Goal: Task Accomplishment & Management: Manage account settings

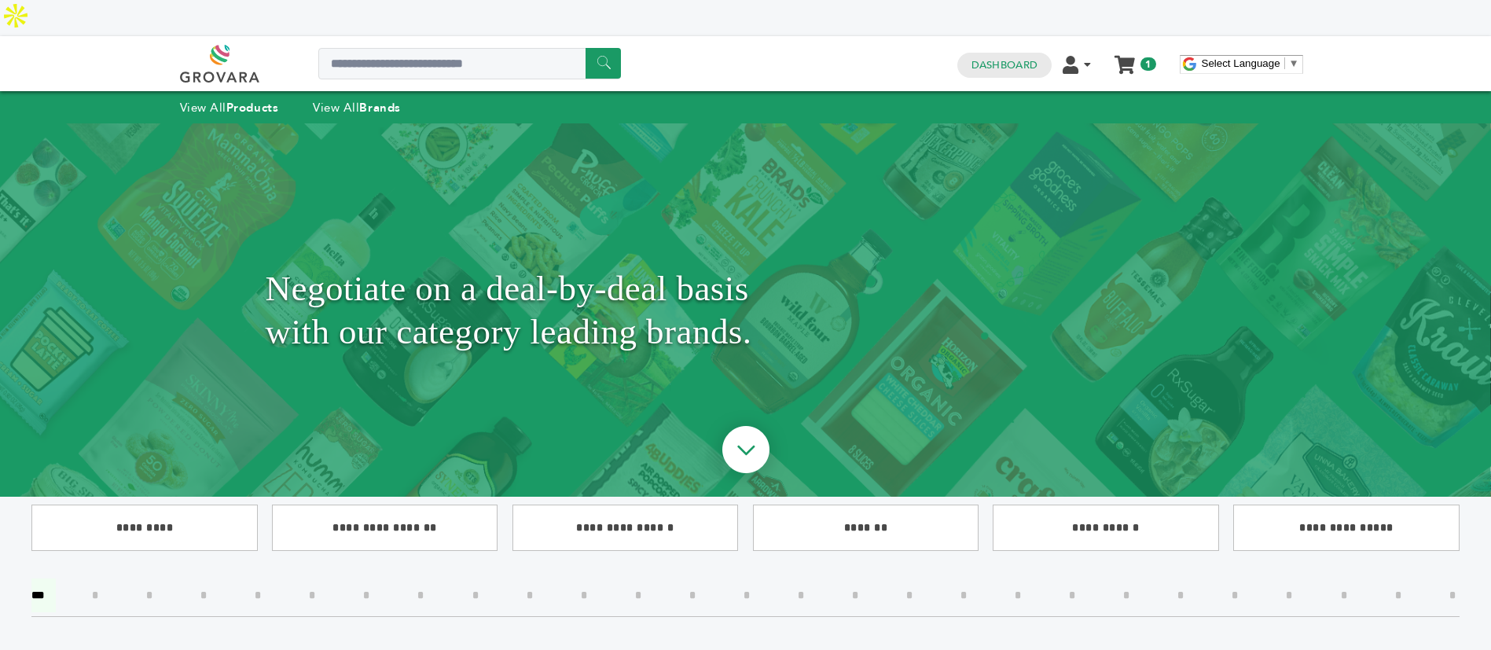
click at [1007, 50] on div "Dashboard Edit Account Order Management Sign Out My Cart My Cart (1) Customized…" at bounding box center [1056, 63] width 215 height 27
click at [1000, 58] on link "Dashboard" at bounding box center [1004, 65] width 66 height 14
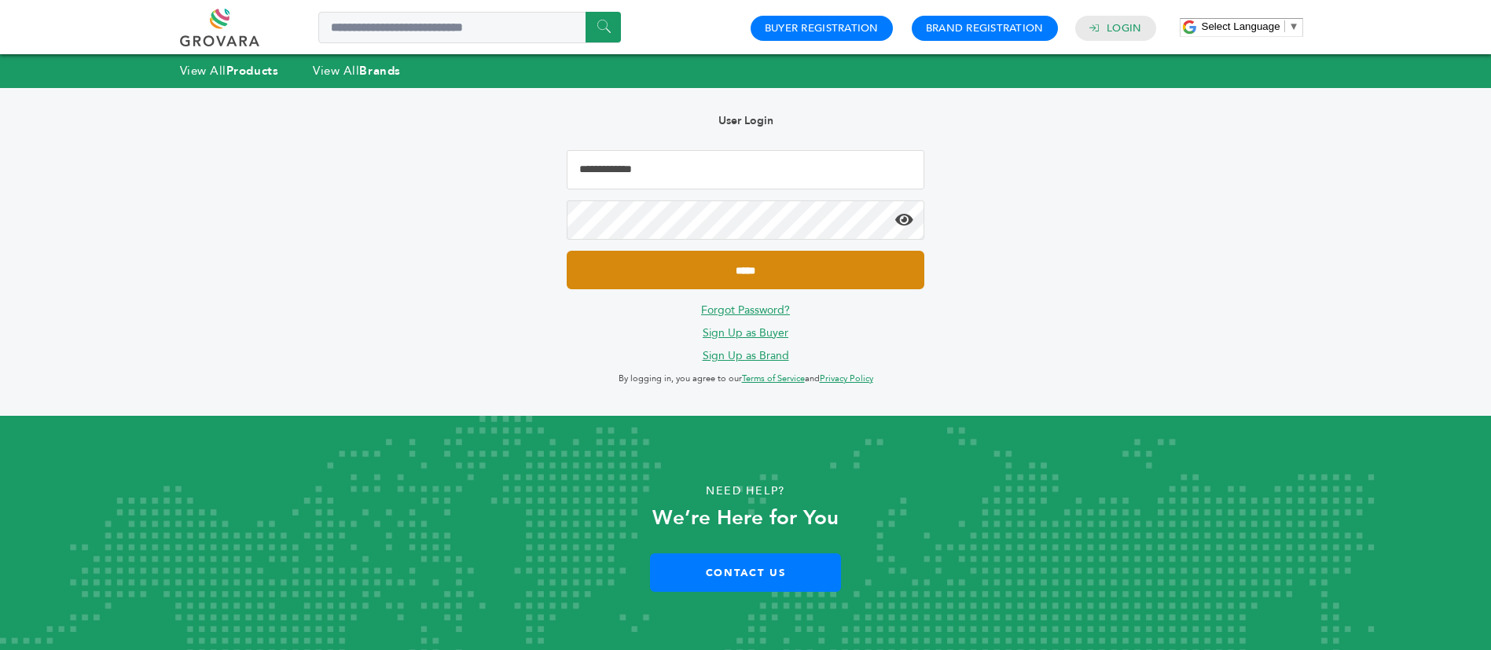
type input "**********"
click at [783, 270] on input "*****" at bounding box center [745, 270] width 357 height 39
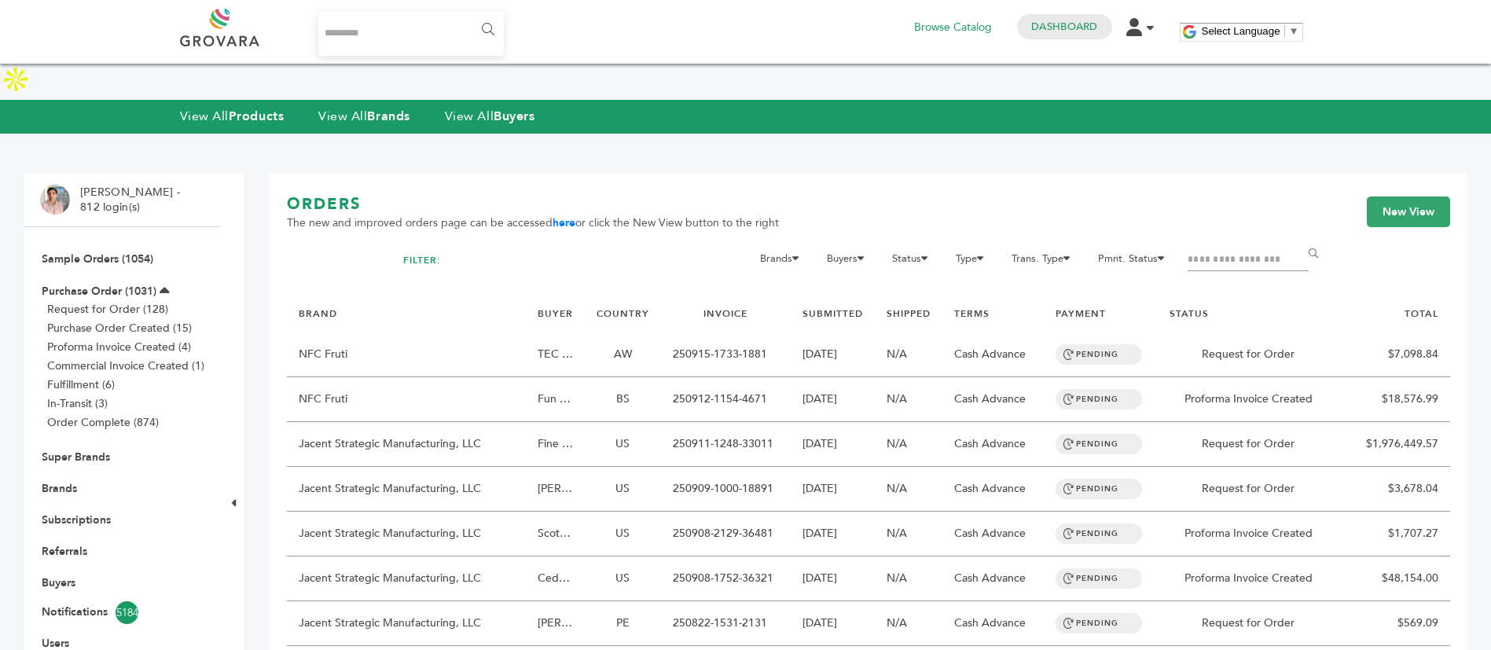
click at [1217, 249] on input "Filter by keywords" at bounding box center [1247, 260] width 121 height 22
type input "*********"
click at [1298, 239] on input "******" at bounding box center [1315, 254] width 35 height 31
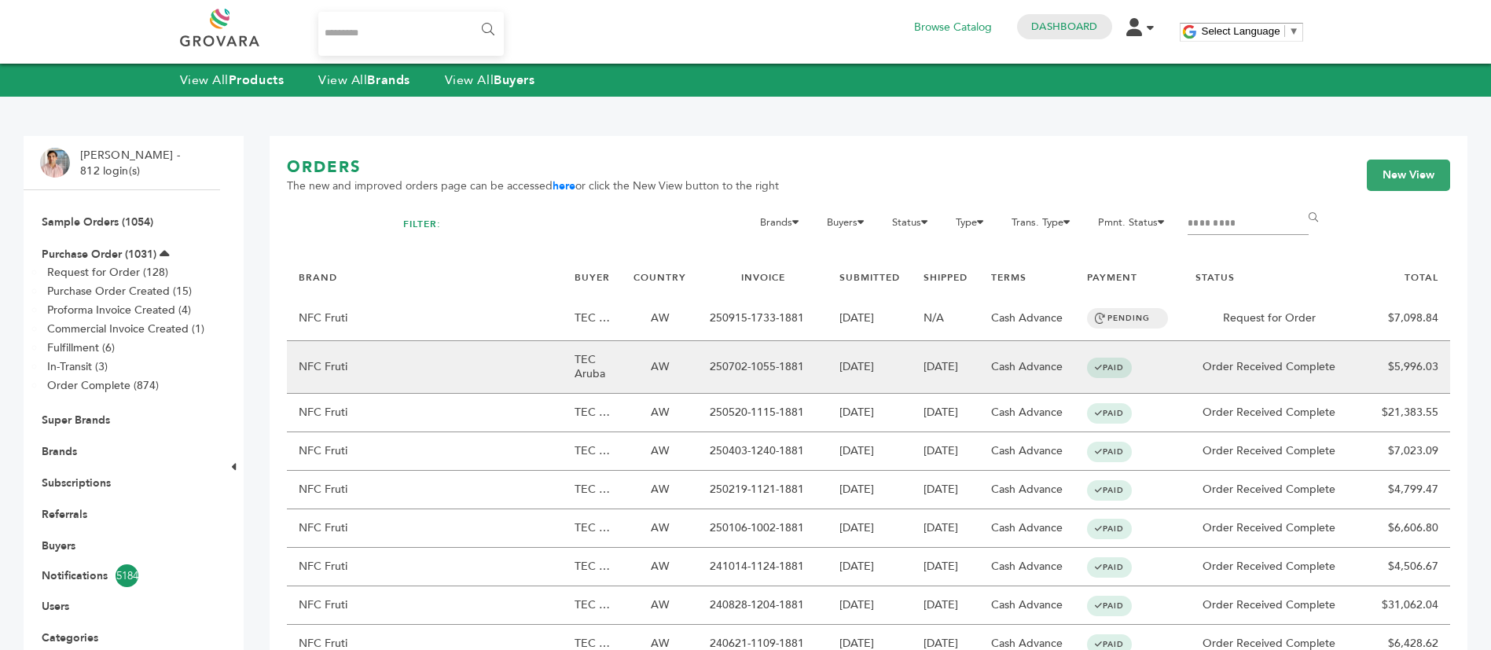
click at [563, 369] on td "TEC Aruba" at bounding box center [592, 367] width 59 height 53
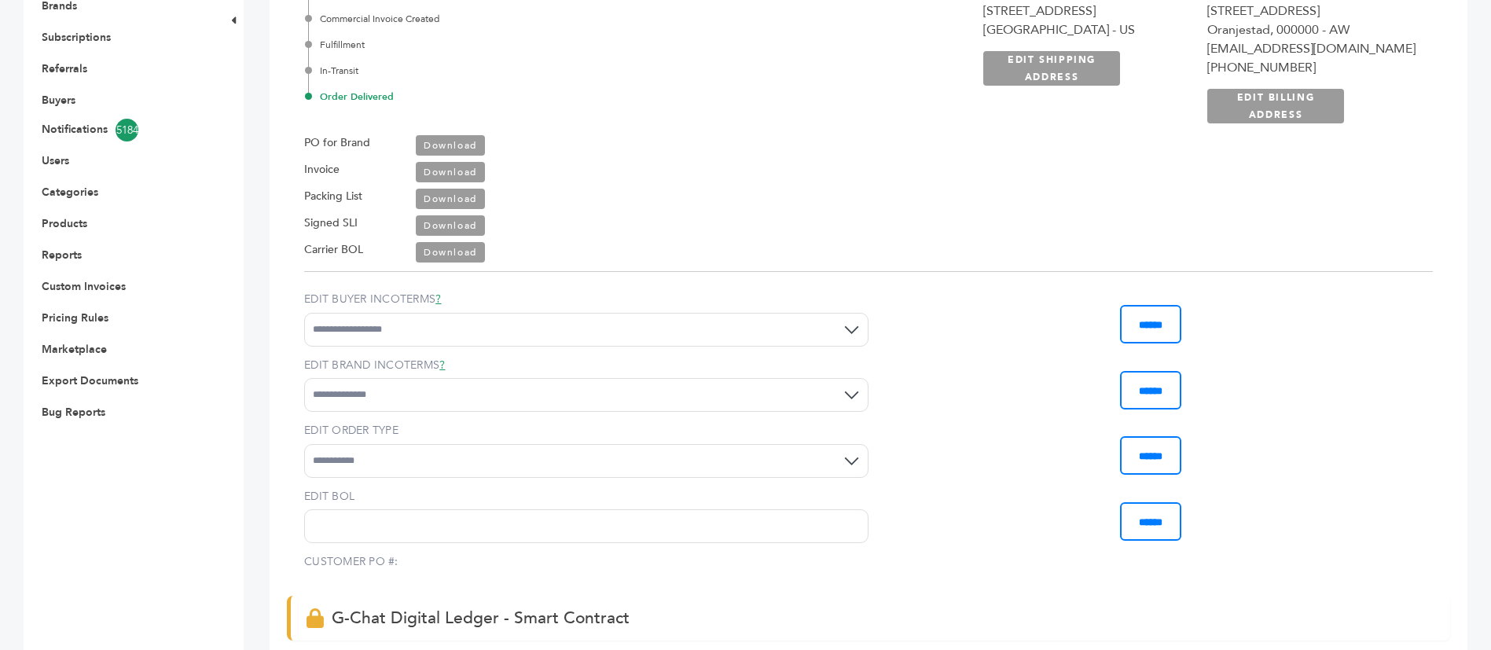
scroll to position [207, 0]
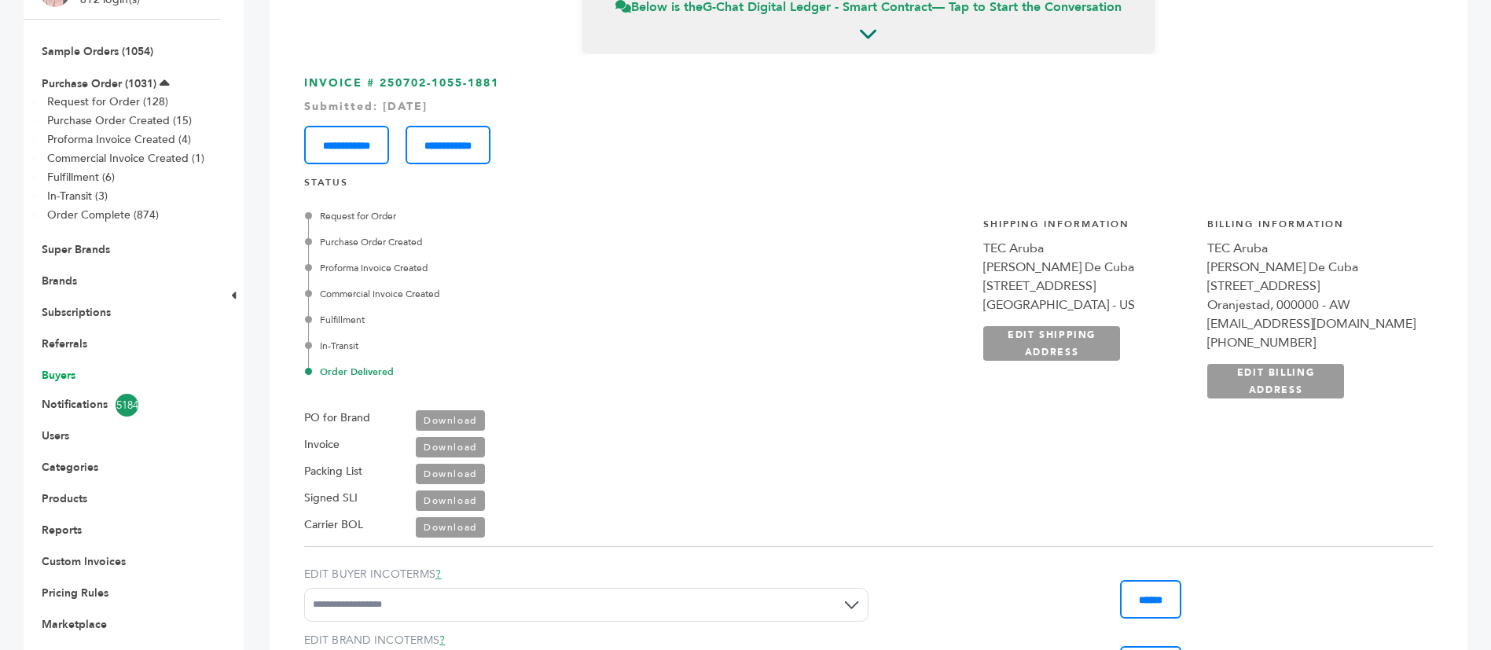
click at [61, 368] on link "Buyers" at bounding box center [59, 375] width 34 height 15
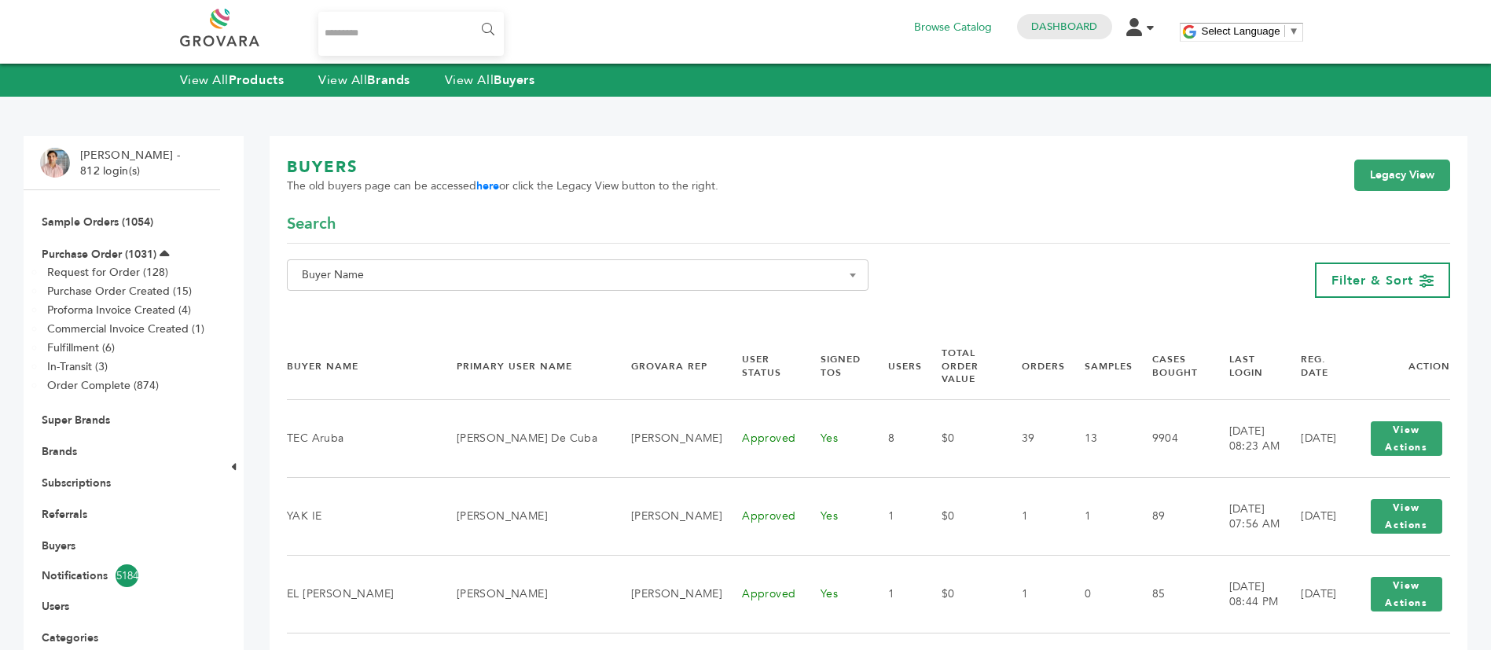
click at [490, 270] on span "Buyer Name" at bounding box center [577, 275] width 564 height 22
click at [490, 314] on input "Search" at bounding box center [578, 304] width 574 height 20
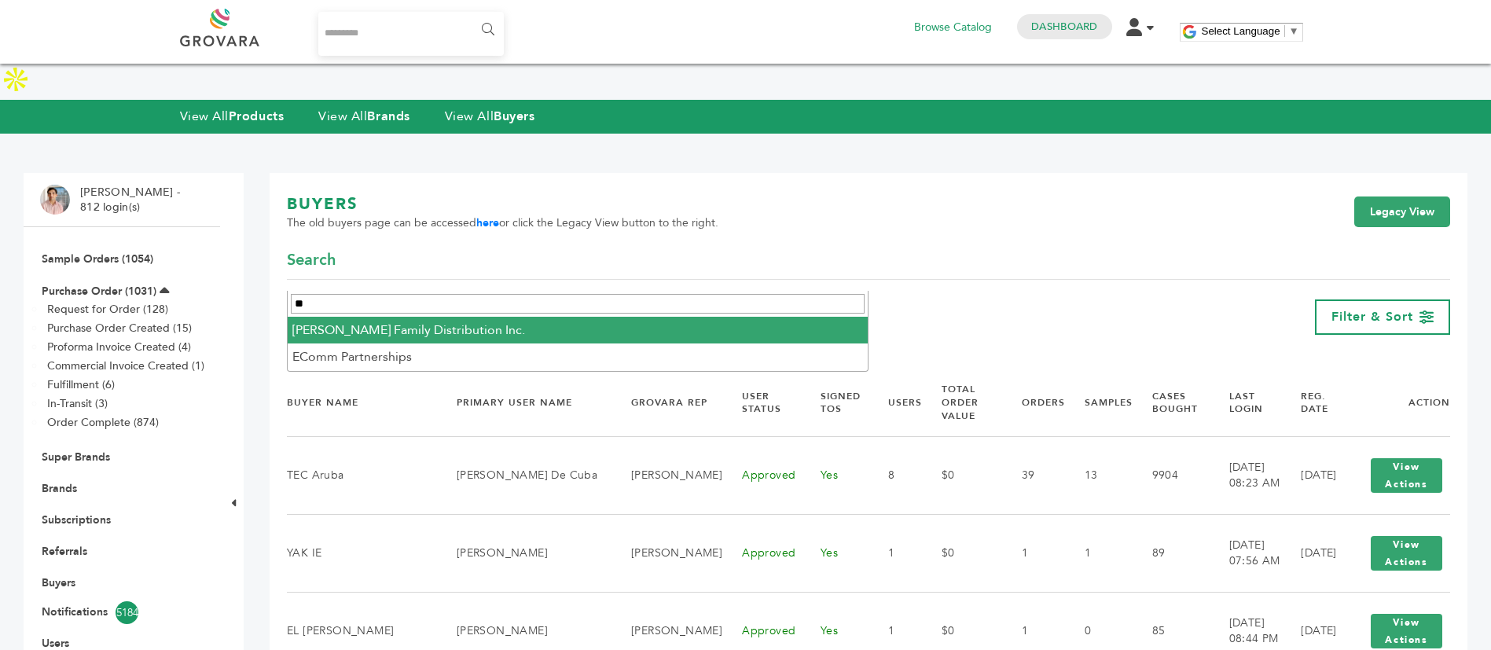
type input "*"
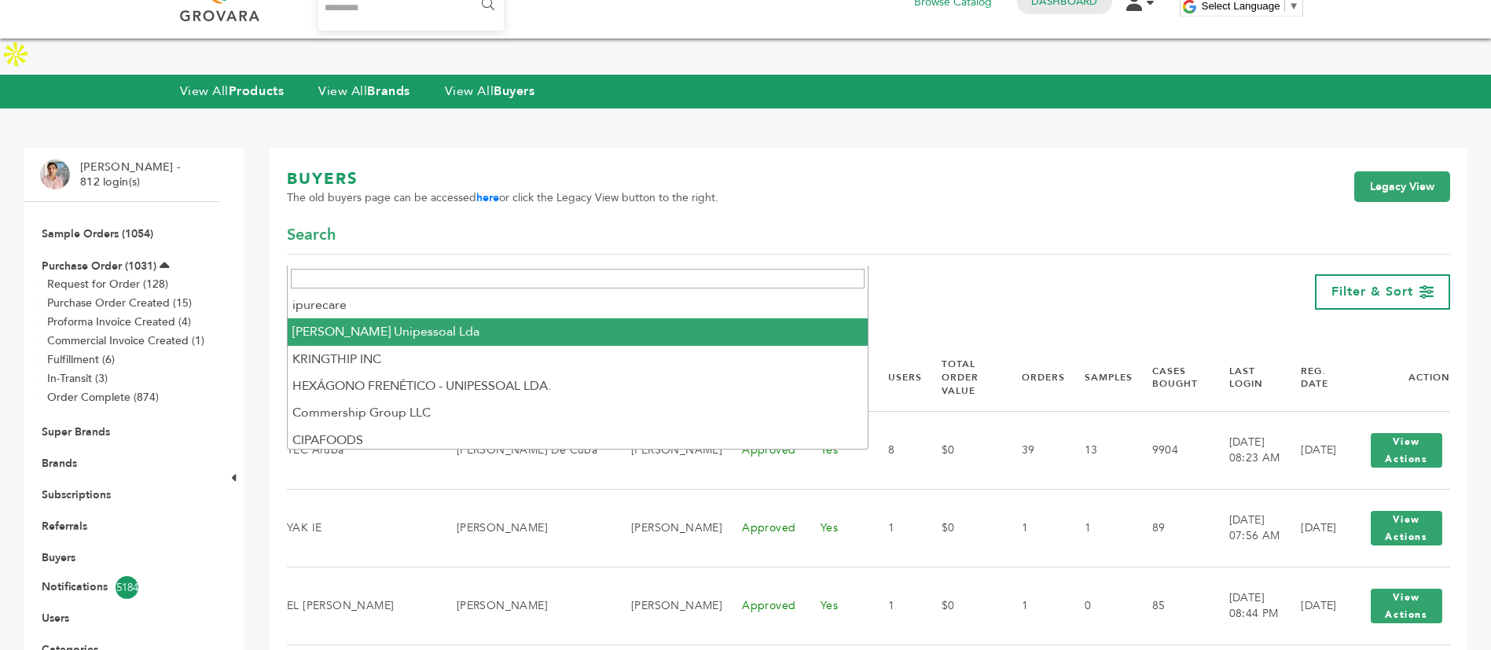
scroll to position [354, 0]
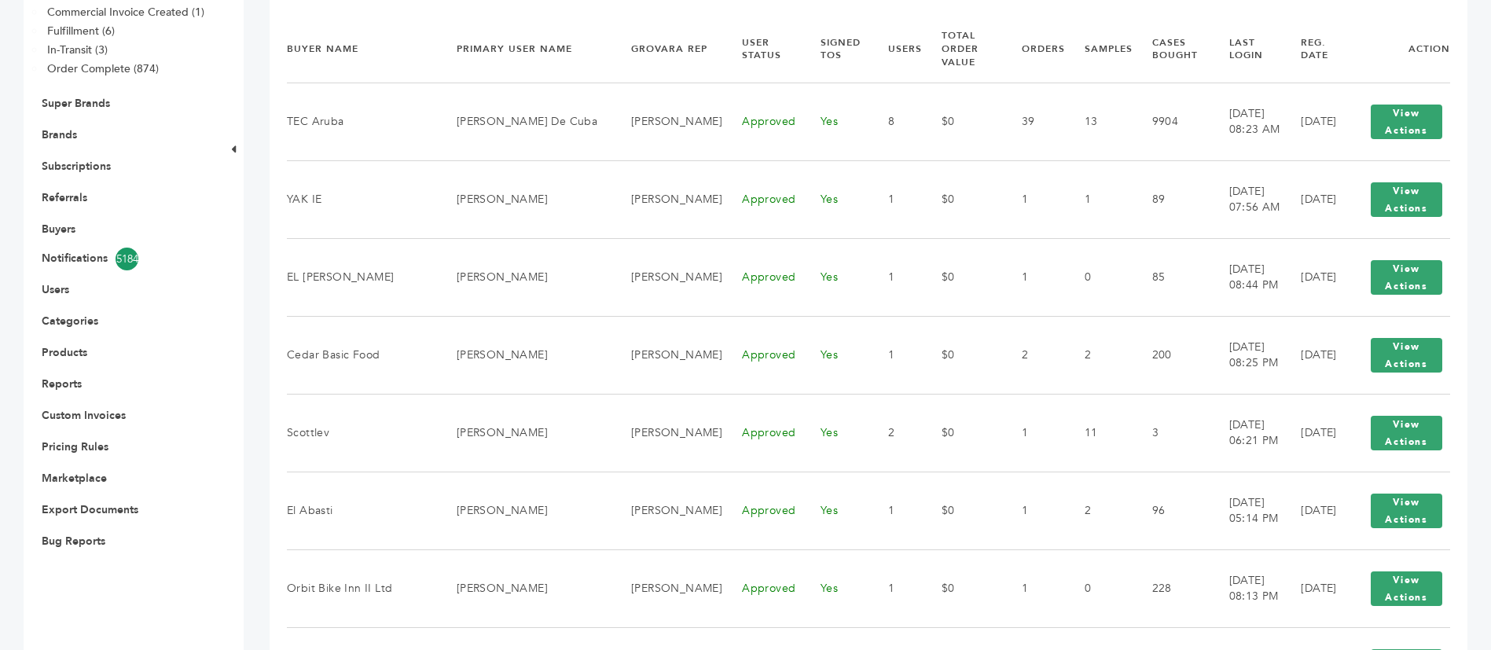
click at [57, 248] on ul "Sample Orders (1054) Purchase Order (1031) Request for Order (128) Purchase Ord…" at bounding box center [121, 222] width 163 height 667
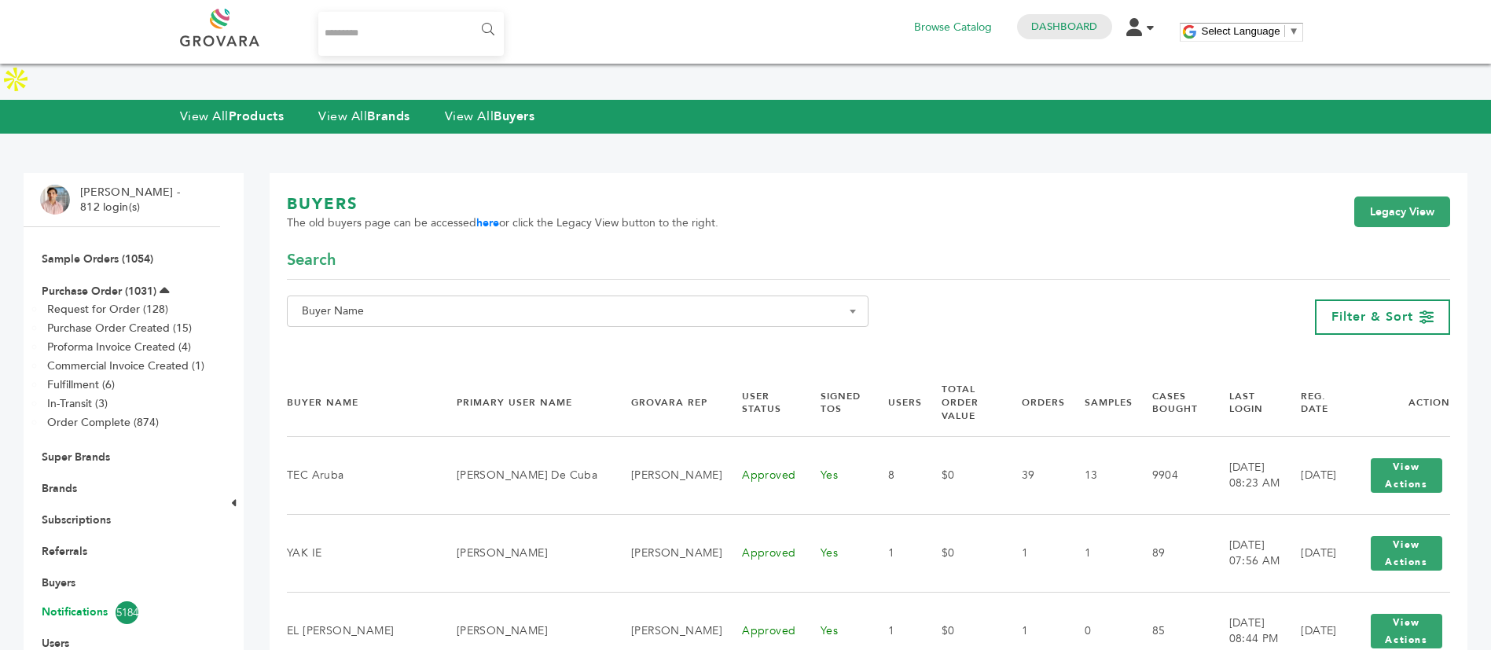
scroll to position [118, 0]
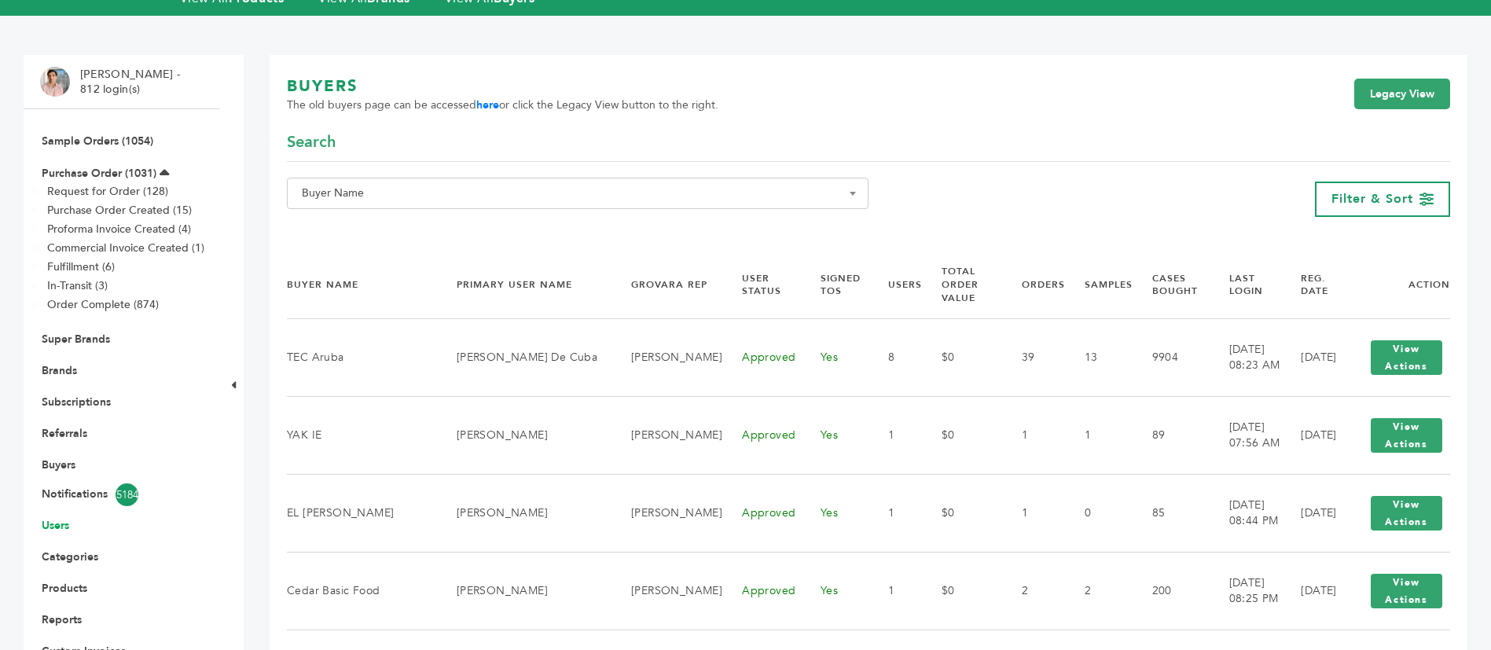
click at [53, 518] on link "Users" at bounding box center [56, 525] width 28 height 15
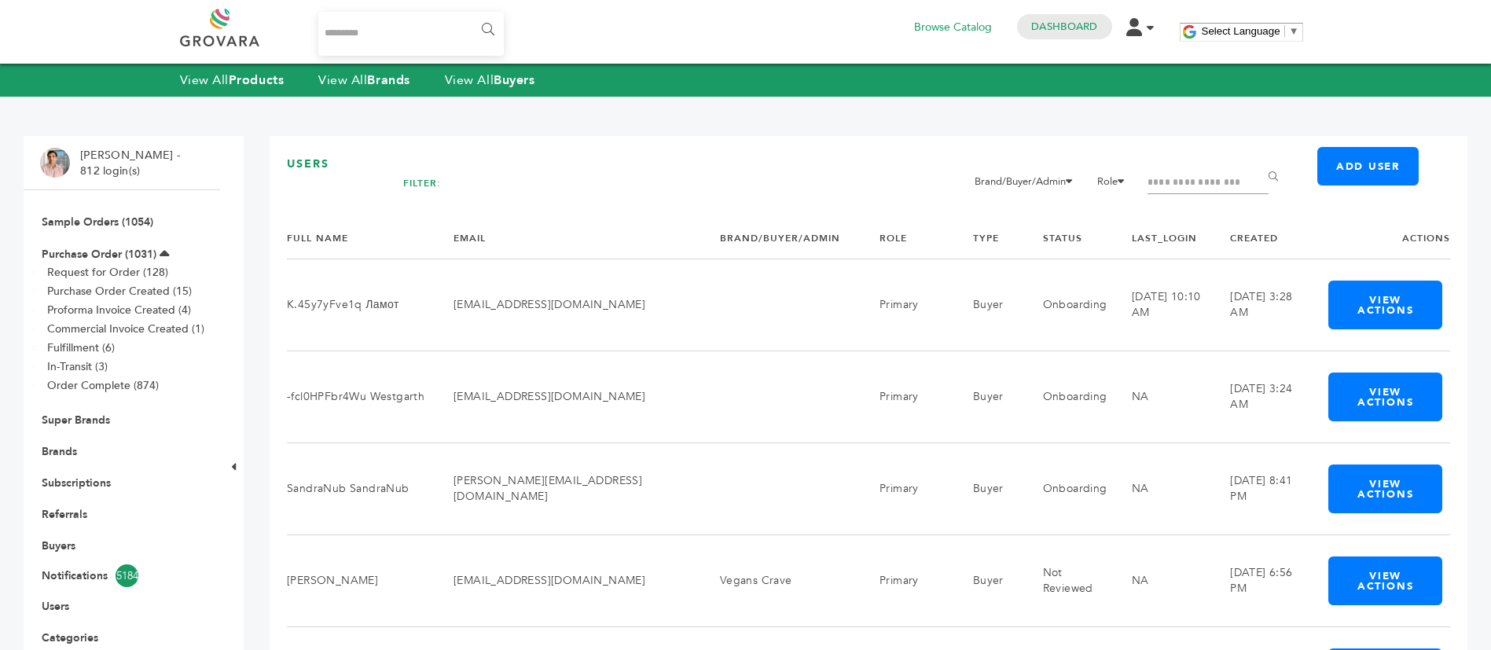
click at [1183, 172] on input "Filter by keywords" at bounding box center [1207, 183] width 121 height 22
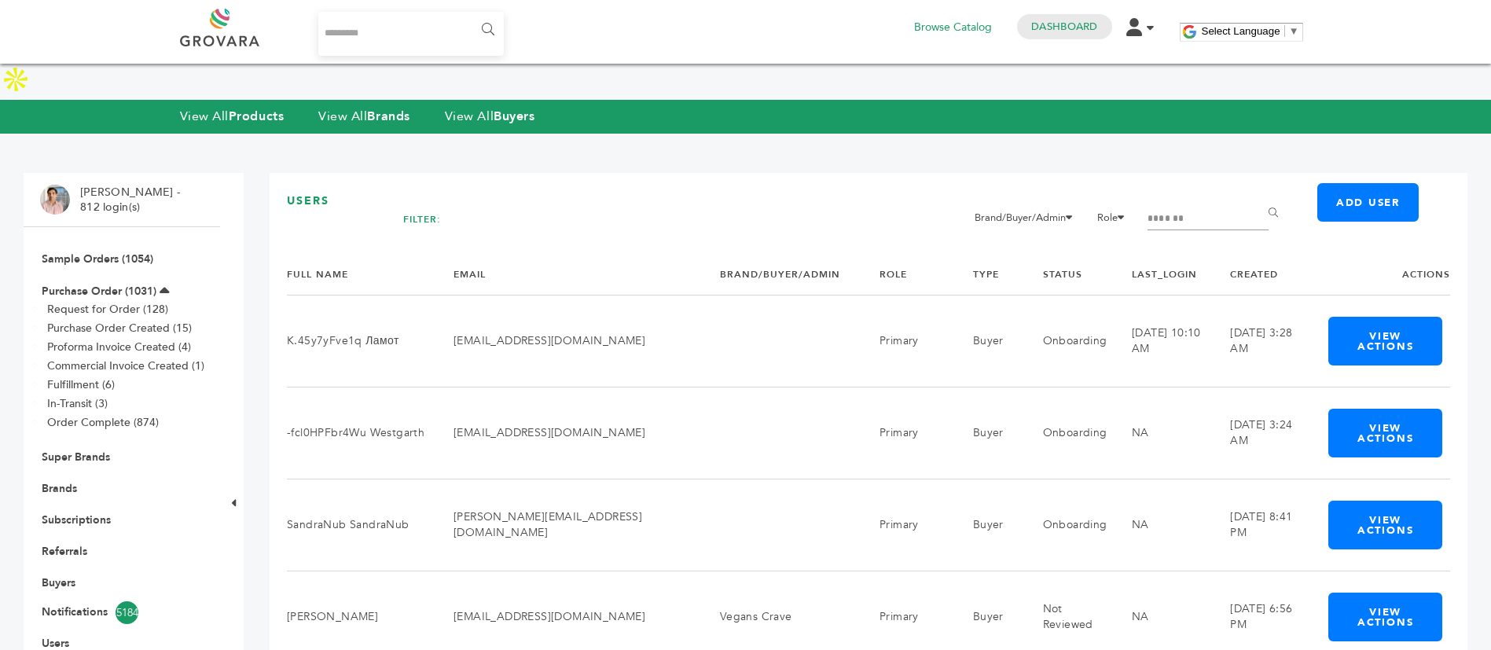
type input "*******"
click at [1258, 198] on input "******" at bounding box center [1275, 213] width 35 height 31
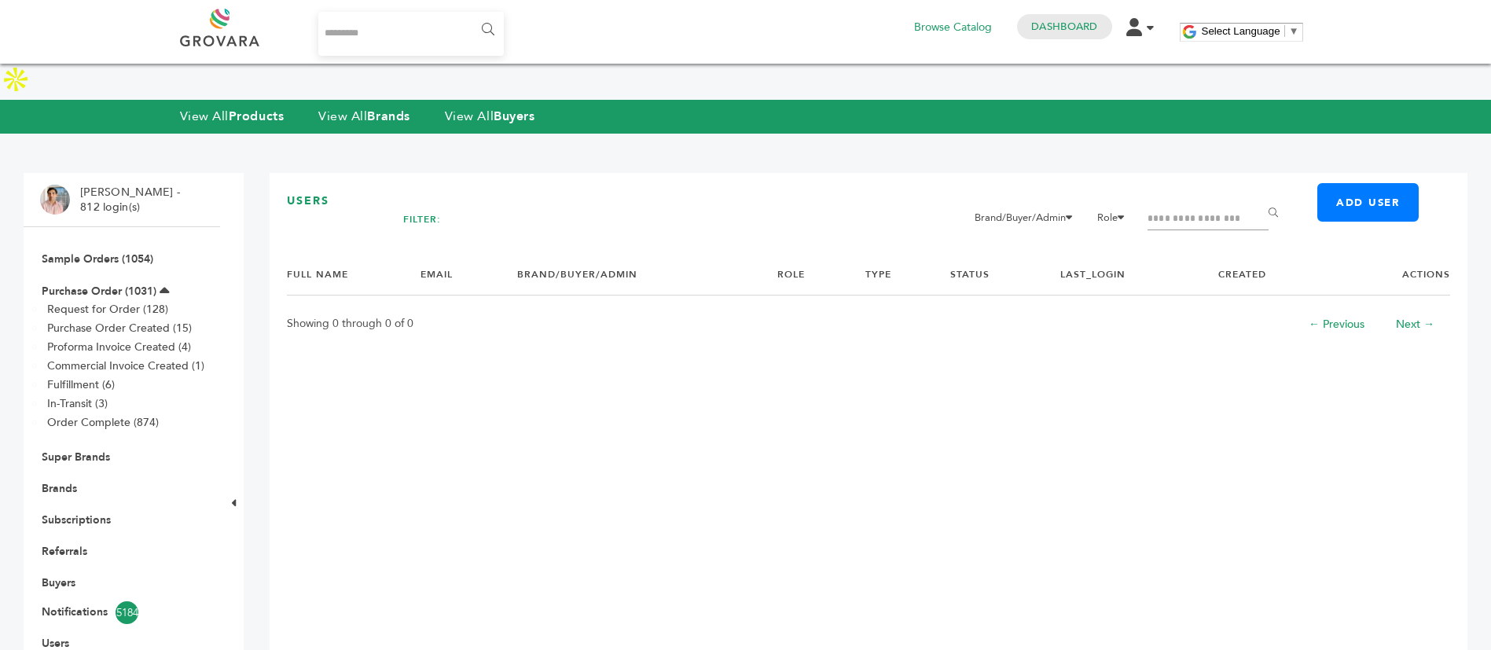
click at [1209, 208] on input "Filter by keywords" at bounding box center [1207, 219] width 121 height 22
type input "*****"
click at [1258, 198] on input "******" at bounding box center [1275, 213] width 35 height 31
click at [1071, 15] on h4 "Dashboard" at bounding box center [1064, 26] width 94 height 25
click at [1071, 19] on h4 "Dashboard" at bounding box center [1064, 26] width 94 height 25
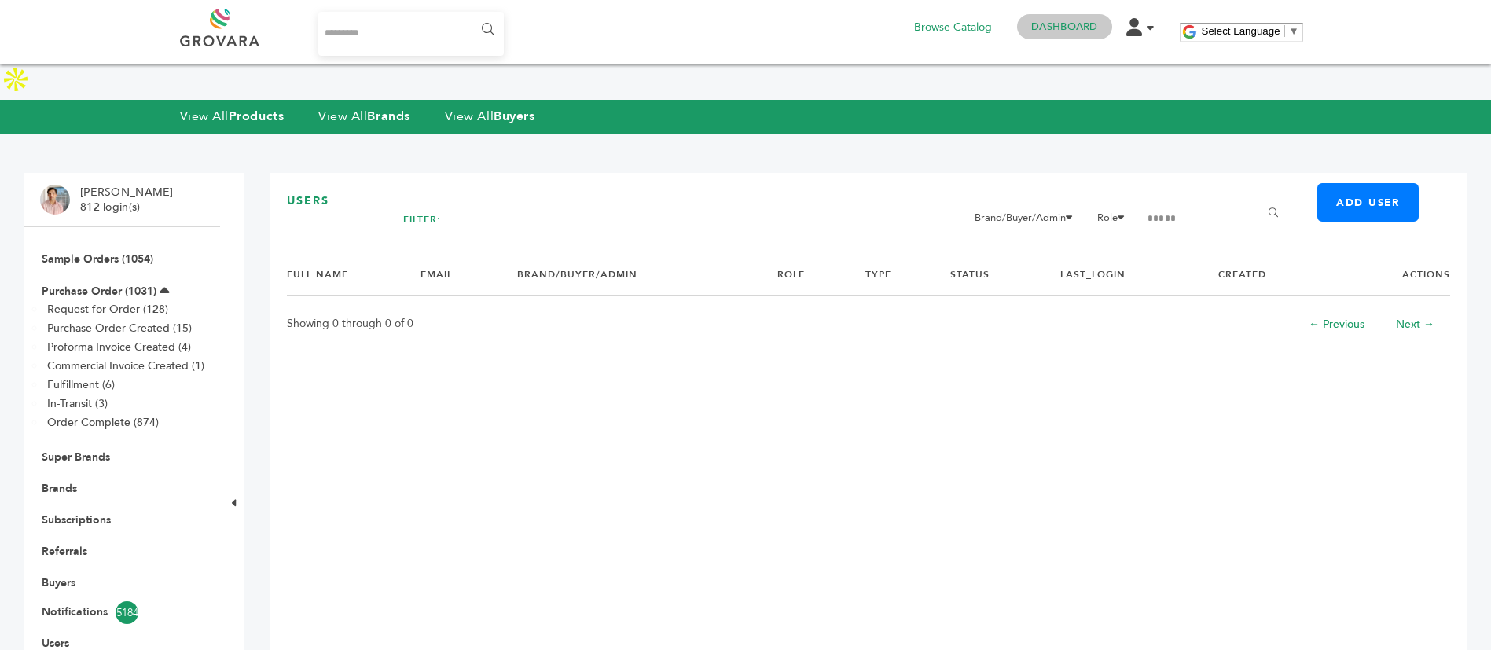
click at [1071, 24] on link "Dashboard" at bounding box center [1064, 27] width 66 height 14
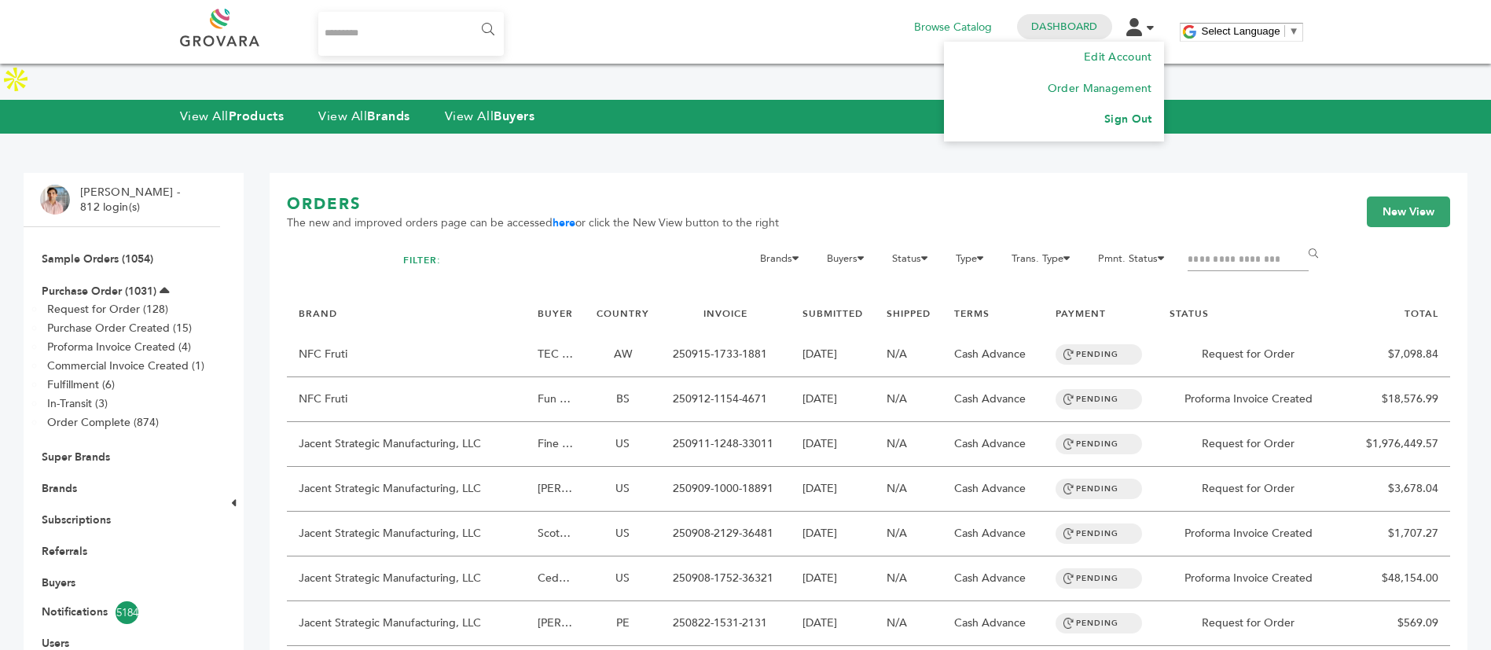
click at [1129, 111] on li "Sign Out" at bounding box center [1054, 119] width 196 height 31
click at [1125, 114] on link "Sign Out" at bounding box center [1127, 119] width 47 height 15
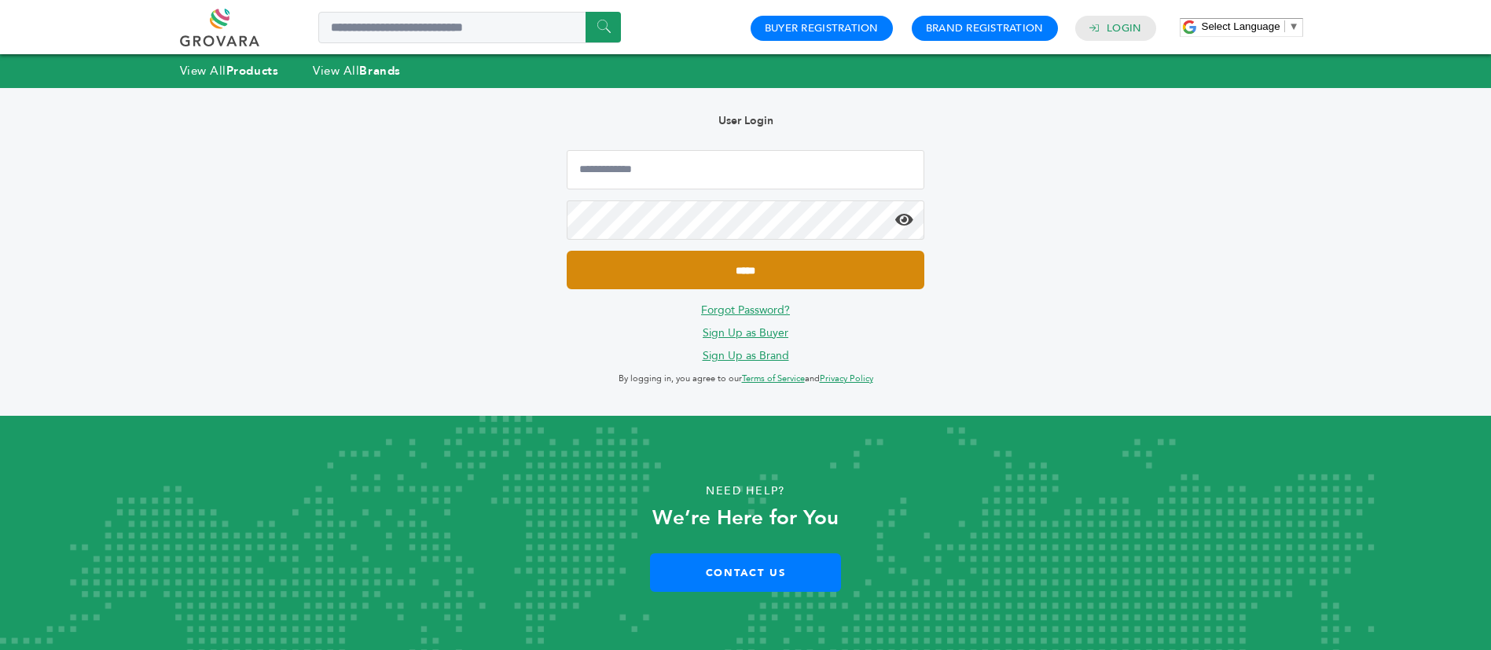
type input "**********"
click at [764, 266] on input "*****" at bounding box center [745, 270] width 357 height 39
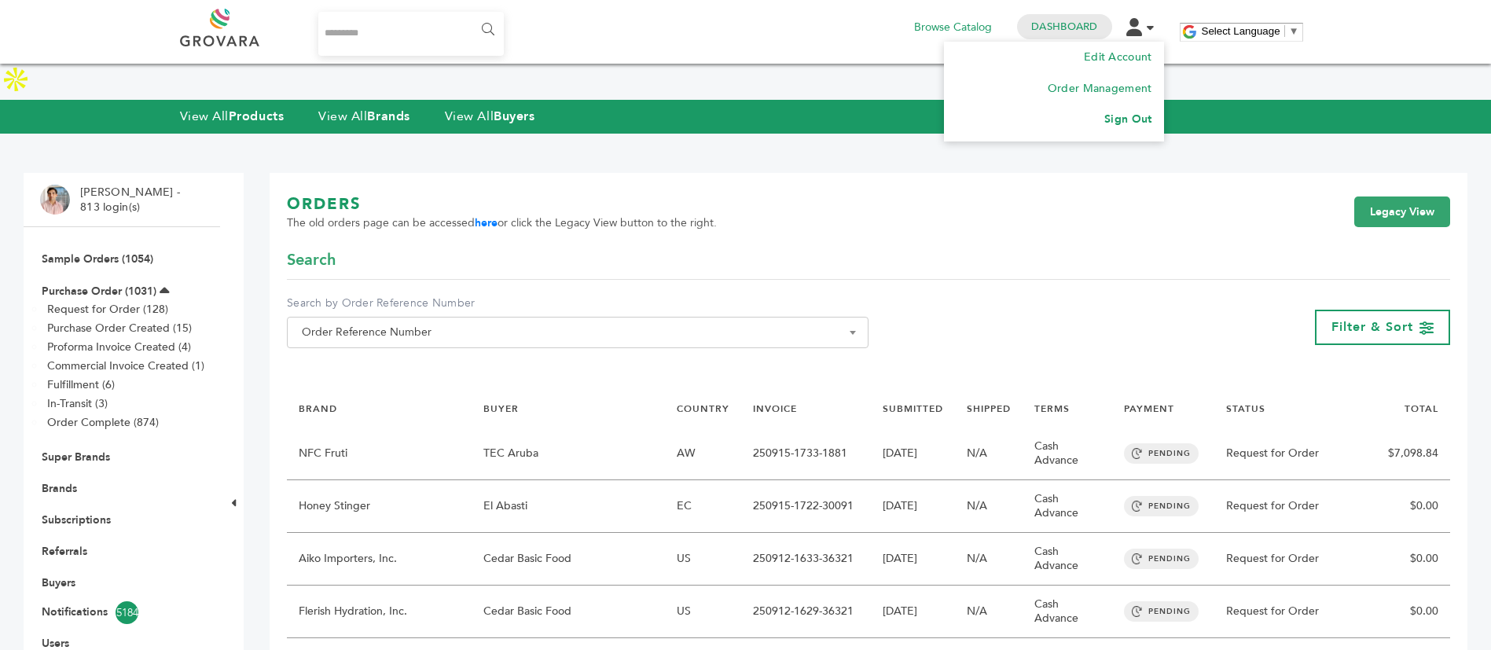
click at [1140, 113] on link "Sign Out" at bounding box center [1127, 119] width 47 height 15
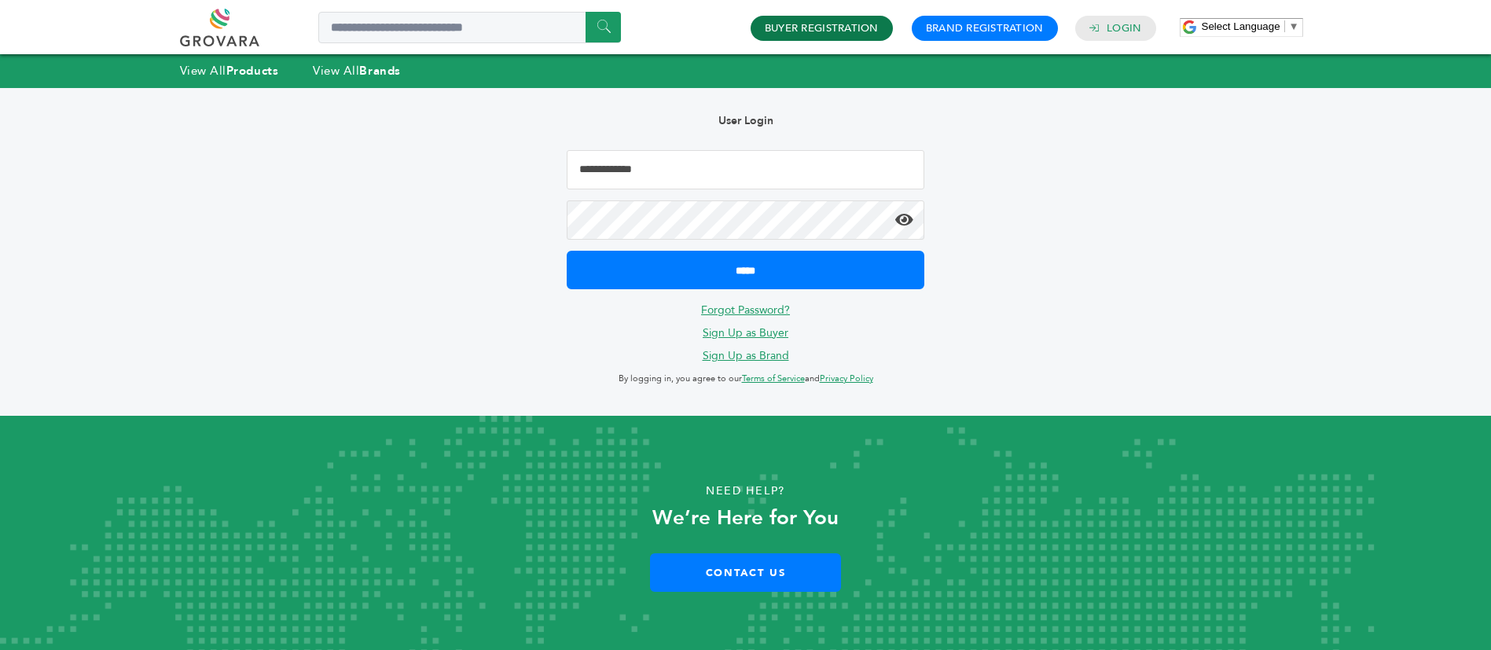
type input "**********"
click at [835, 28] on link "Buyer Registration" at bounding box center [822, 28] width 114 height 14
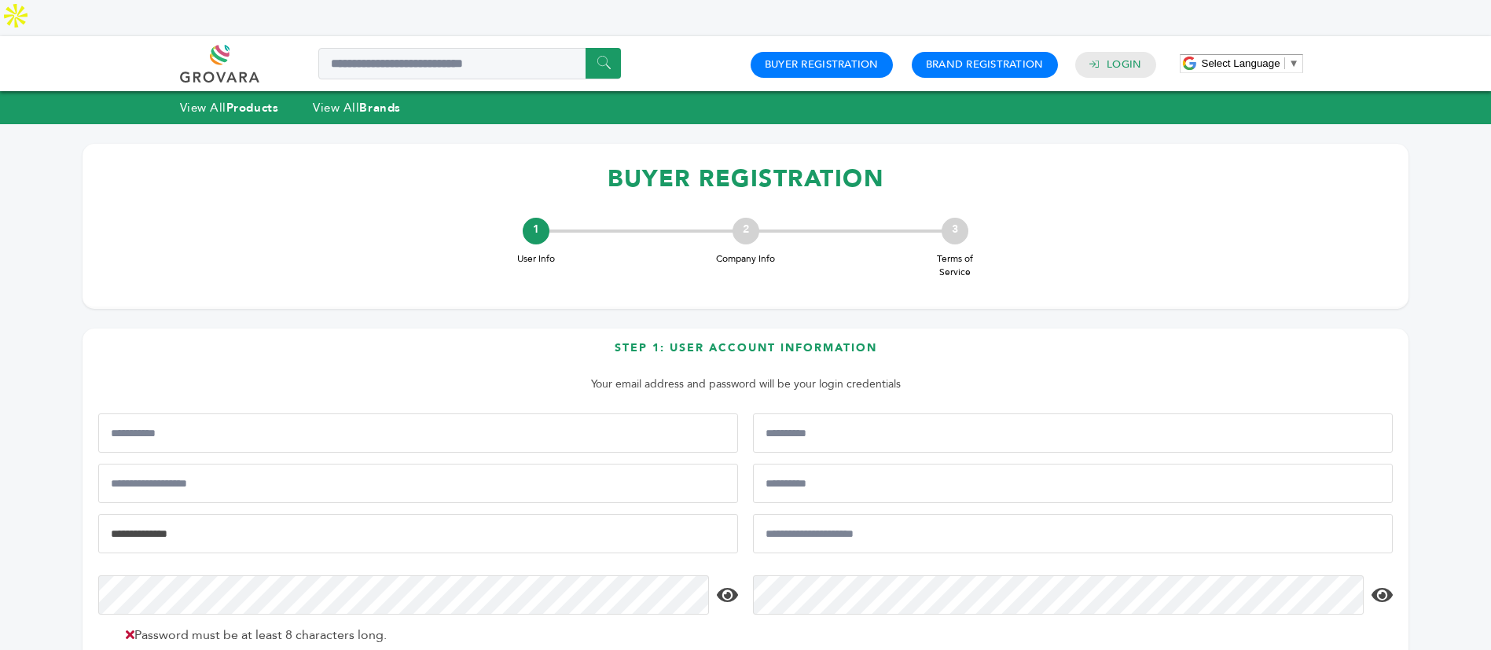
type input "**********"
click at [1423, 285] on div "BUYER REGISTRATION 1 User Info 2 Company Info 3 Terms of Service How to add a p…" at bounding box center [745, 497] width 1365 height 707
click at [1095, 60] on icon at bounding box center [1094, 64] width 11 height 9
click at [1108, 57] on link "Login" at bounding box center [1124, 64] width 35 height 14
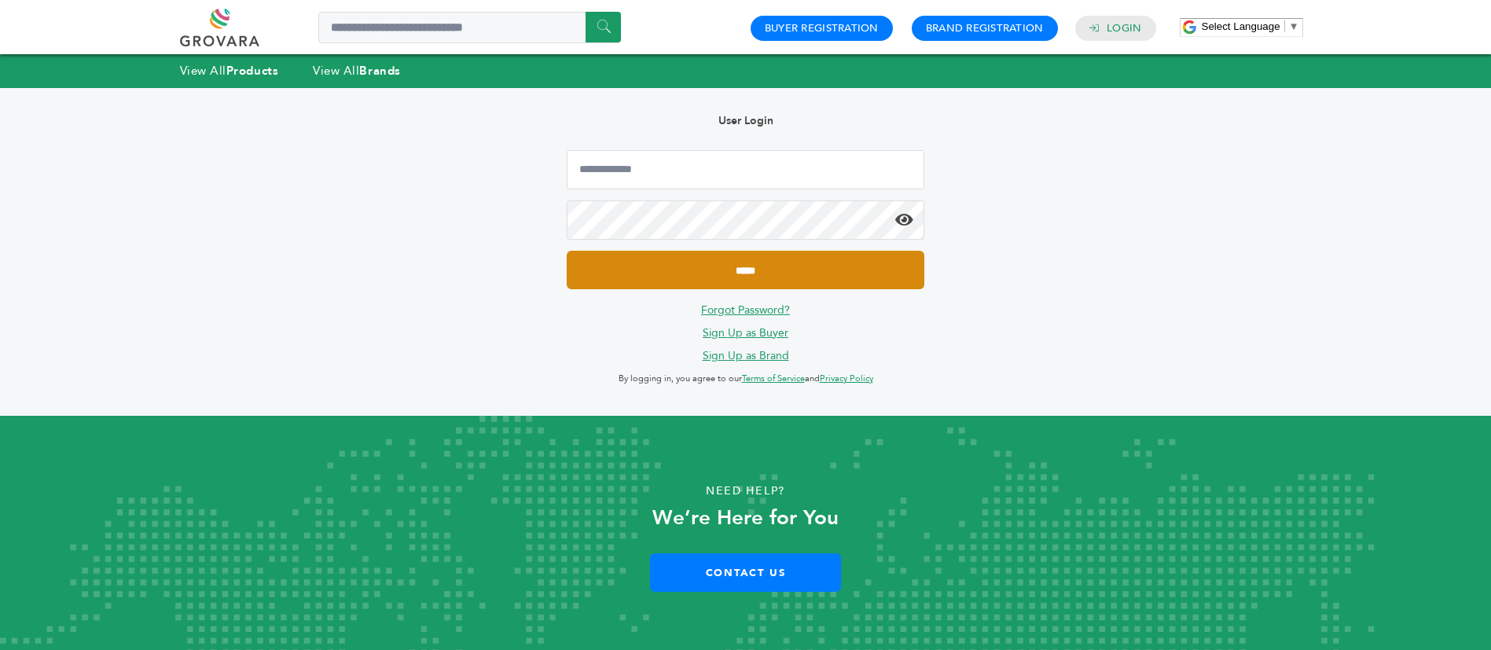
type input "**********"
click at [689, 255] on input "*****" at bounding box center [745, 270] width 357 height 39
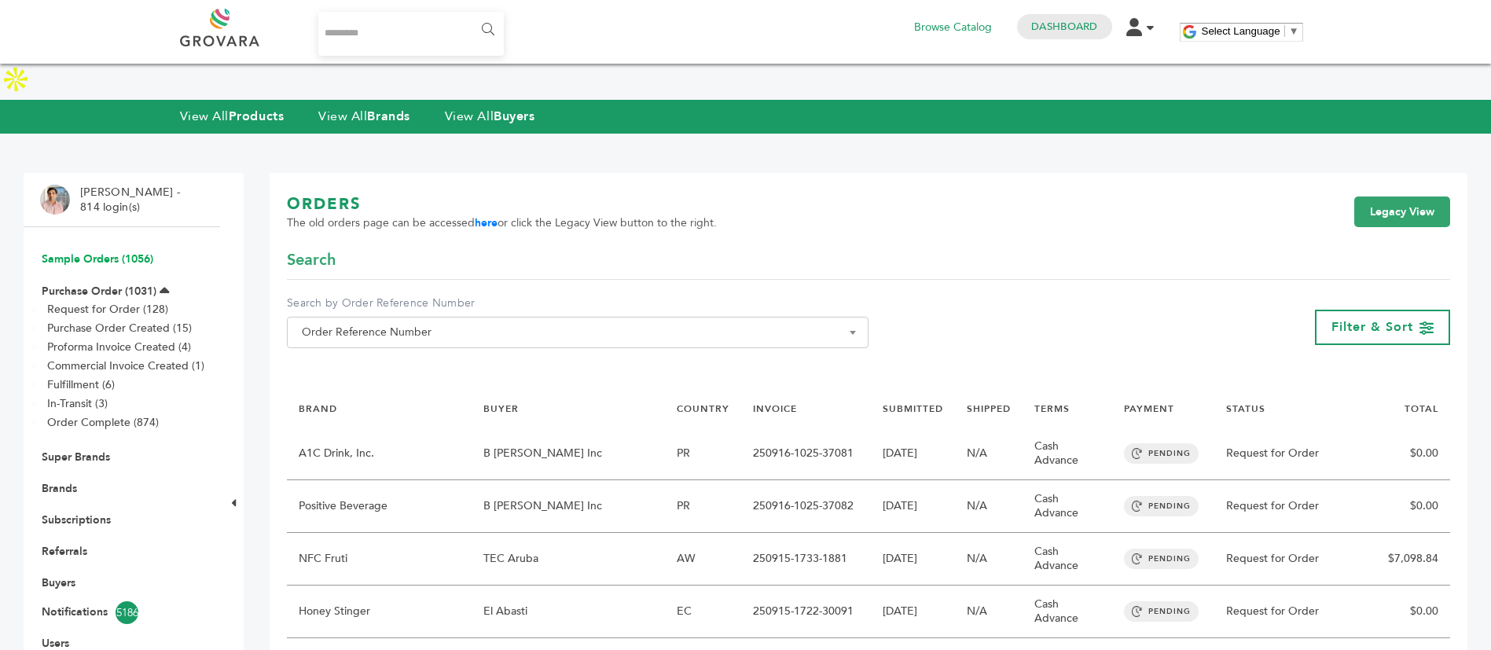
click at [98, 251] on link "Sample Orders (1056)" at bounding box center [98, 258] width 112 height 15
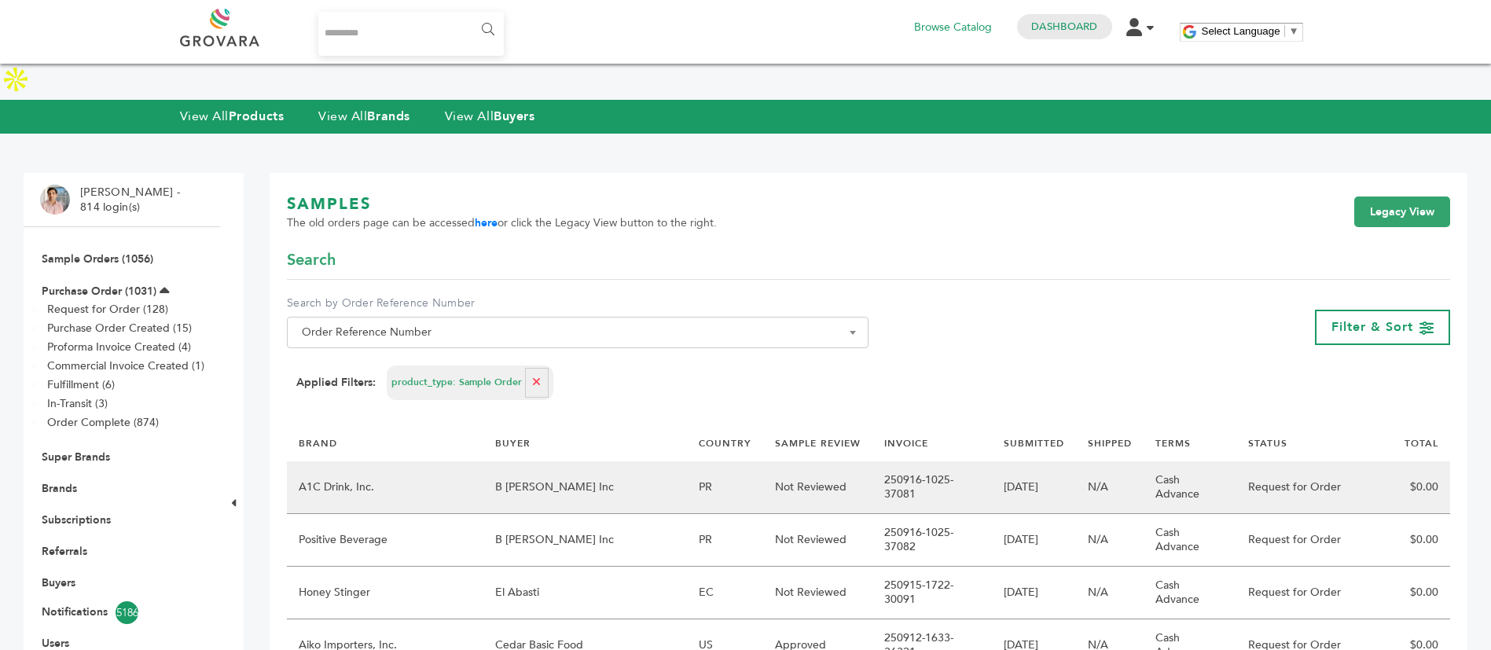
click at [449, 461] on td "A1C Drink, Inc." at bounding box center [385, 487] width 196 height 53
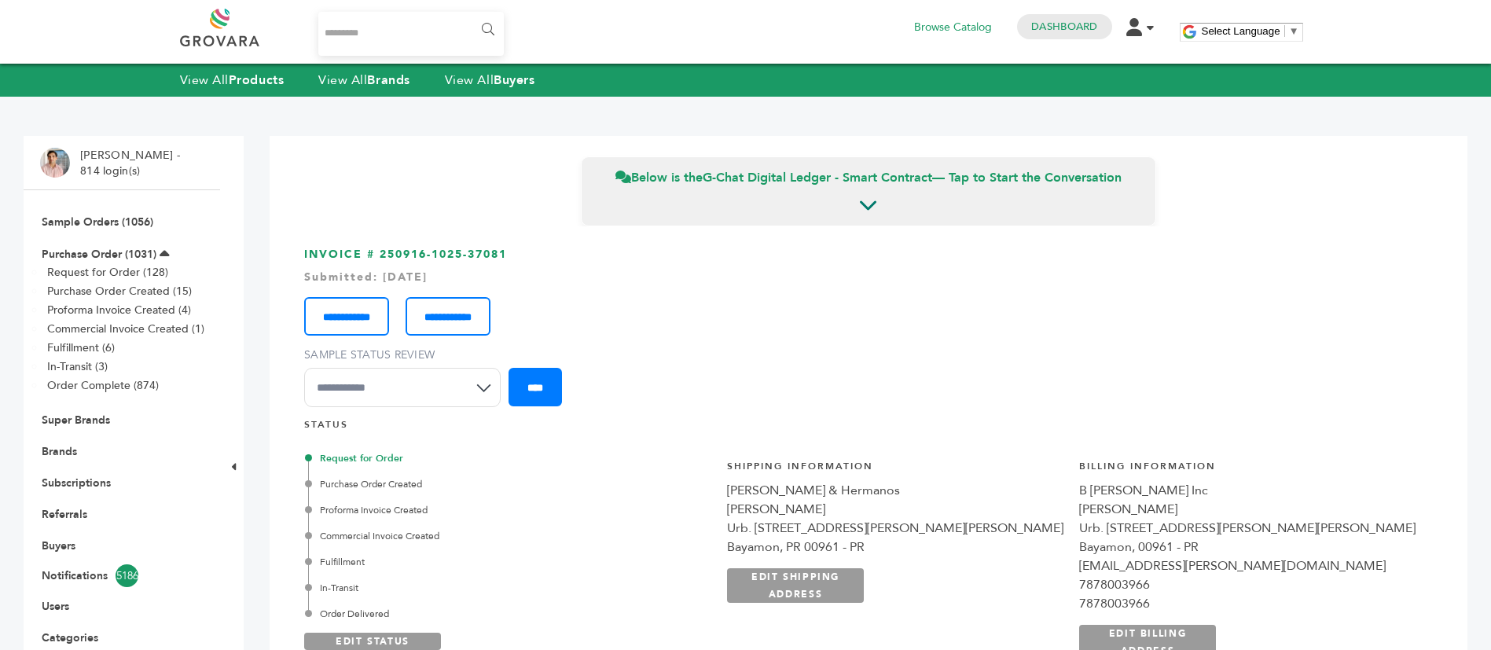
scroll to position [236, 0]
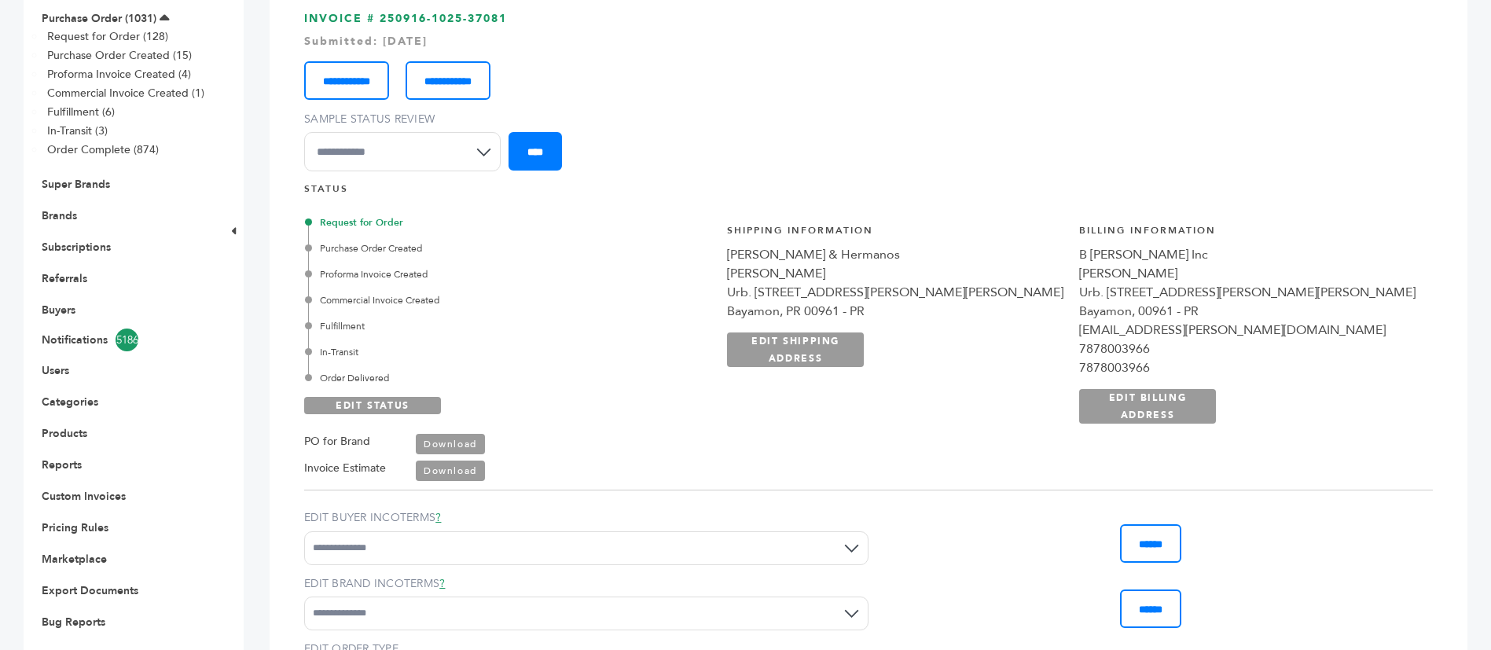
click at [419, 162] on select "**********" at bounding box center [402, 151] width 196 height 39
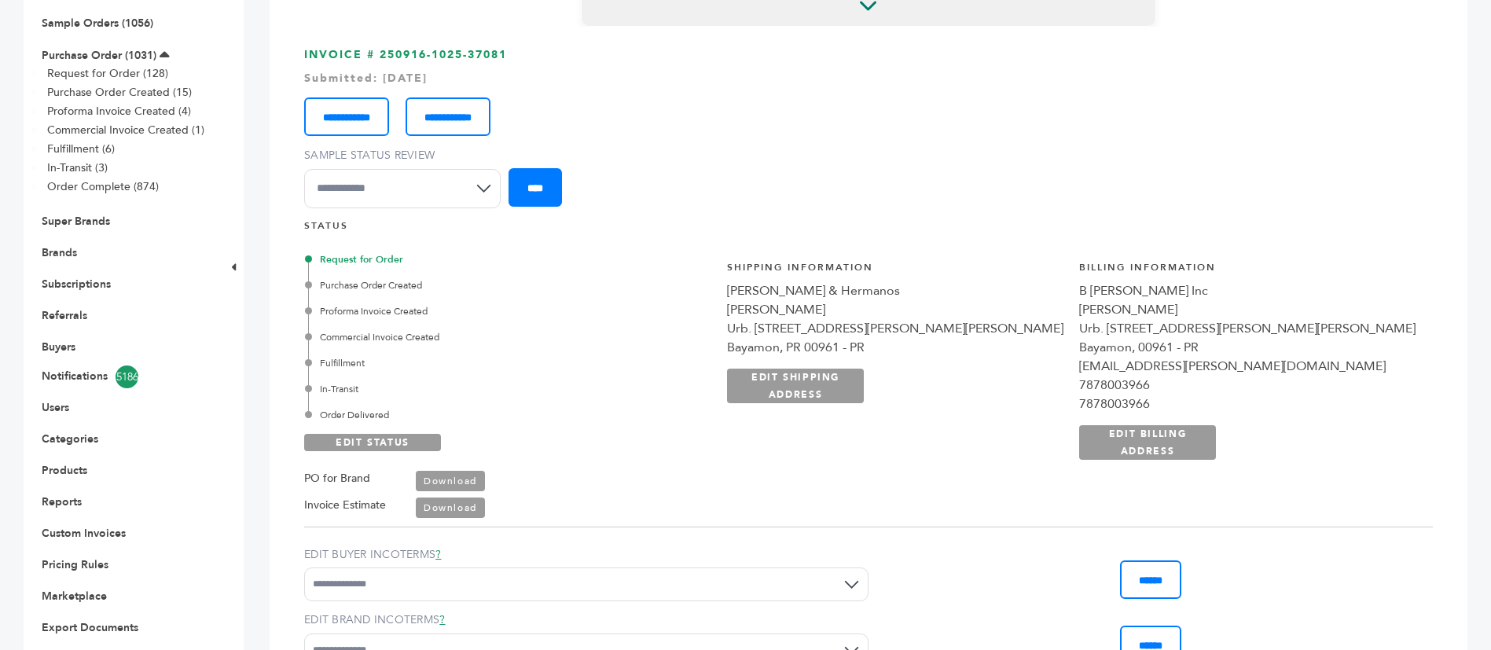
select select "********"
click at [304, 169] on select "**********" at bounding box center [402, 188] width 196 height 39
click at [562, 168] on input "****" at bounding box center [534, 187] width 53 height 39
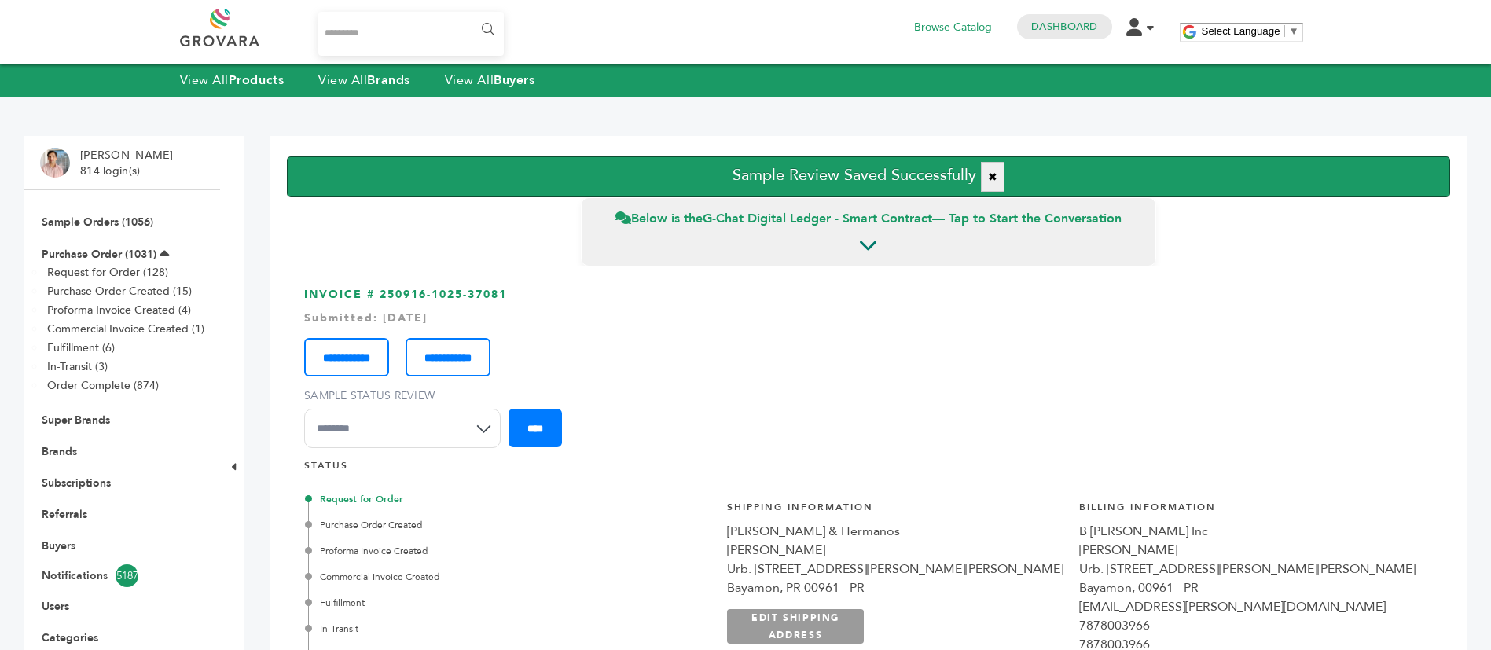
click at [97, 207] on li "Sample Orders (1056)" at bounding box center [121, 221] width 163 height 31
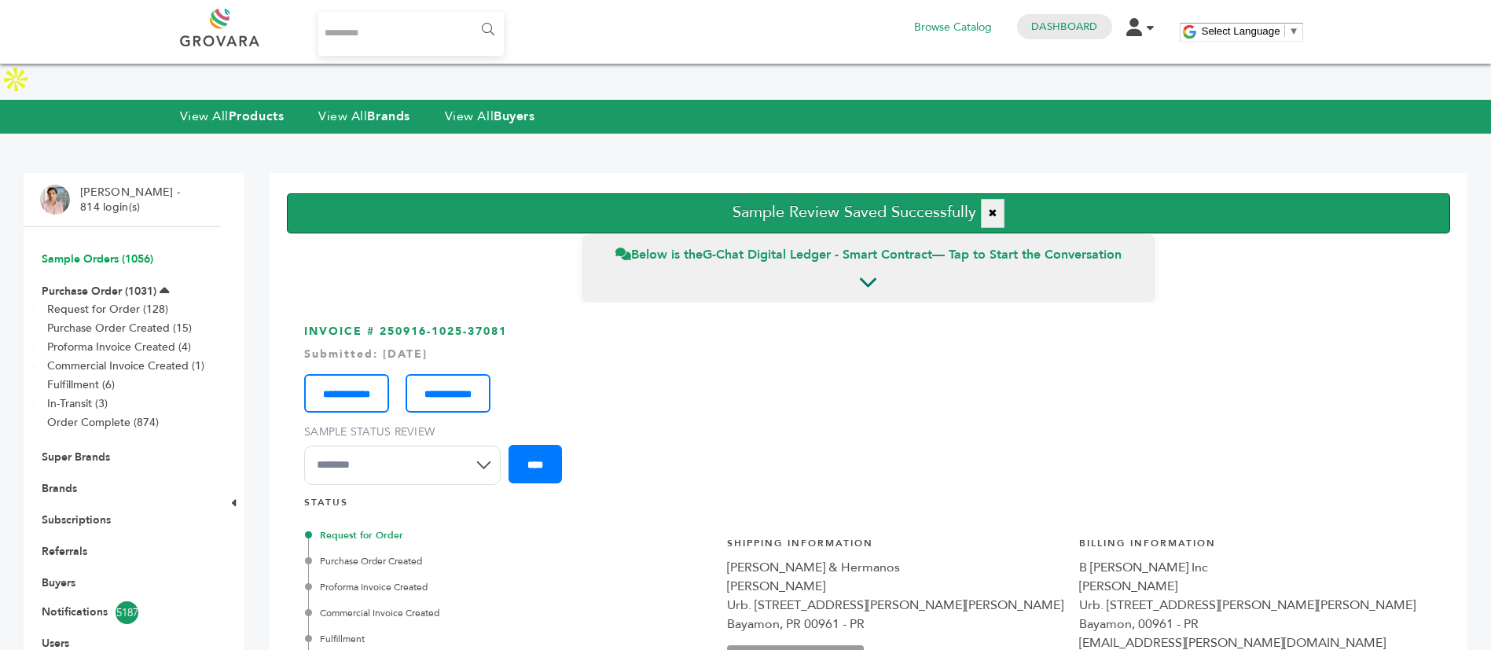
click at [112, 251] on link "Sample Orders (1056)" at bounding box center [98, 258] width 112 height 15
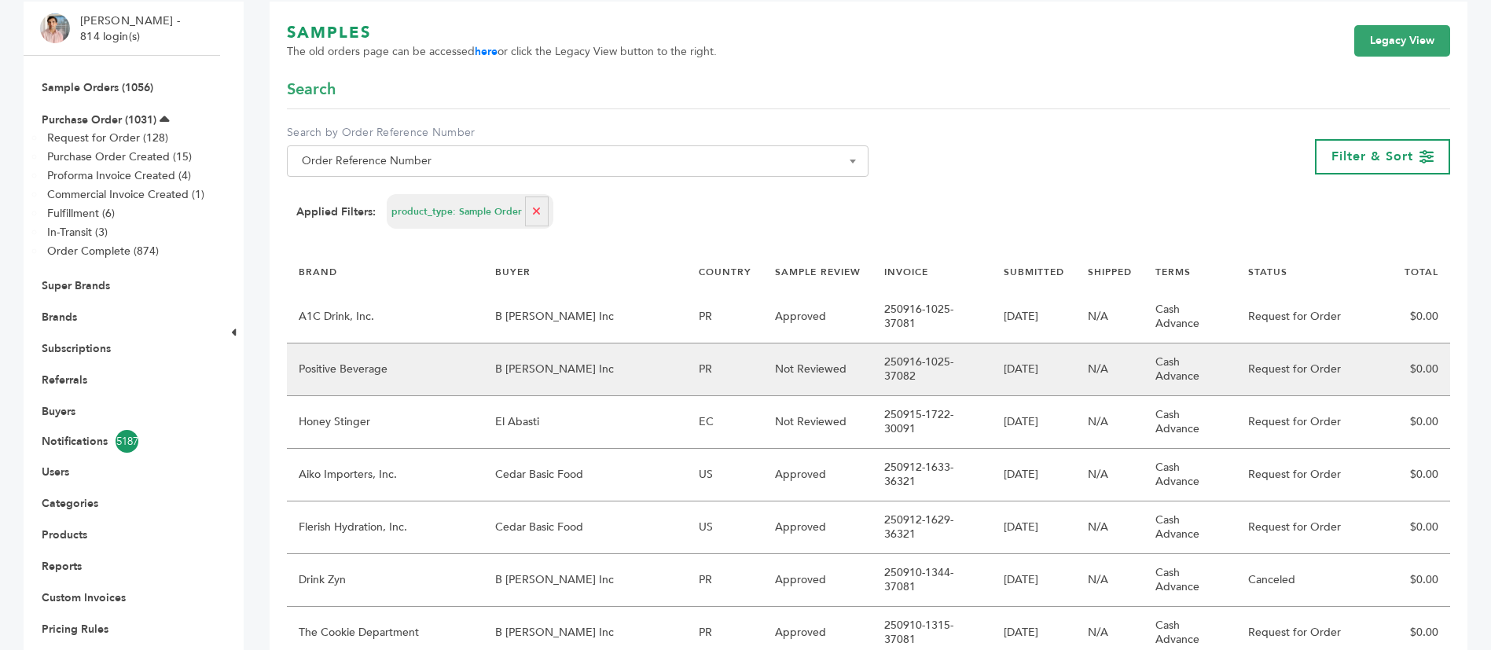
scroll to position [236, 0]
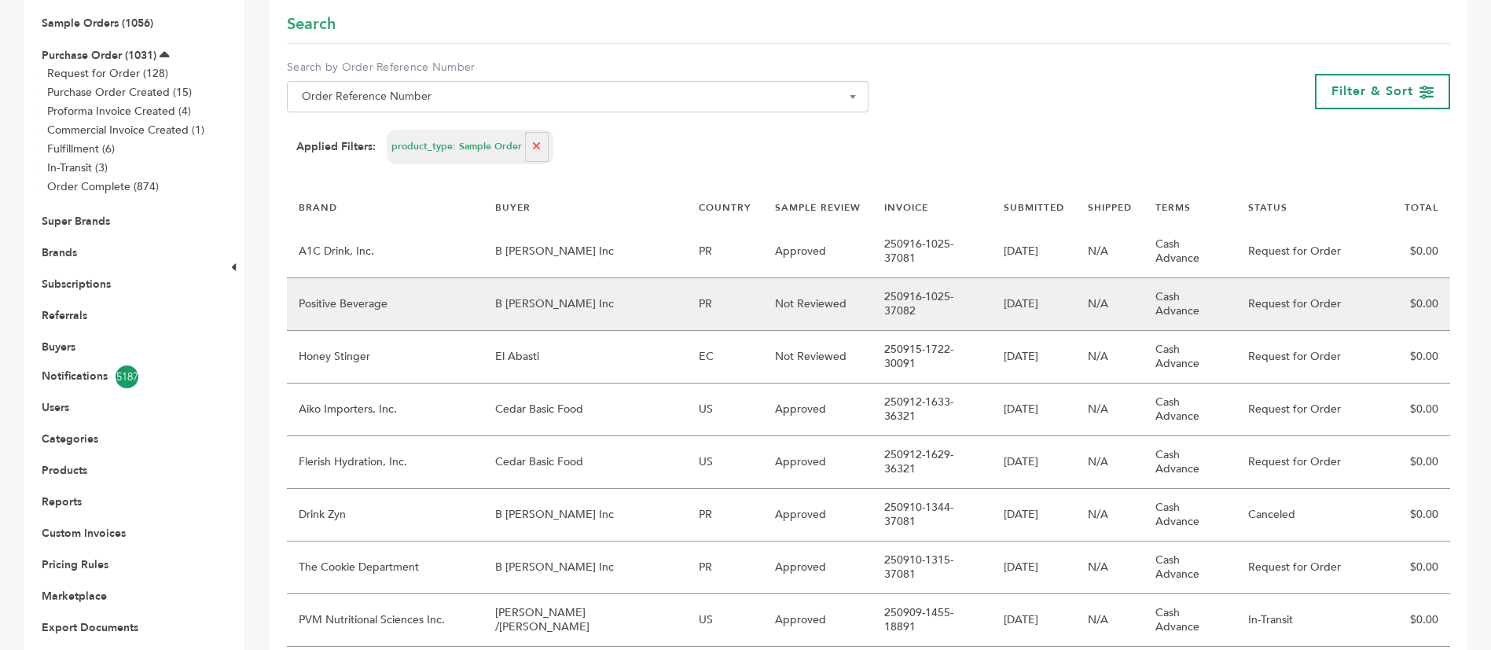
click at [583, 278] on td "B [PERSON_NAME] Inc" at bounding box center [585, 304] width 204 height 53
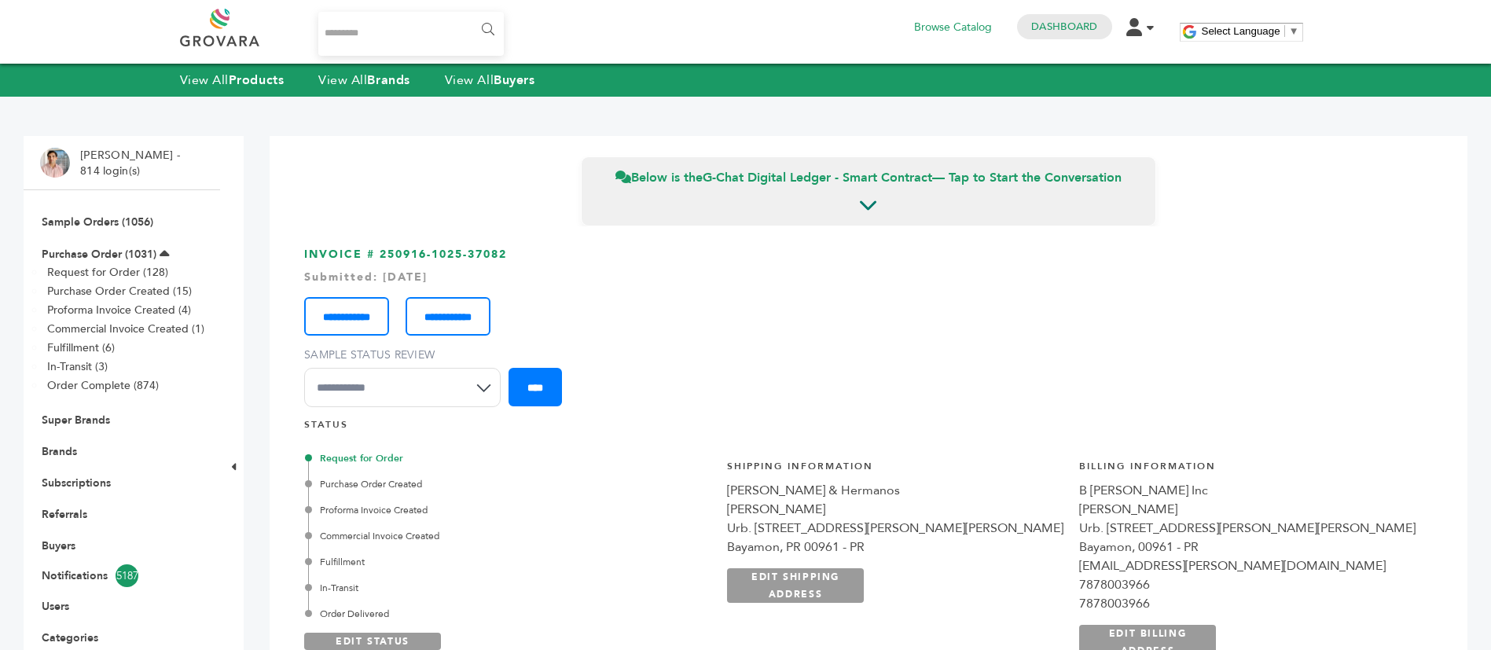
click at [455, 386] on select "**********" at bounding box center [402, 387] width 196 height 39
select select "********"
click at [304, 368] on select "**********" at bounding box center [402, 387] width 196 height 39
click at [554, 389] on input "****" at bounding box center [534, 387] width 53 height 39
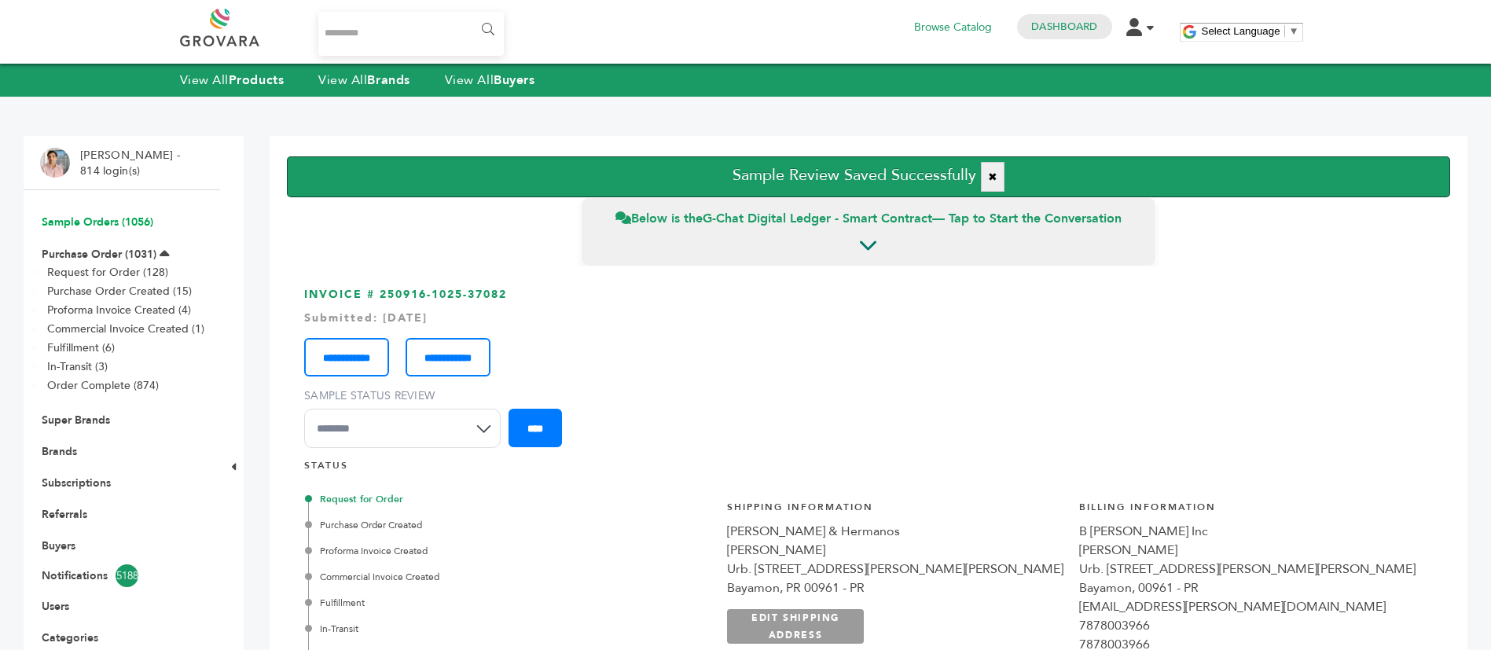
click at [79, 215] on link "Sample Orders (1056)" at bounding box center [98, 222] width 112 height 15
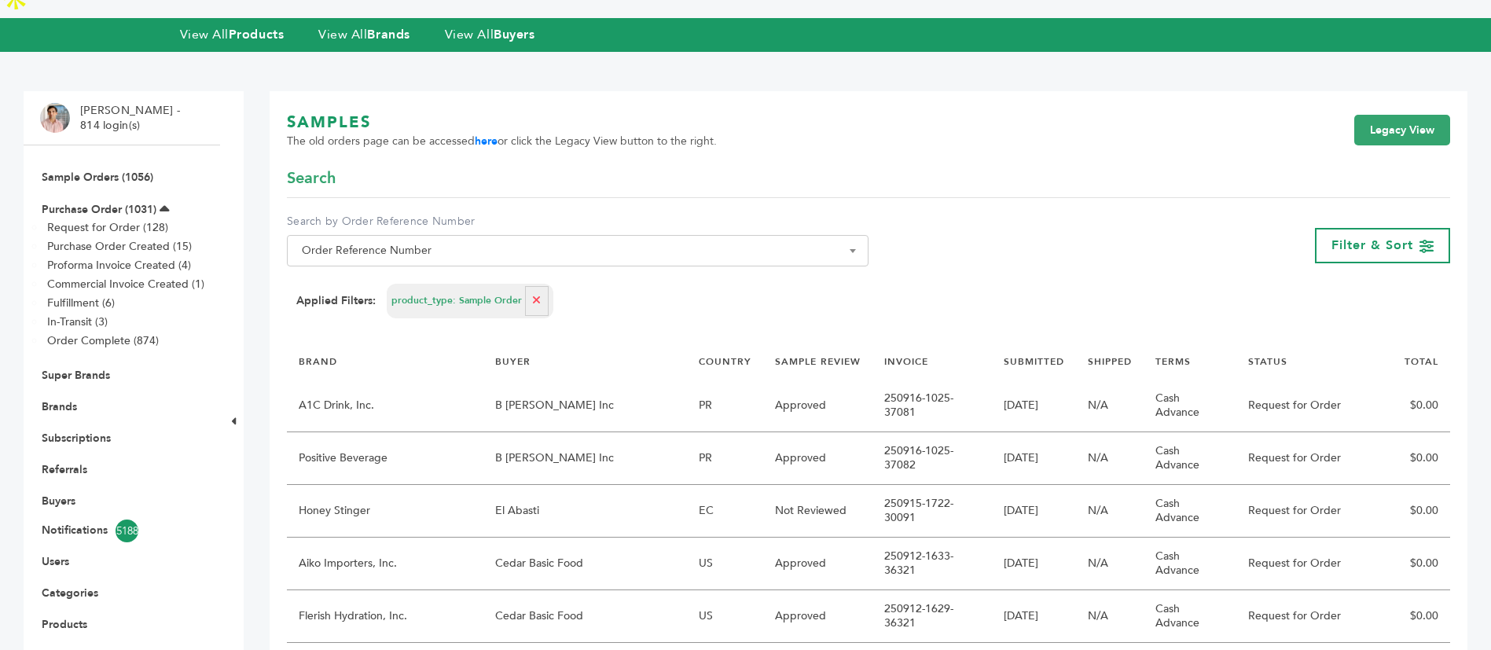
scroll to position [118, 0]
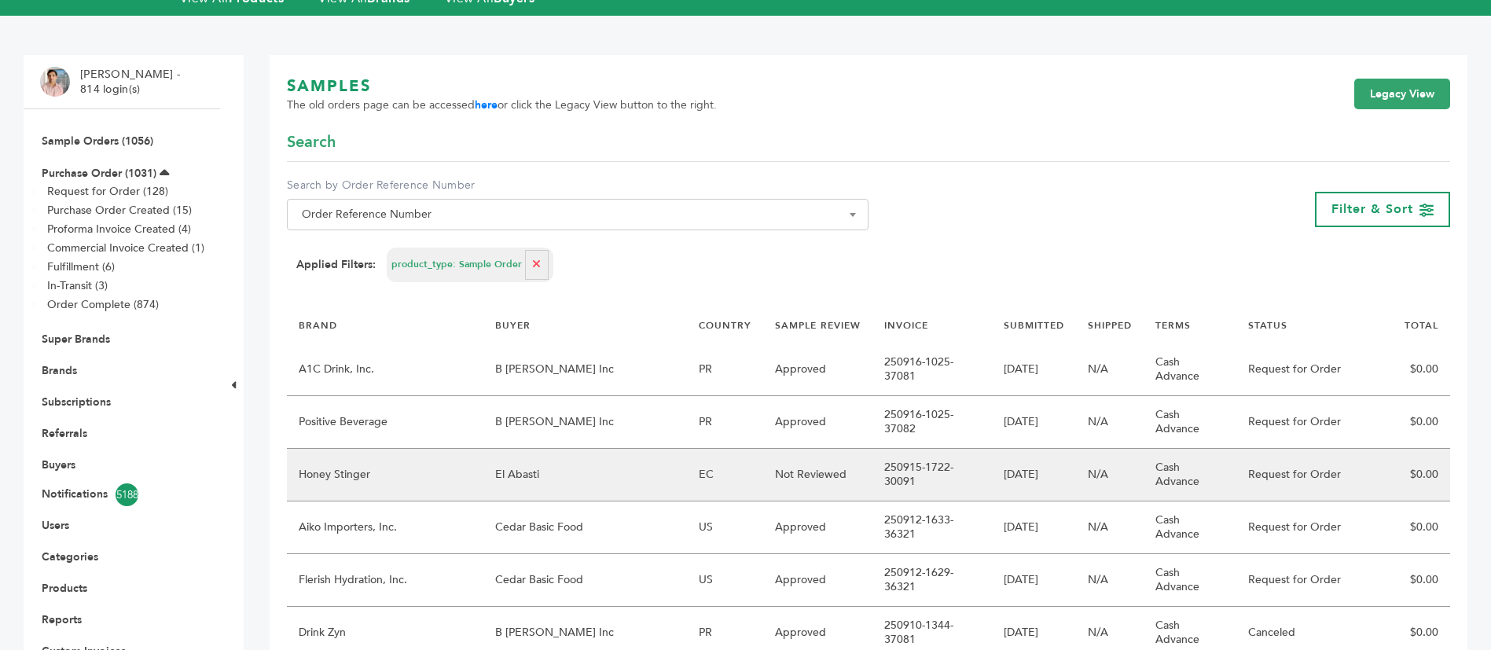
click at [584, 449] on td "El Abasti" at bounding box center [585, 475] width 204 height 53
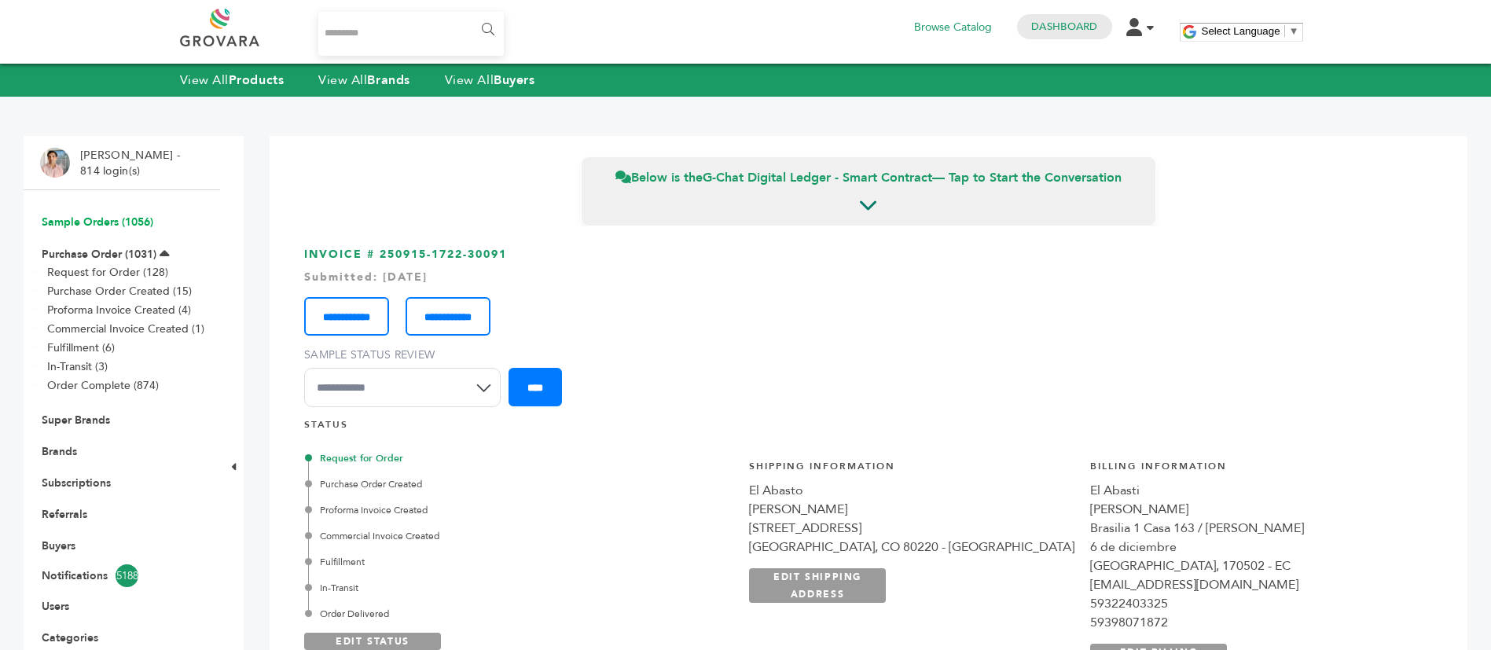
click at [116, 217] on link "Sample Orders (1056)" at bounding box center [98, 222] width 112 height 15
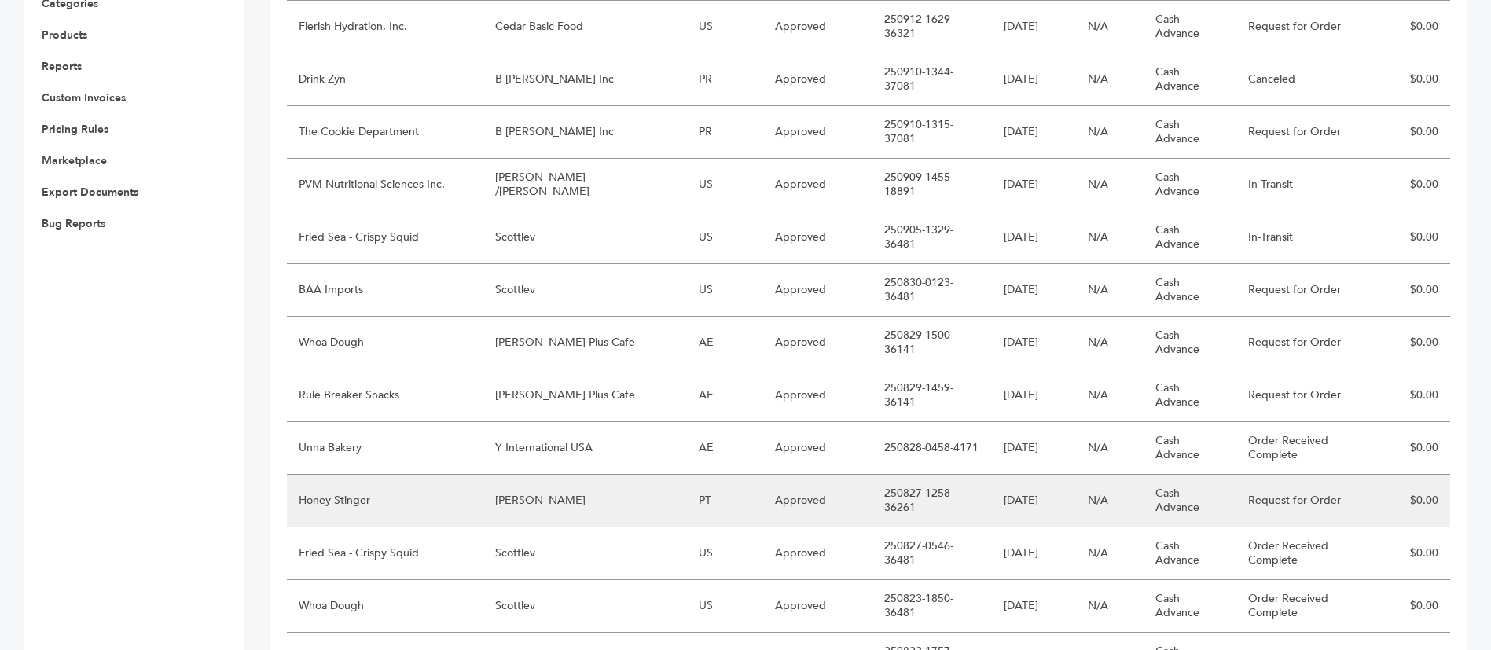
scroll to position [707, 0]
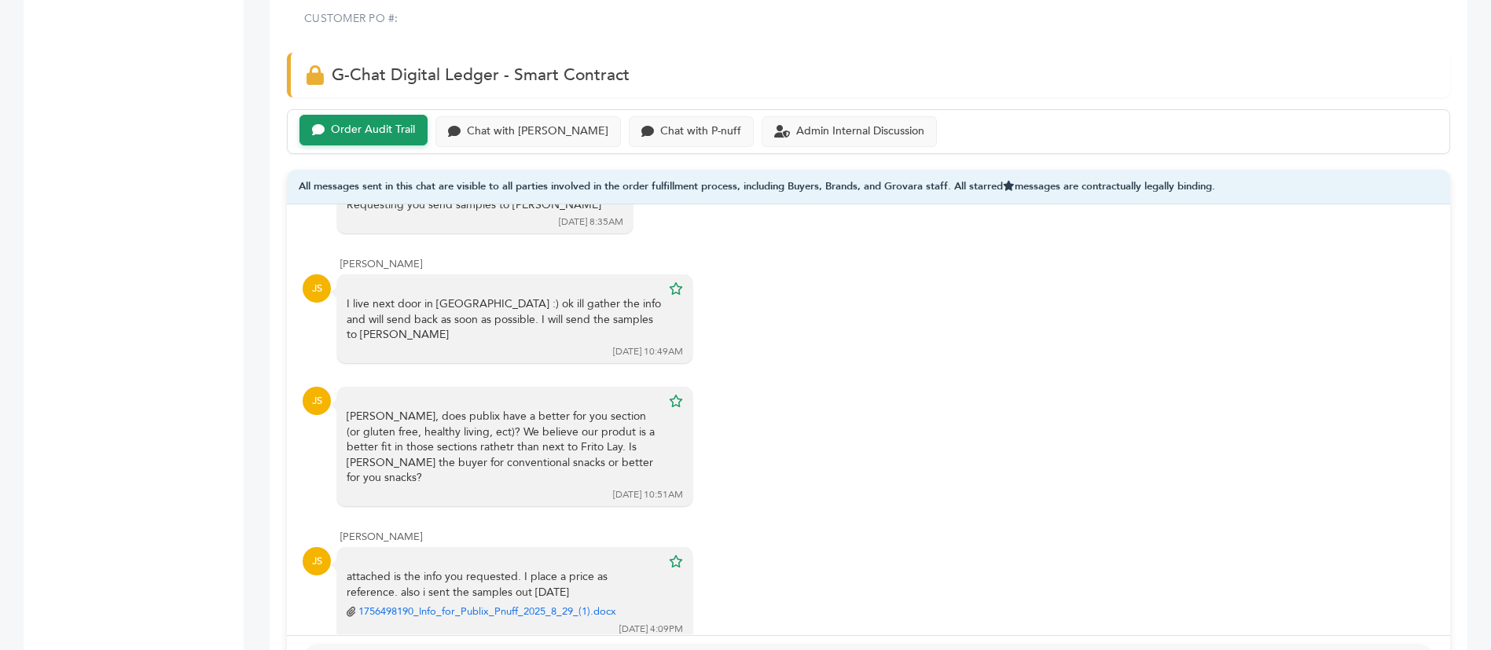
scroll to position [2810, 0]
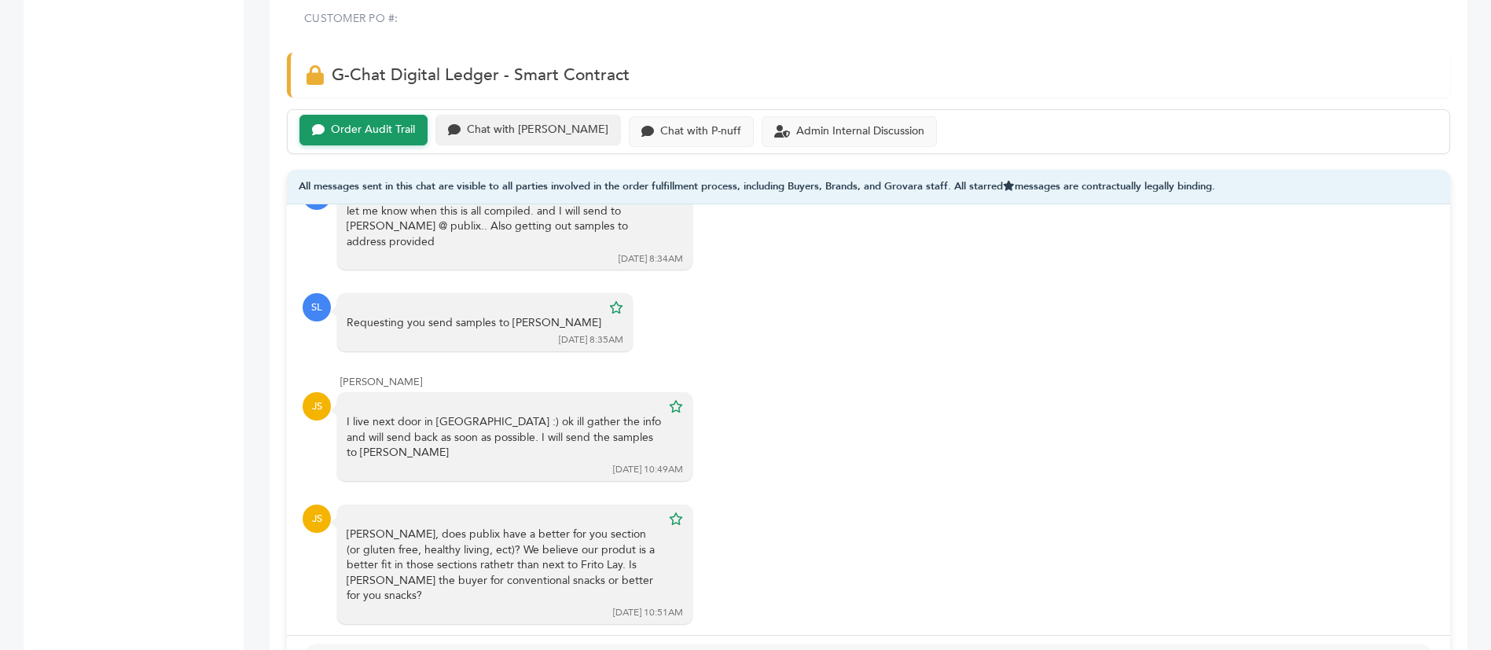
click at [510, 123] on div "Chat with Scottlev" at bounding box center [537, 129] width 141 height 13
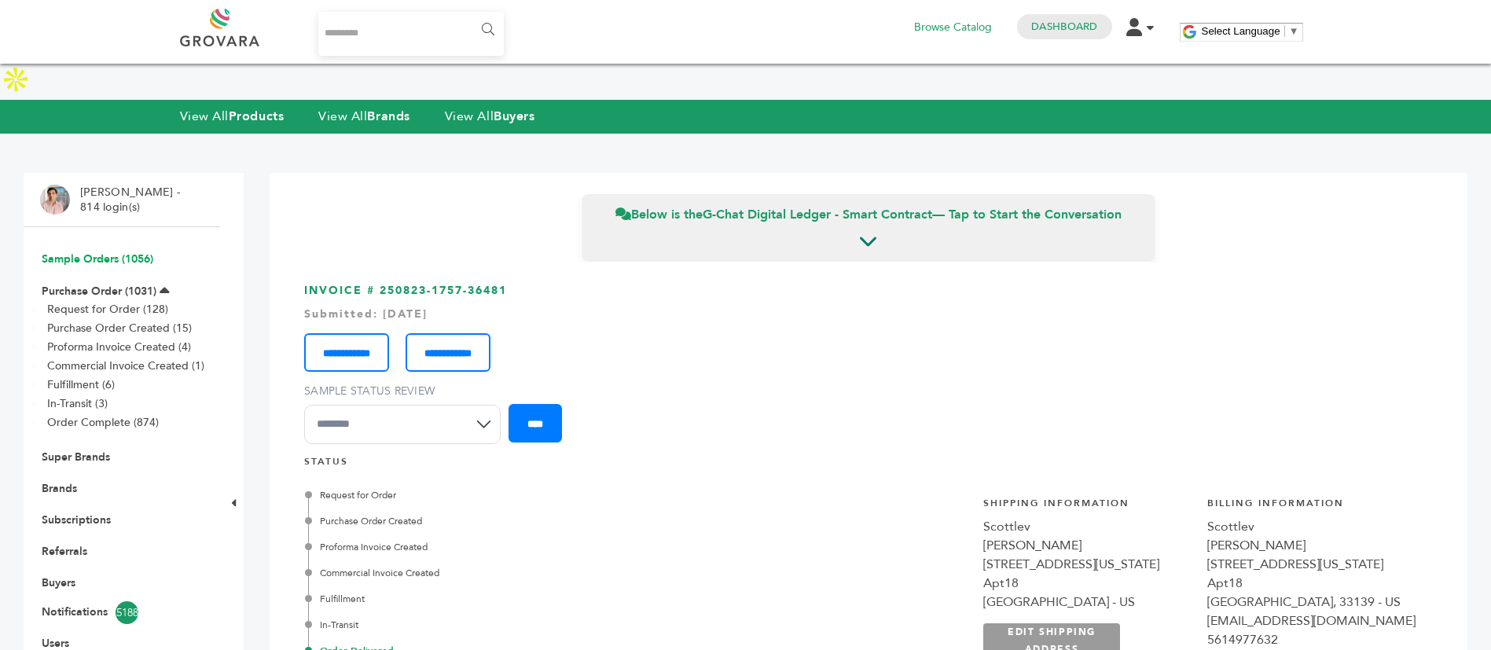
click at [116, 251] on link "Sample Orders (1056)" at bounding box center [98, 258] width 112 height 15
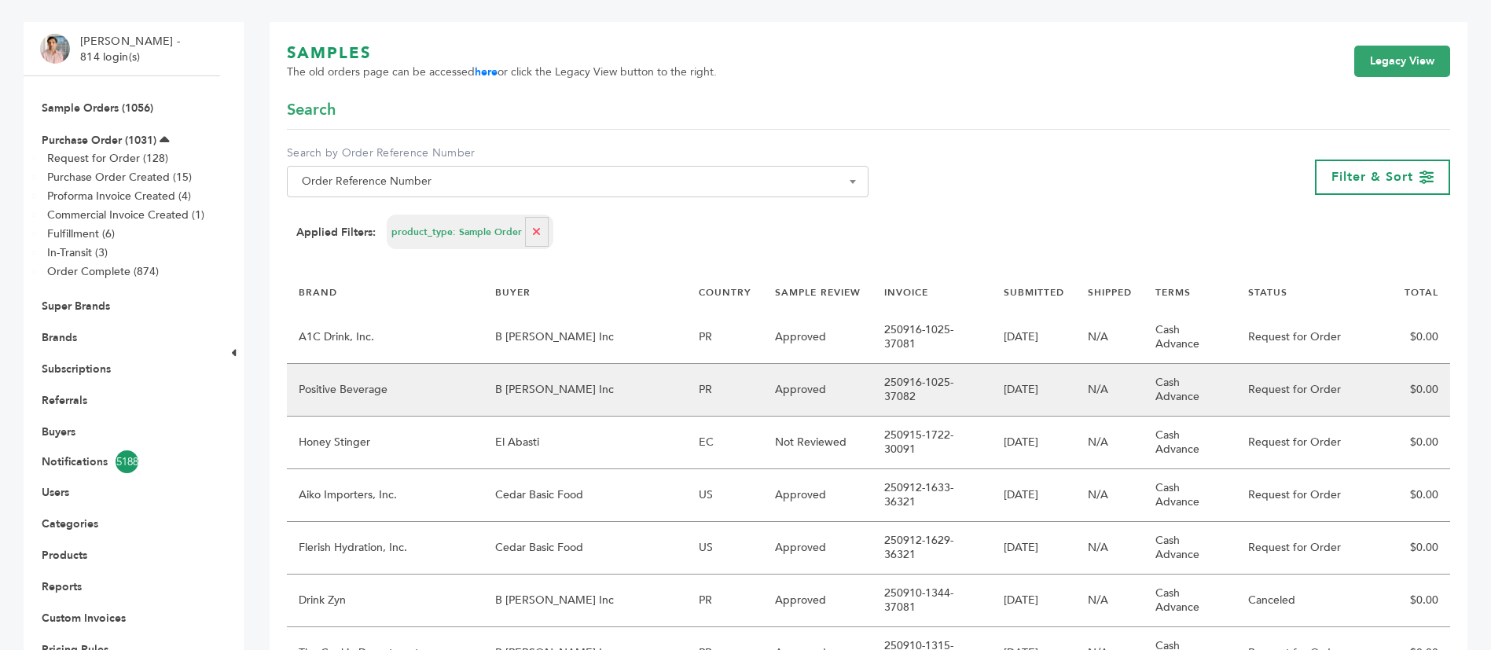
scroll to position [118, 0]
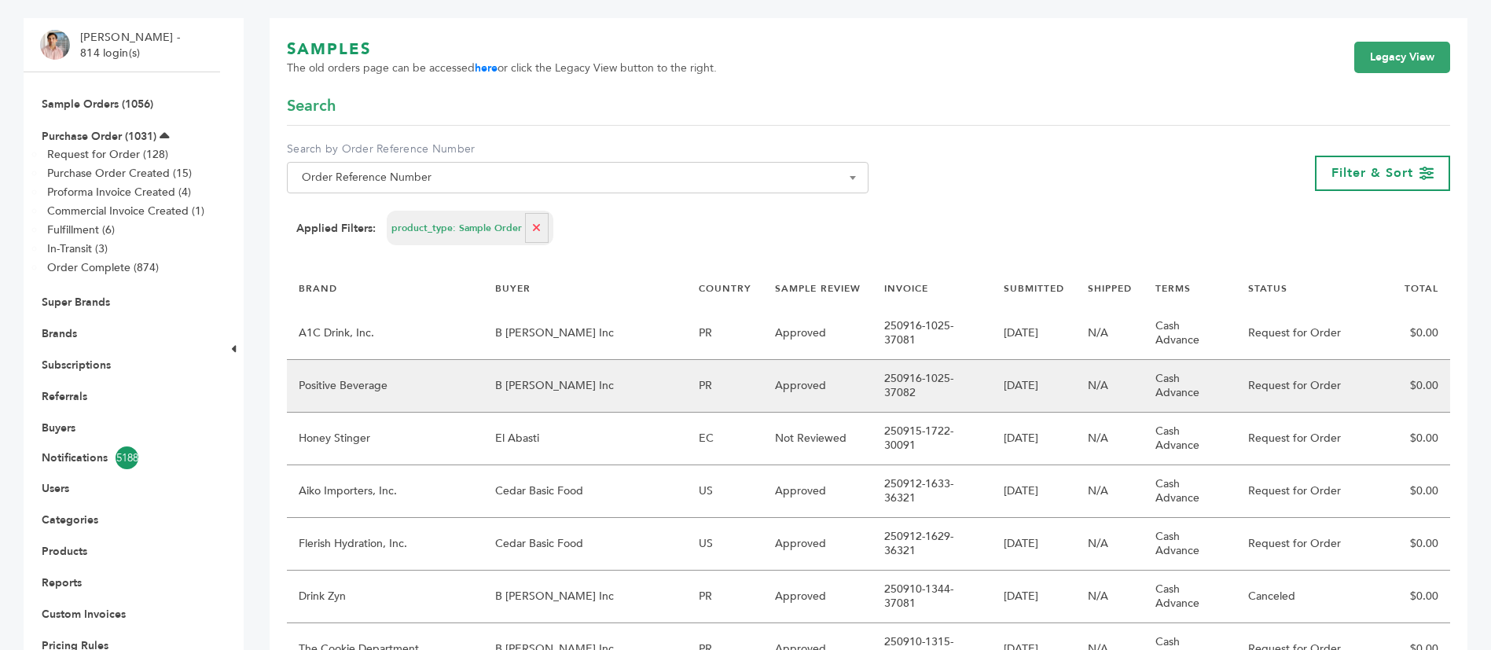
click at [610, 360] on td "B [PERSON_NAME] Inc" at bounding box center [585, 386] width 204 height 53
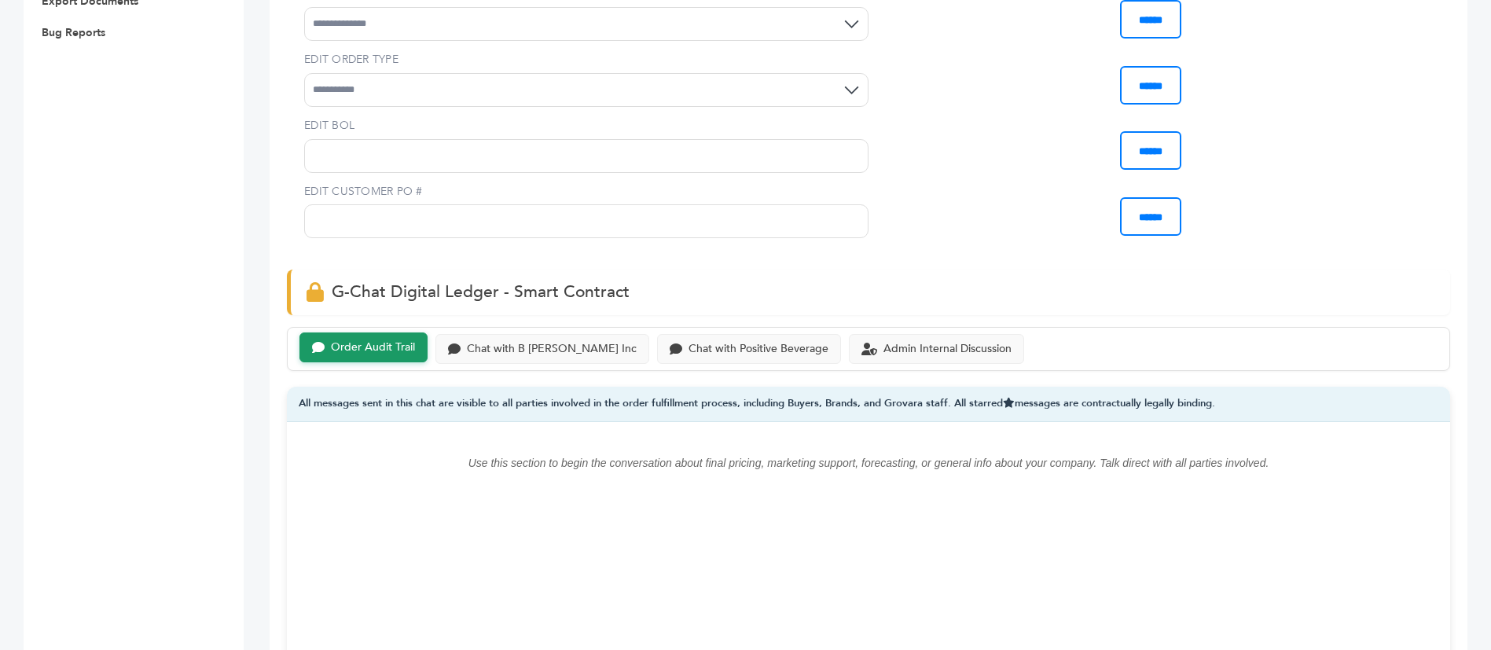
scroll to position [1297, 0]
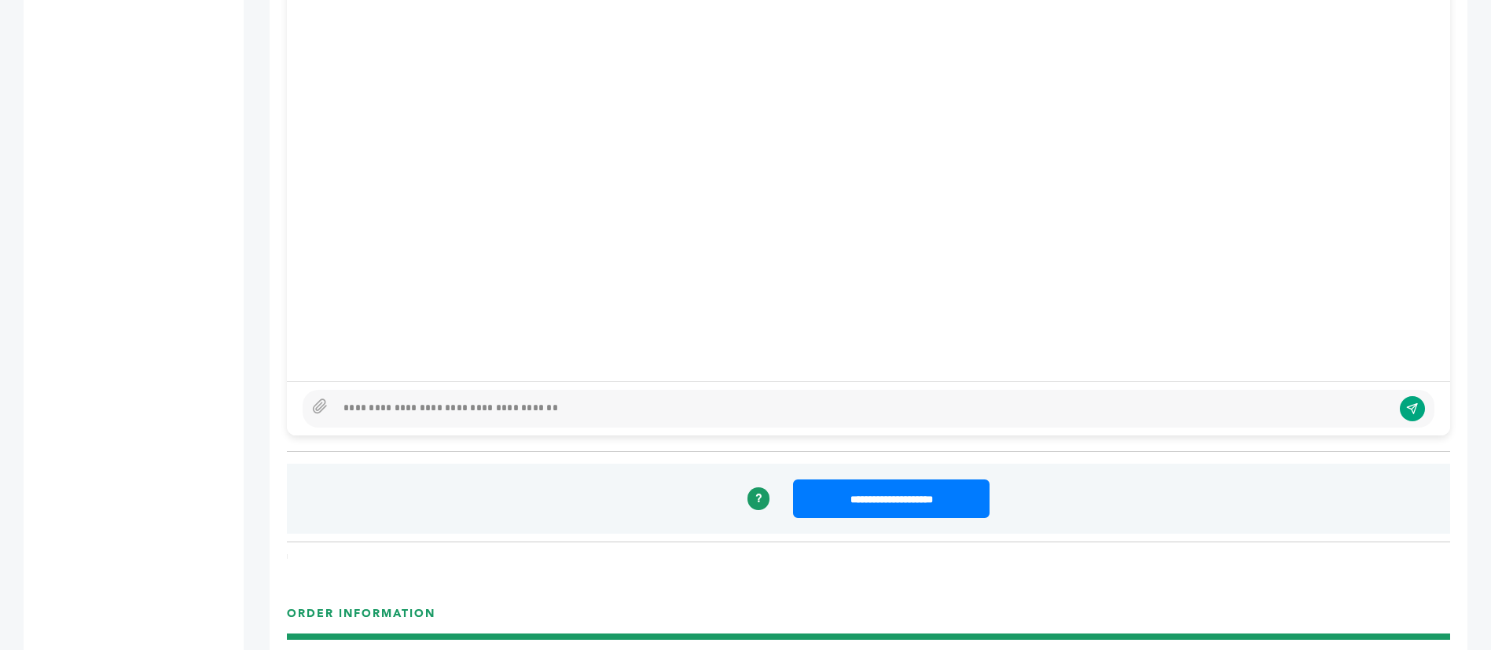
click at [563, 403] on div at bounding box center [864, 408] width 1056 height 19
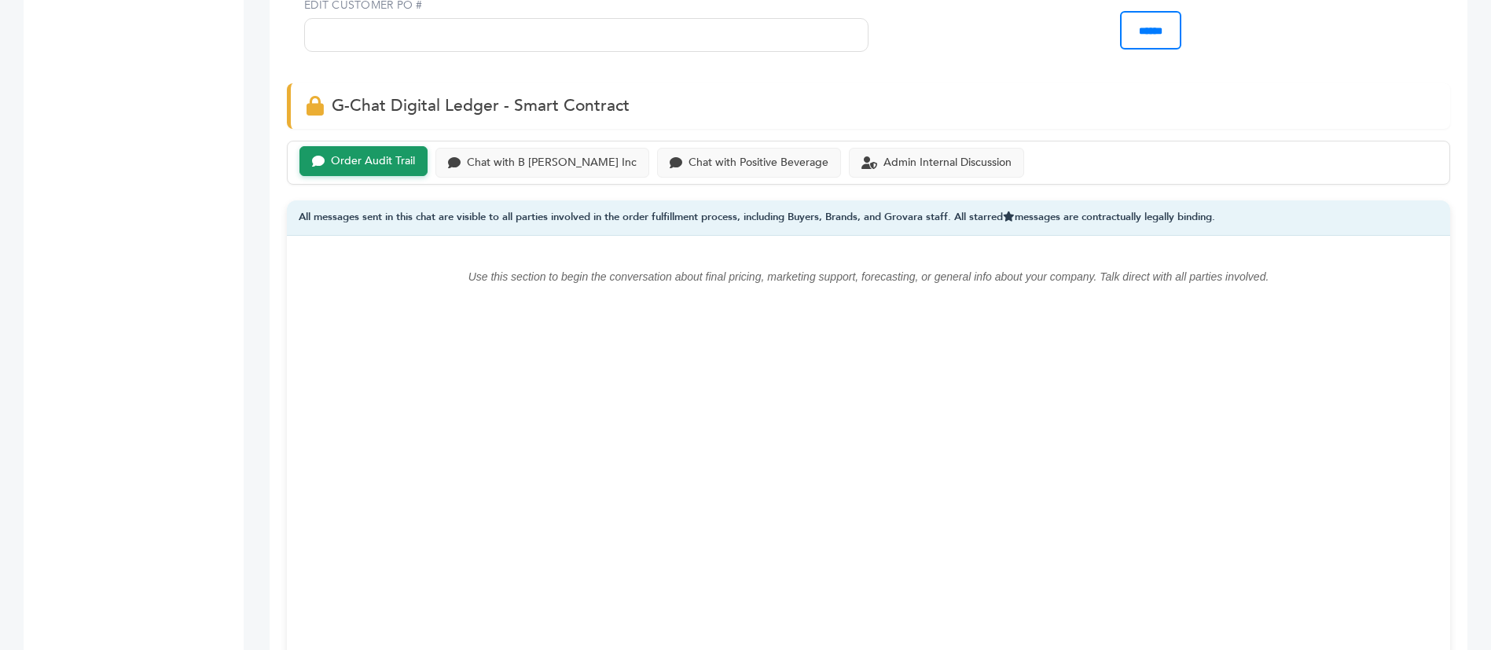
scroll to position [1179, 0]
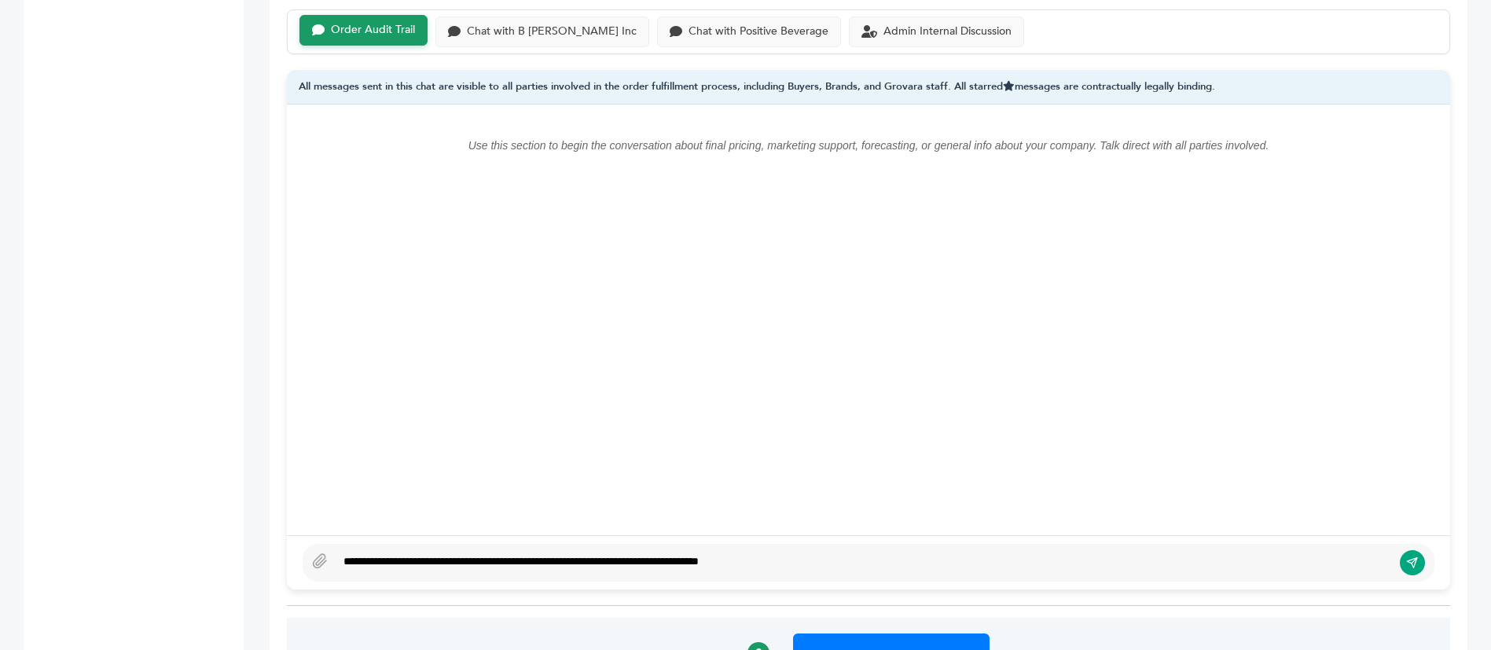
type textarea "**********"
drag, startPoint x: 1408, startPoint y: 525, endPoint x: 866, endPoint y: 86, distance: 697.4
click at [1408, 558] on icon "submit" at bounding box center [1412, 563] width 10 height 10
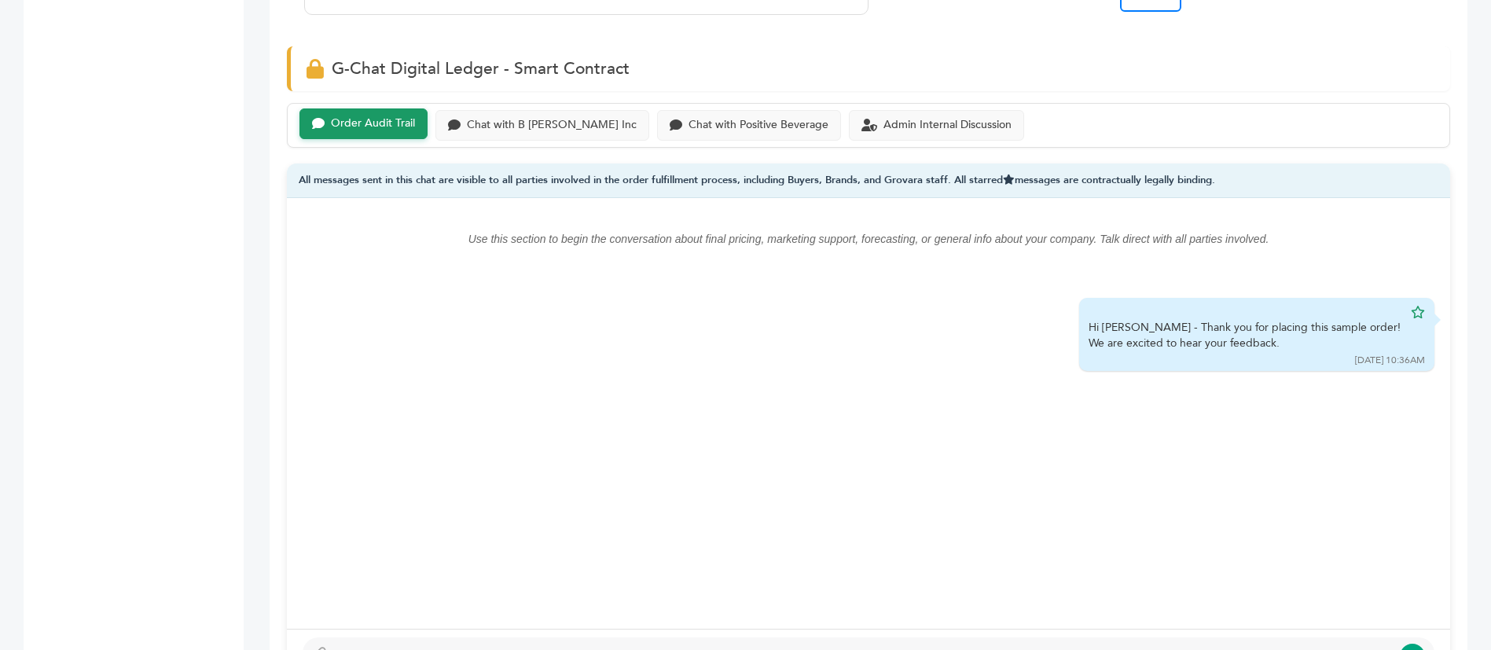
scroll to position [943, 0]
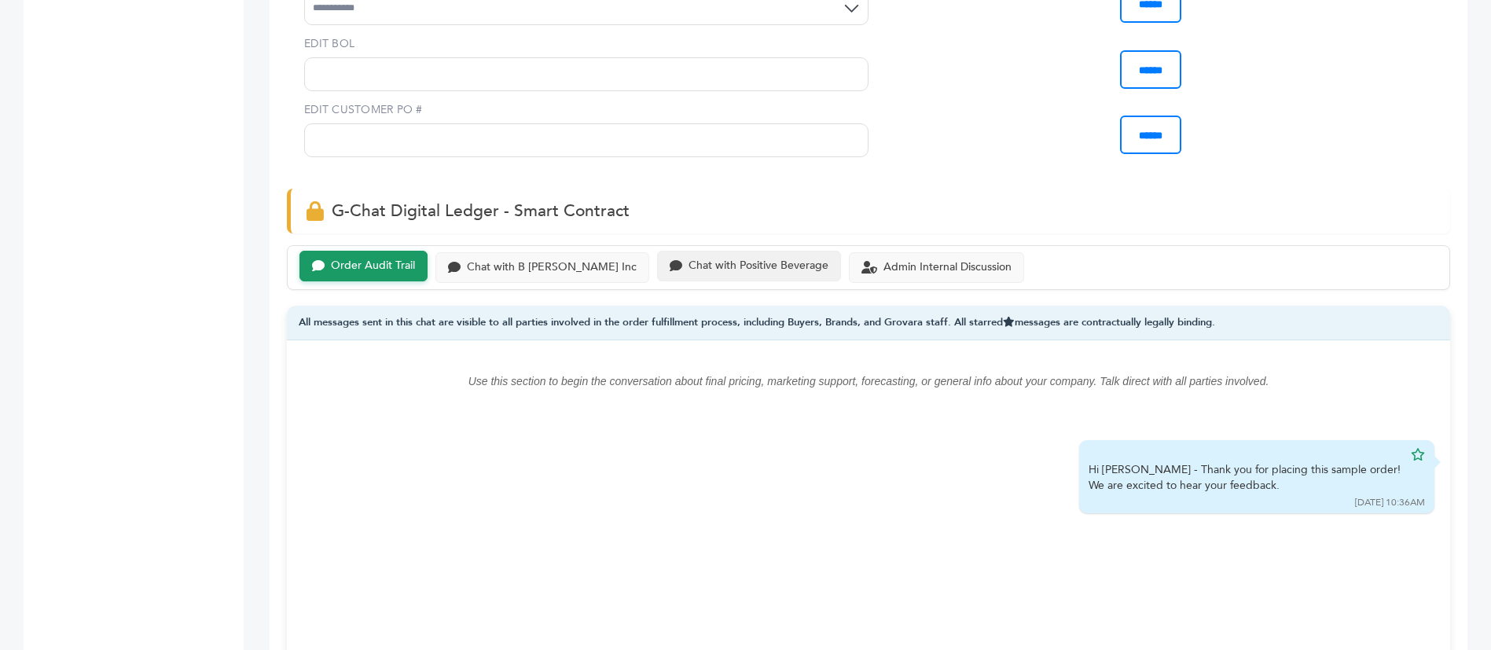
click at [688, 259] on div "Chat with Positive Beverage" at bounding box center [758, 265] width 140 height 13
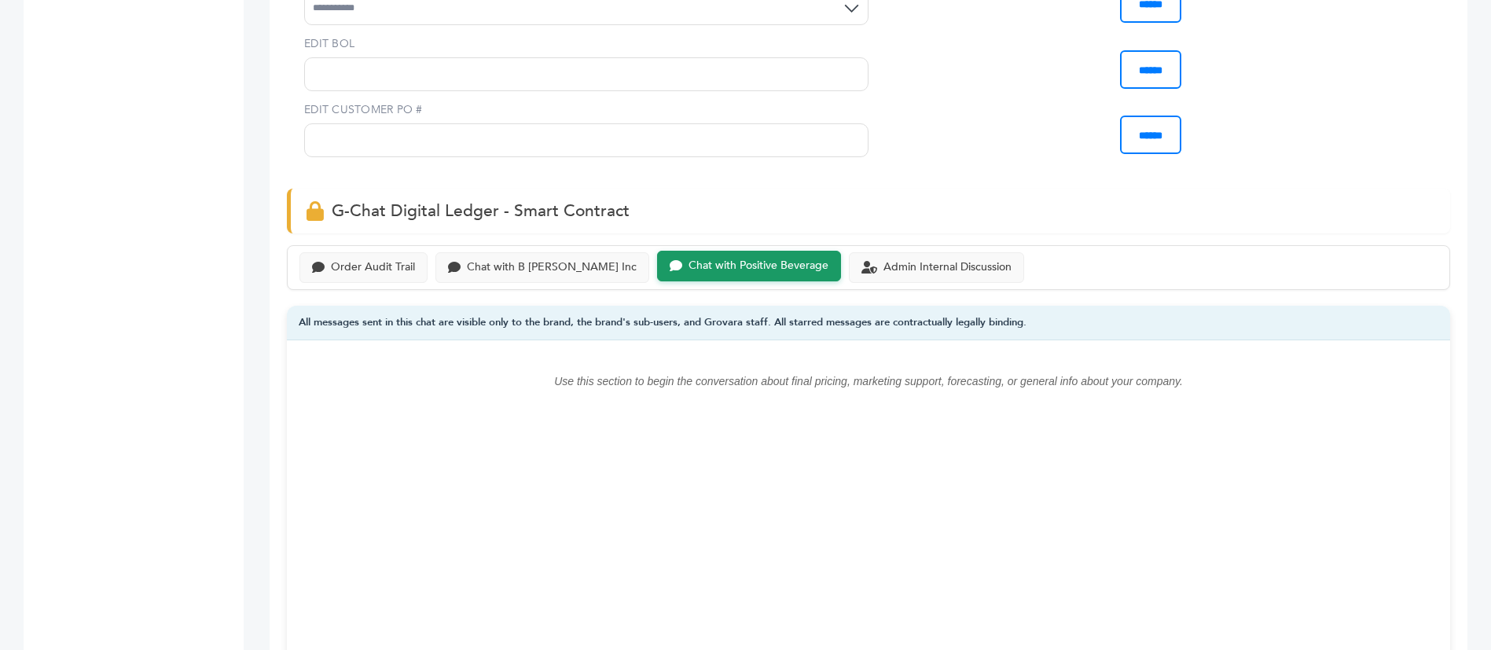
scroll to position [1297, 0]
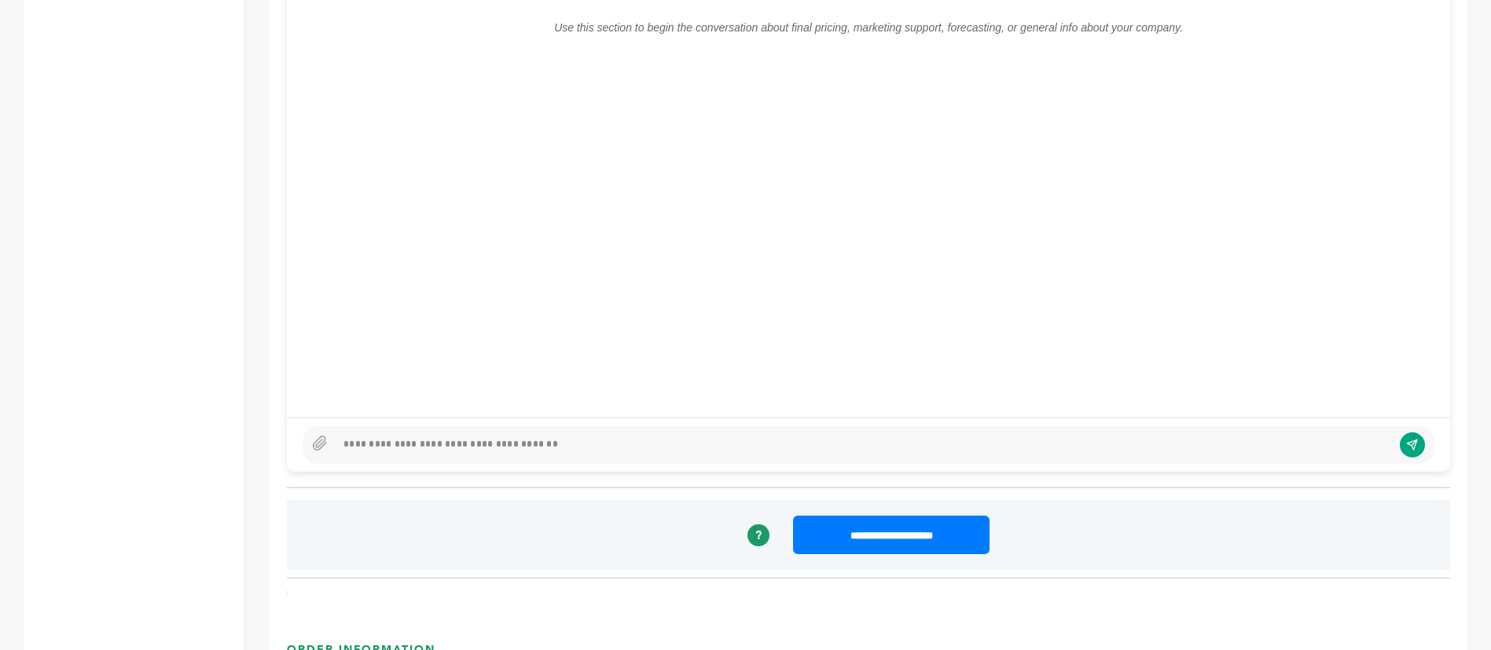
click at [659, 426] on div at bounding box center [869, 445] width 1132 height 38
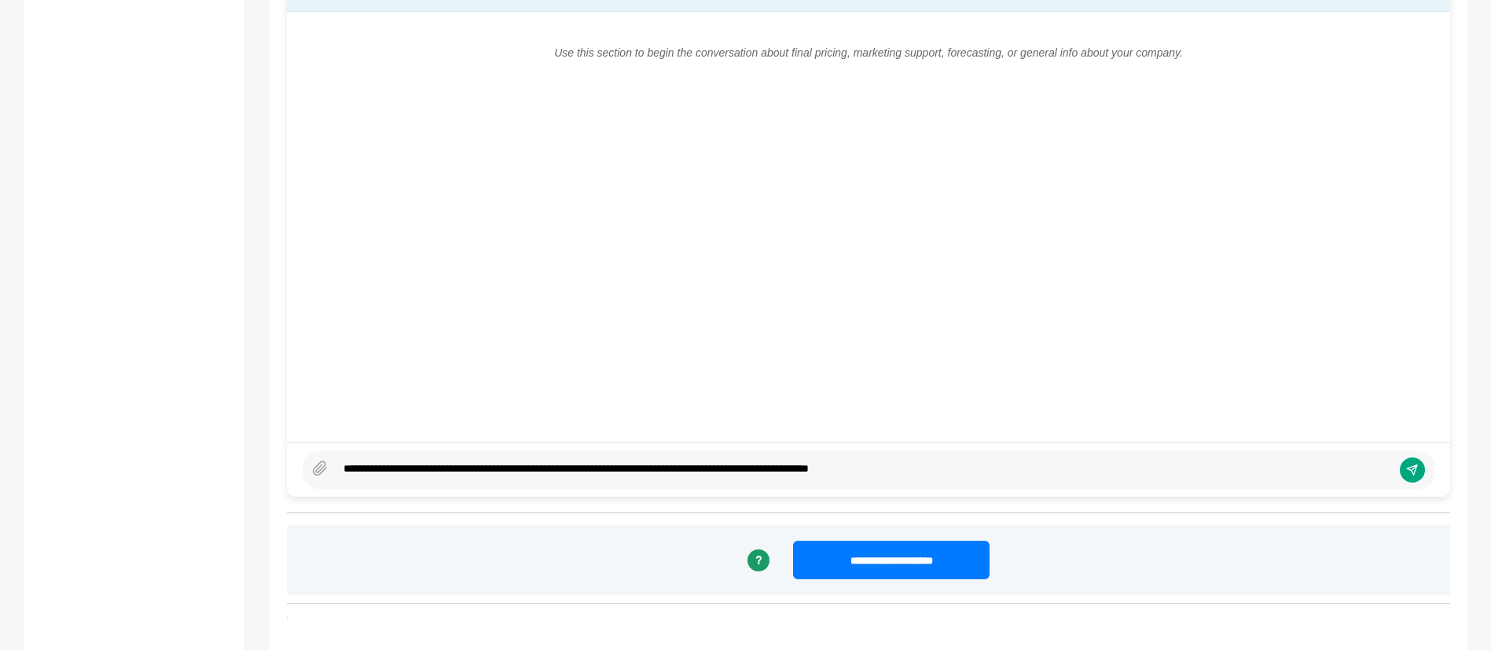
scroll to position [1415, 0]
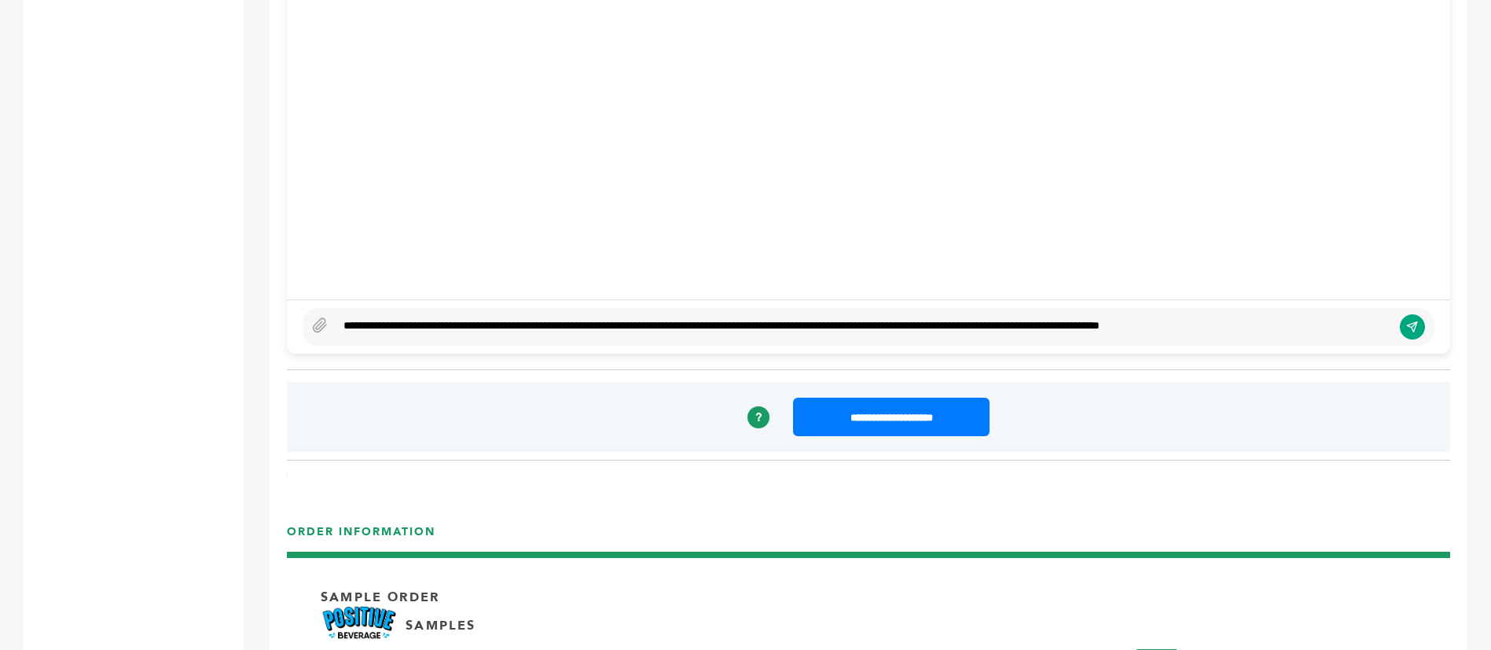
type textarea "**********"
click at [1431, 308] on div "**********" at bounding box center [869, 327] width 1132 height 38
click at [1411, 322] on icon "submit" at bounding box center [1412, 327] width 10 height 10
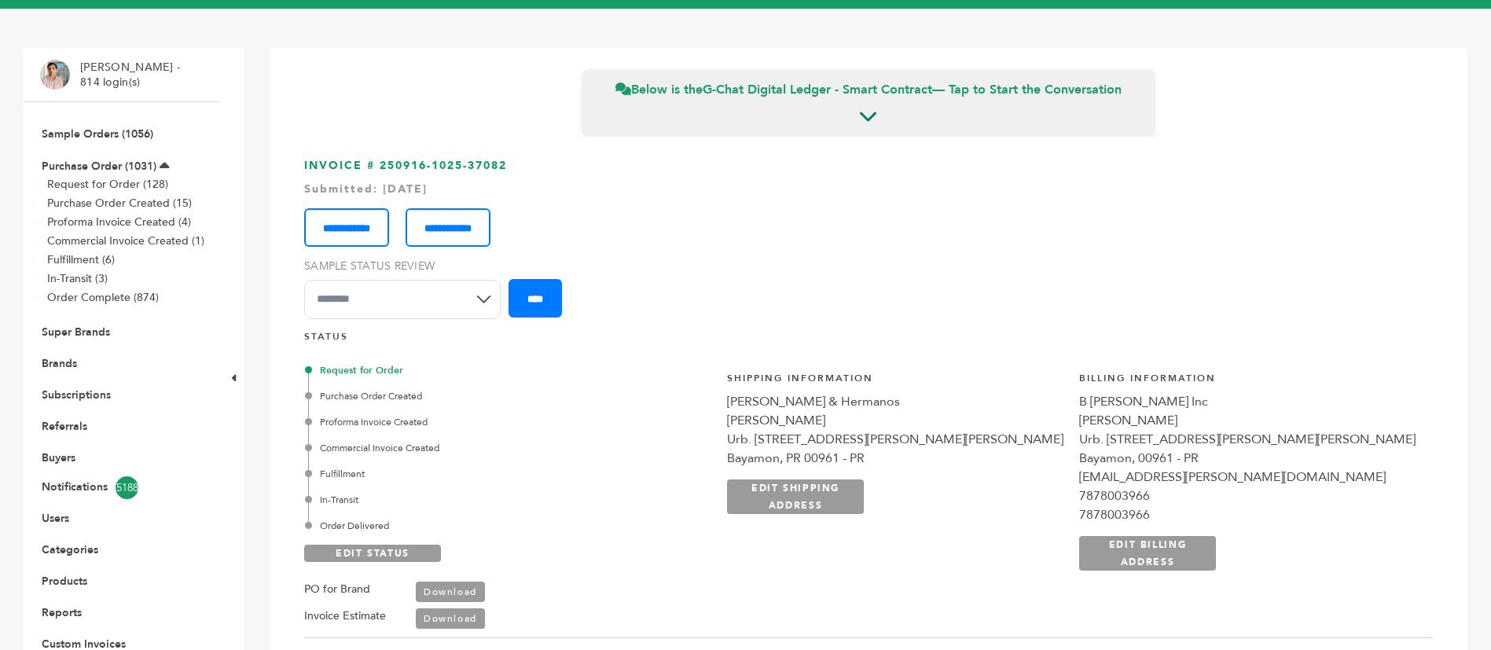
scroll to position [0, 0]
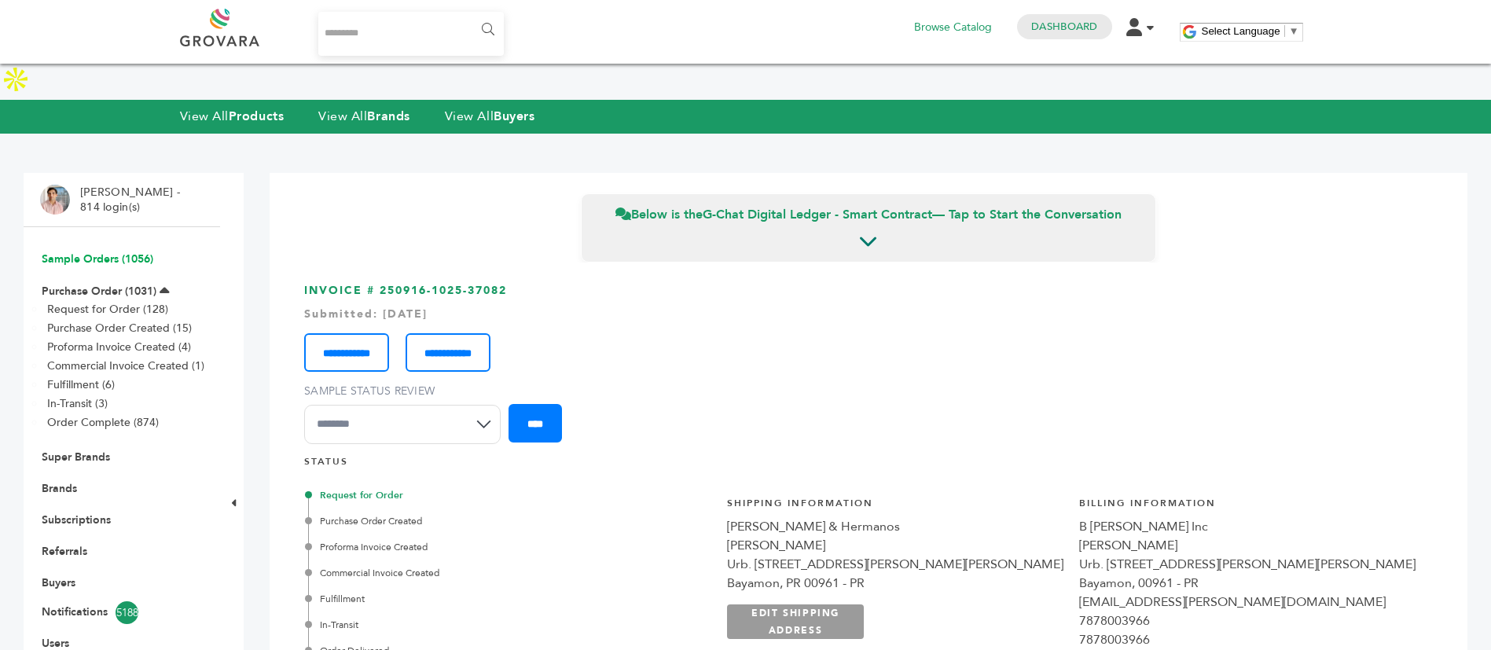
click at [108, 251] on link "Sample Orders (1056)" at bounding box center [98, 258] width 112 height 15
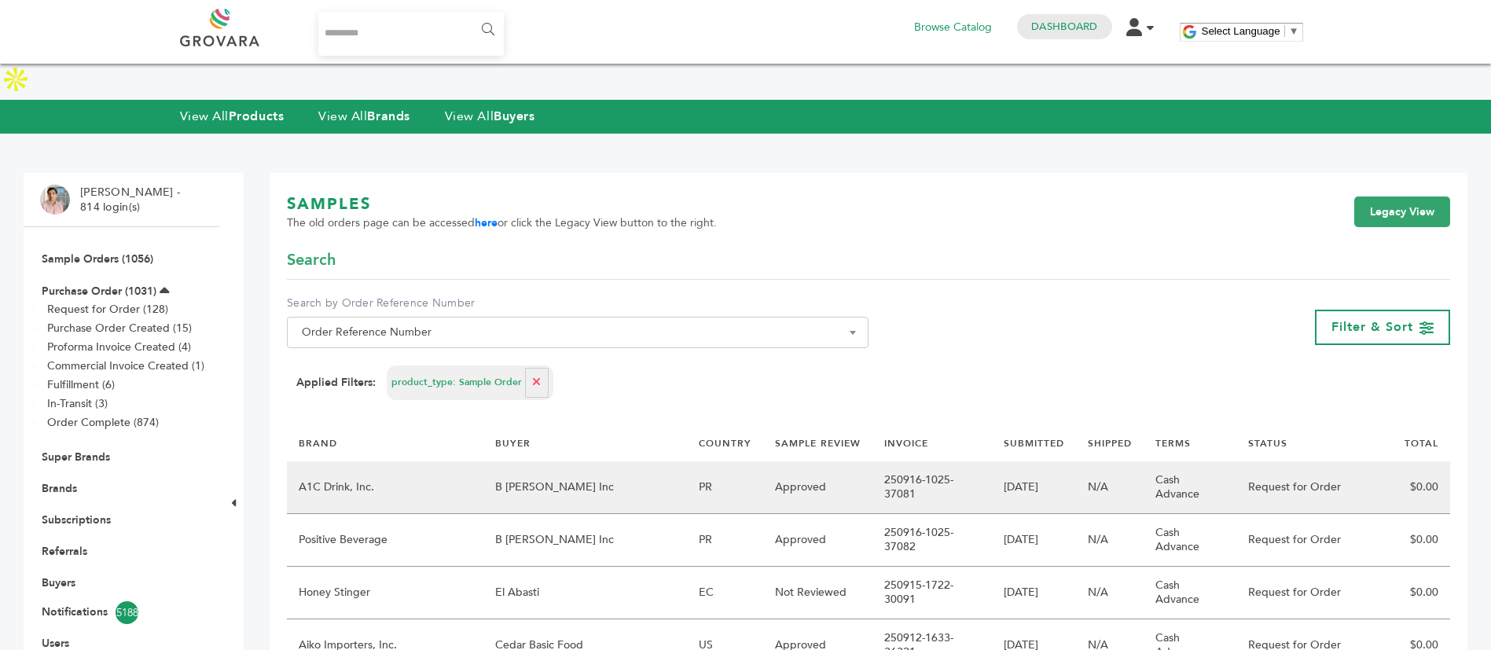
click at [602, 461] on td "B [PERSON_NAME] Inc" at bounding box center [585, 487] width 204 height 53
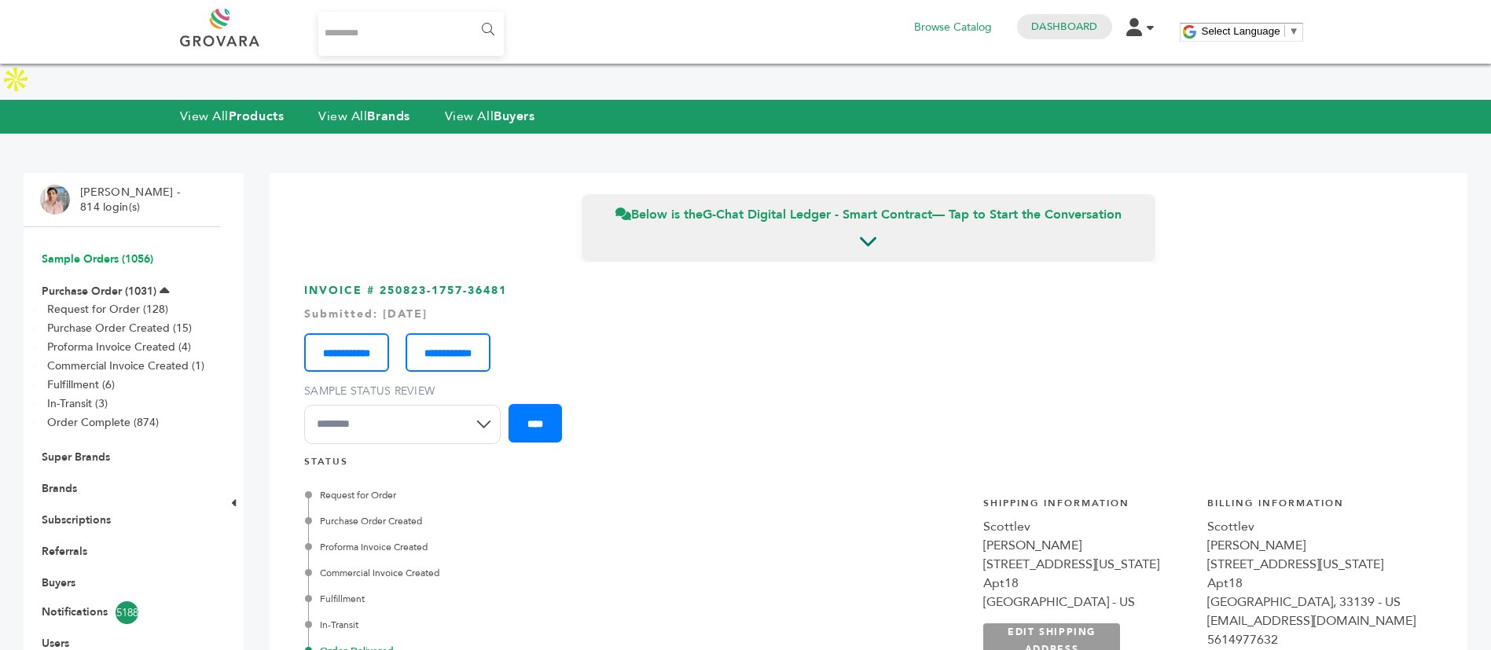
click at [148, 251] on link "Sample Orders (1056)" at bounding box center [98, 258] width 112 height 15
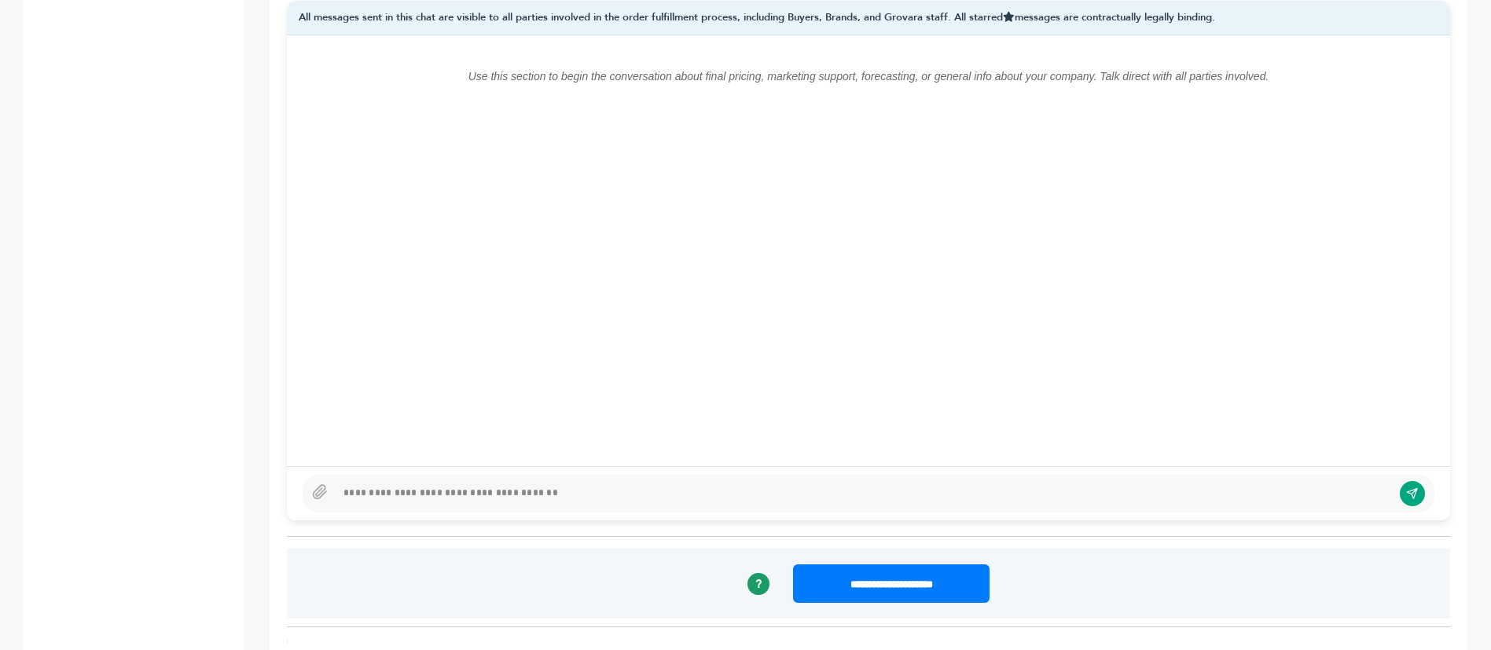
scroll to position [1297, 0]
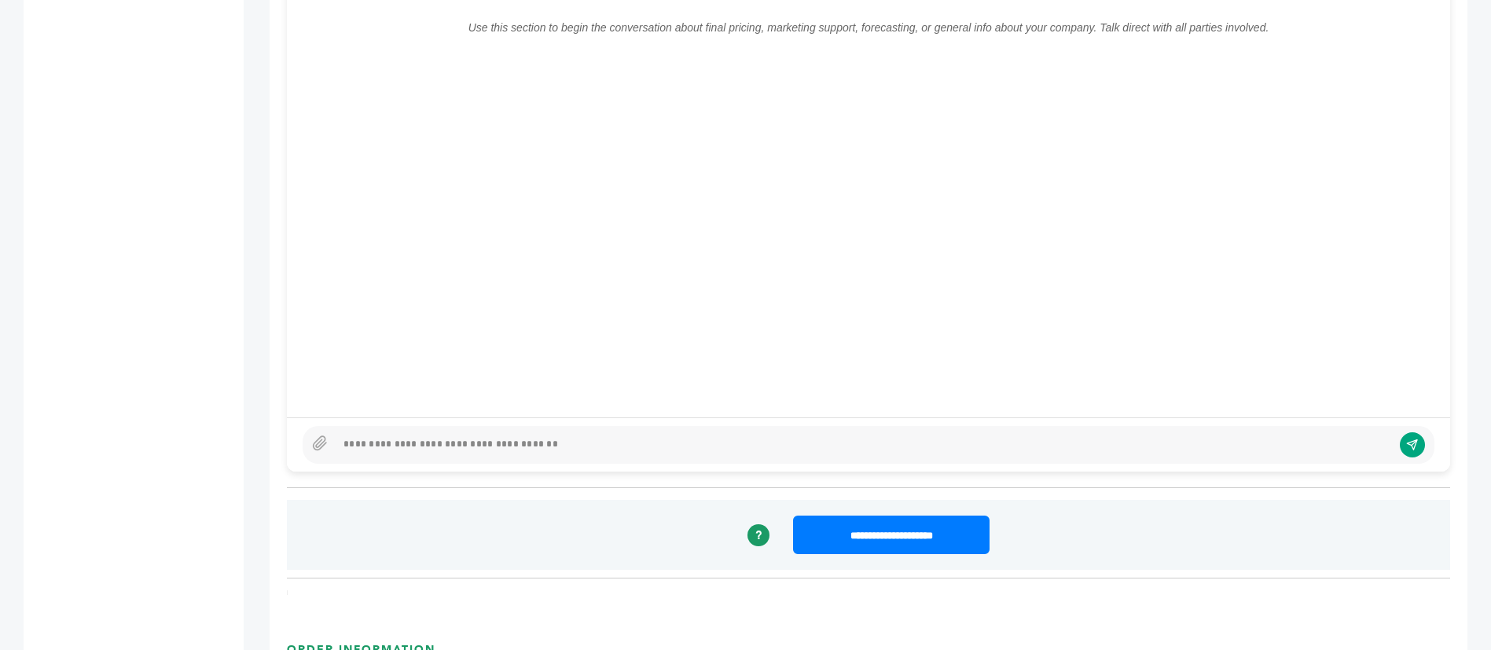
click at [523, 435] on div at bounding box center [864, 444] width 1056 height 19
drag, startPoint x: 842, startPoint y: 412, endPoint x: 602, endPoint y: 398, distance: 240.1
click at [602, 426] on div "**********" at bounding box center [869, 445] width 1132 height 38
click at [833, 435] on div "**********" at bounding box center [864, 444] width 1056 height 19
drag, startPoint x: 858, startPoint y: 409, endPoint x: 601, endPoint y: 406, distance: 257.0
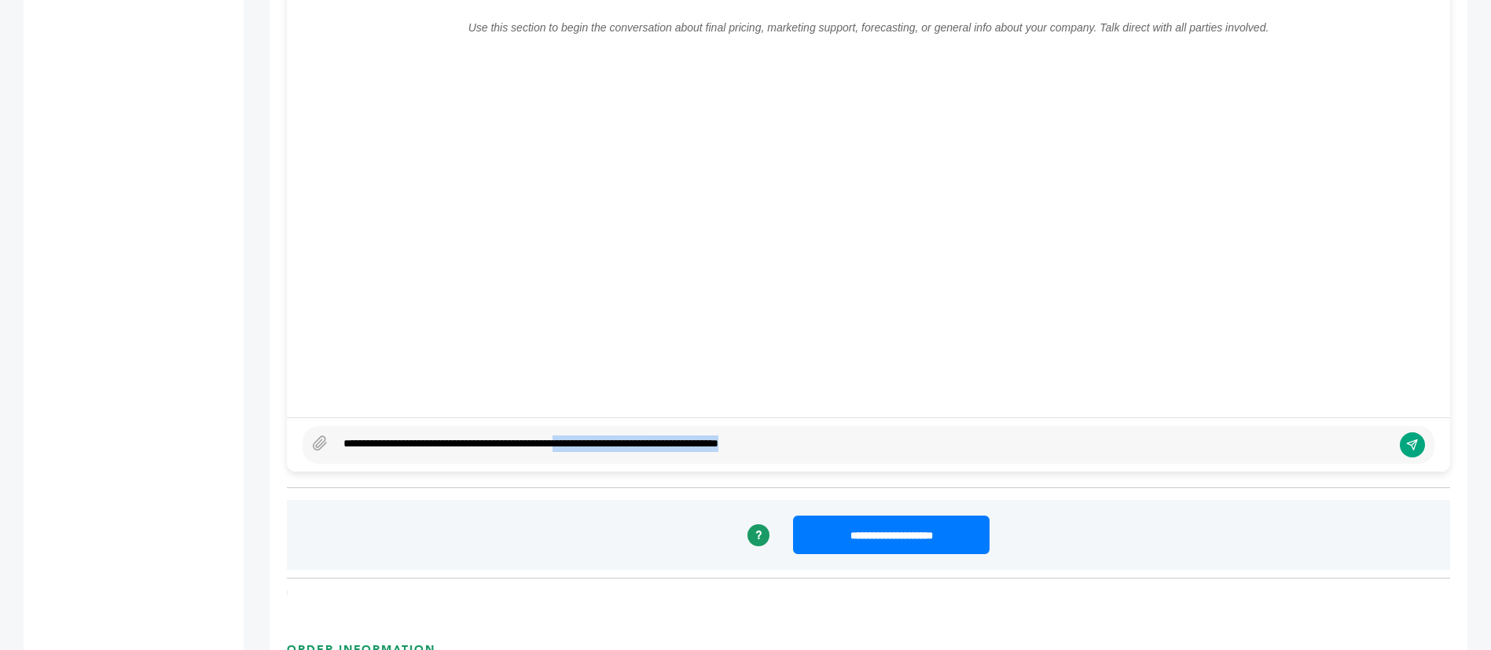
click at [601, 435] on div "**********" at bounding box center [864, 444] width 1056 height 19
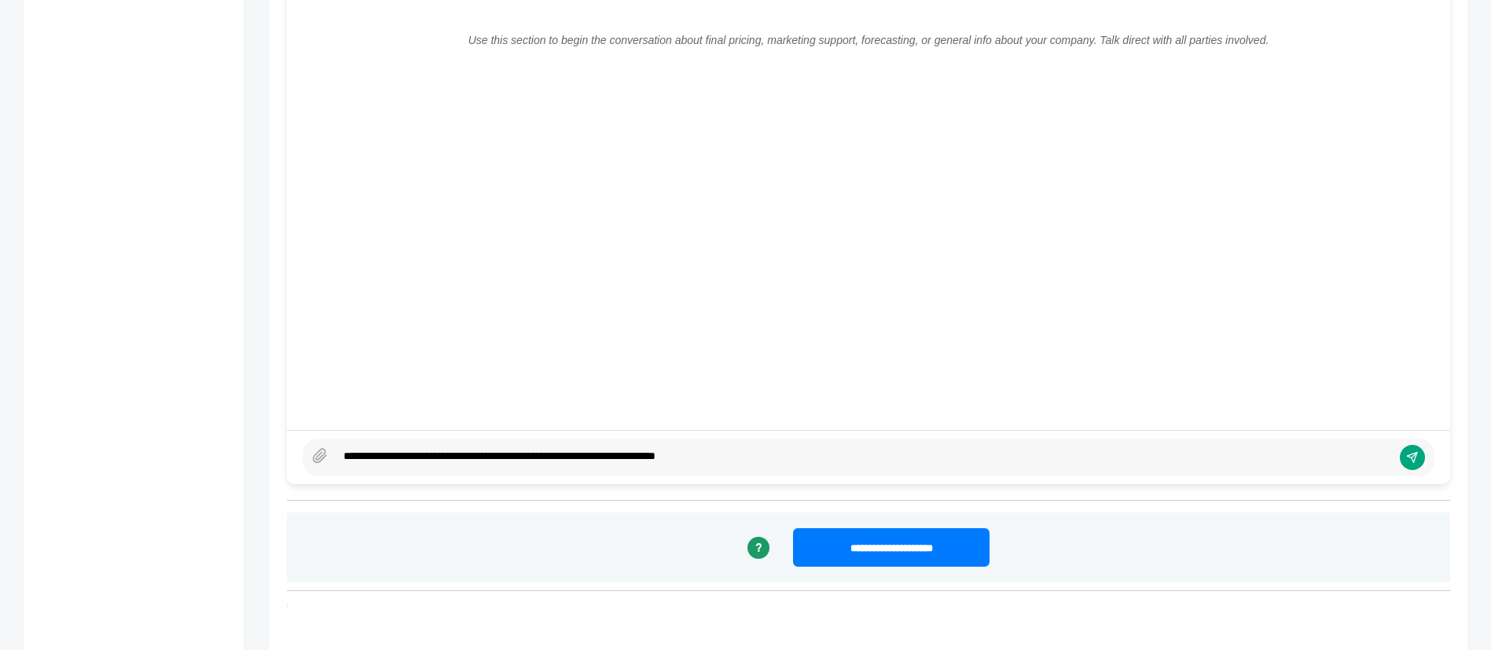
scroll to position [1179, 0]
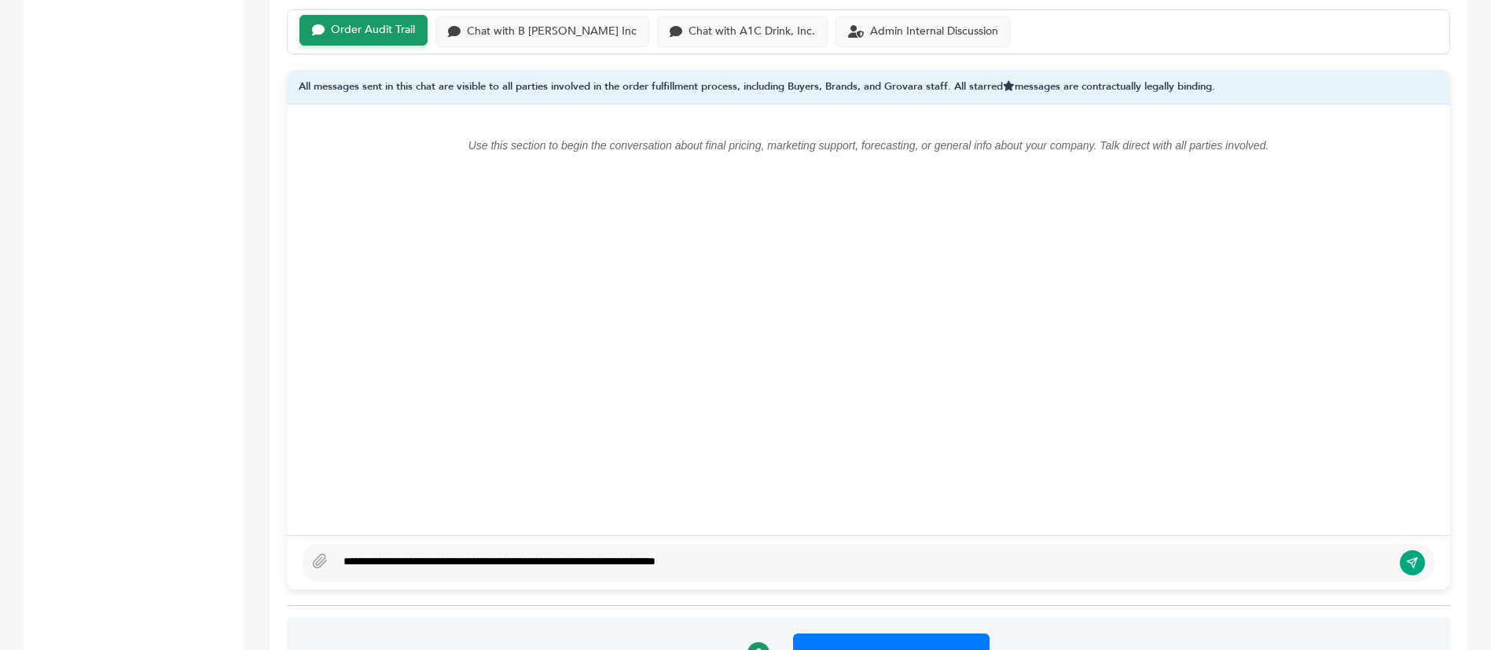
type textarea "**********"
click at [1411, 558] on icon "submit" at bounding box center [1412, 563] width 10 height 10
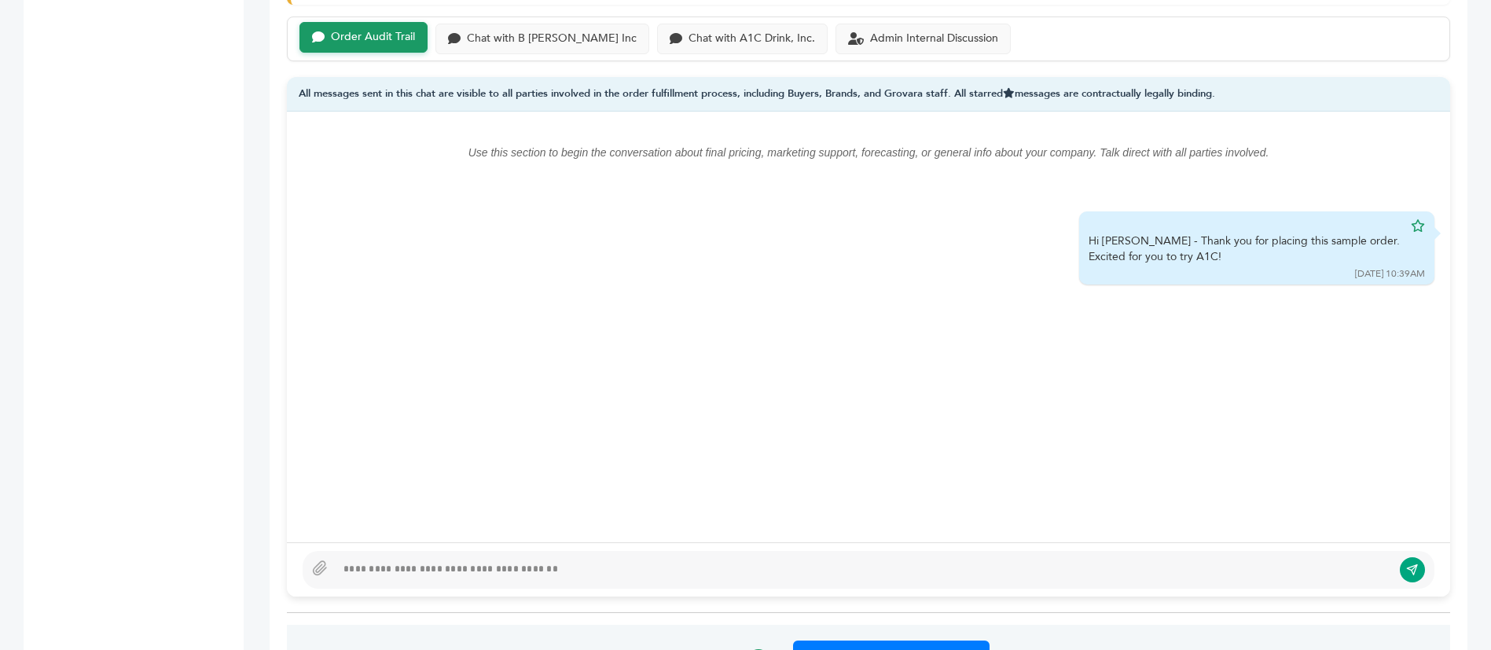
scroll to position [825, 0]
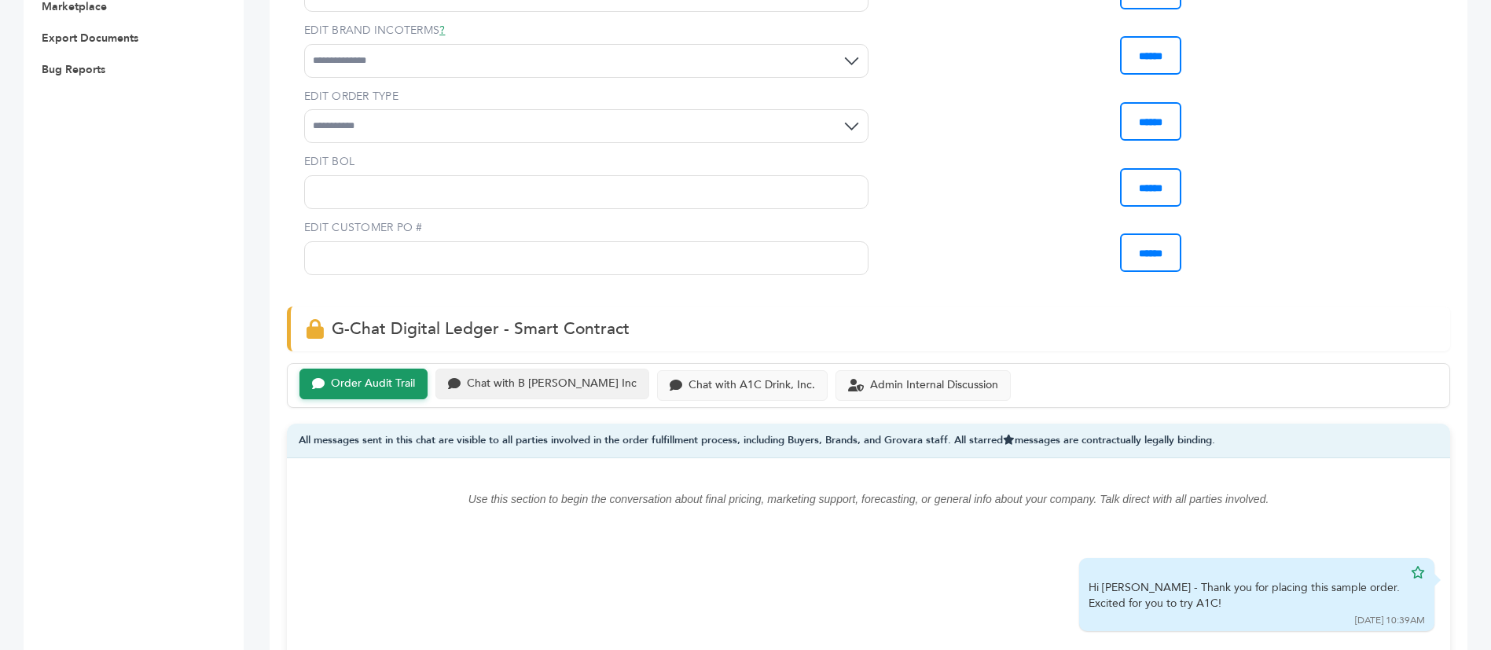
click at [538, 377] on div "Chat with B Fernandez Inc" at bounding box center [552, 383] width 170 height 13
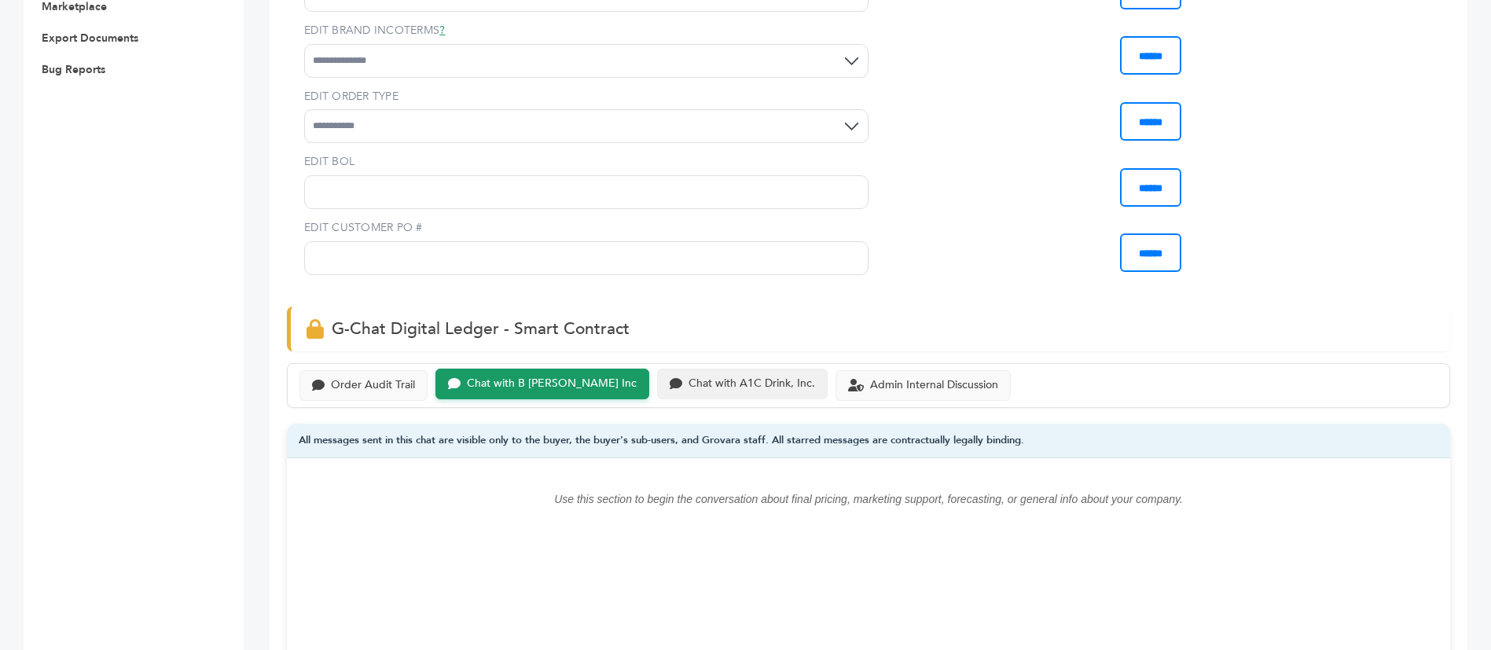
click at [724, 369] on div "Chat with A1C Drink, Inc." at bounding box center [742, 384] width 171 height 31
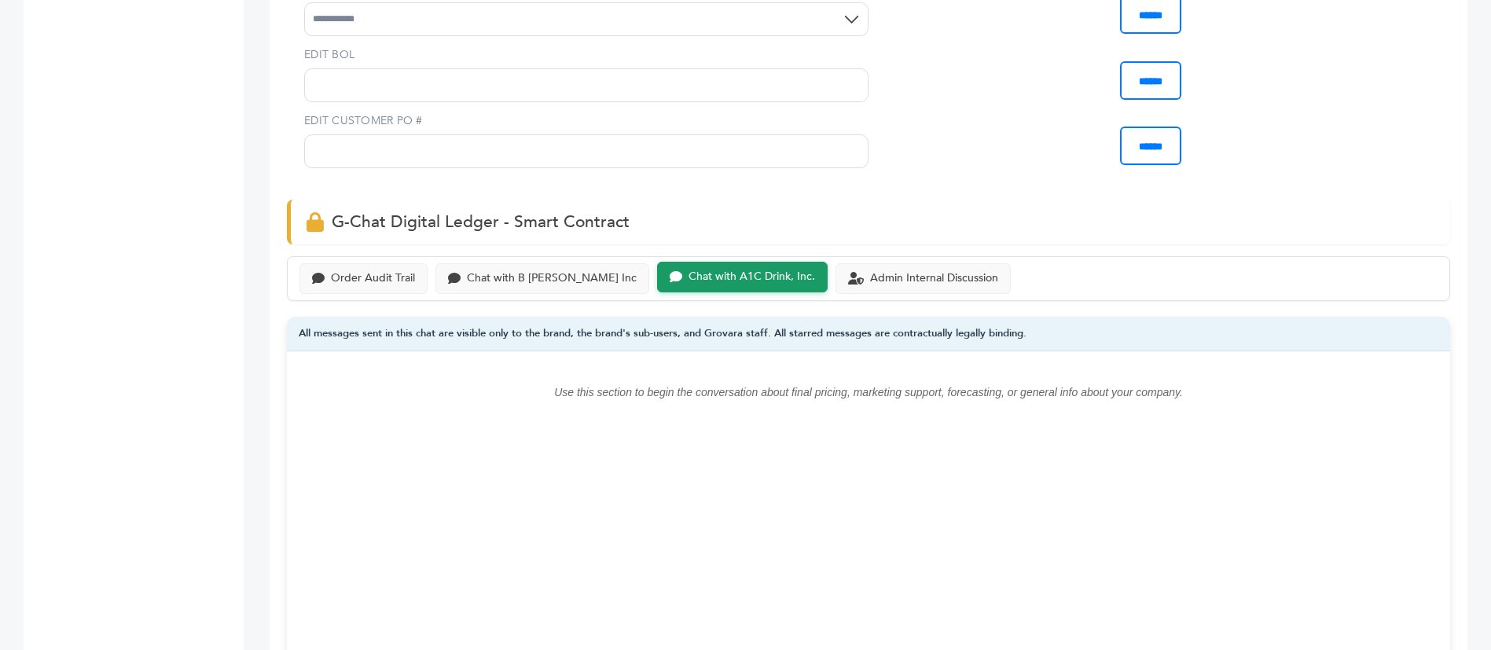
scroll to position [1179, 0]
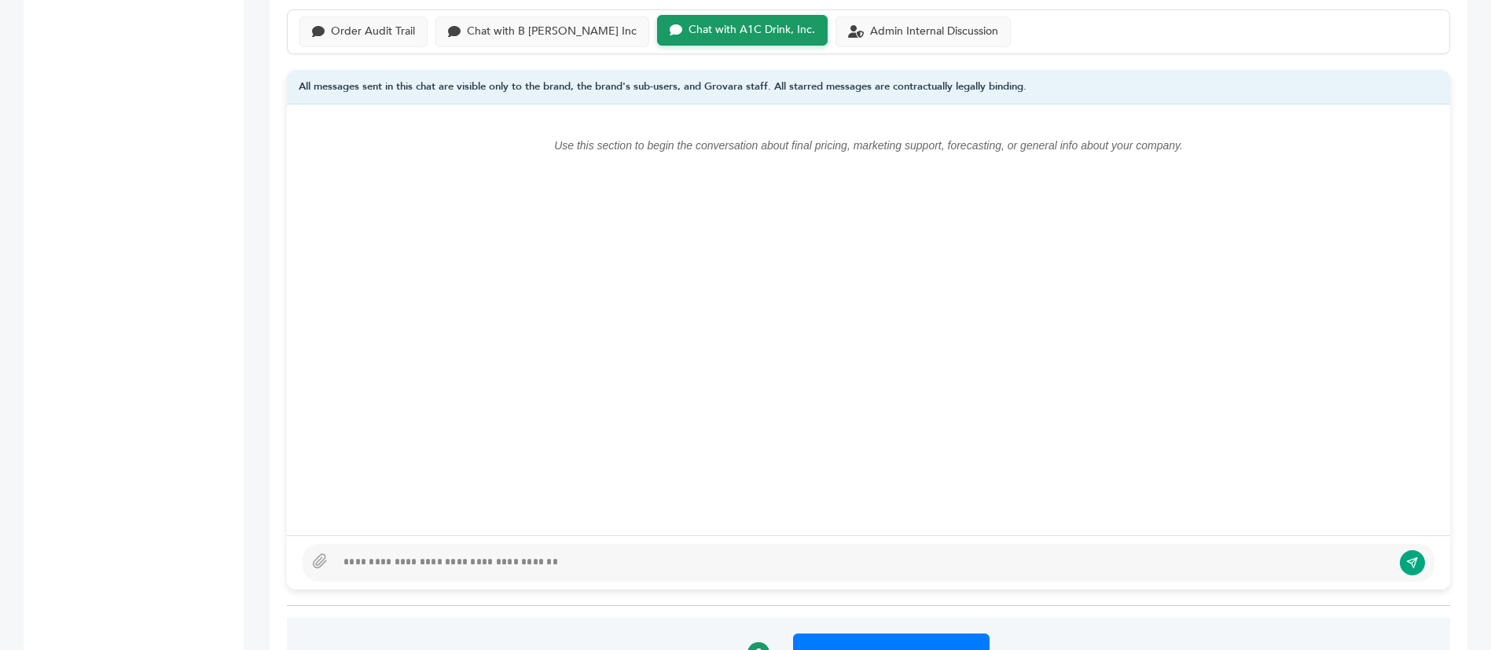
click at [732, 553] on div at bounding box center [864, 562] width 1056 height 19
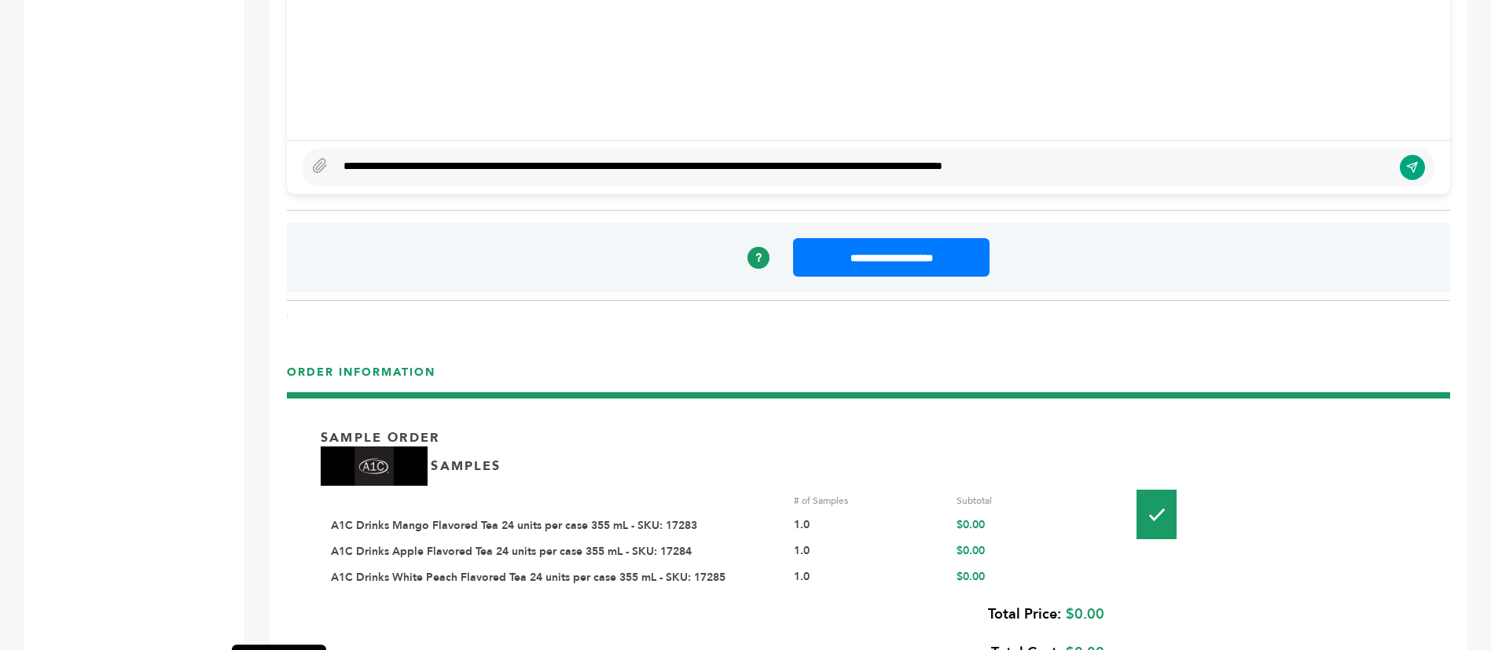
scroll to position [1575, 0]
type textarea "**********"
click at [1417, 160] on icon "submit" at bounding box center [1412, 166] width 12 height 13
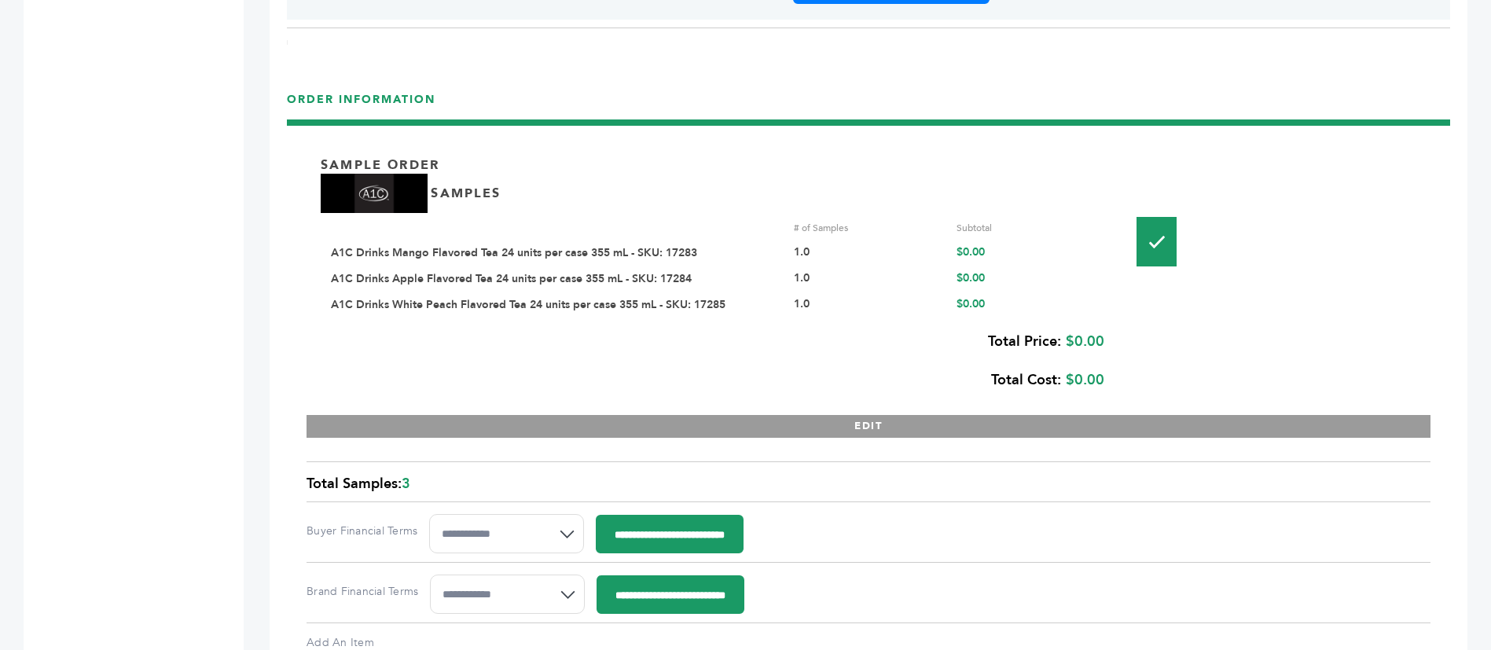
scroll to position [1768, 0]
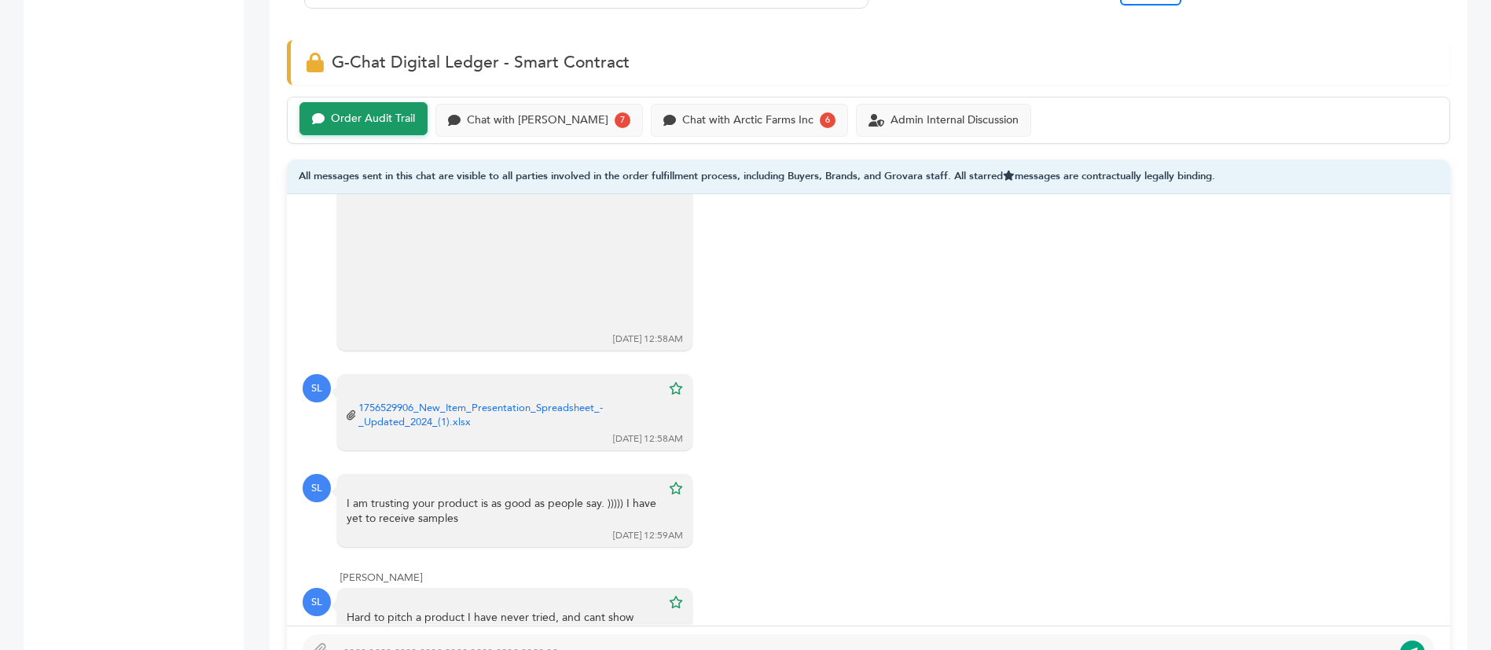
scroll to position [943, 0]
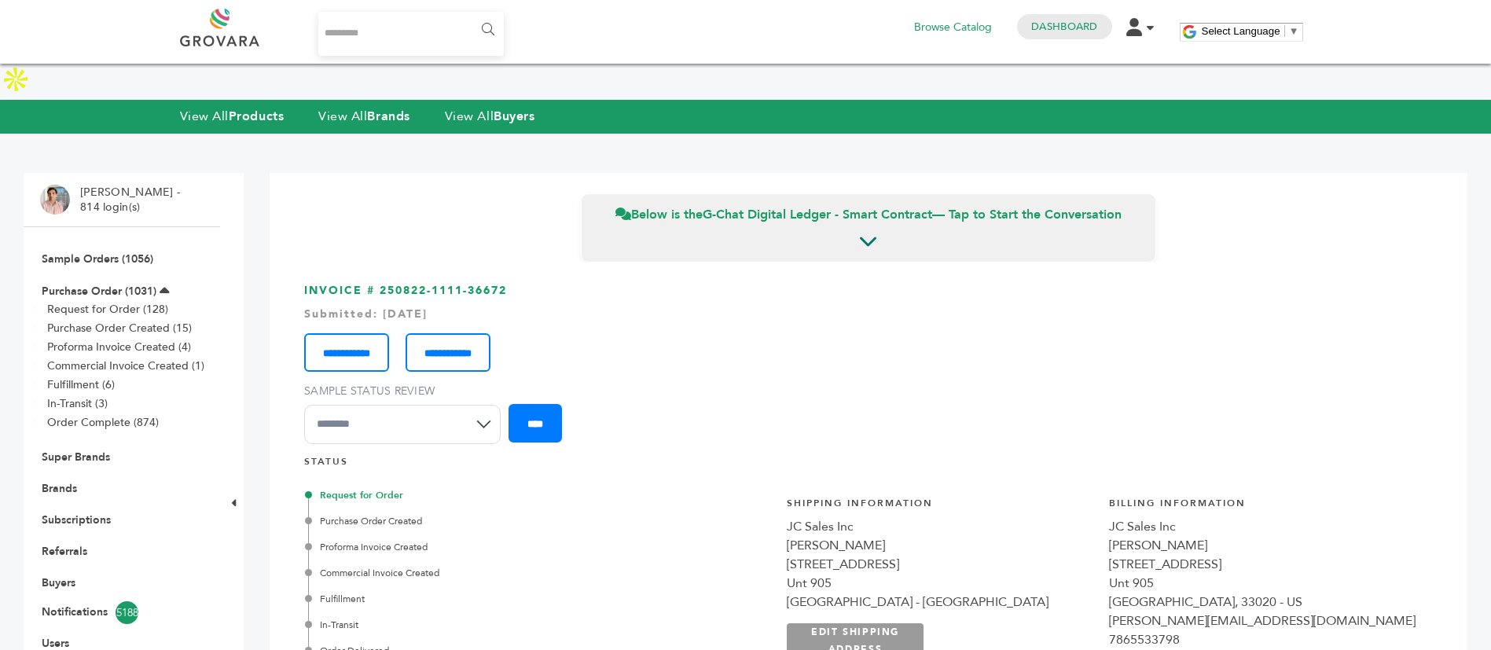
click at [369, 49] on input "Search..." at bounding box center [411, 34] width 186 height 44
type input "*****"
click at [469, 14] on input "******" at bounding box center [486, 29] width 35 height 31
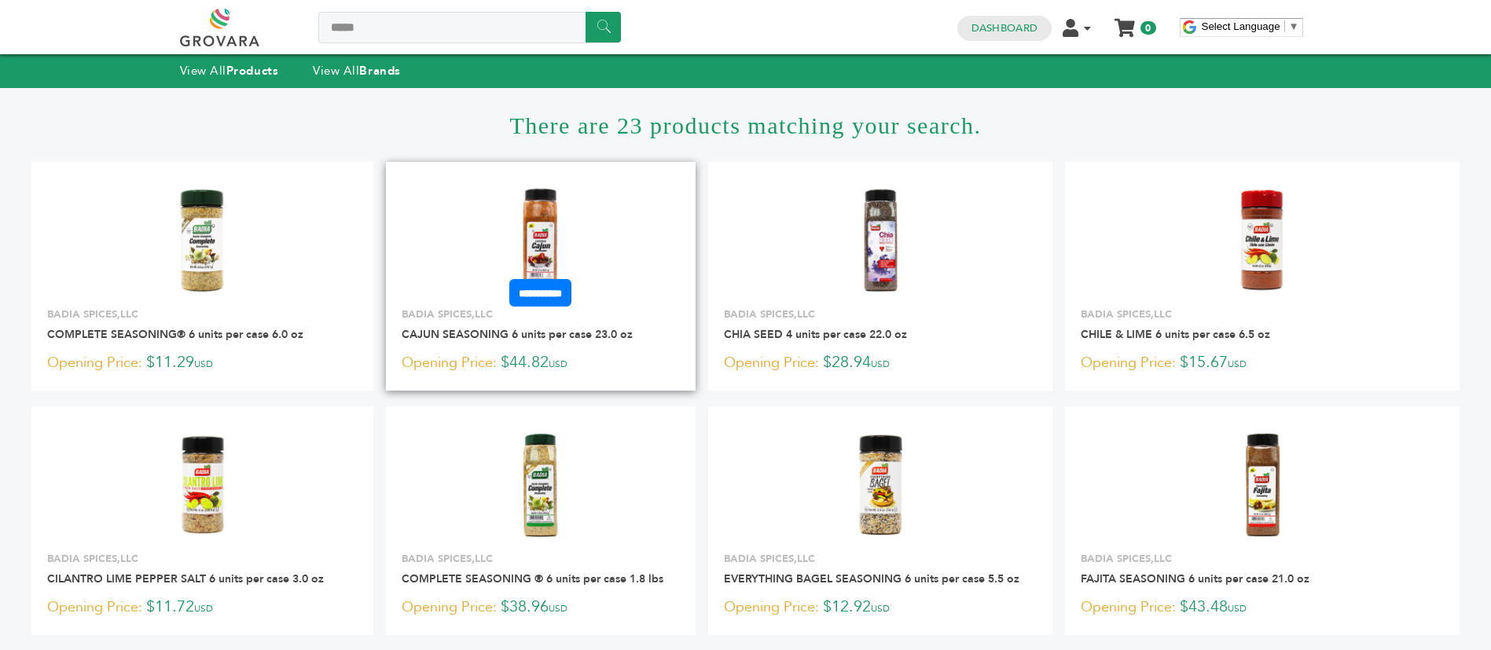
click at [542, 214] on img at bounding box center [541, 240] width 114 height 114
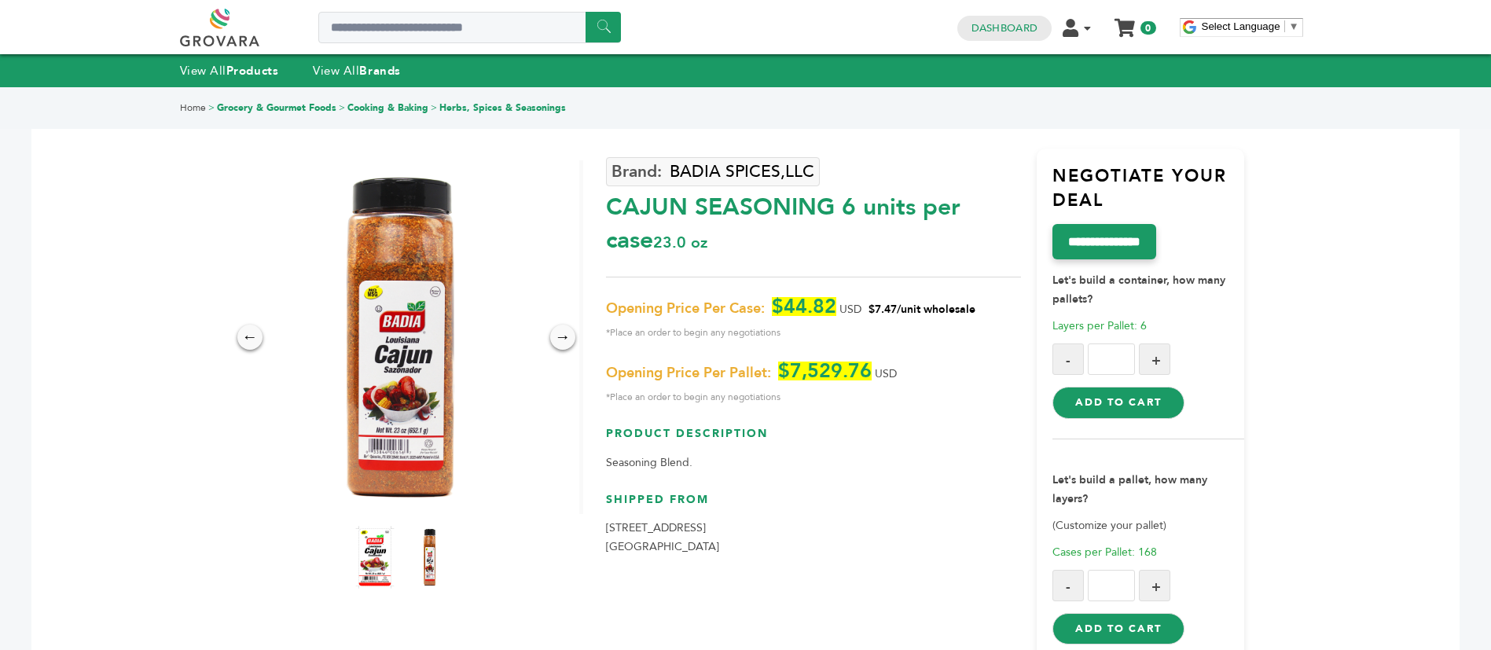
click at [732, 152] on div "BADIA SPICES,LLC CAJUN SEASONING 6 units per case 23.0 oz Opening Price Per Cas…" at bounding box center [813, 405] width 415 height 512
click at [747, 186] on div "CAJUN SEASONING 6 units per case 23.0 oz" at bounding box center [813, 220] width 415 height 74
click at [755, 178] on link "BADIA SPICES,LLC" at bounding box center [713, 171] width 214 height 29
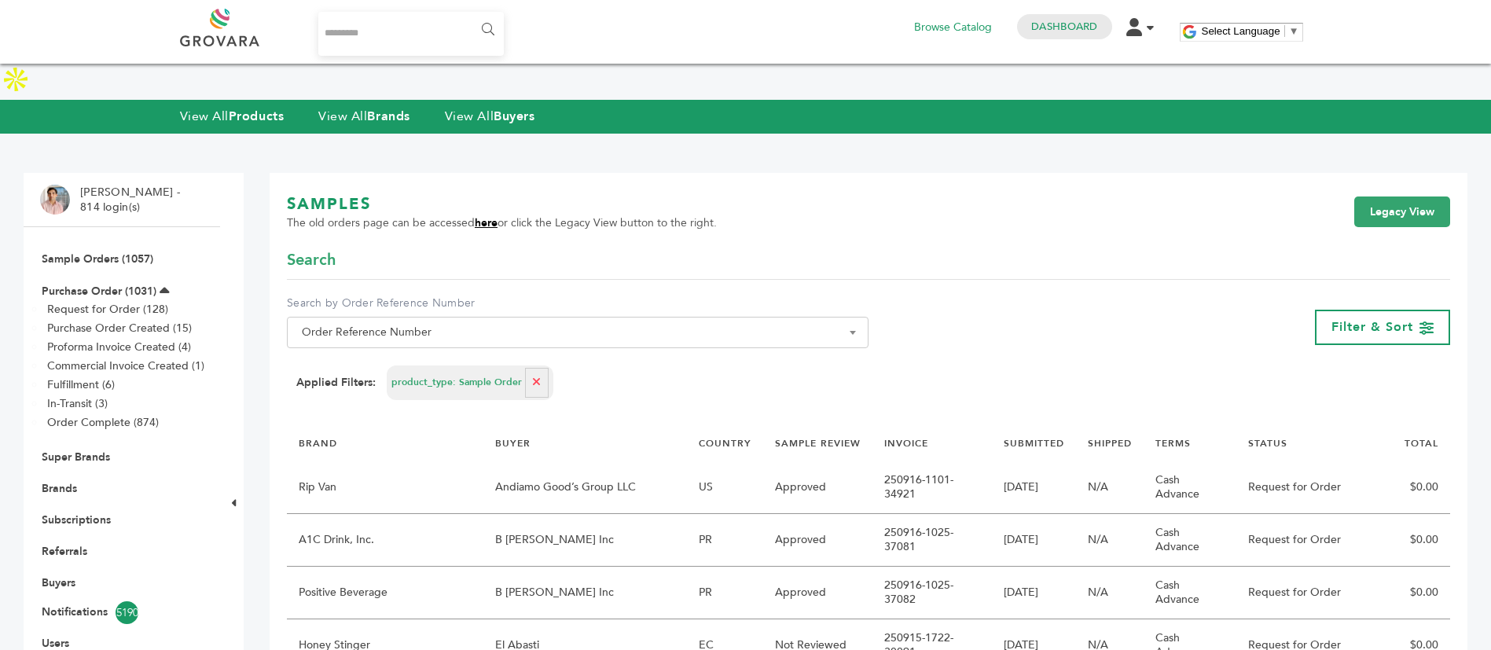
click at [487, 215] on link "here" at bounding box center [486, 222] width 23 height 15
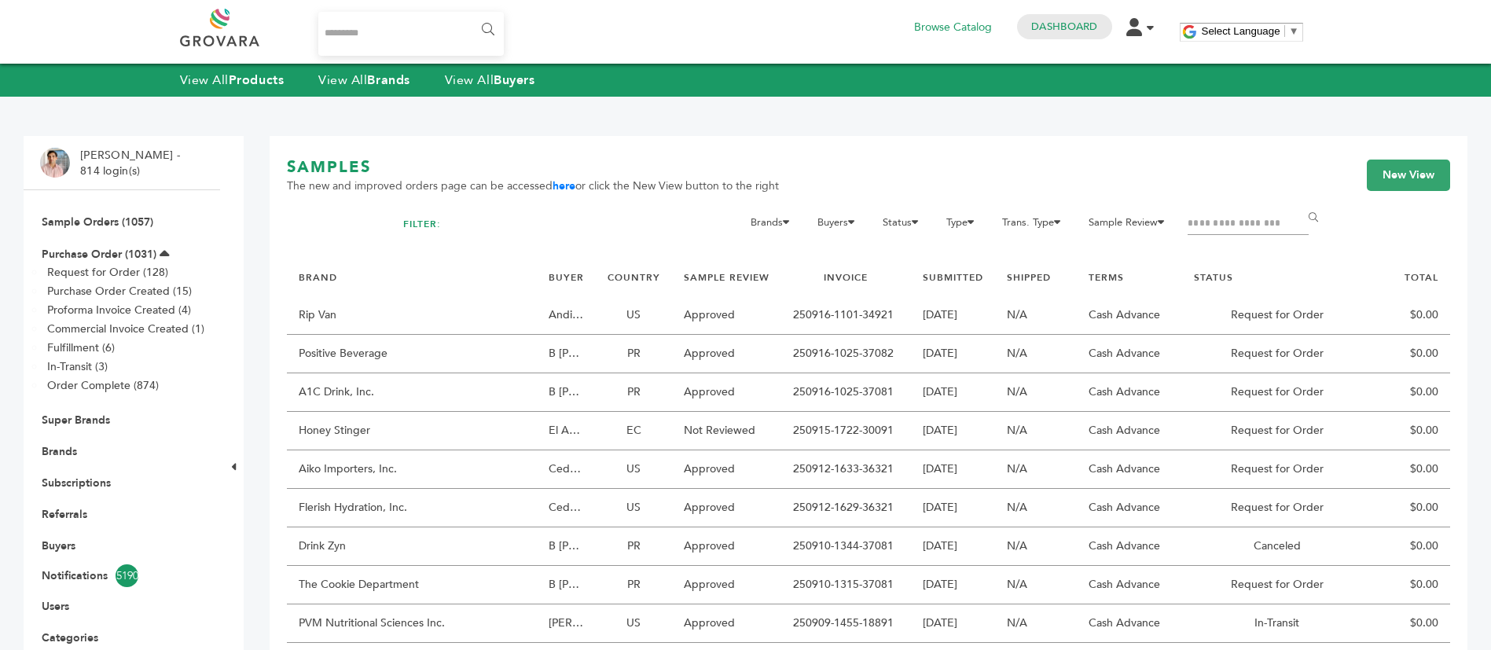
click at [1216, 219] on input "Filter by keywords" at bounding box center [1247, 224] width 121 height 22
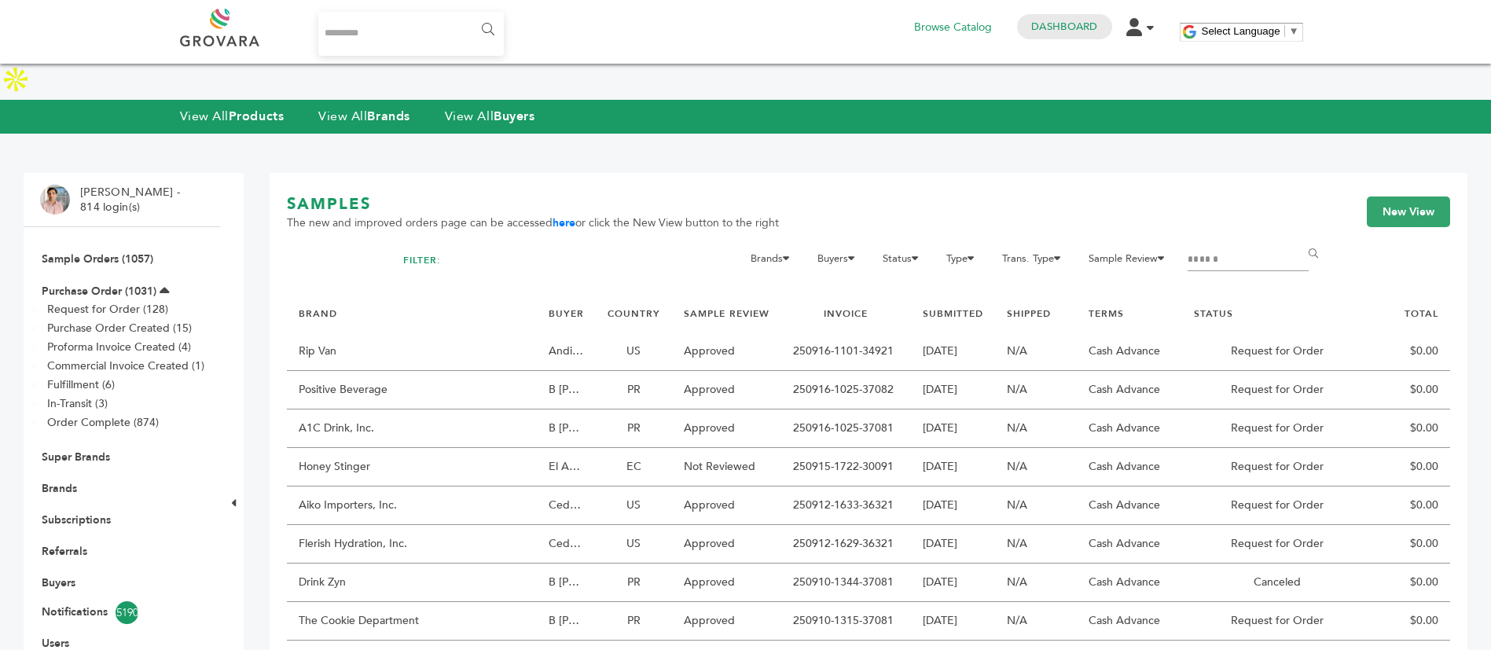
type input "******"
click at [1298, 239] on input "******" at bounding box center [1315, 254] width 35 height 31
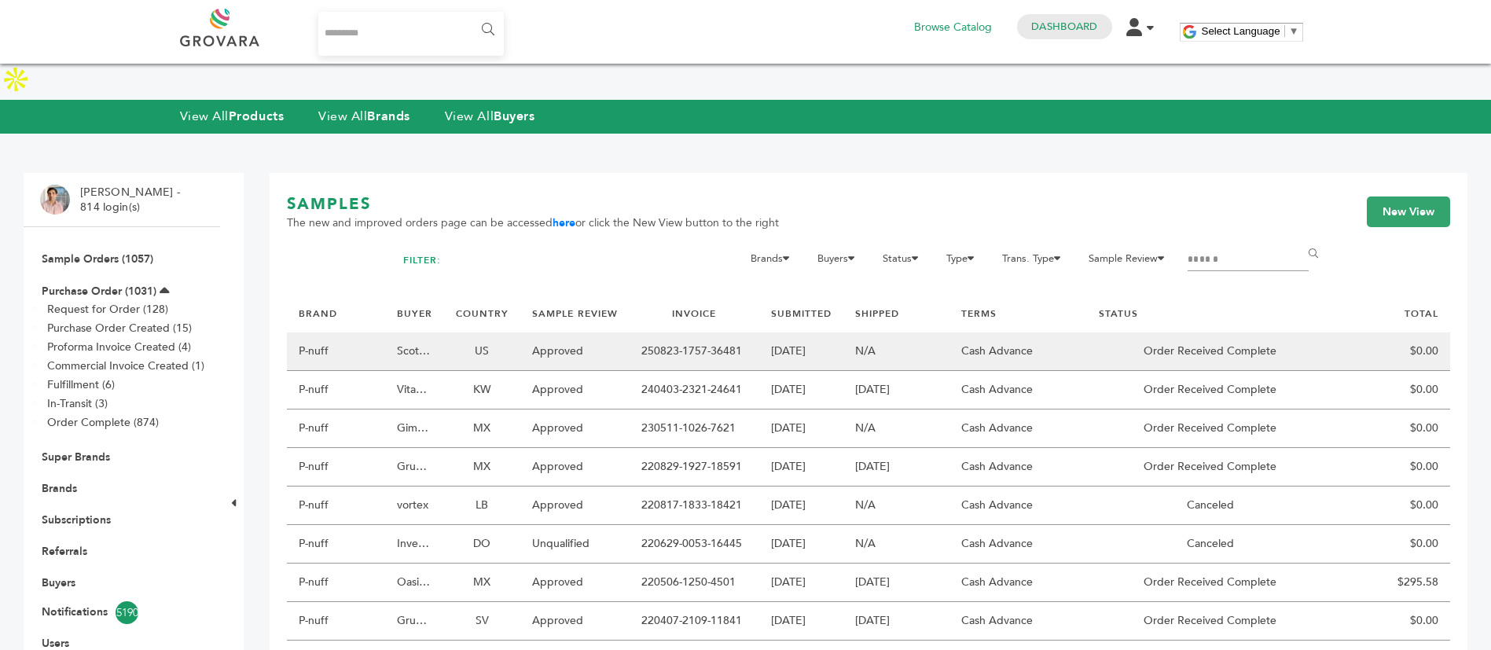
click at [337, 332] on td "P-nuff" at bounding box center [336, 351] width 98 height 39
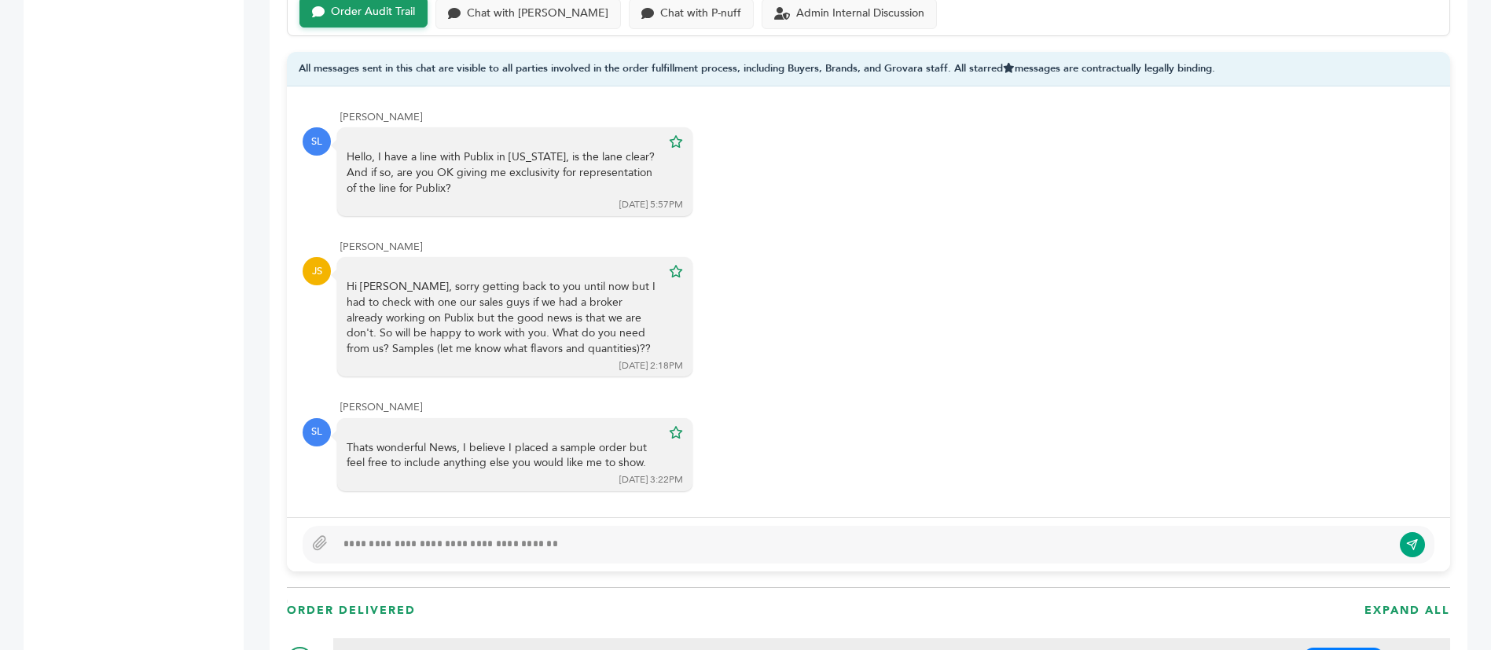
scroll to position [1061, 0]
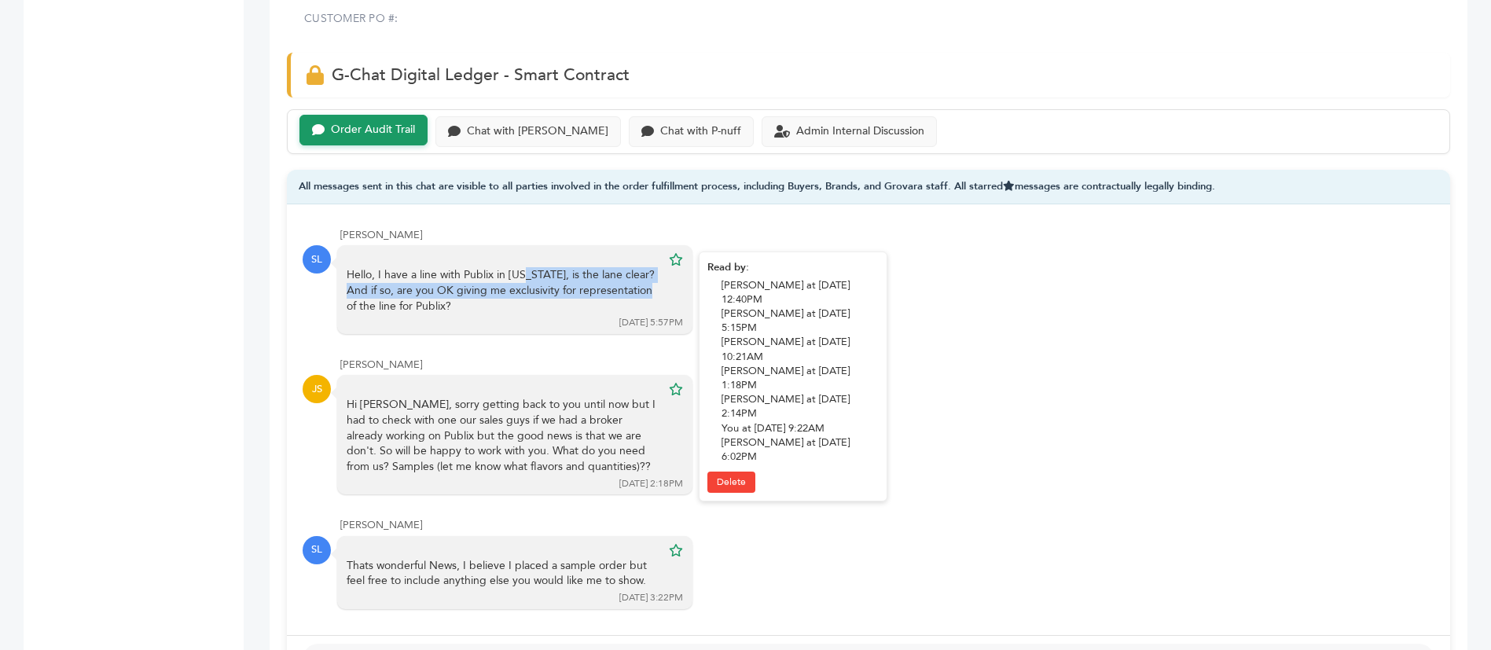
drag, startPoint x: 409, startPoint y: 237, endPoint x: 520, endPoint y: 252, distance: 111.8
click at [520, 267] on div "Hello, I have a line with Publix in [US_STATE], is the lane clear? And if so, a…" at bounding box center [504, 290] width 314 height 46
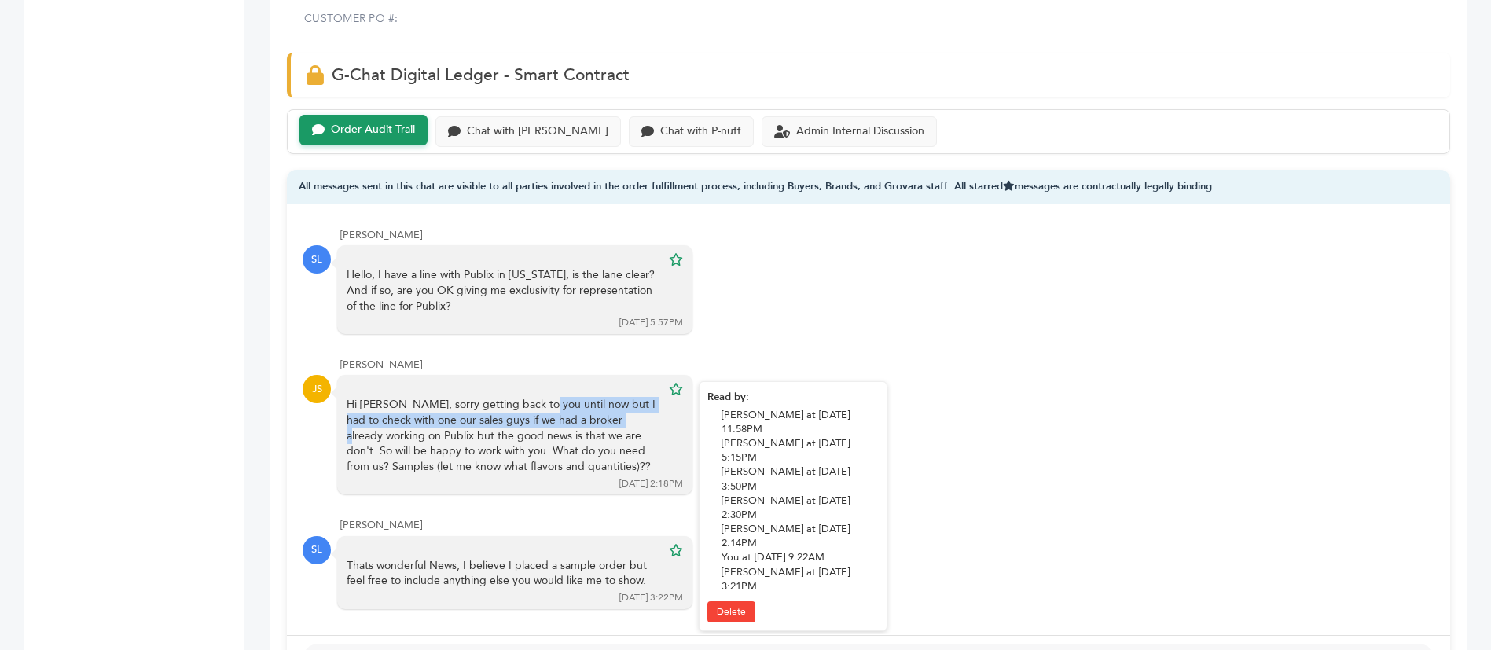
drag, startPoint x: 411, startPoint y: 368, endPoint x: 497, endPoint y: 386, distance: 87.5
click at [497, 397] on div "Hi [PERSON_NAME], sorry getting back to you until now but I had to check with o…" at bounding box center [504, 435] width 314 height 77
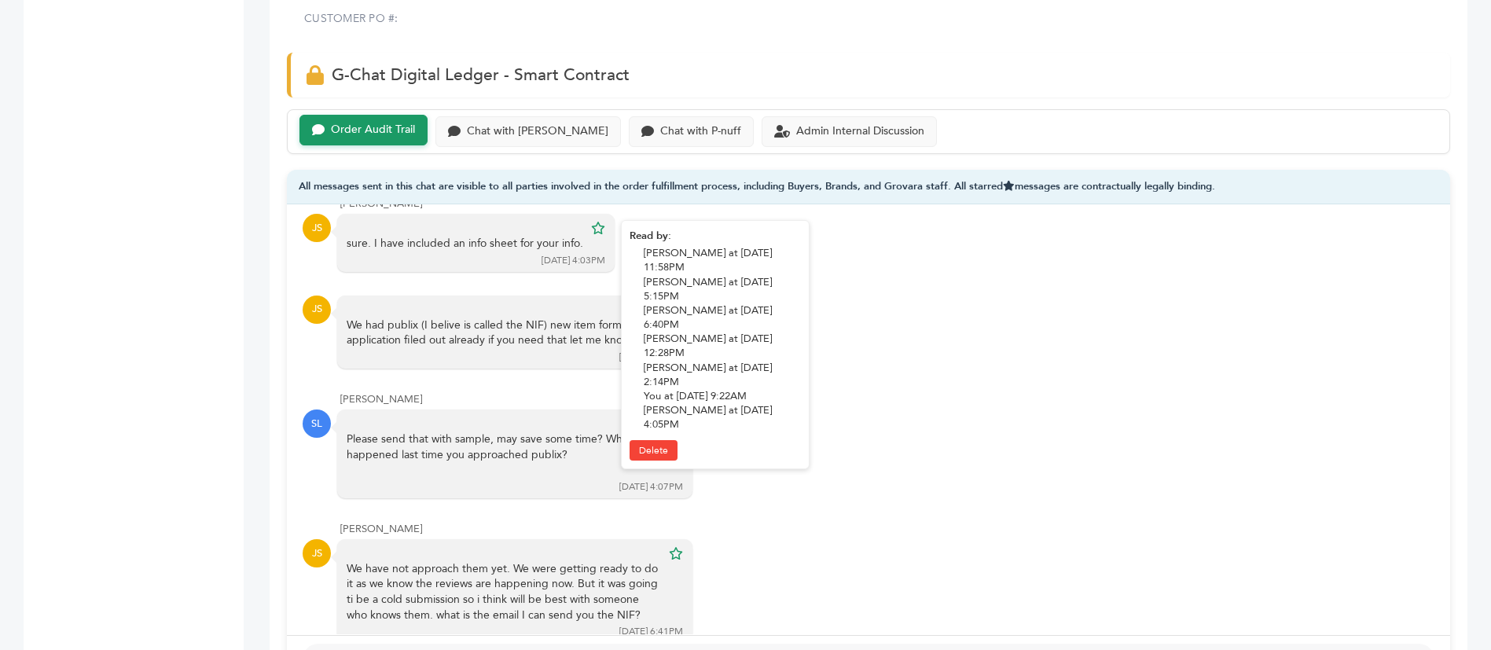
scroll to position [472, 0]
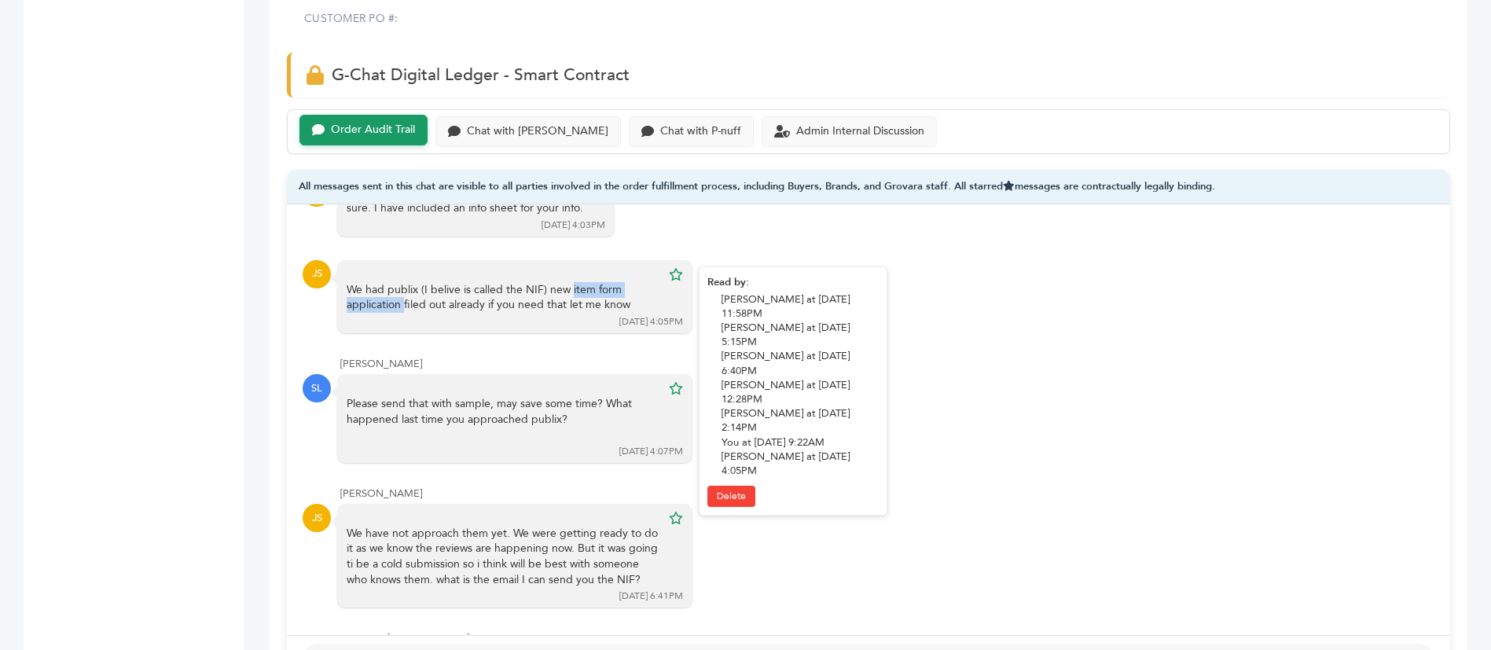
drag, startPoint x: 487, startPoint y: 256, endPoint x: 552, endPoint y: 258, distance: 64.5
click at [552, 282] on div "We had publix (I belive is called the NIF) new item form application filed out …" at bounding box center [504, 297] width 314 height 31
drag, startPoint x: 449, startPoint y: 263, endPoint x: 516, endPoint y: 270, distance: 68.0
click at [516, 282] on div "We had publix (I belive is called the NIF) new item form application filed out …" at bounding box center [504, 297] width 314 height 31
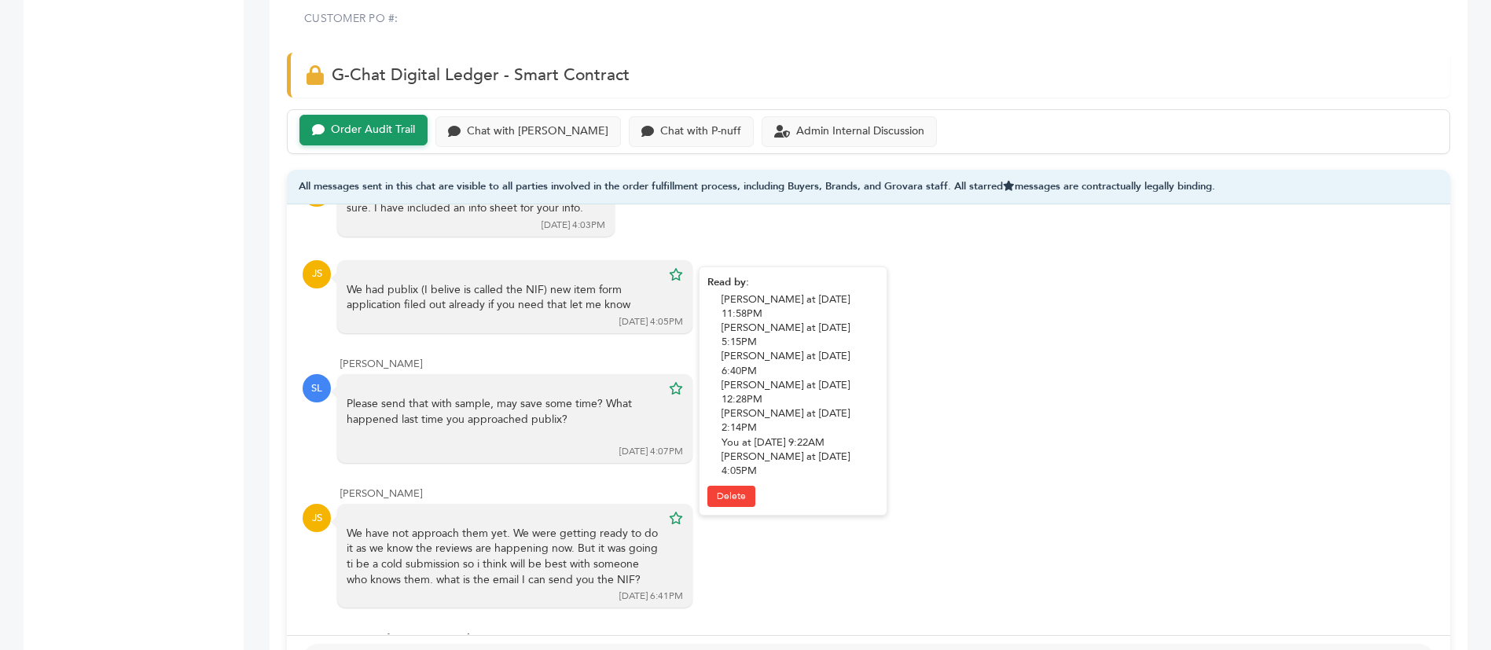
click at [516, 282] on div "We had publix (I belive is called the NIF) new item form application filed out …" at bounding box center [504, 297] width 314 height 31
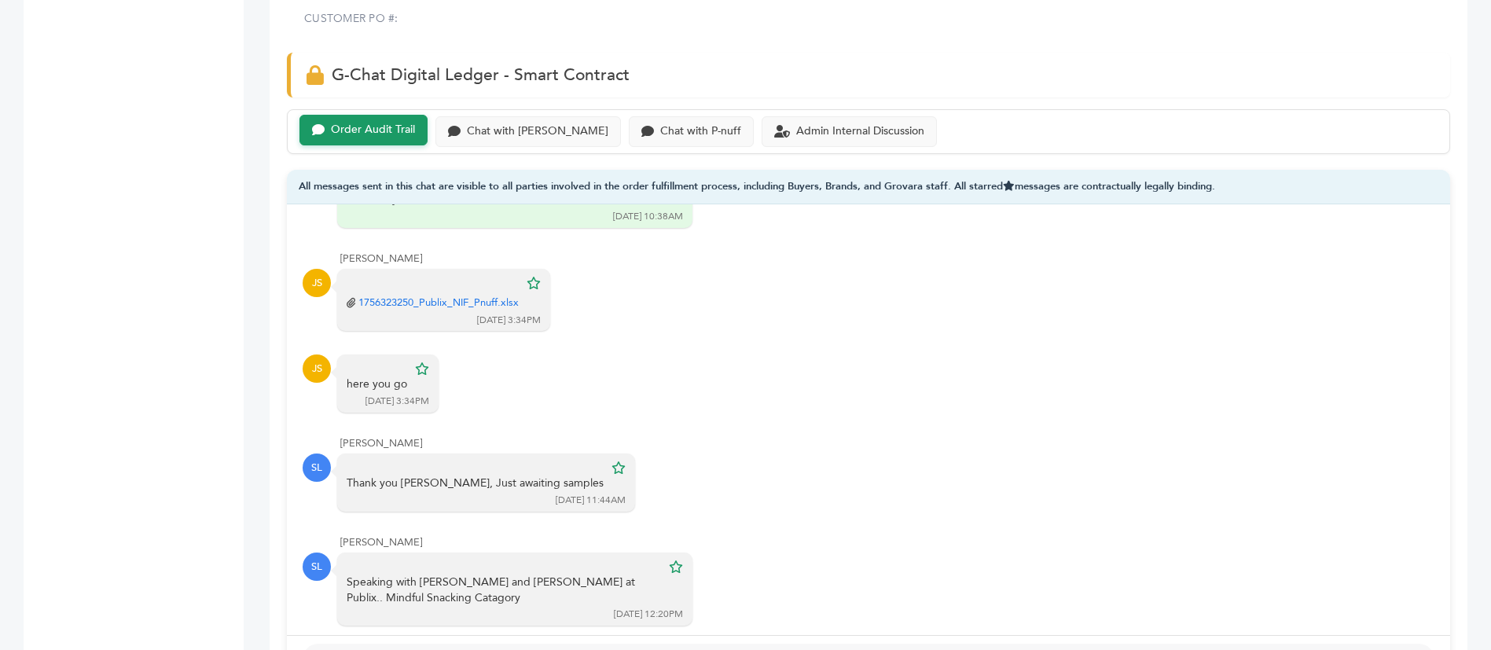
scroll to position [1061, 0]
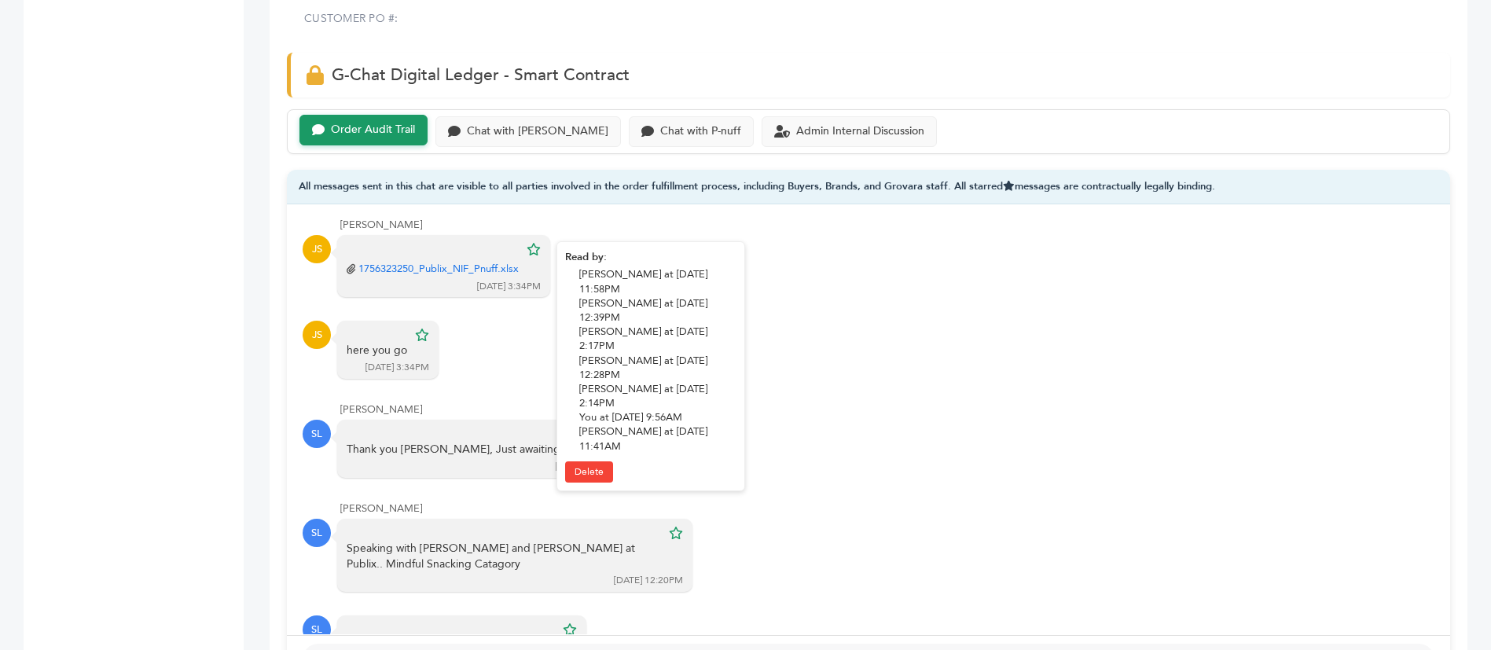
click at [479, 262] on link "1756323250_Publix_NIF_Pnuff.xlsx" at bounding box center [438, 269] width 160 height 14
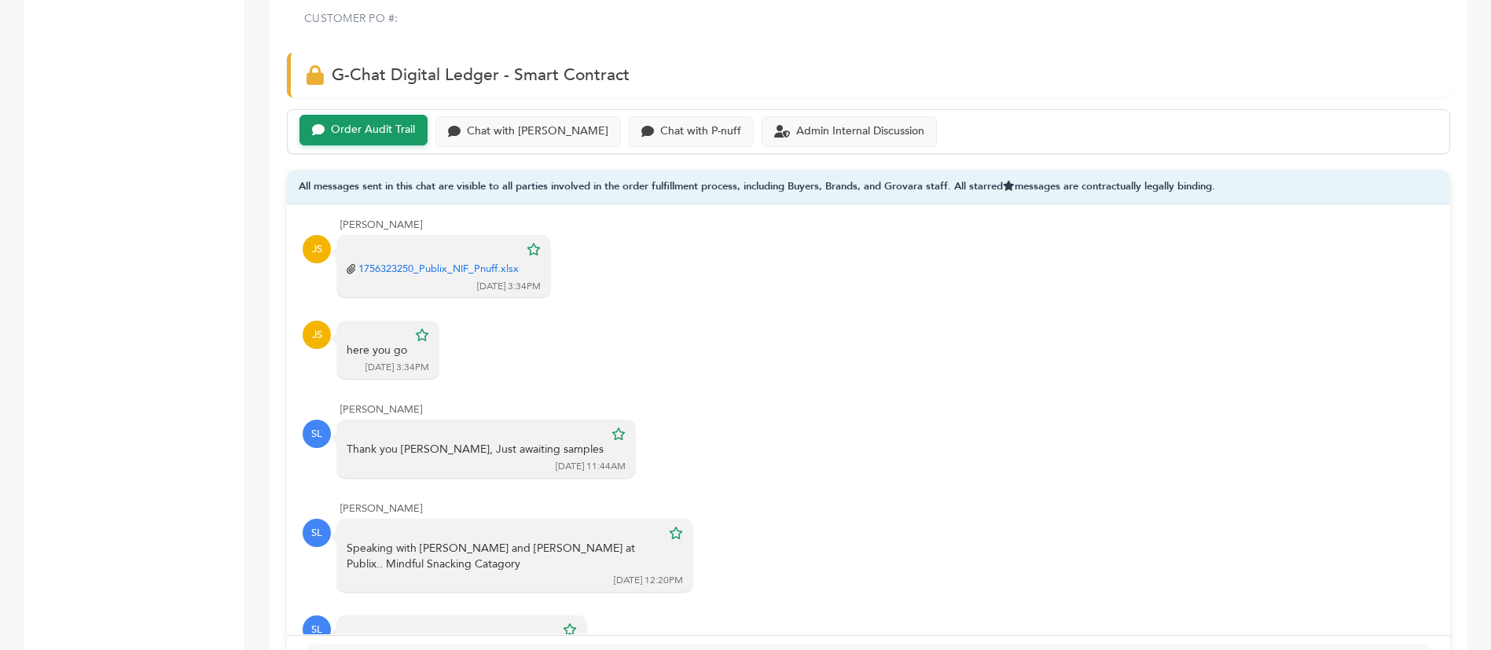
drag, startPoint x: 62, startPoint y: 219, endPoint x: 111, endPoint y: 210, distance: 49.6
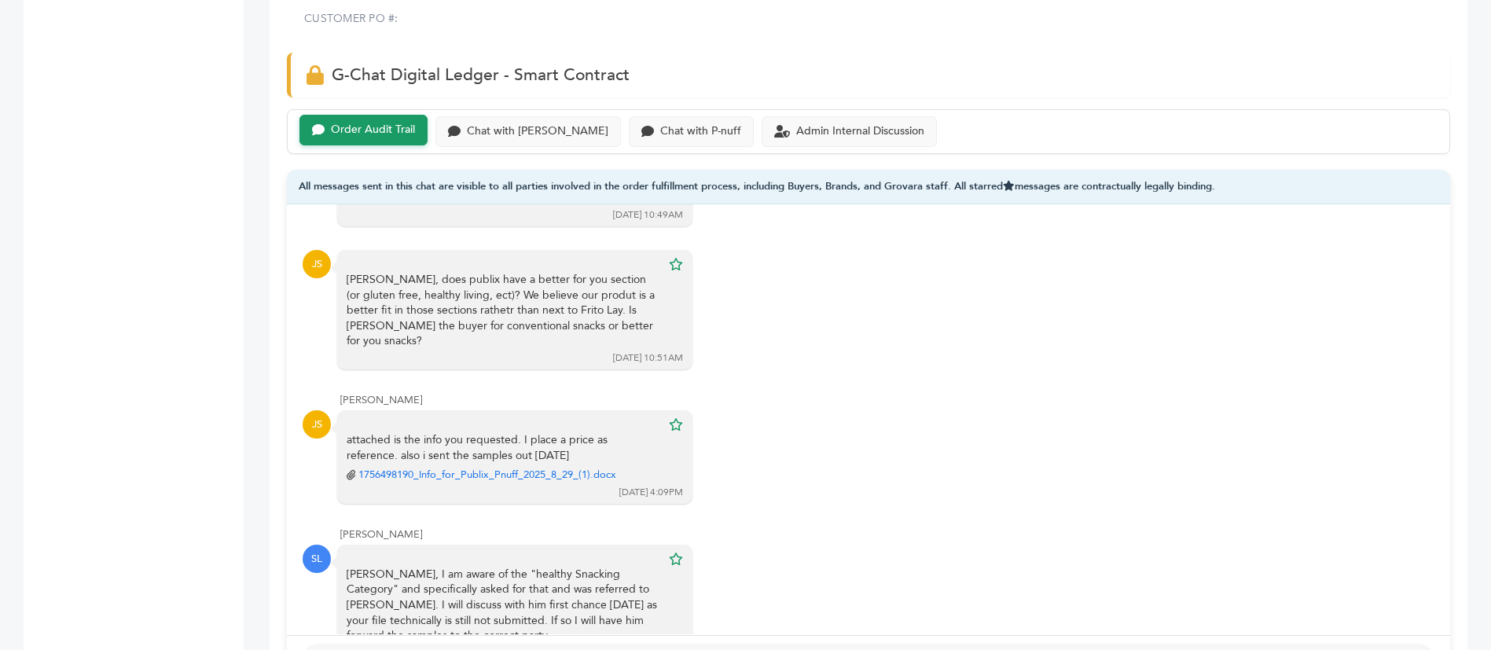
scroll to position [3183, 0]
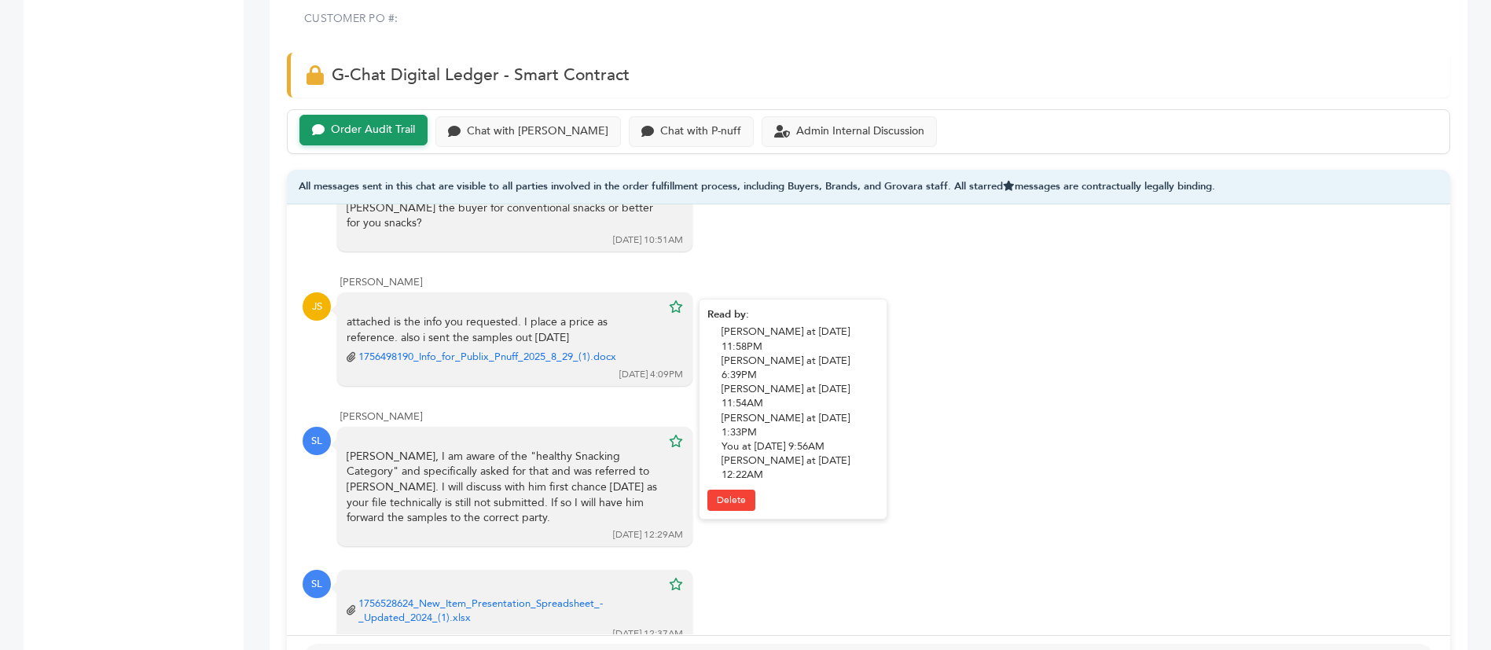
click at [532, 350] on link "1756498190_Info_for_Publix_Pnuff_2025_8_29_(1).docx" at bounding box center [487, 357] width 258 height 14
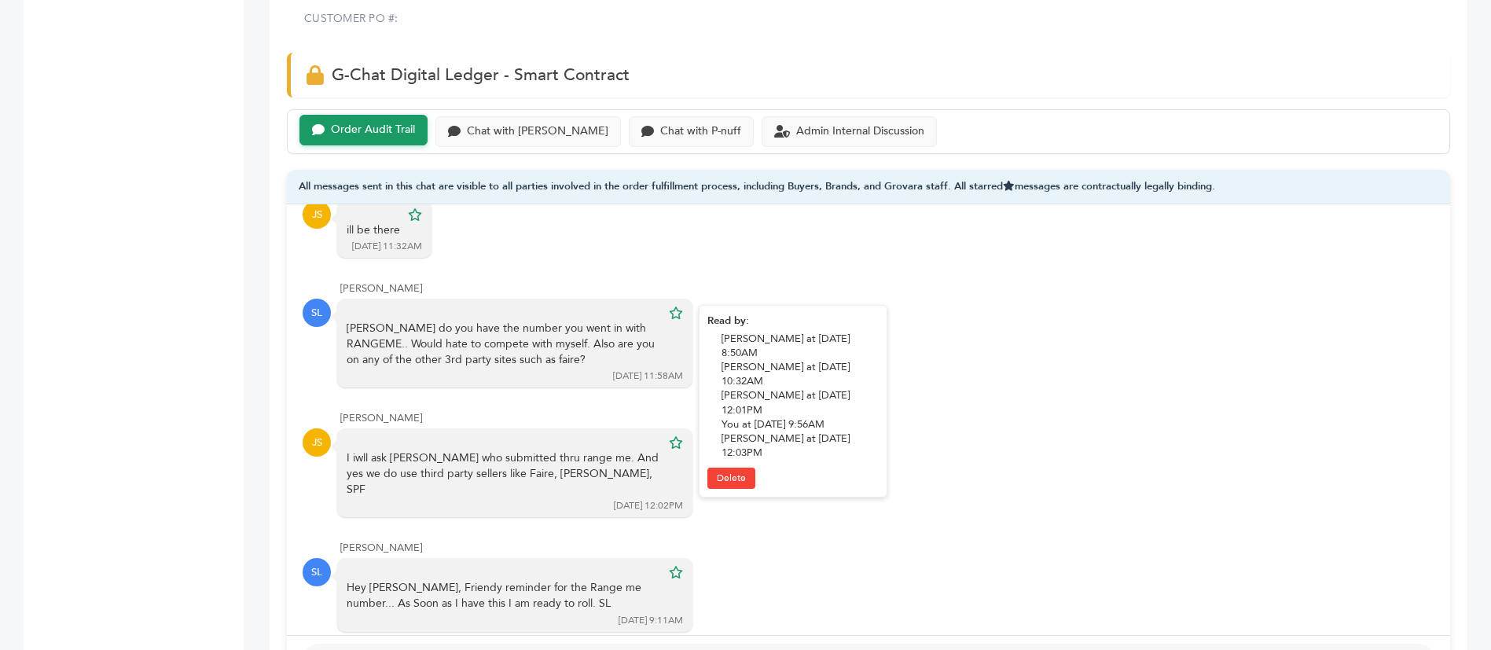
scroll to position [4715, 0]
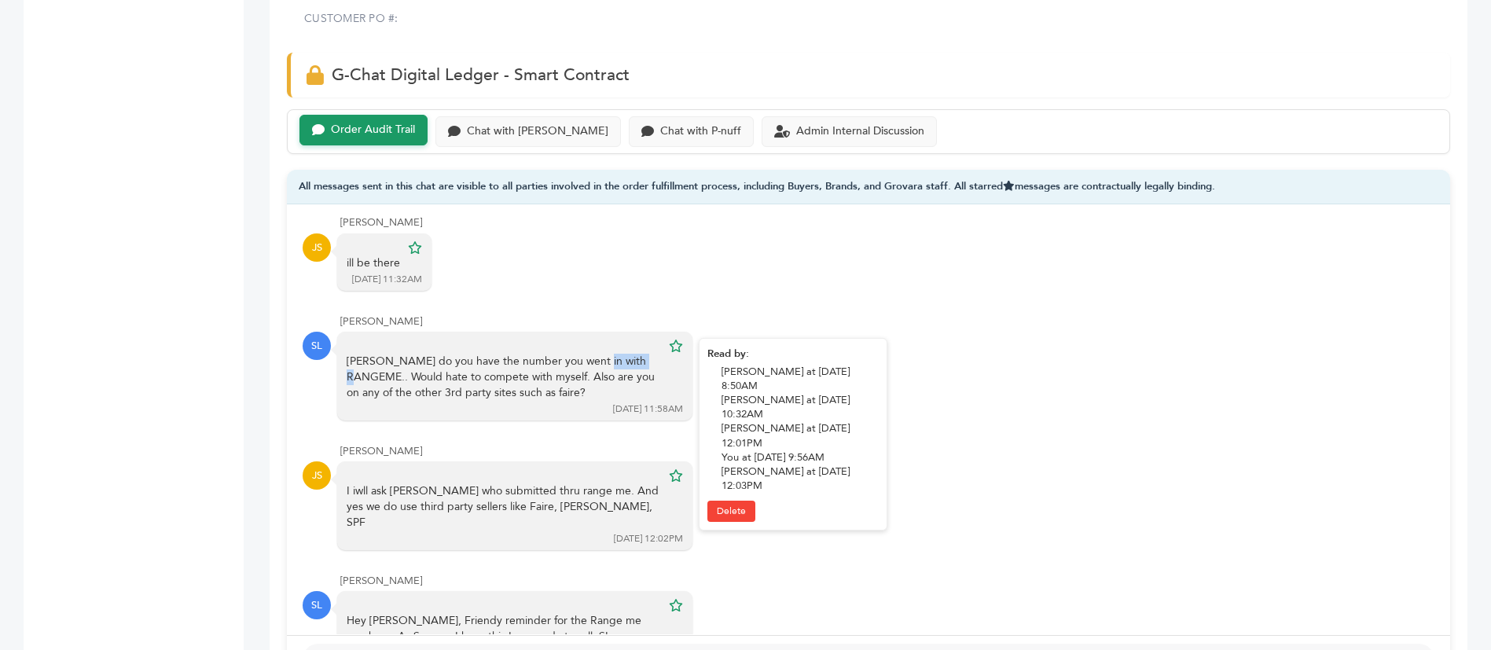
drag, startPoint x: 463, startPoint y: 236, endPoint x: 534, endPoint y: 236, distance: 70.7
click at [534, 354] on div "Juan do you have the number you went in with RANGEME.. Would hate to compete wi…" at bounding box center [504, 377] width 314 height 46
click at [542, 354] on div "Juan do you have the number you went in with RANGEME.. Would hate to compete wi…" at bounding box center [504, 377] width 314 height 46
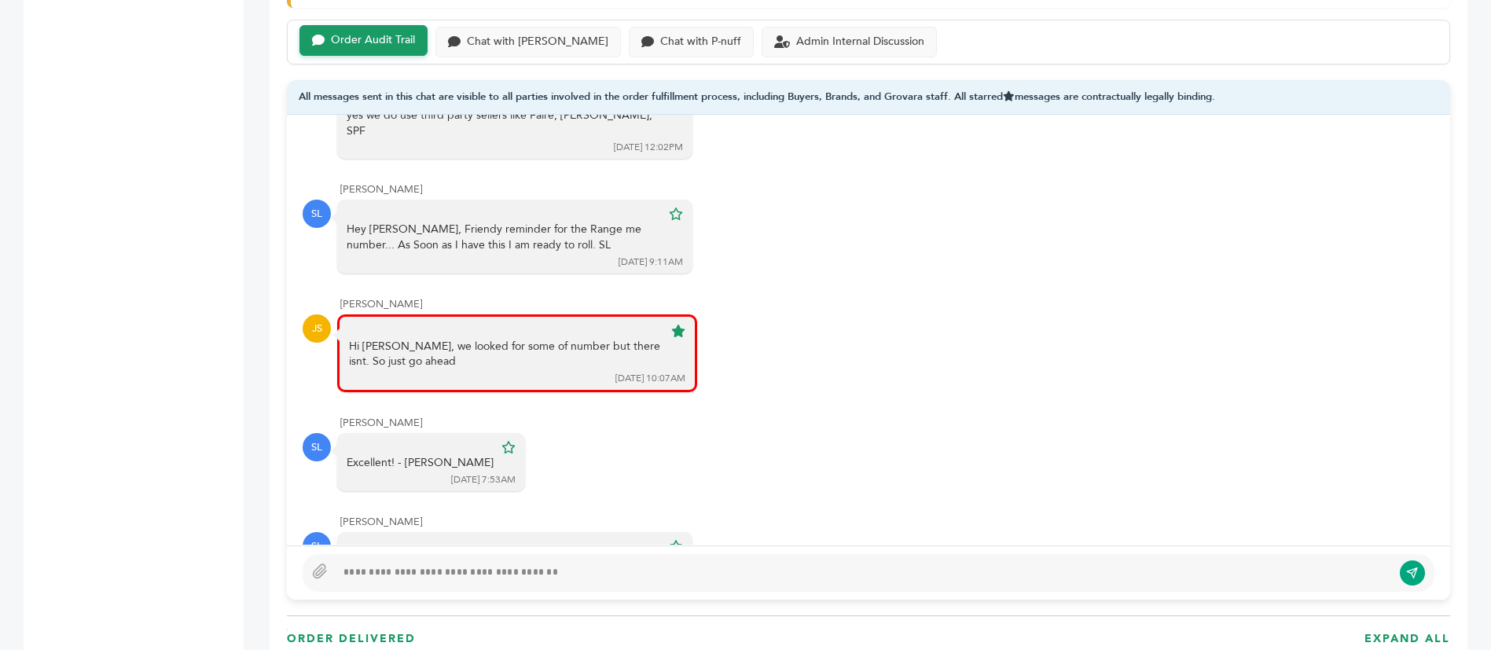
scroll to position [1179, 0]
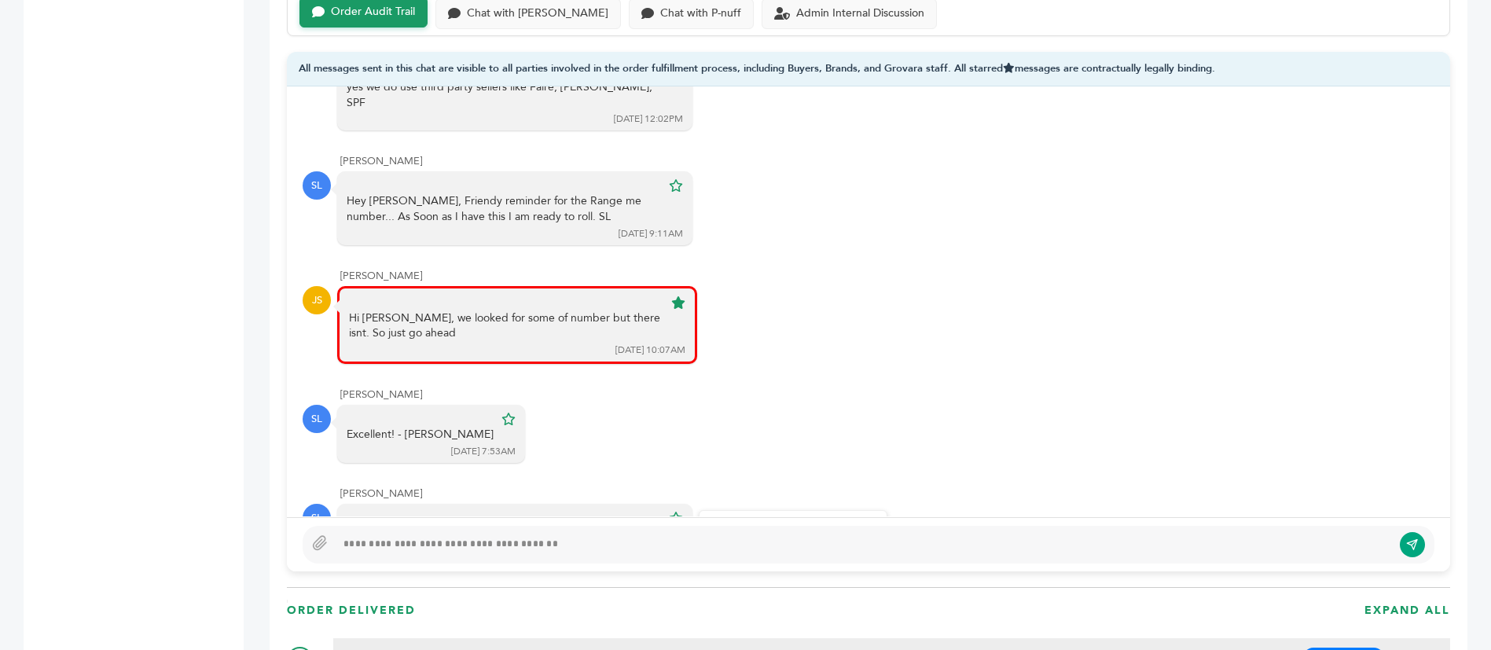
drag, startPoint x: 498, startPoint y: 387, endPoint x: 556, endPoint y: 382, distance: 57.6
click at [556, 526] on div "Ok , so we forwarding the box of samples we just received in PA to Mike at publ…" at bounding box center [504, 541] width 314 height 31
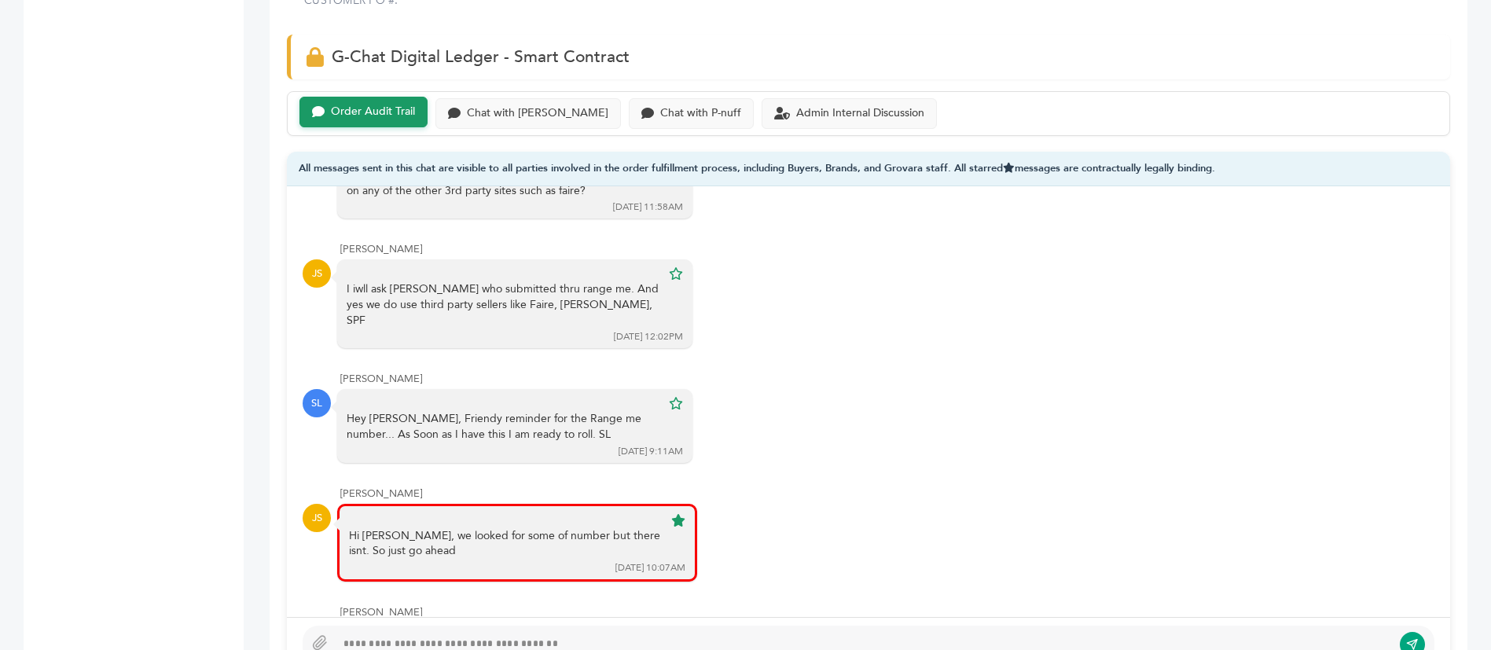
scroll to position [943, 0]
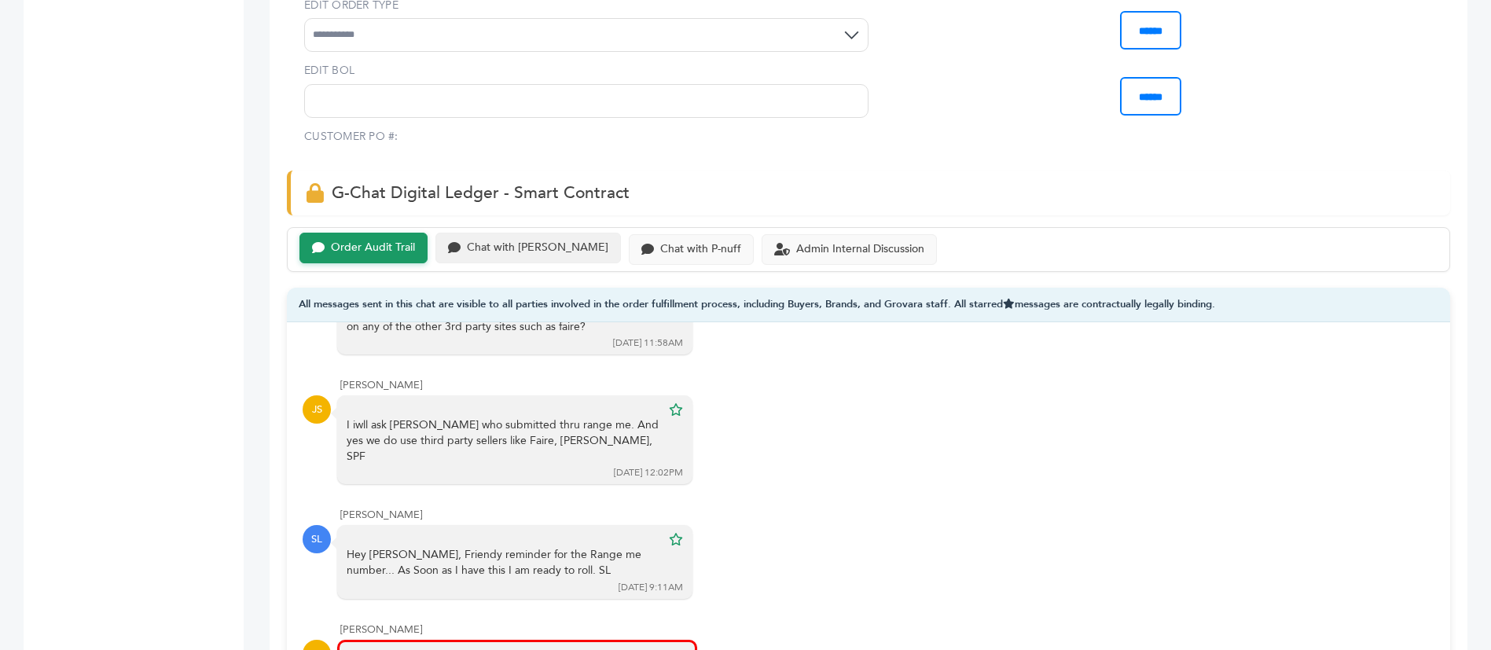
click at [512, 233] on div "Chat with Scottlev" at bounding box center [527, 248] width 185 height 31
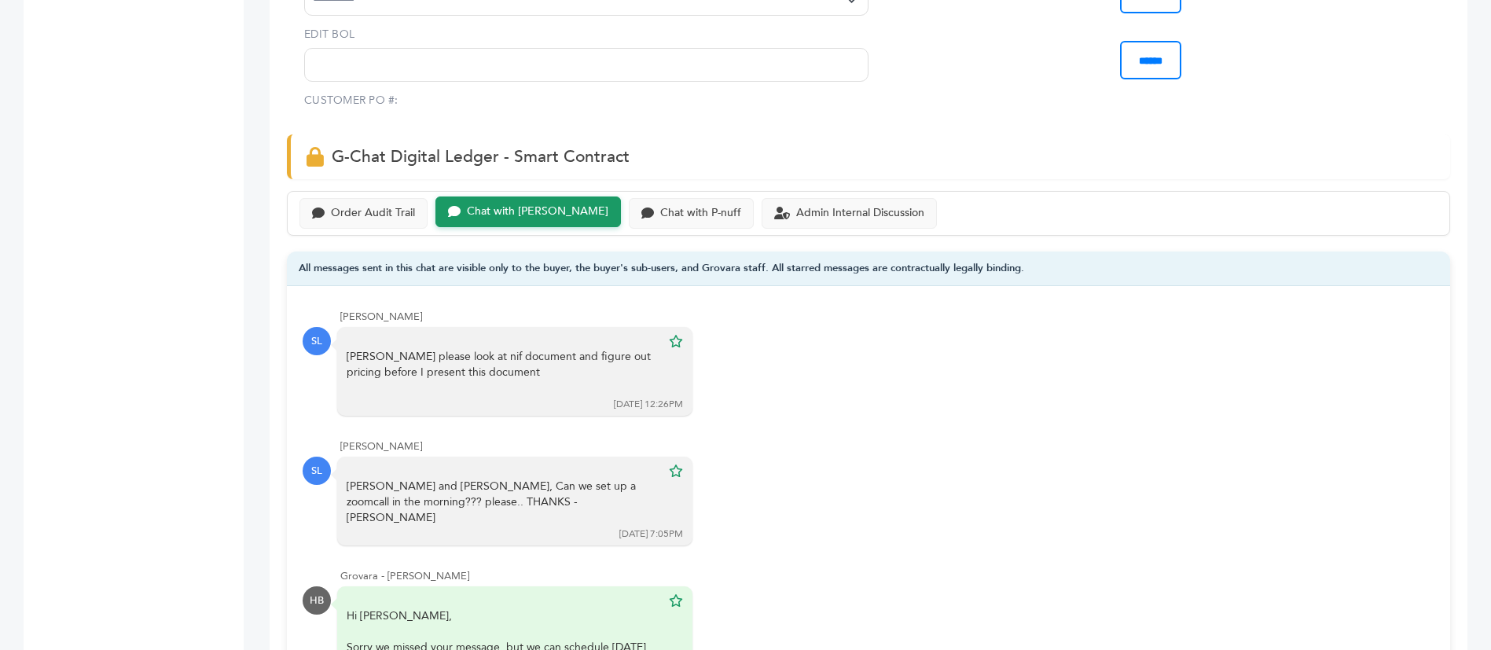
scroll to position [943, 0]
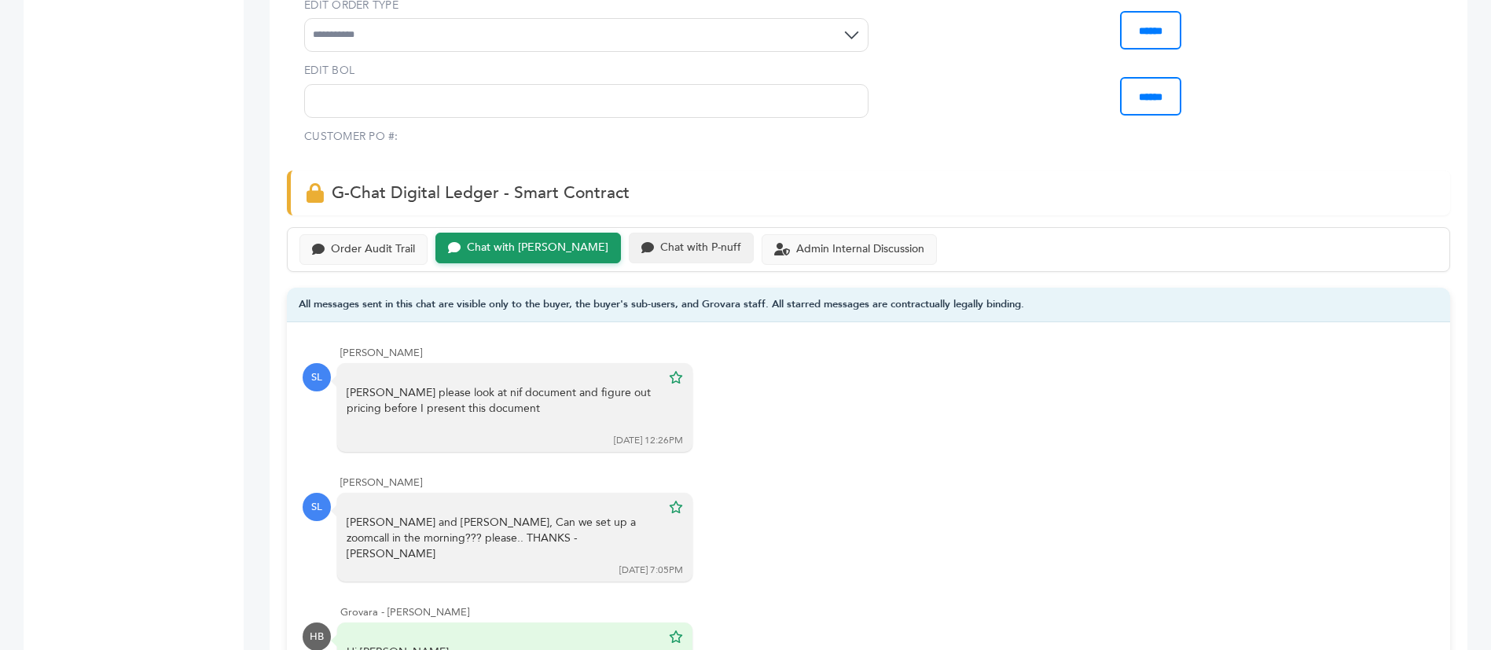
click at [660, 241] on div "Chat with P-nuff" at bounding box center [700, 247] width 81 height 13
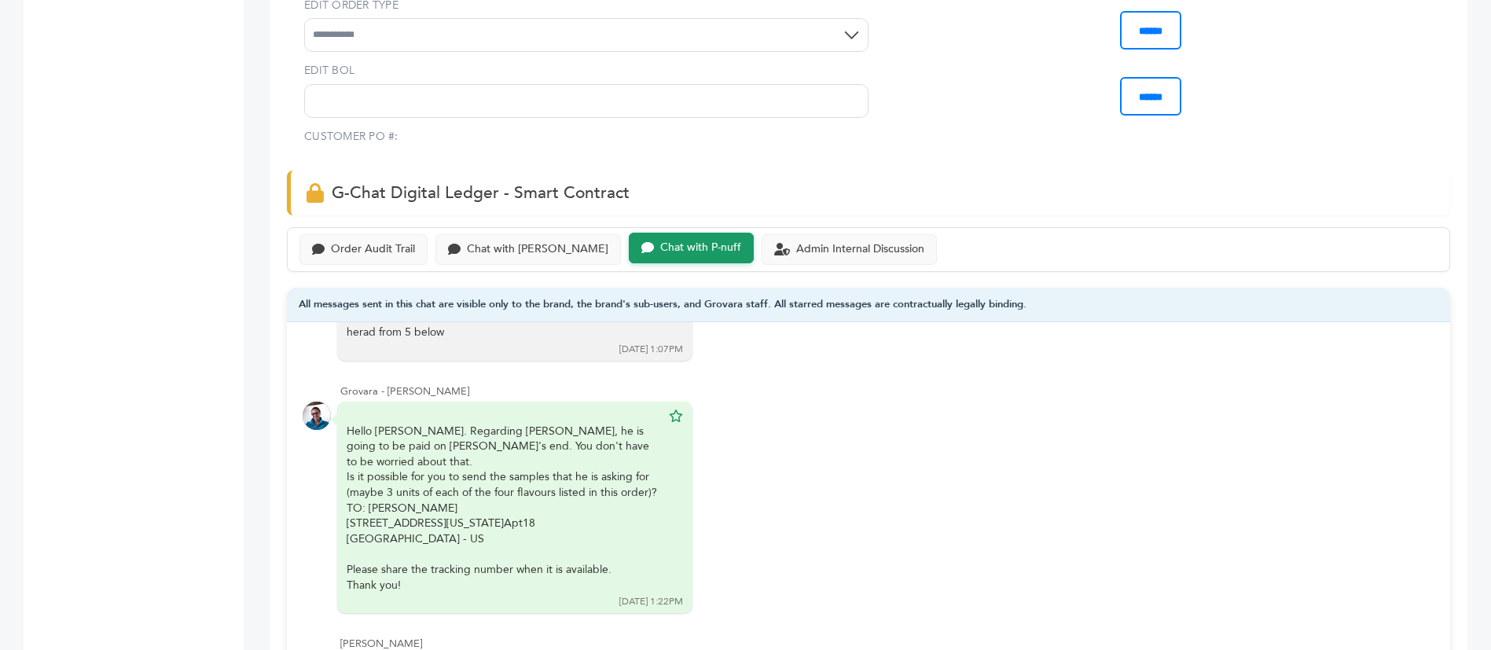
scroll to position [472, 0]
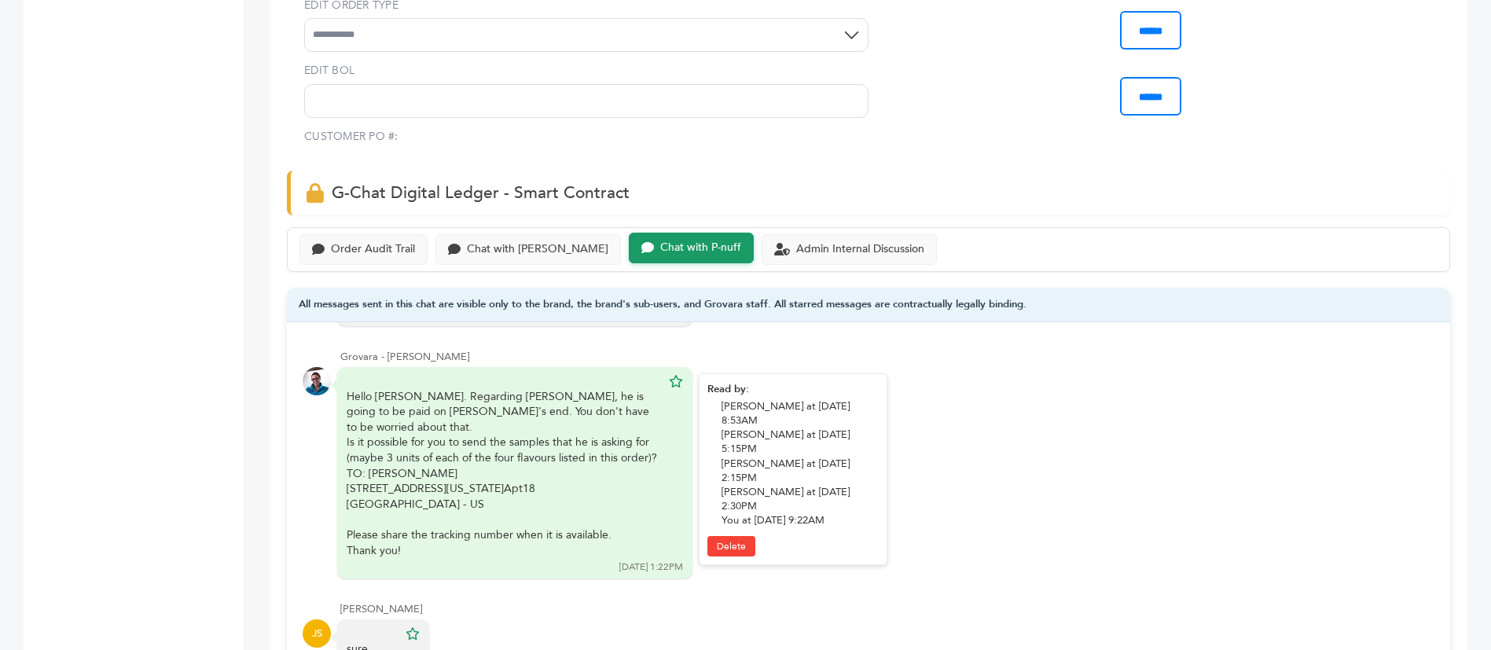
drag, startPoint x: 419, startPoint y: 348, endPoint x: 567, endPoint y: 402, distance: 157.9
click at [567, 402] on div "Hello Juan. Regarding Scott, he is going to be paid on Grovara's end. You don't…" at bounding box center [504, 474] width 314 height 170
click at [567, 466] on div "TO: Scott Levenberg" at bounding box center [504, 474] width 314 height 16
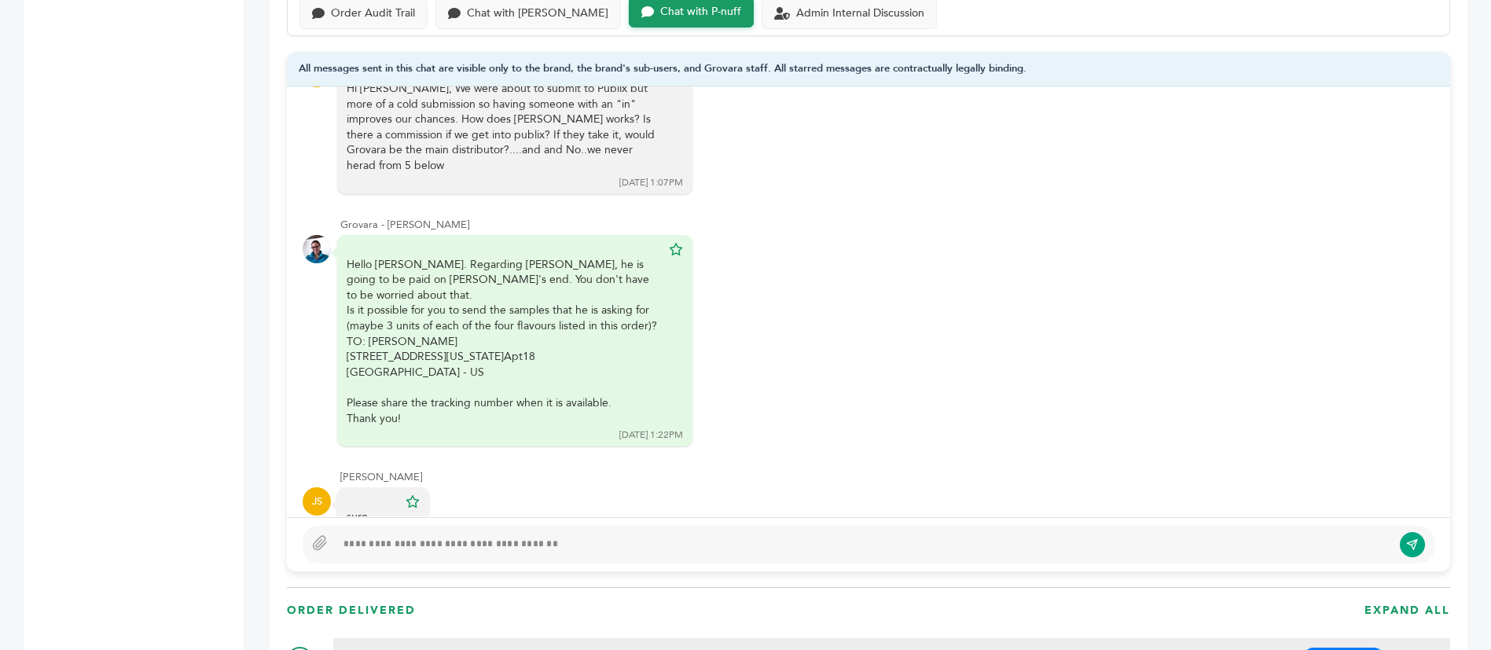
scroll to position [1061, 0]
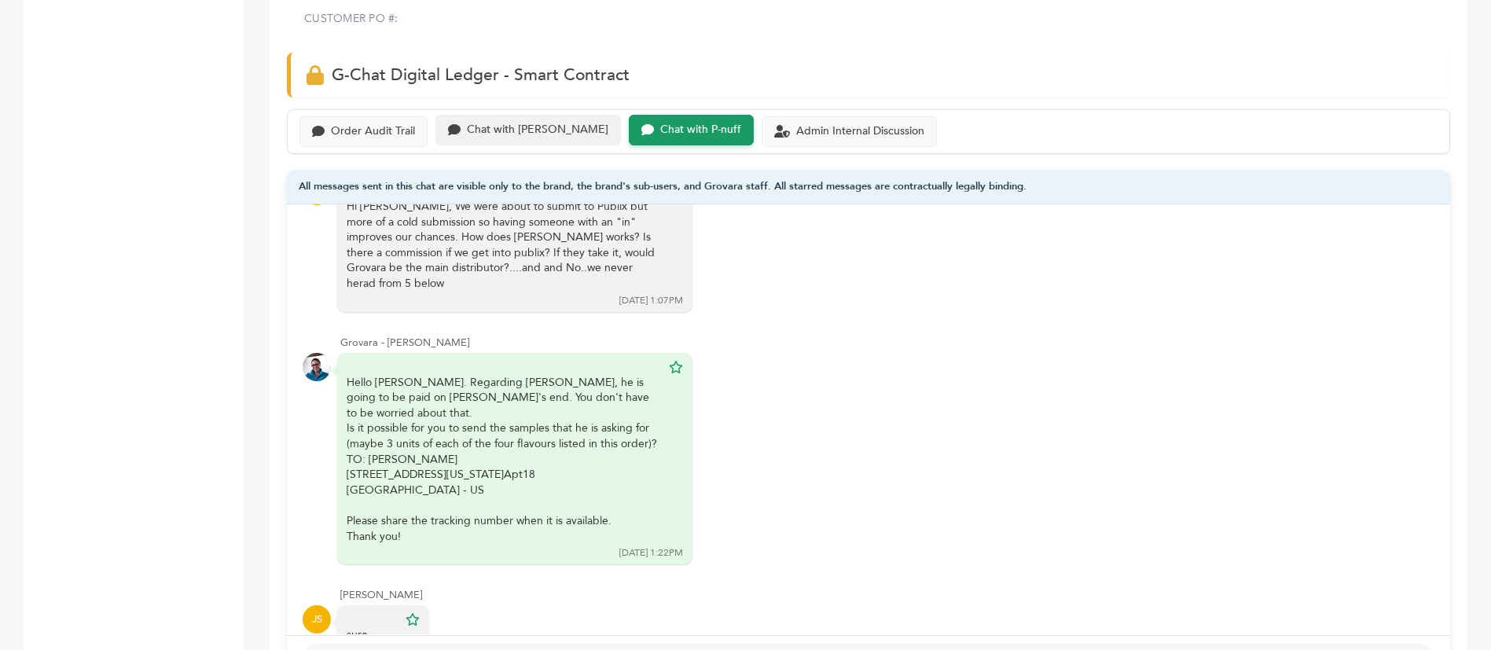
click at [535, 123] on div "Chat with Scottlev" at bounding box center [537, 129] width 141 height 13
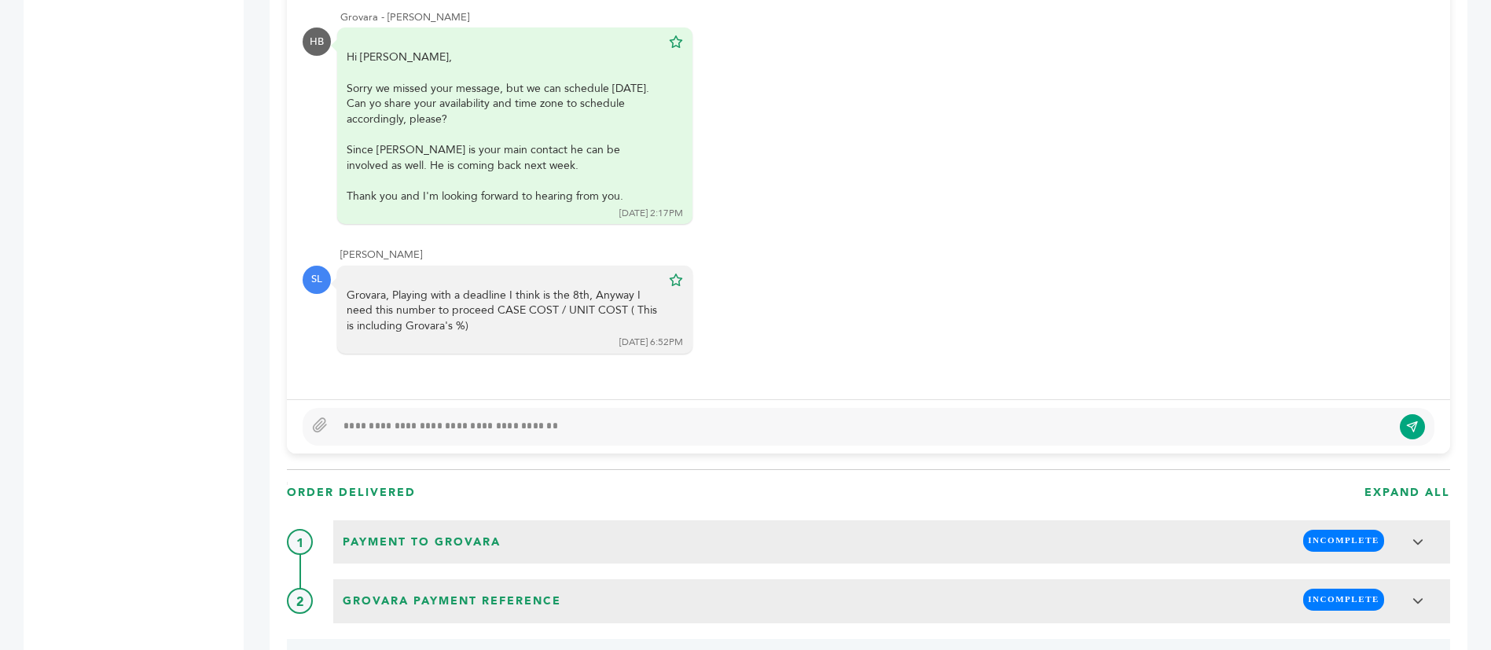
scroll to position [1061, 0]
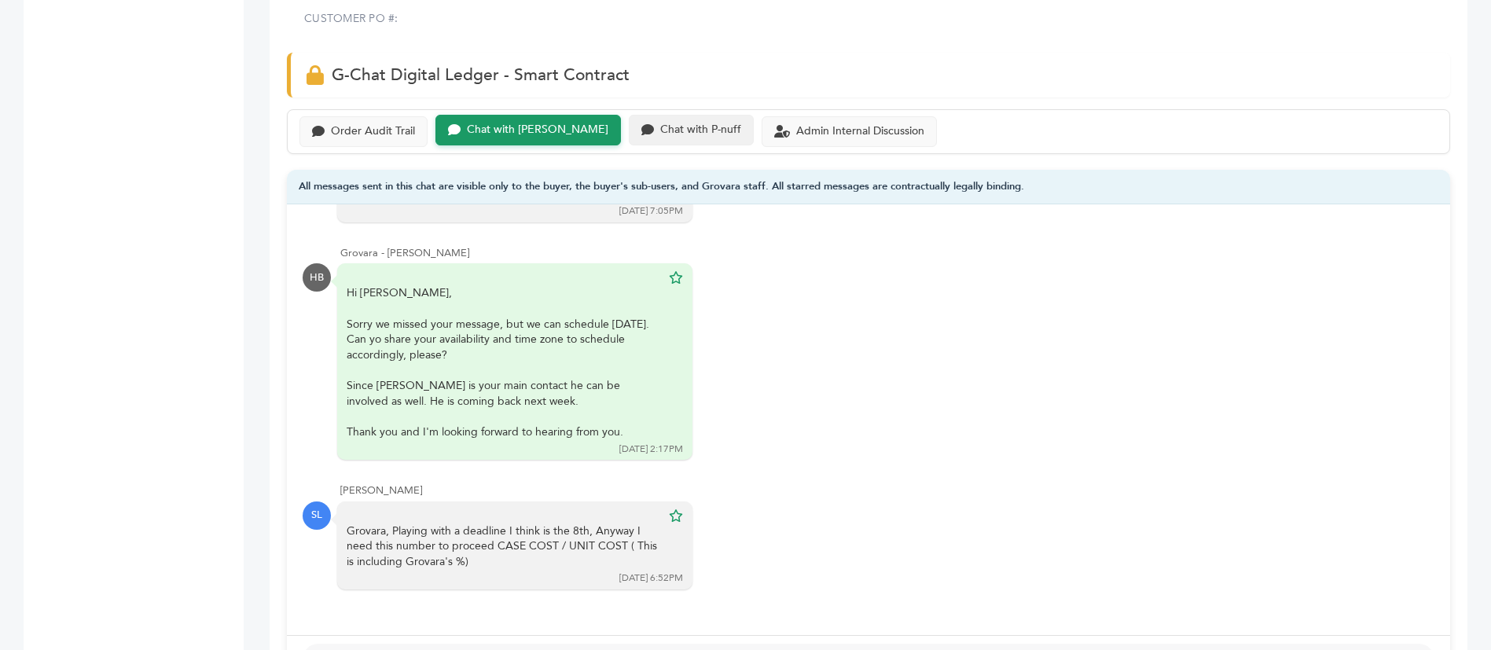
click at [672, 123] on div "Chat with P-nuff" at bounding box center [700, 129] width 81 height 13
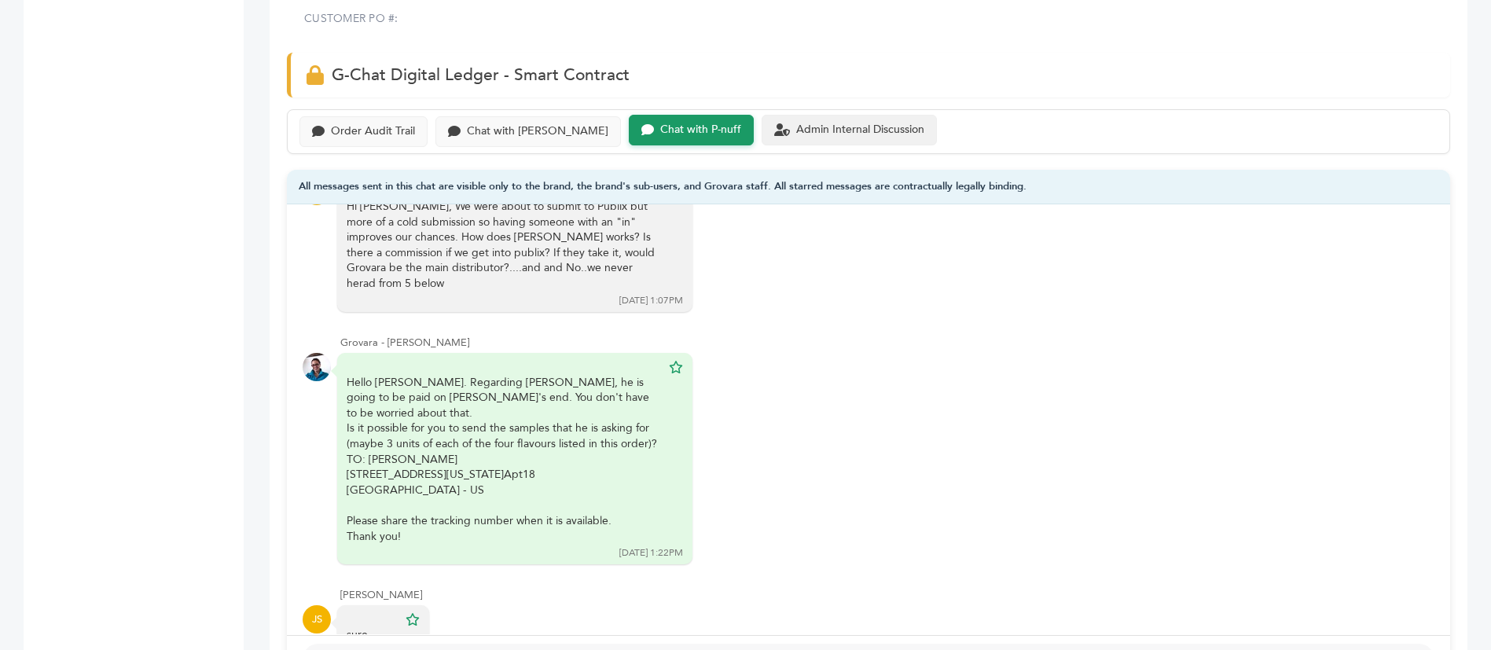
click at [763, 115] on div "Admin Internal Discussion" at bounding box center [849, 130] width 175 height 31
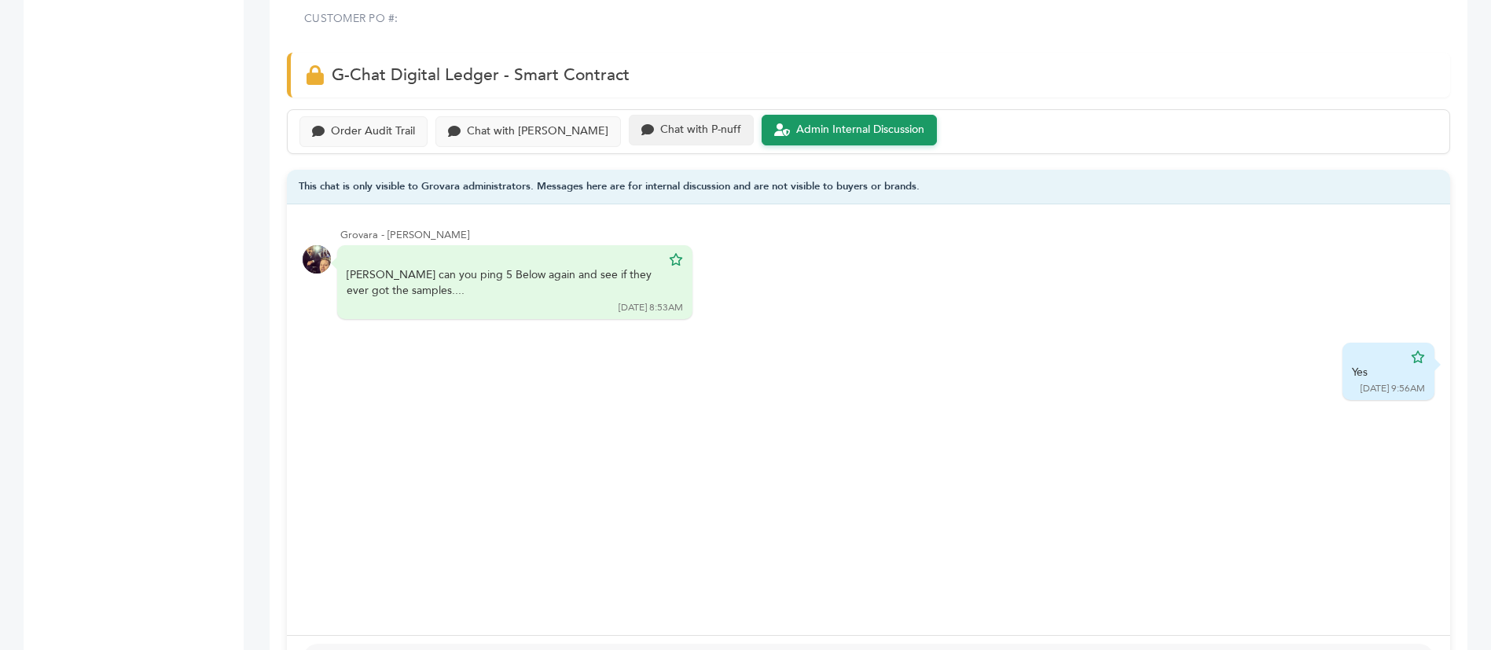
click at [660, 123] on div "Chat with P-nuff" at bounding box center [700, 129] width 81 height 13
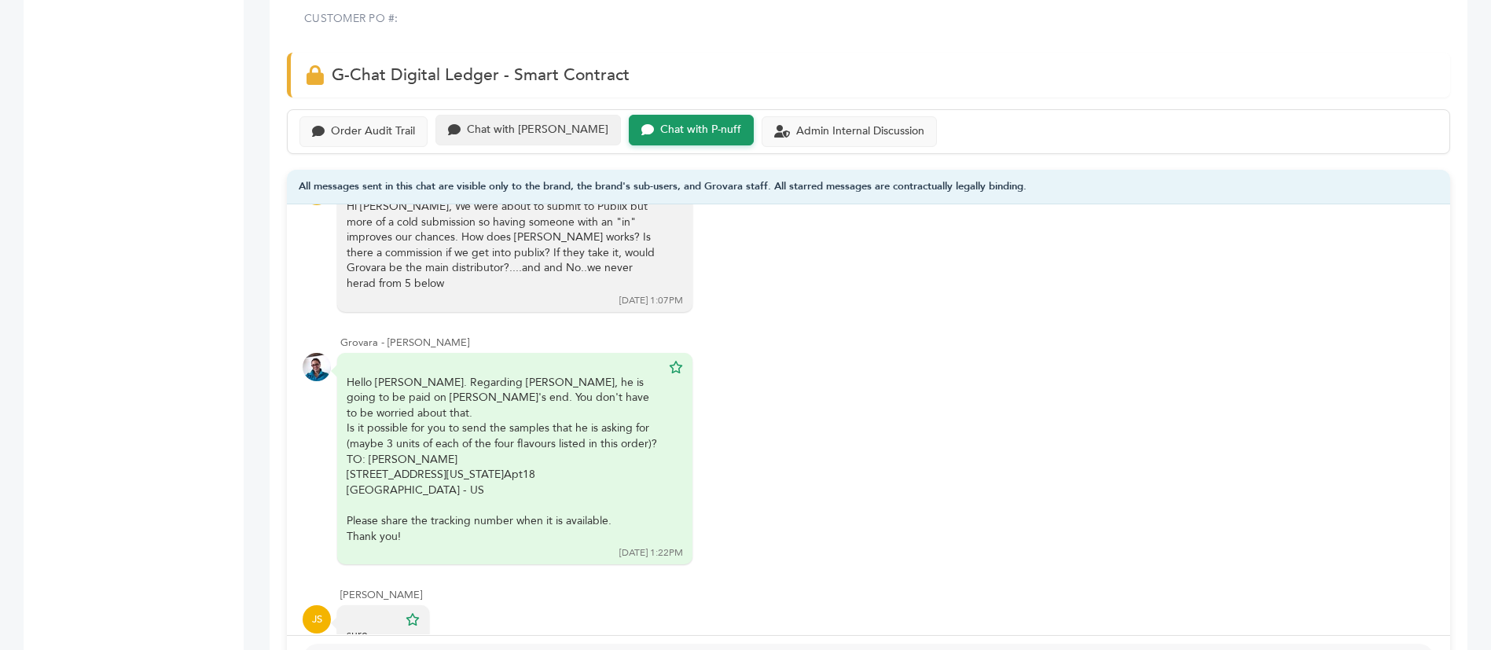
click at [496, 123] on div "Chat with Scottlev" at bounding box center [537, 129] width 141 height 13
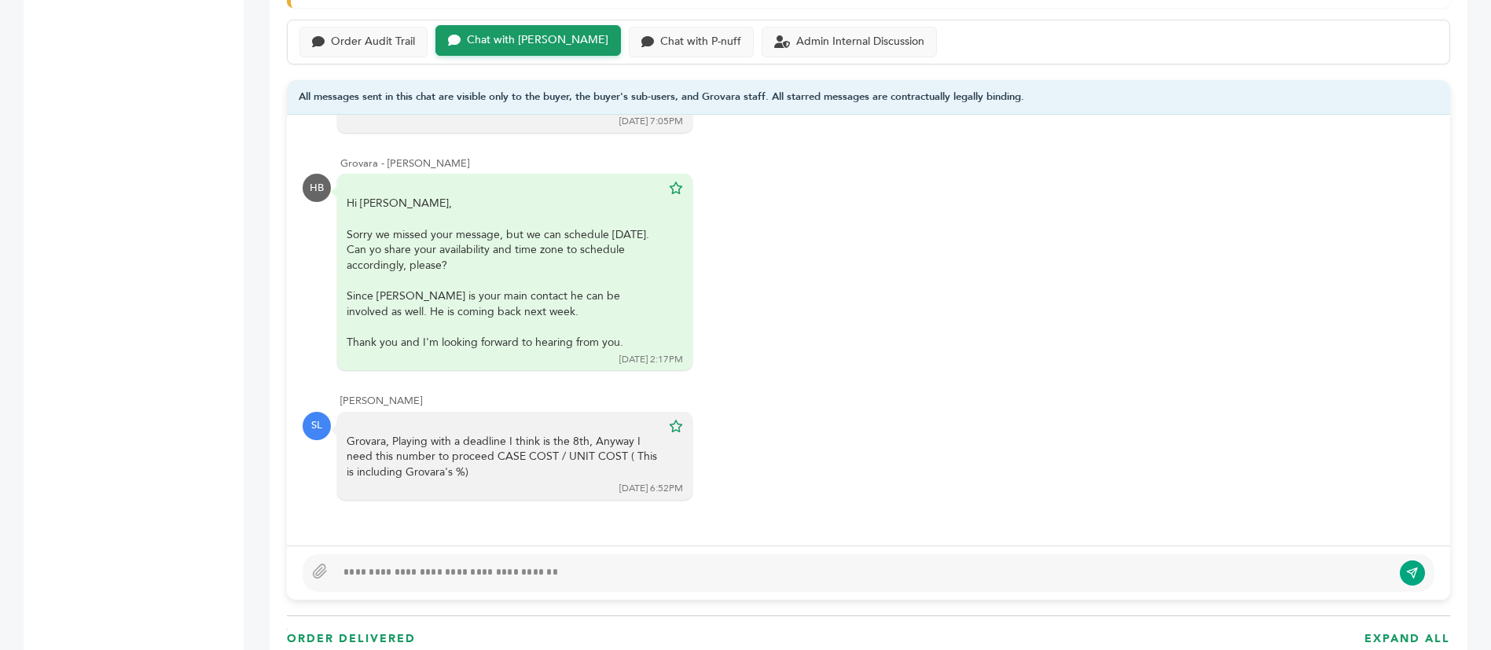
scroll to position [1179, 0]
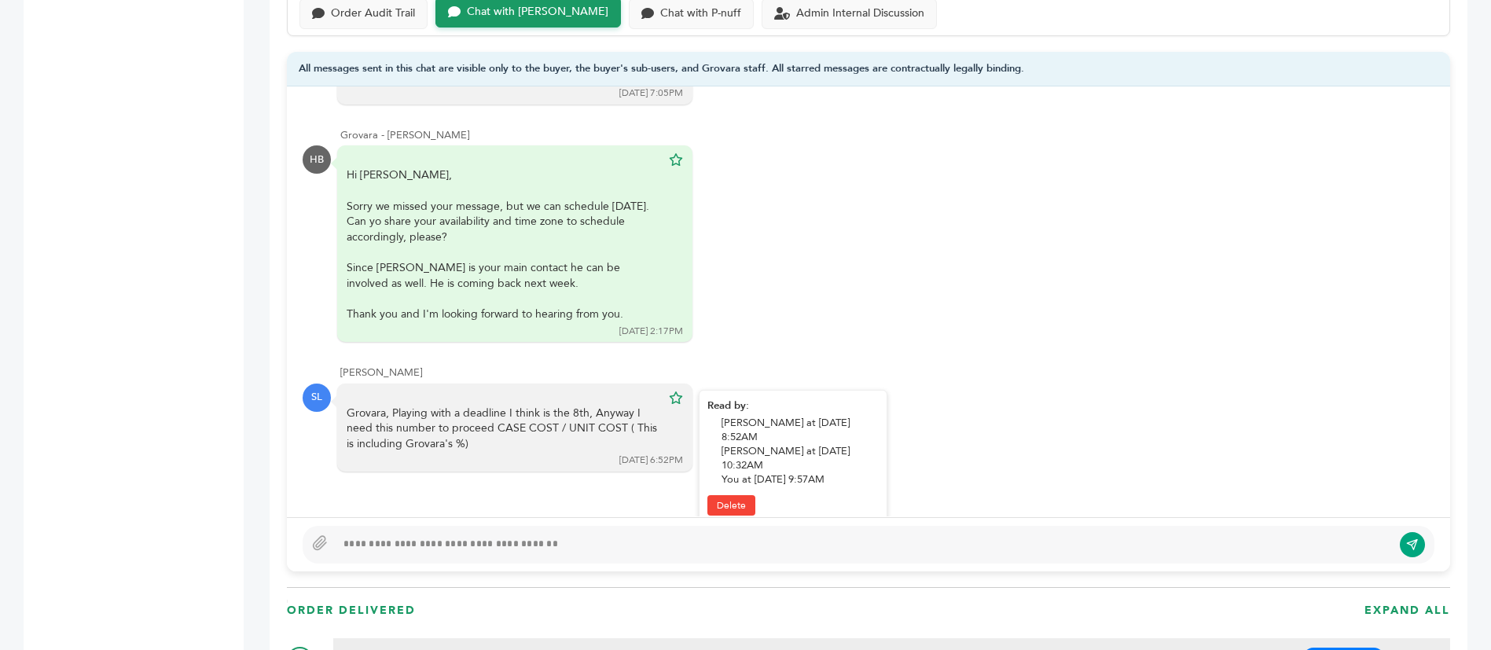
drag, startPoint x: 393, startPoint y: 376, endPoint x: 526, endPoint y: 387, distance: 133.3
click at [526, 406] on div "Grovara, Playing with a deadline I think is the 8th, Anyway I need this number …" at bounding box center [504, 429] width 314 height 46
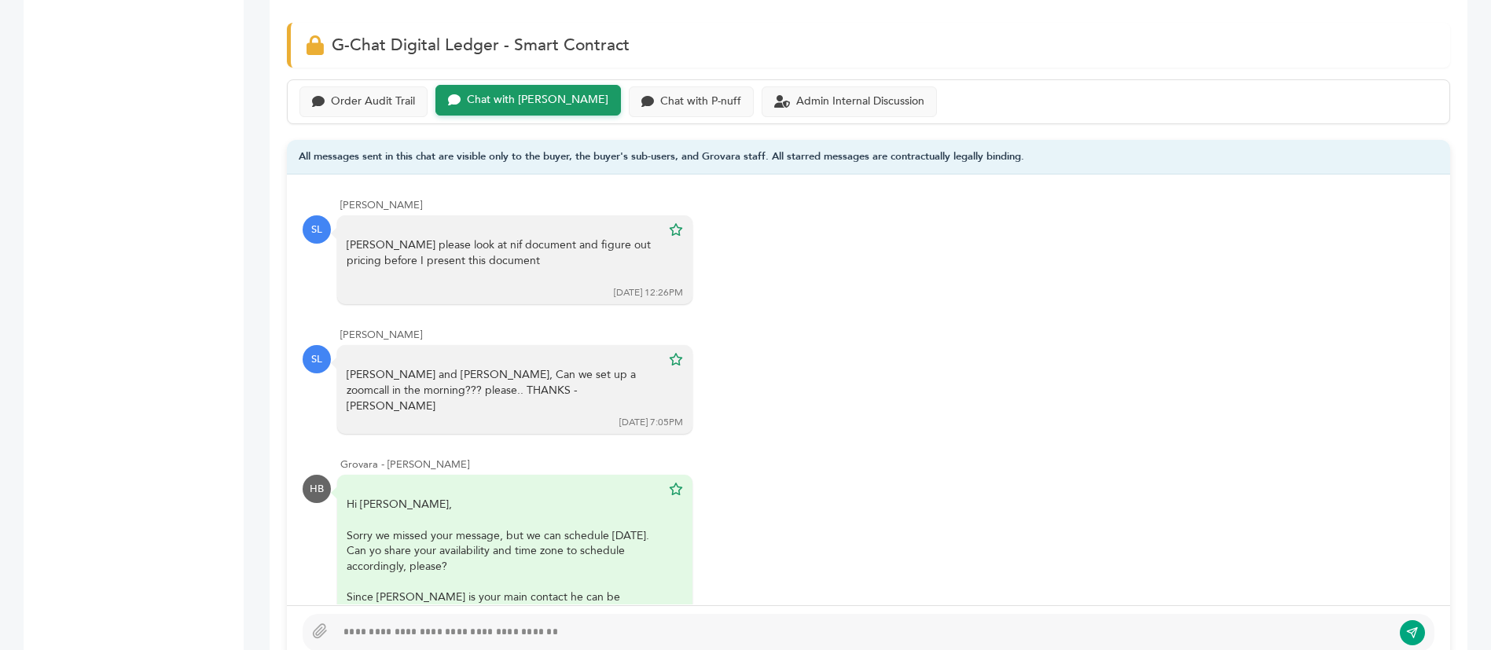
scroll to position [1061, 0]
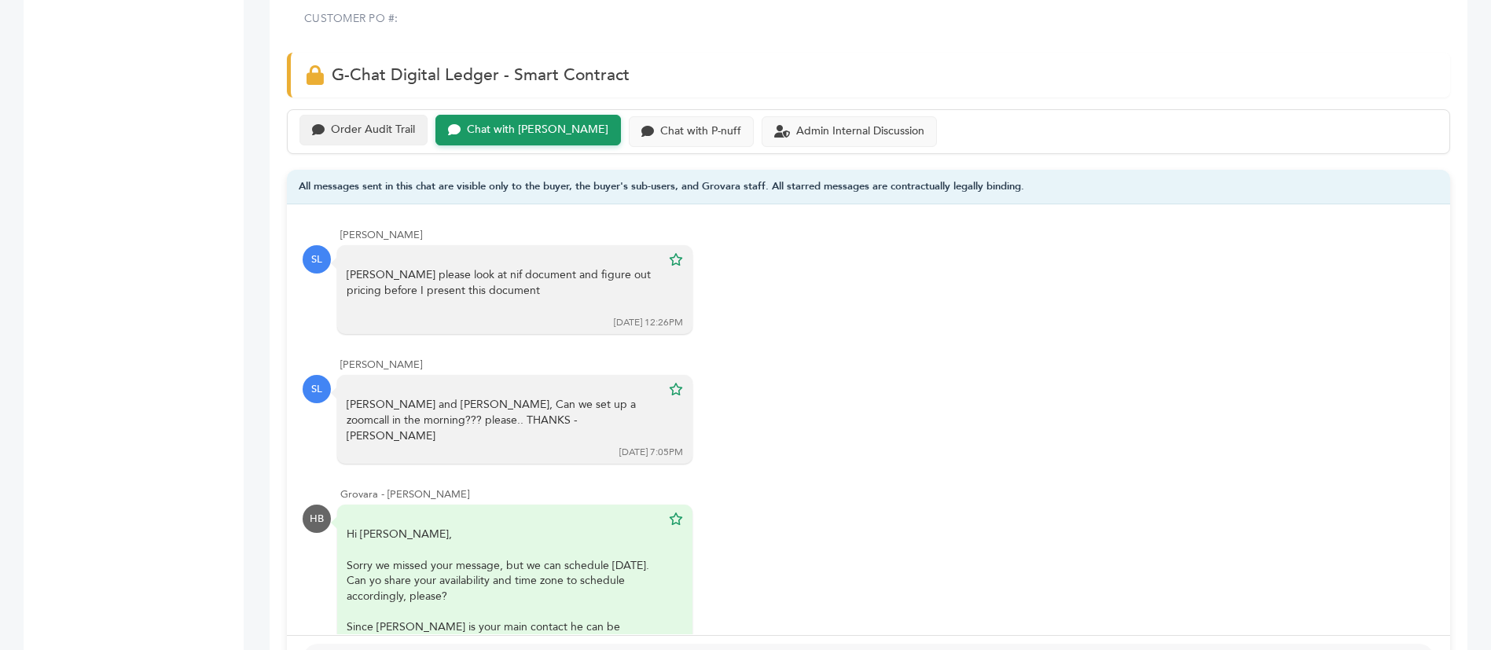
click at [350, 123] on div "Order Audit Trail" at bounding box center [373, 129] width 84 height 13
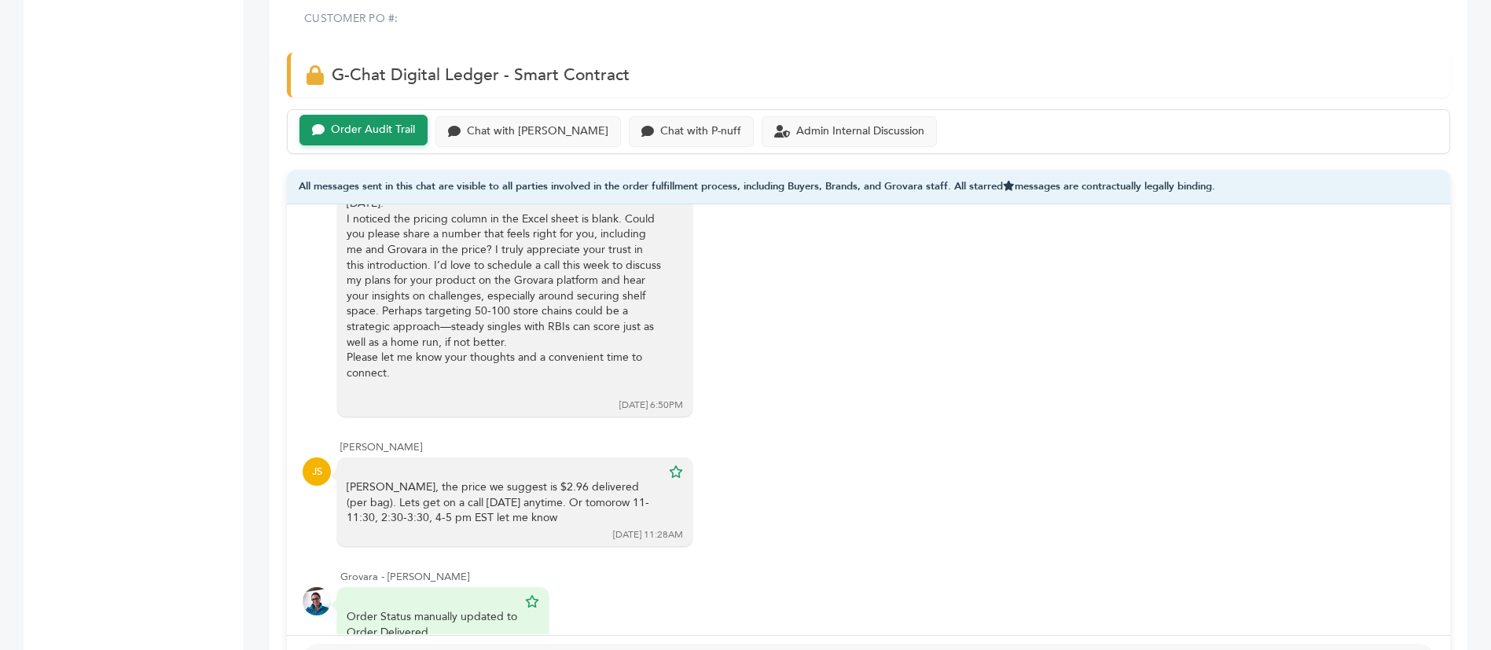
scroll to position [943, 0]
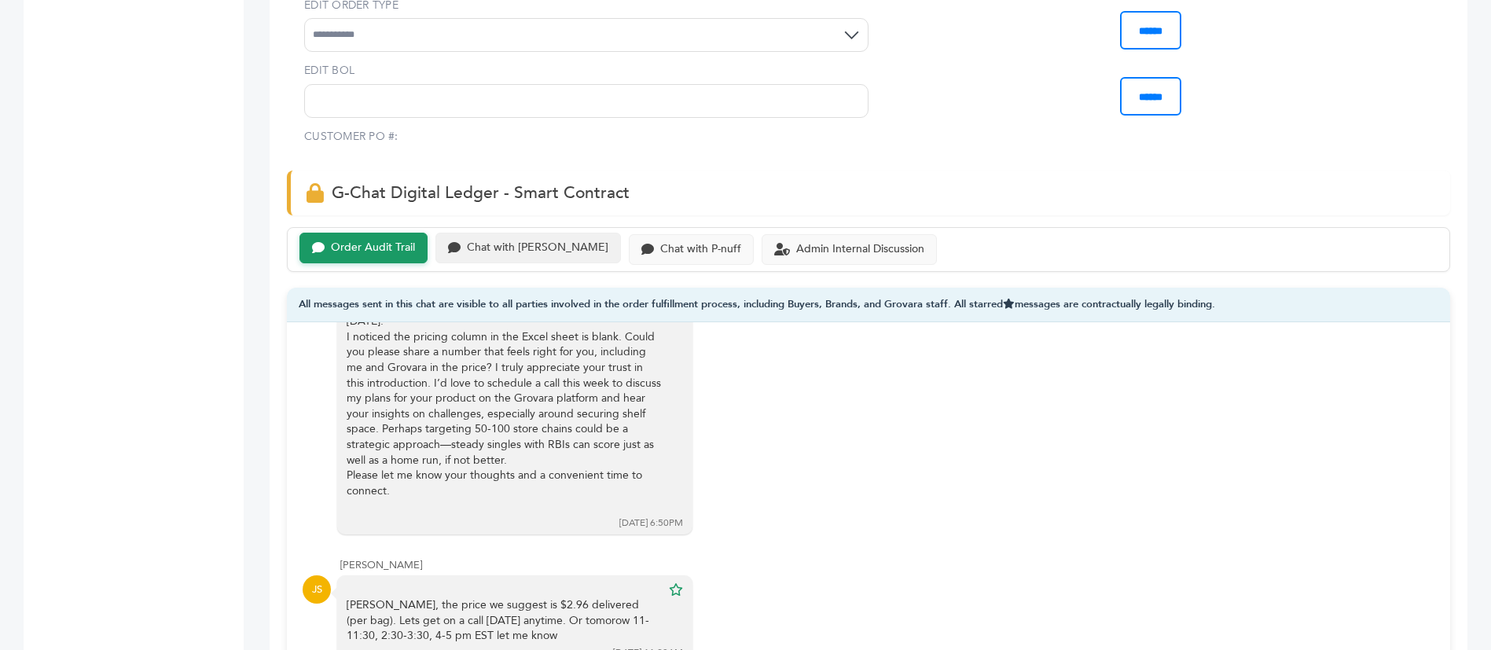
click at [482, 241] on div "Chat with Scottlev" at bounding box center [537, 247] width 141 height 13
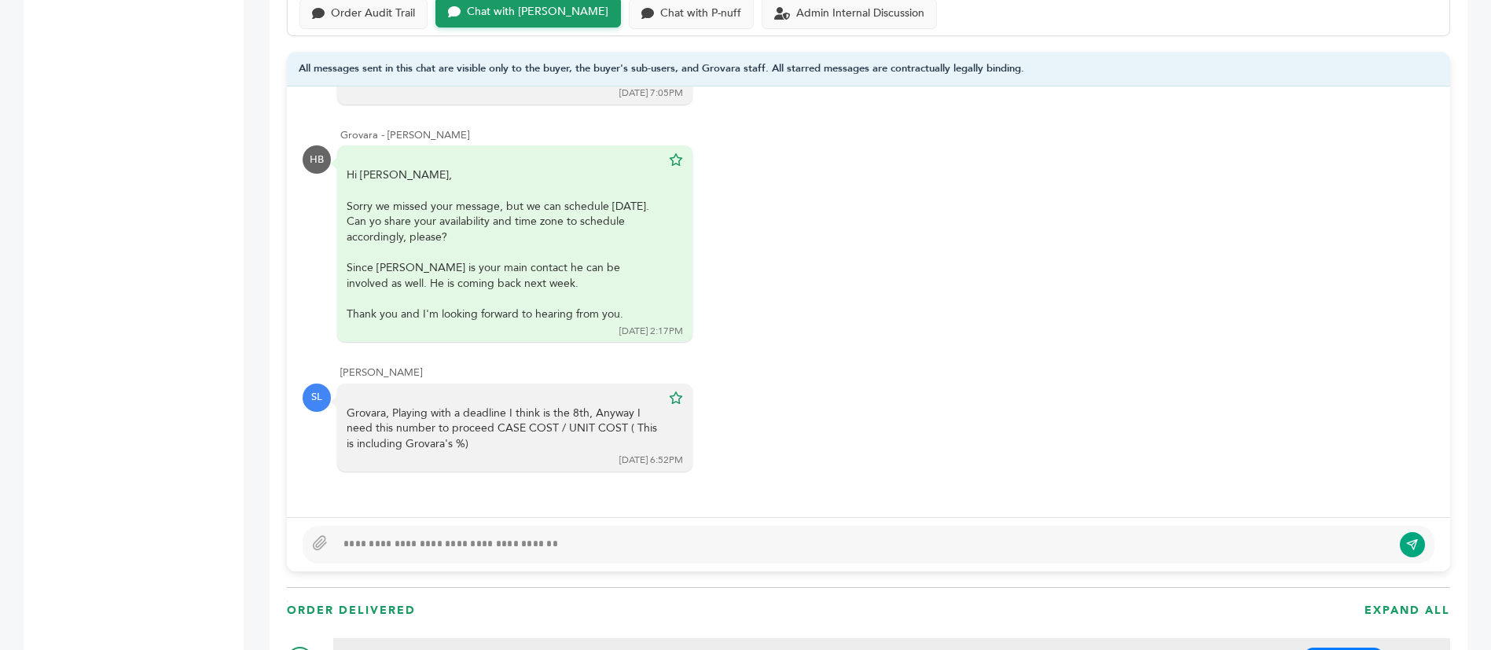
scroll to position [1061, 0]
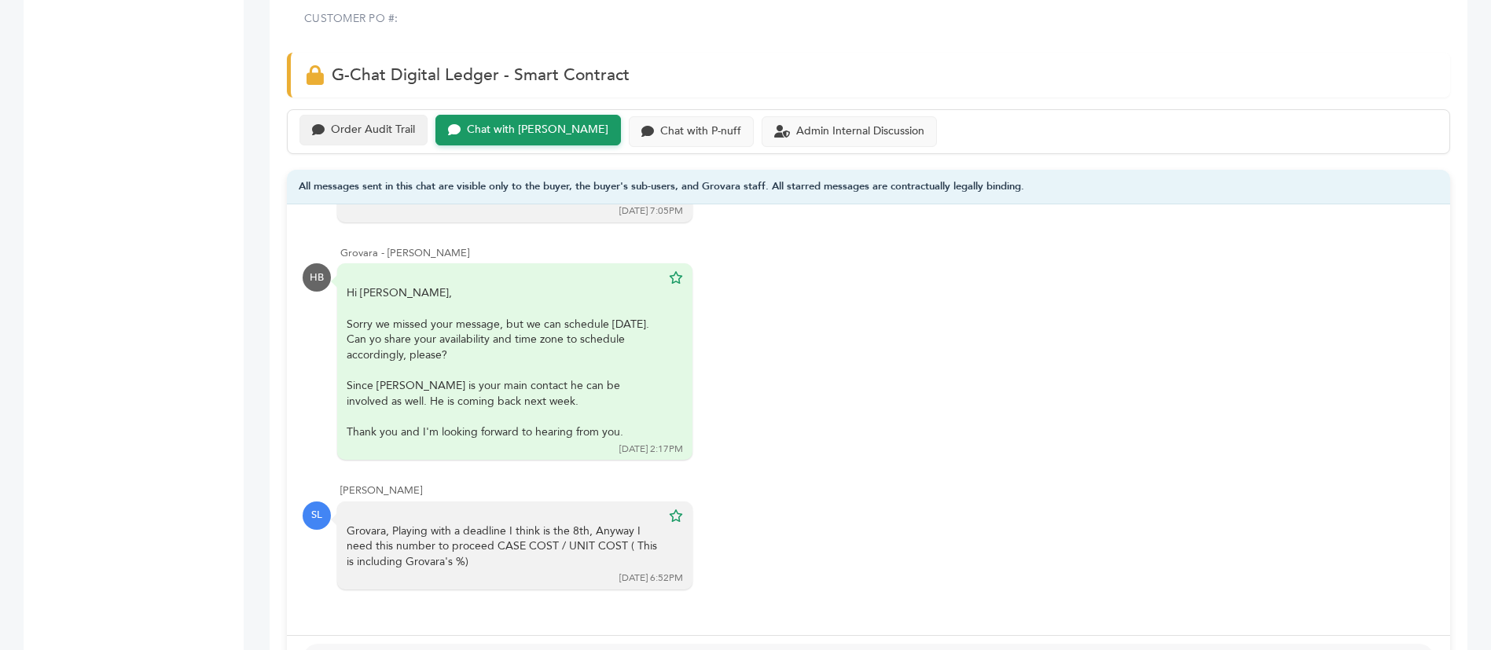
click at [386, 123] on div "Order Audit Trail" at bounding box center [373, 129] width 84 height 13
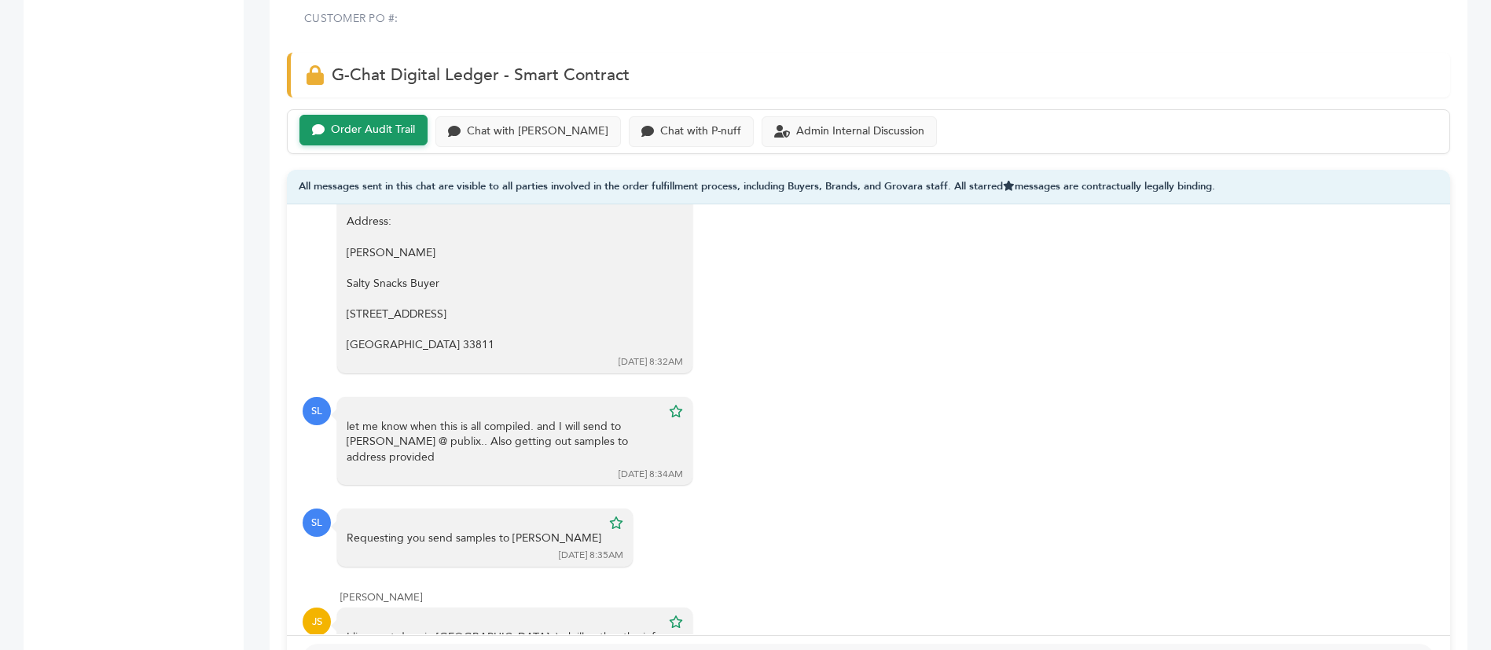
scroll to position [5017, 0]
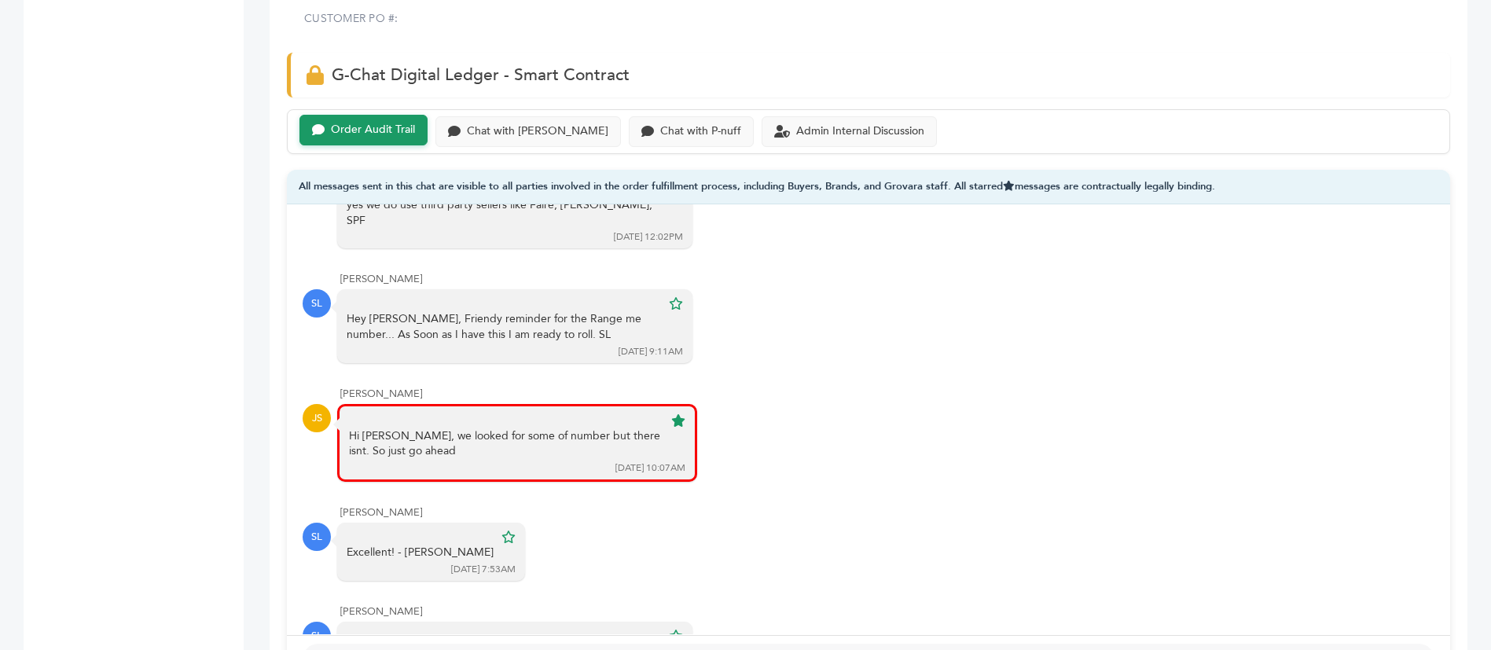
click at [428, 649] on div at bounding box center [864, 662] width 1056 height 19
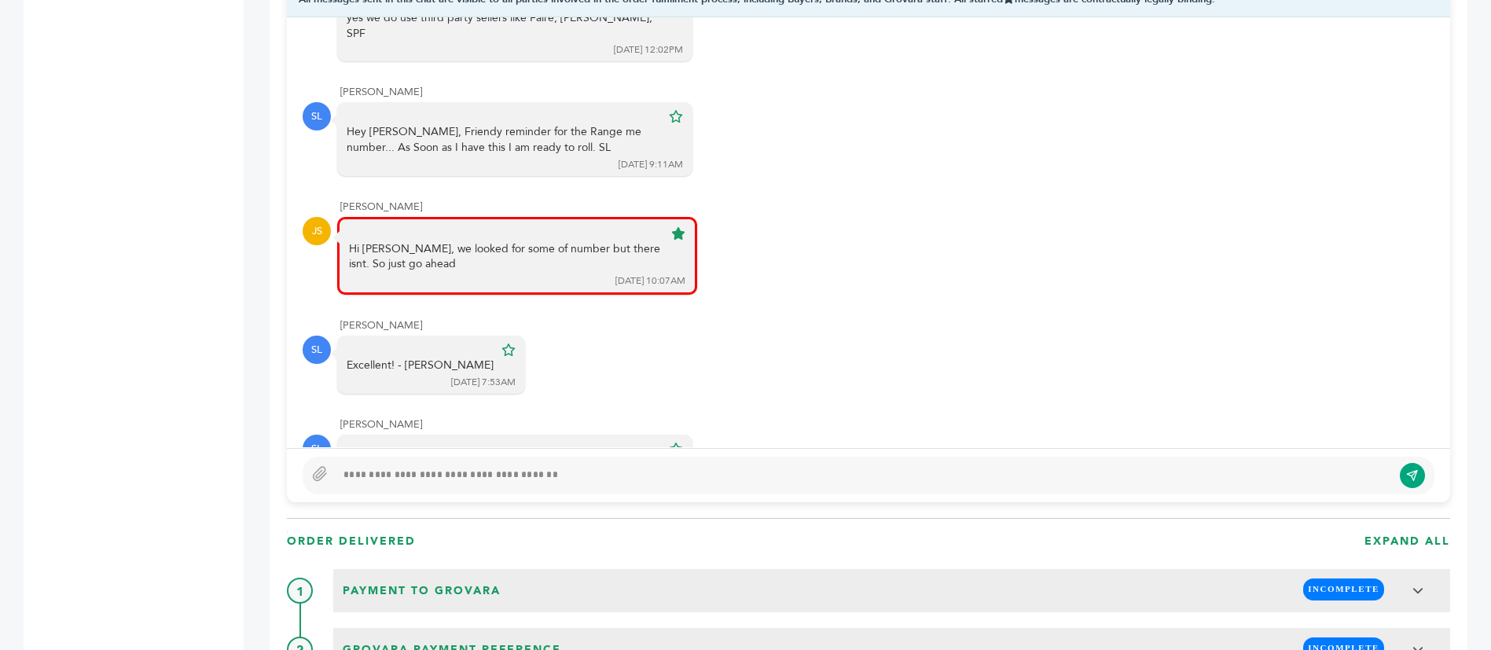
scroll to position [1297, 0]
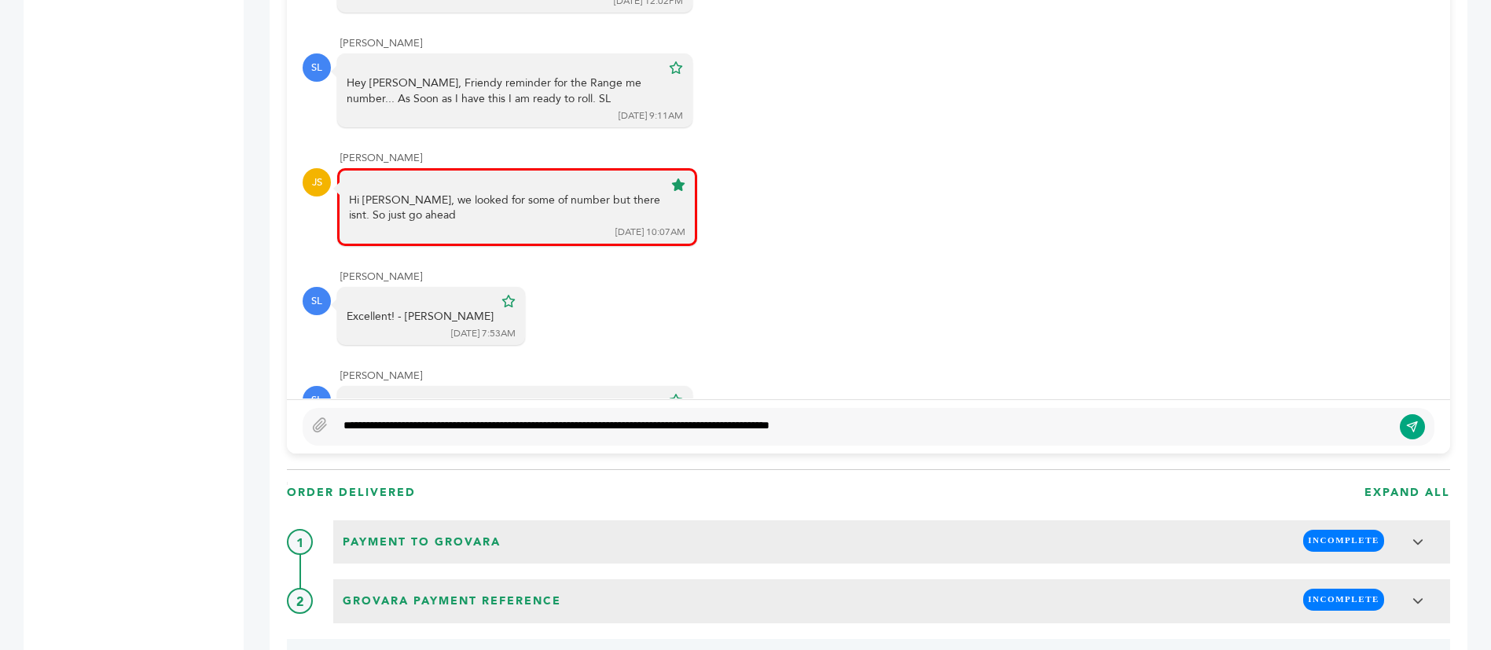
type textarea "**********"
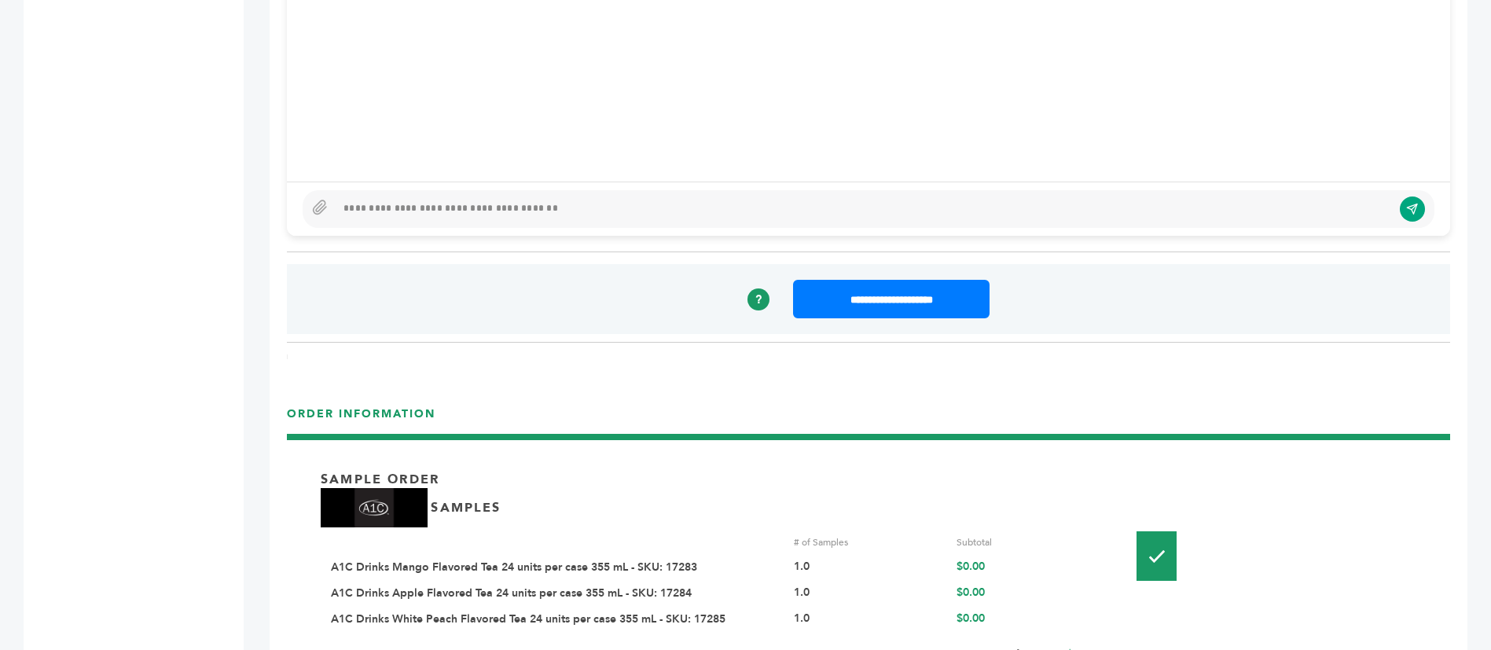
scroll to position [1650, 0]
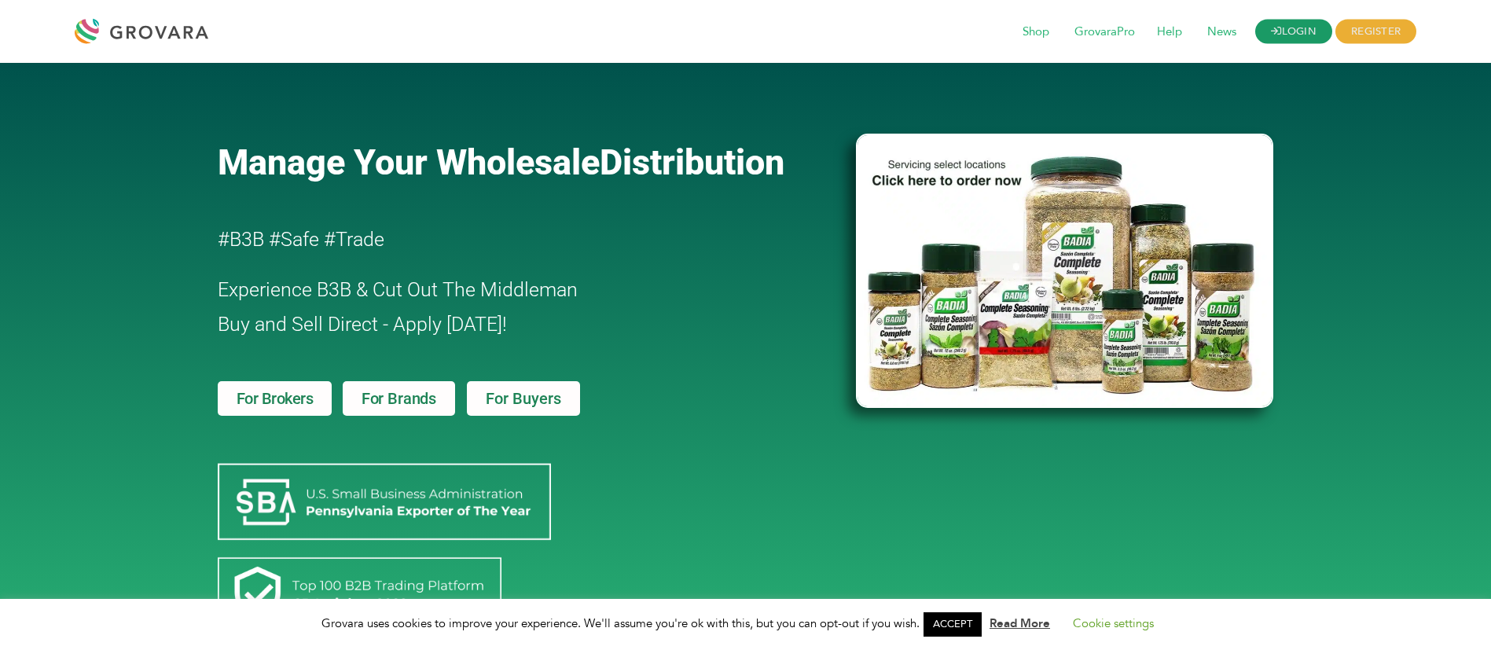
click at [1302, 20] on link "LOGIN" at bounding box center [1293, 32] width 77 height 24
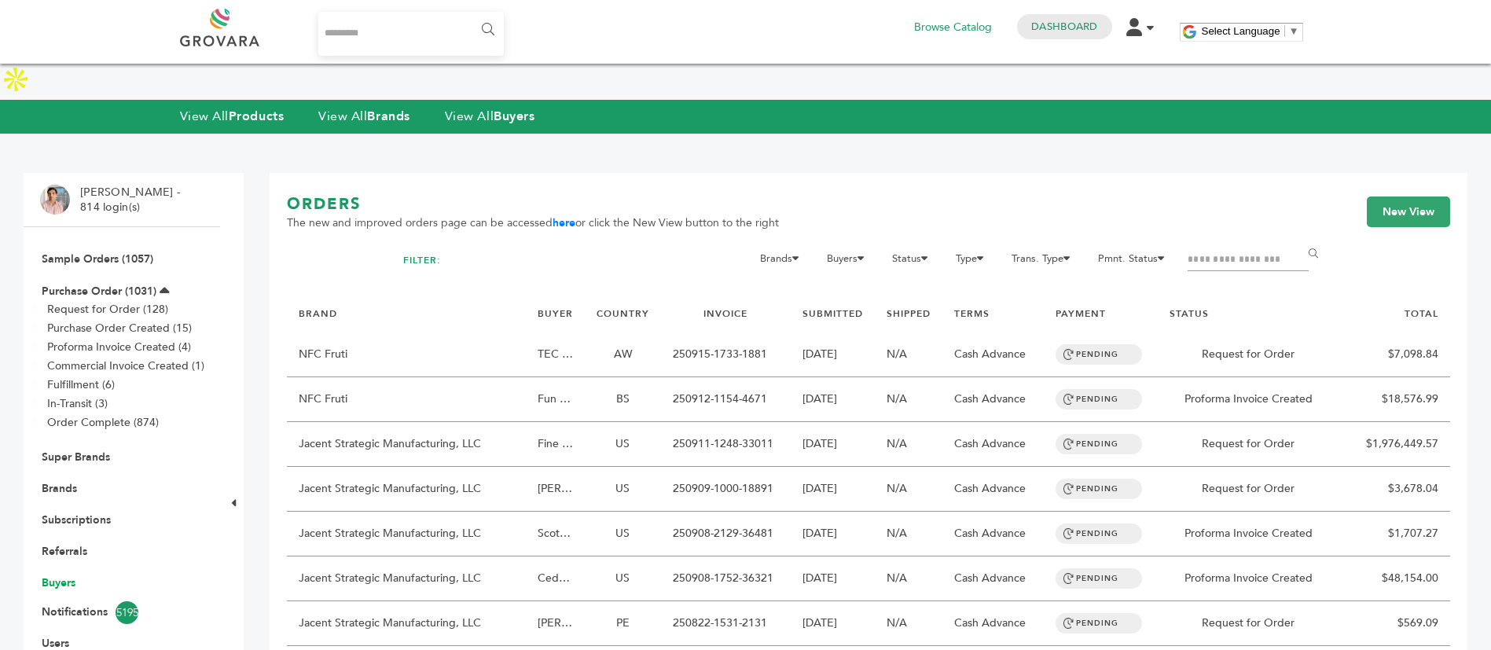
click at [65, 575] on link "Buyers" at bounding box center [59, 582] width 34 height 15
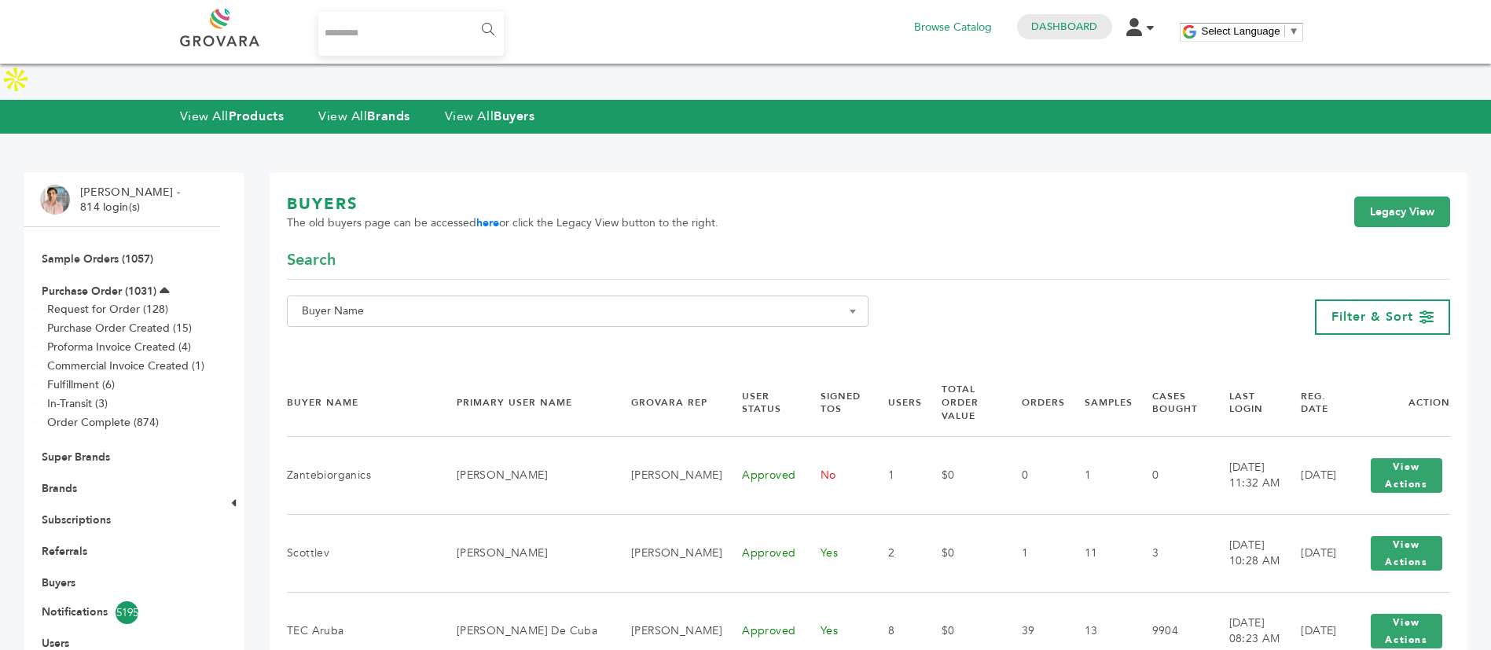
click at [589, 300] on span "Buyer Name" at bounding box center [577, 311] width 564 height 22
click at [570, 297] on input "Search" at bounding box center [578, 304] width 574 height 20
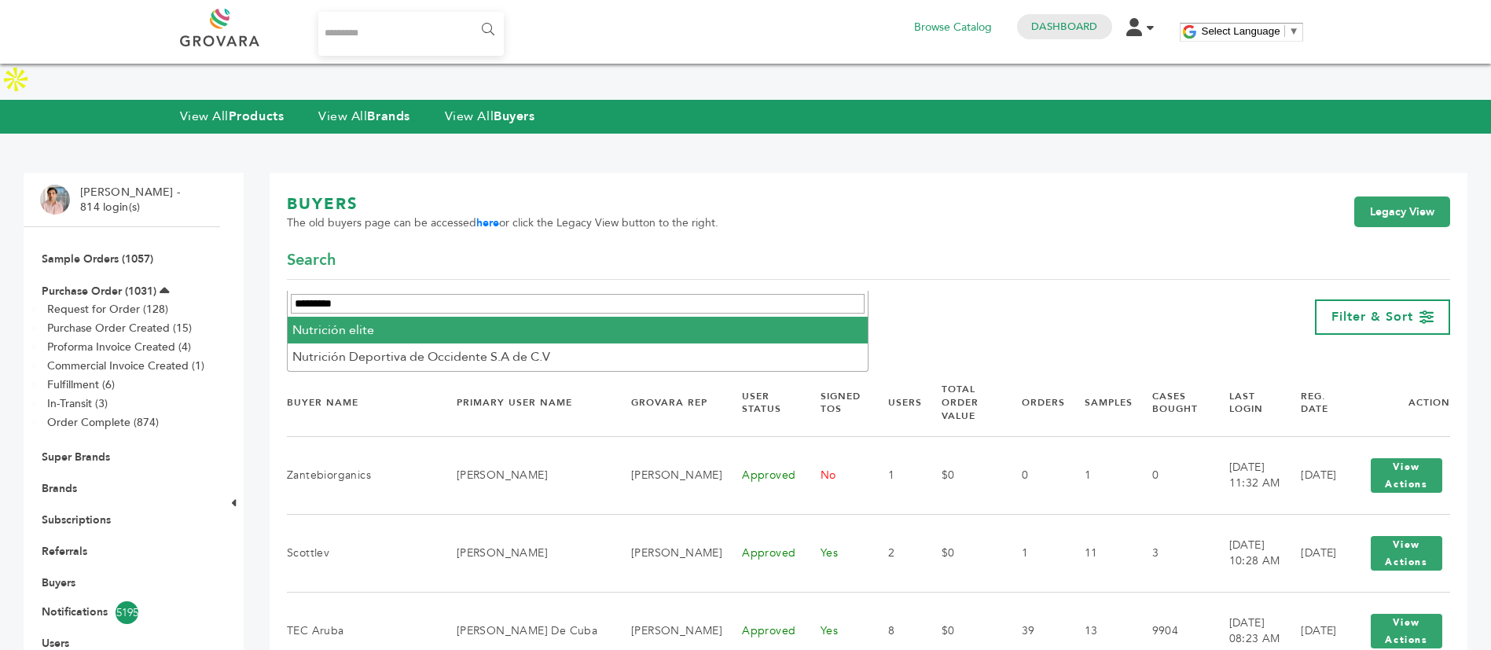
type input "*********"
select select "**********"
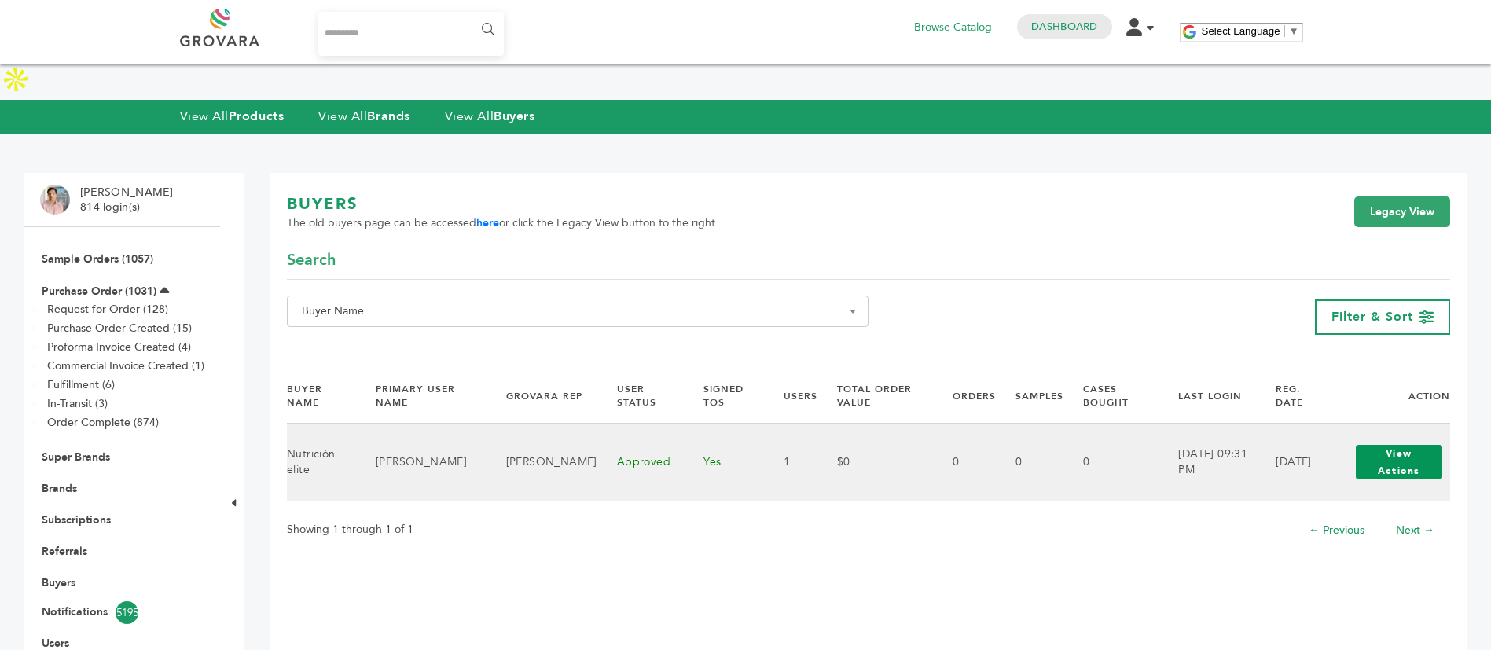
click at [1374, 445] on button "View Actions" at bounding box center [1399, 462] width 86 height 35
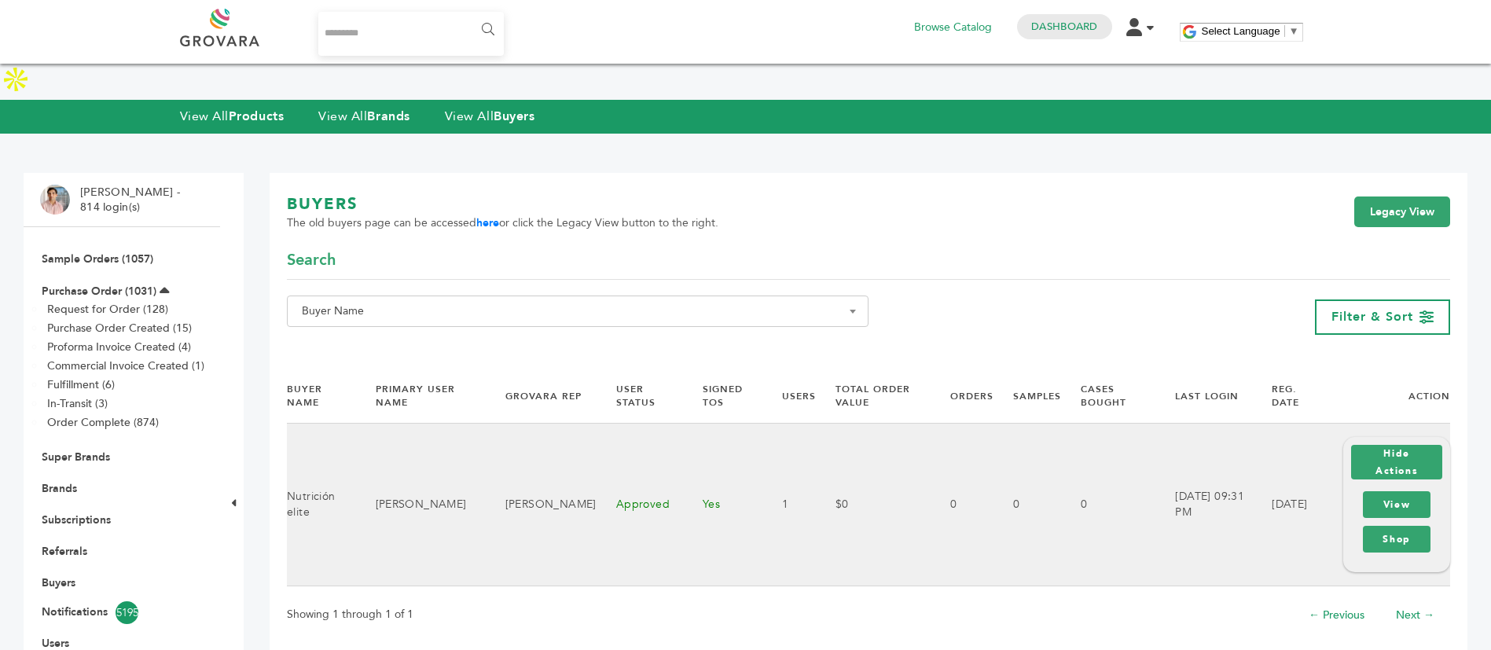
click at [1393, 487] on div "View Shop" at bounding box center [1396, 521] width 75 height 69
click at [1395, 491] on link "View" at bounding box center [1397, 504] width 68 height 27
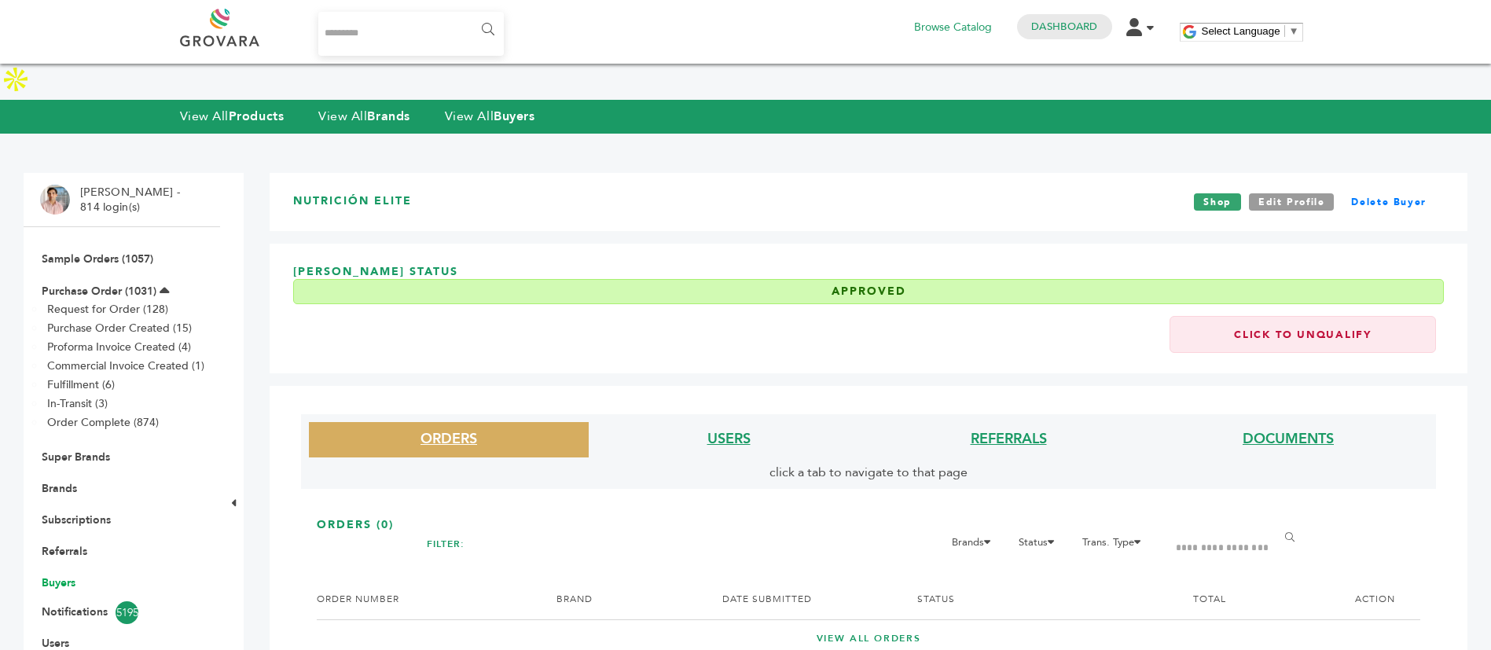
click at [70, 575] on link "Buyers" at bounding box center [59, 582] width 34 height 15
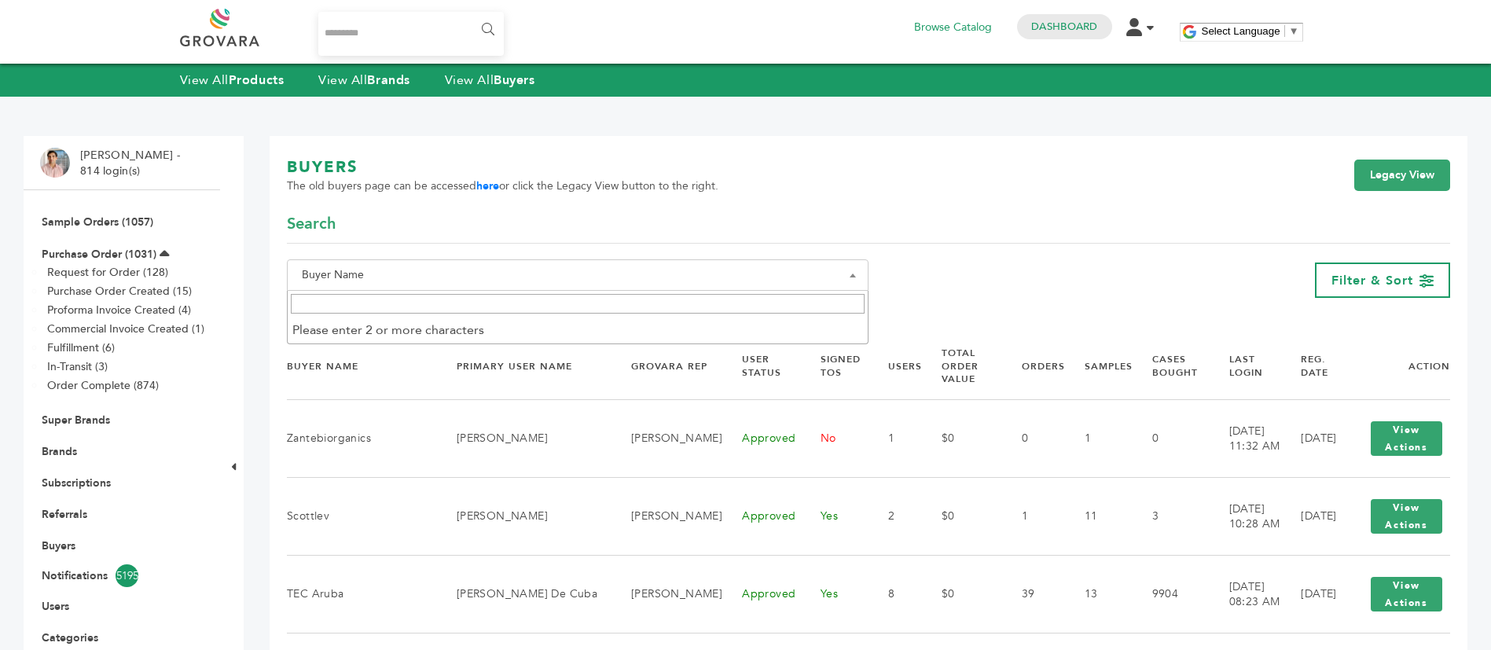
click at [586, 284] on span "Buyer Name" at bounding box center [577, 275] width 564 height 22
click at [581, 298] on input "Search" at bounding box center [578, 304] width 574 height 20
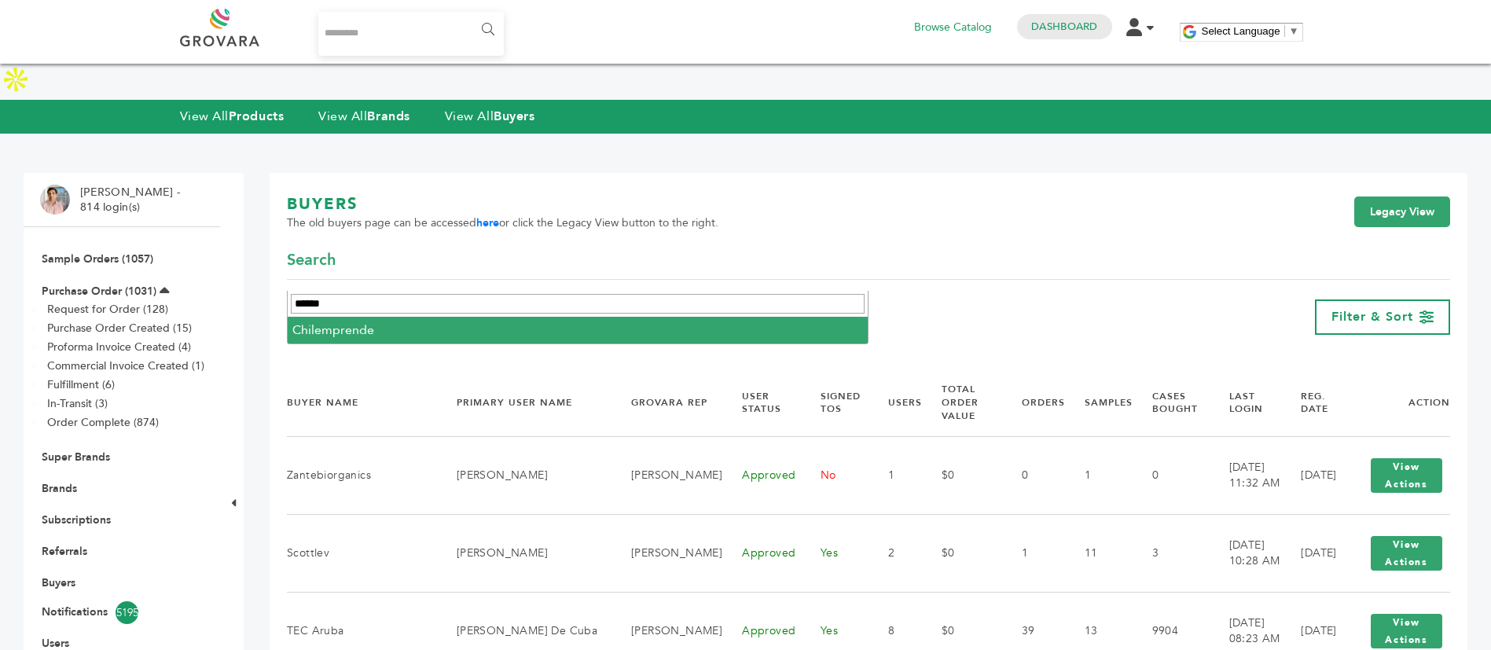
type input "******"
select select "**********"
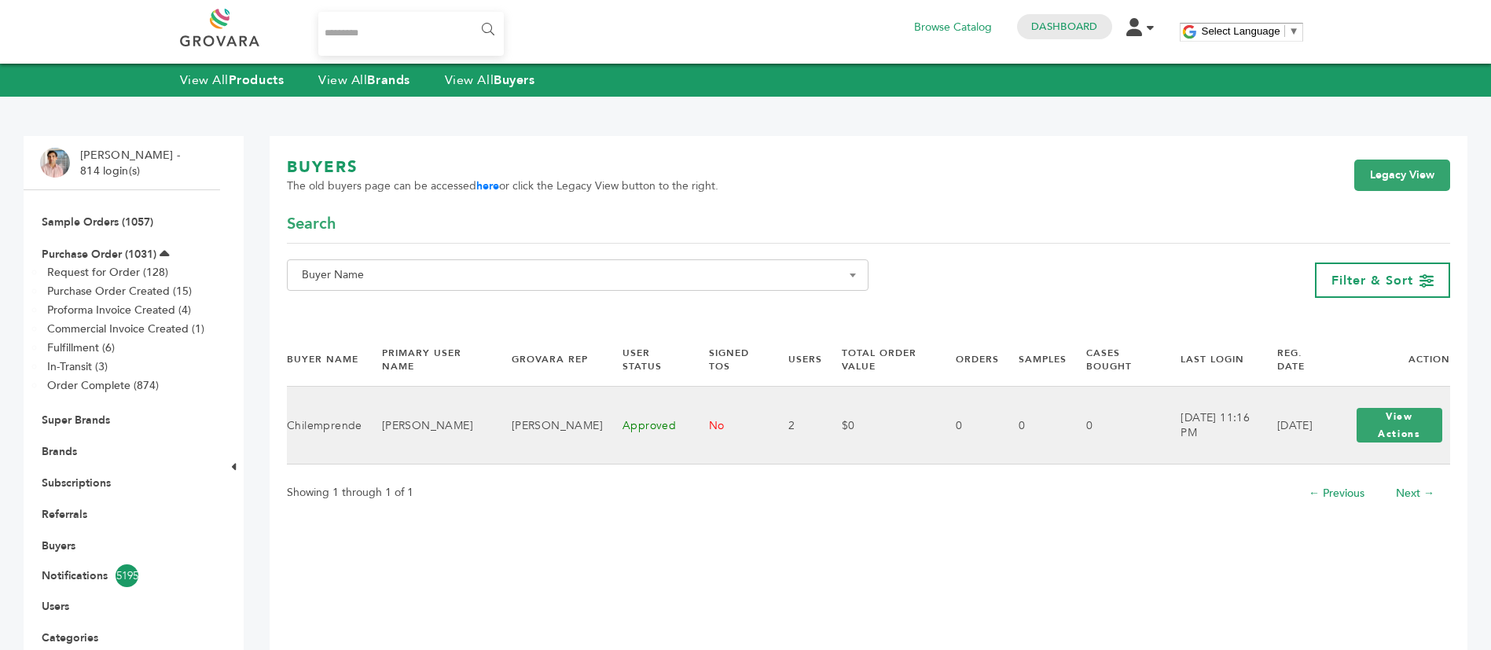
click at [999, 436] on td "0" at bounding box center [1033, 426] width 68 height 78
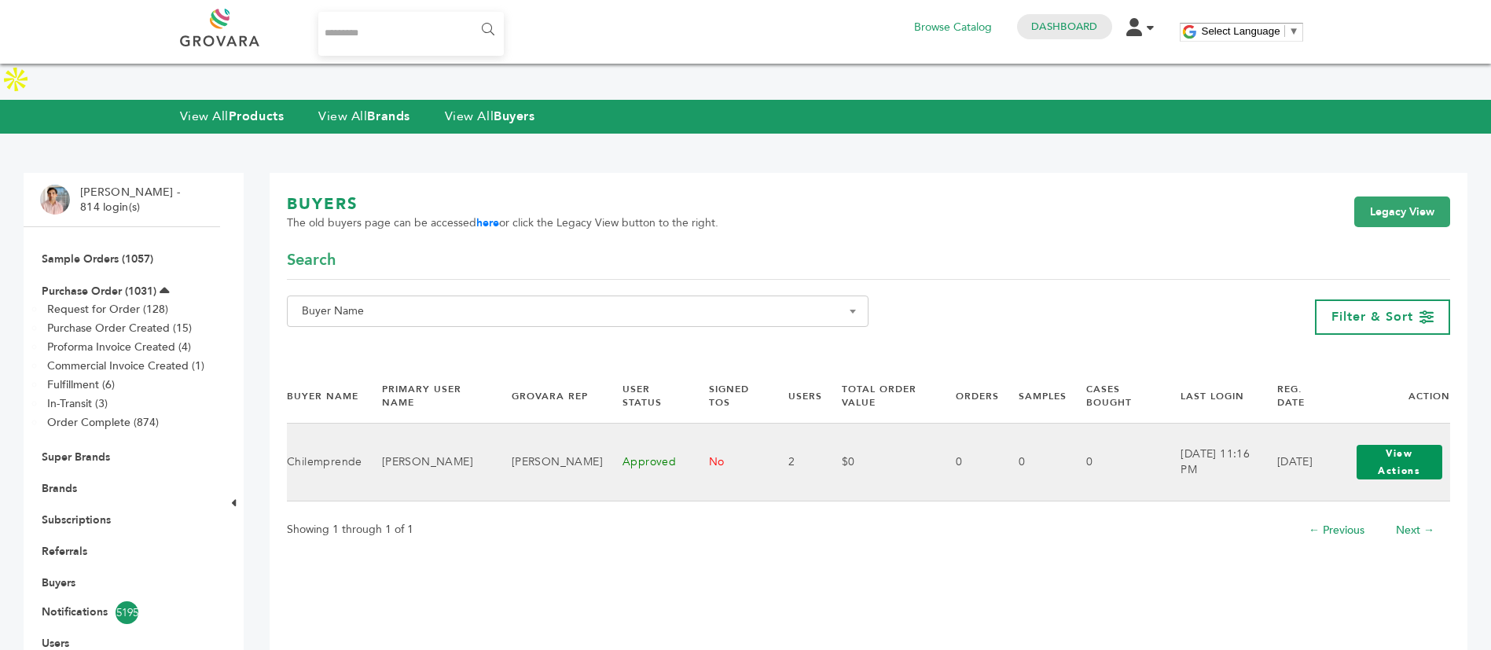
click at [1396, 445] on button "View Actions" at bounding box center [1399, 462] width 86 height 35
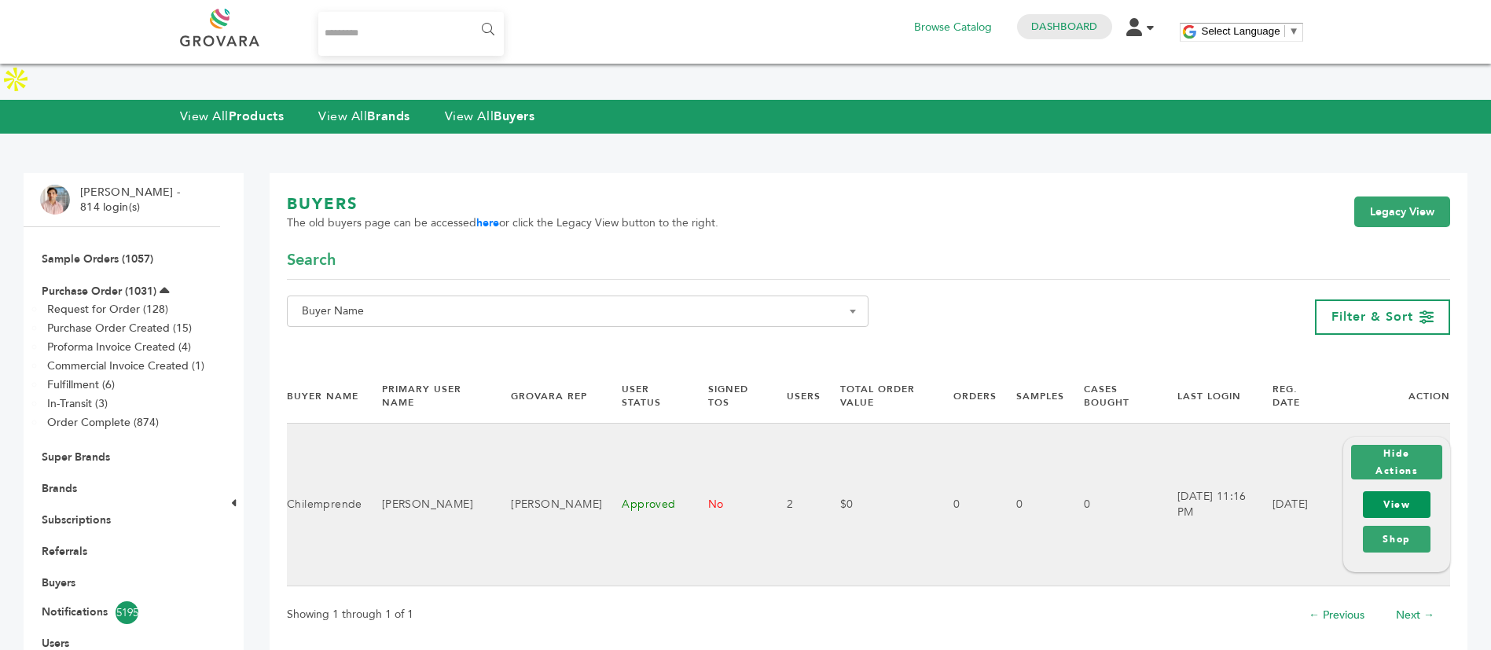
click at [1388, 491] on link "View" at bounding box center [1397, 504] width 68 height 27
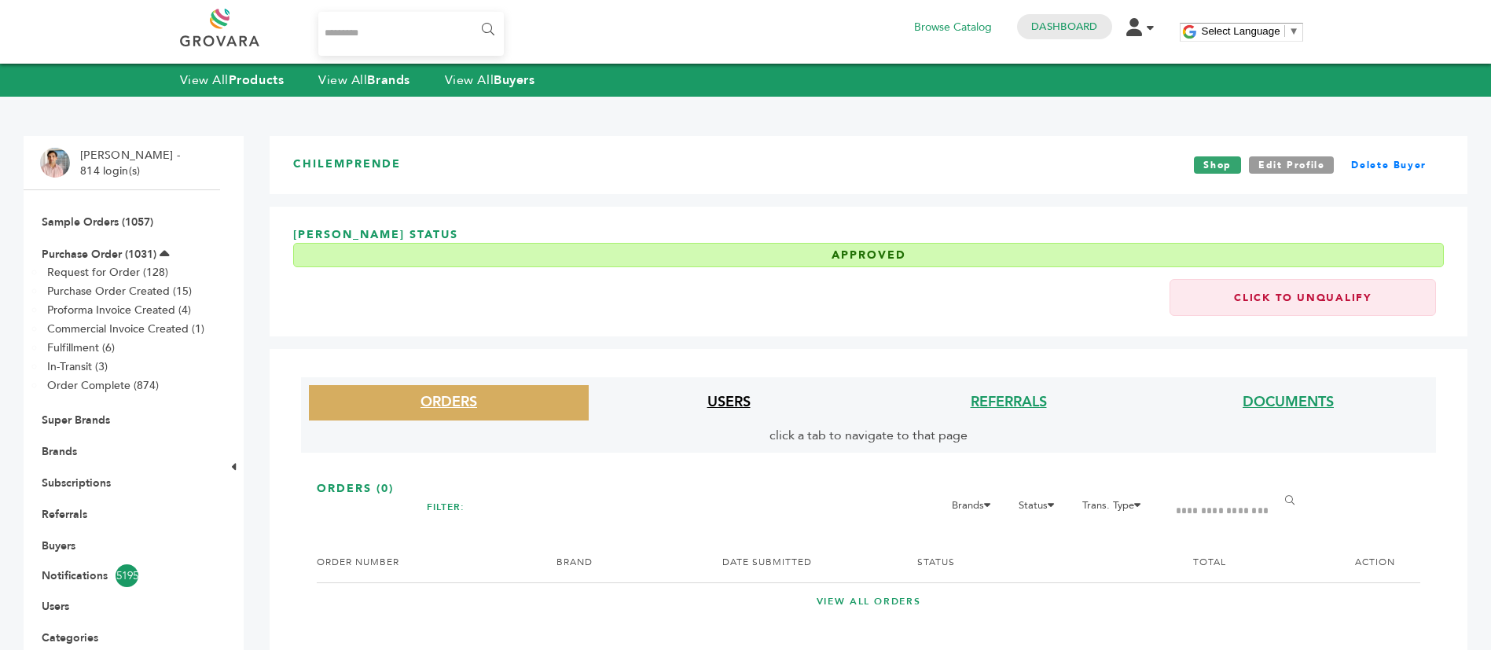
click at [726, 403] on link "USERS" at bounding box center [728, 402] width 43 height 20
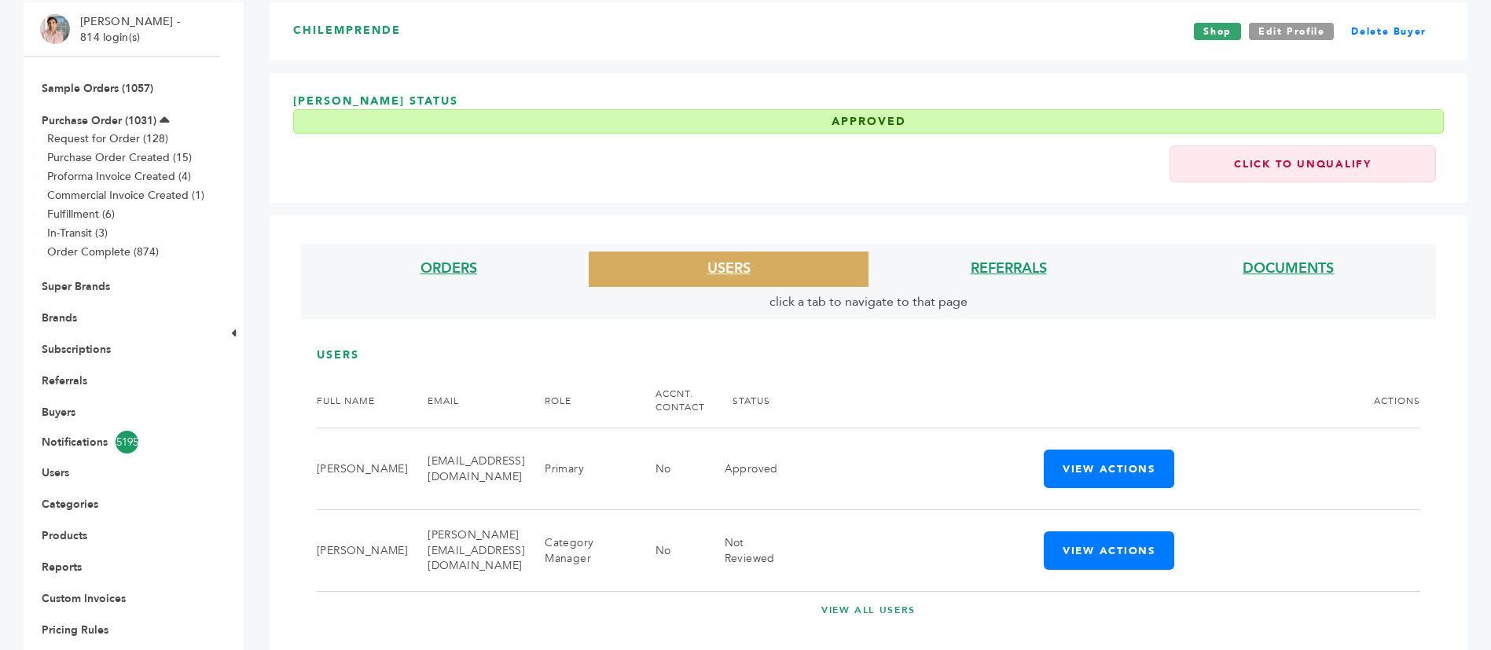
scroll to position [236, 0]
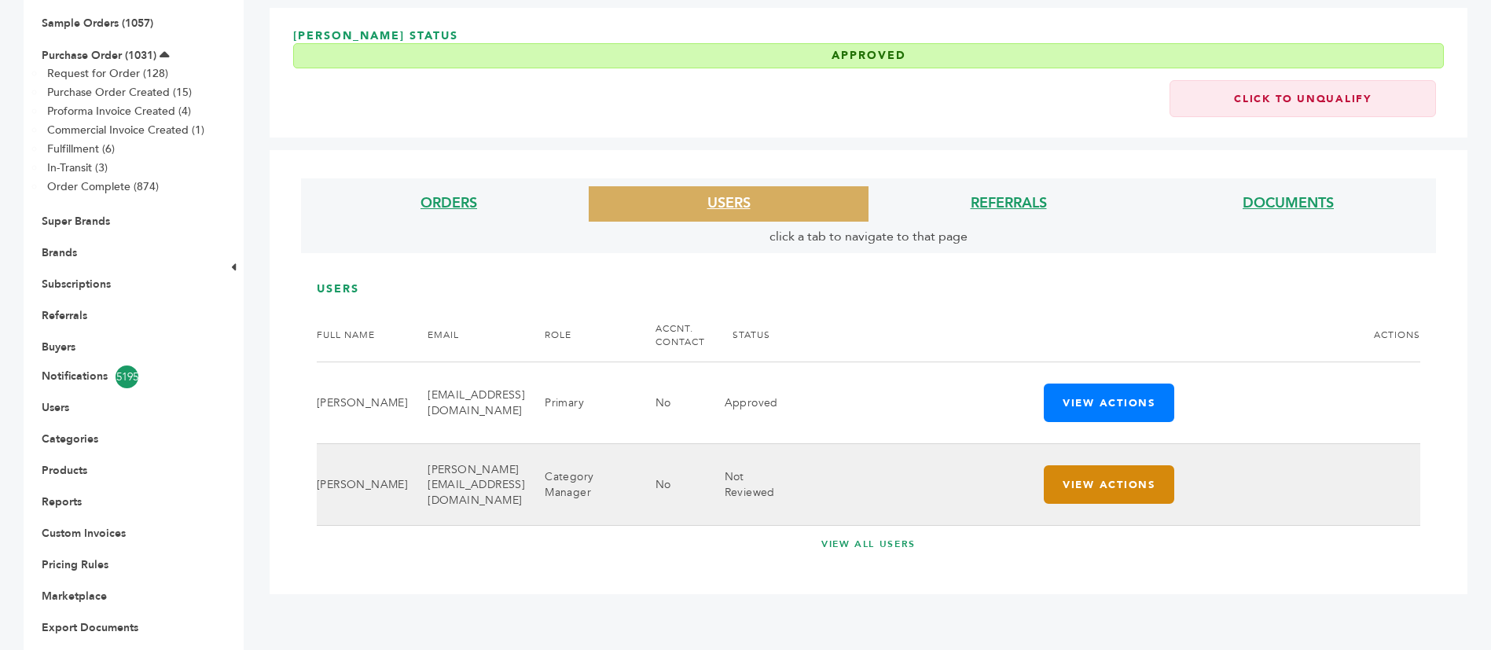
click at [1112, 465] on button "View Actions" at bounding box center [1109, 484] width 130 height 39
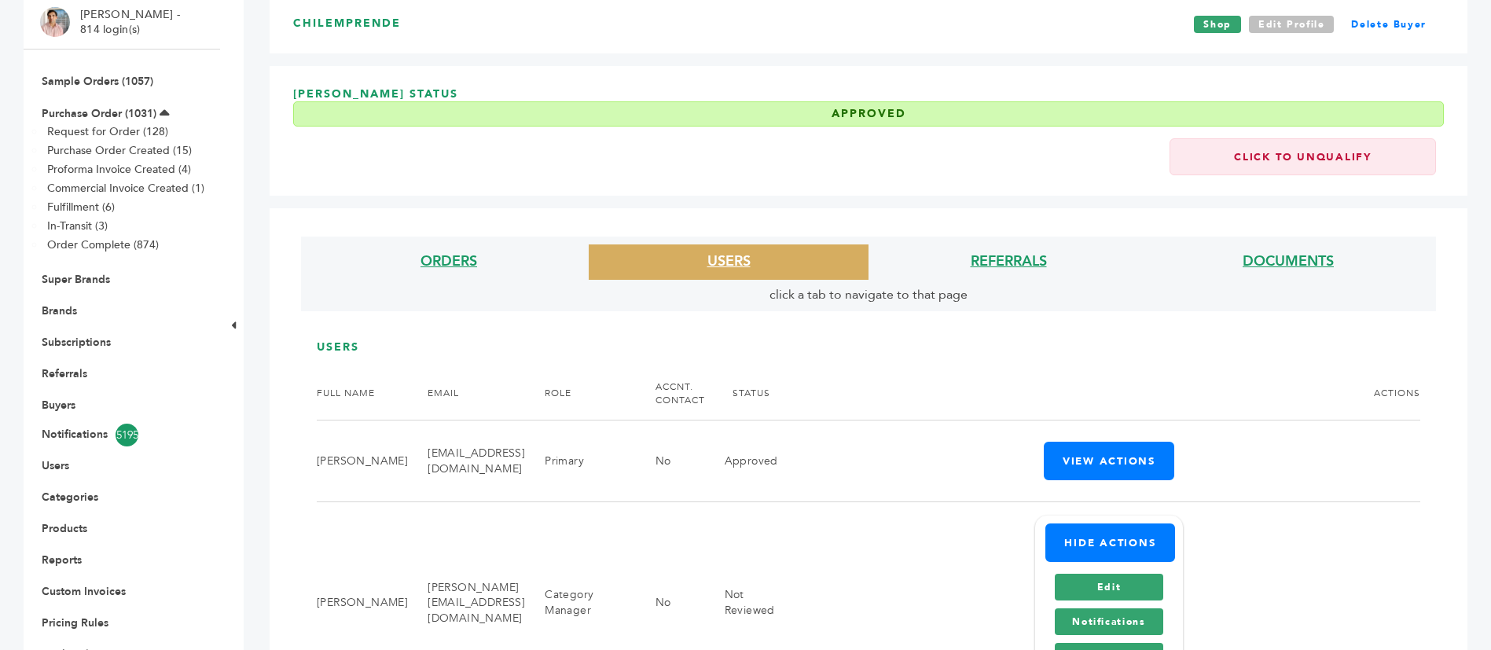
scroll to position [0, 0]
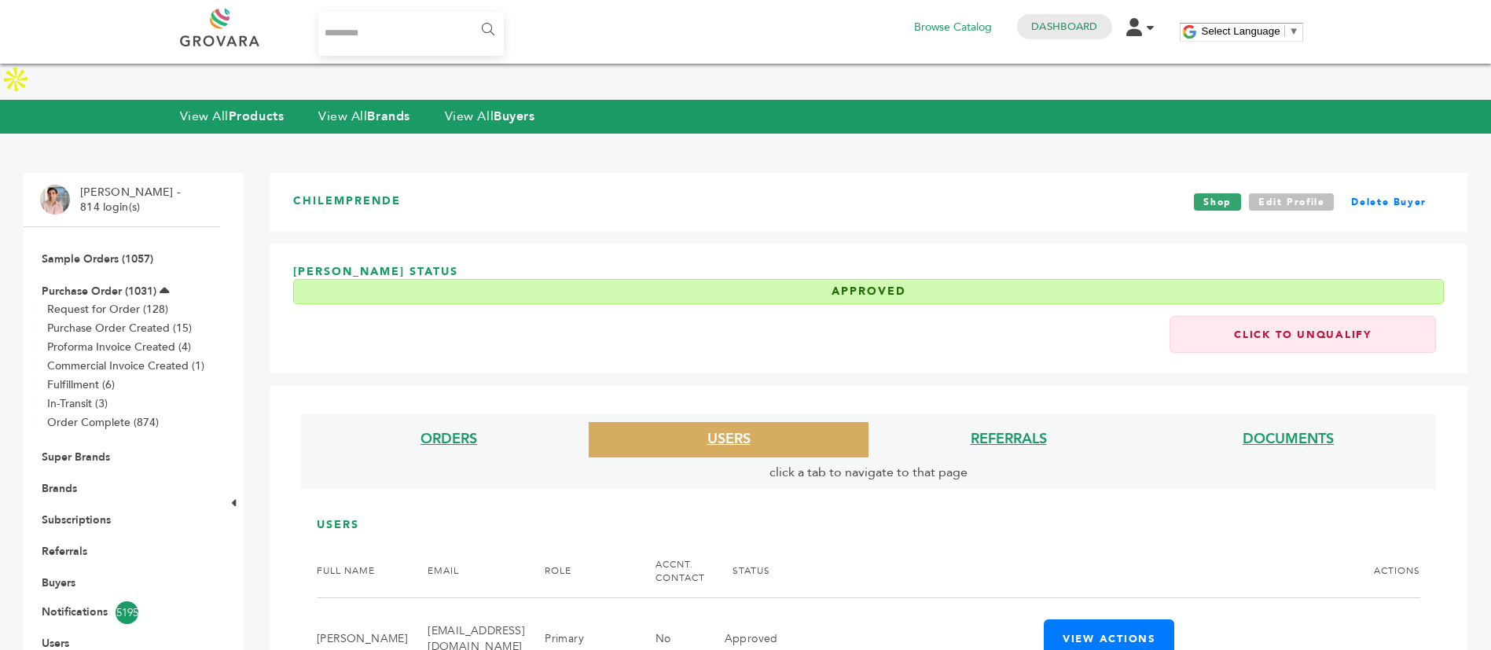
click at [1283, 193] on link "Edit Profile" at bounding box center [1292, 201] width 86 height 17
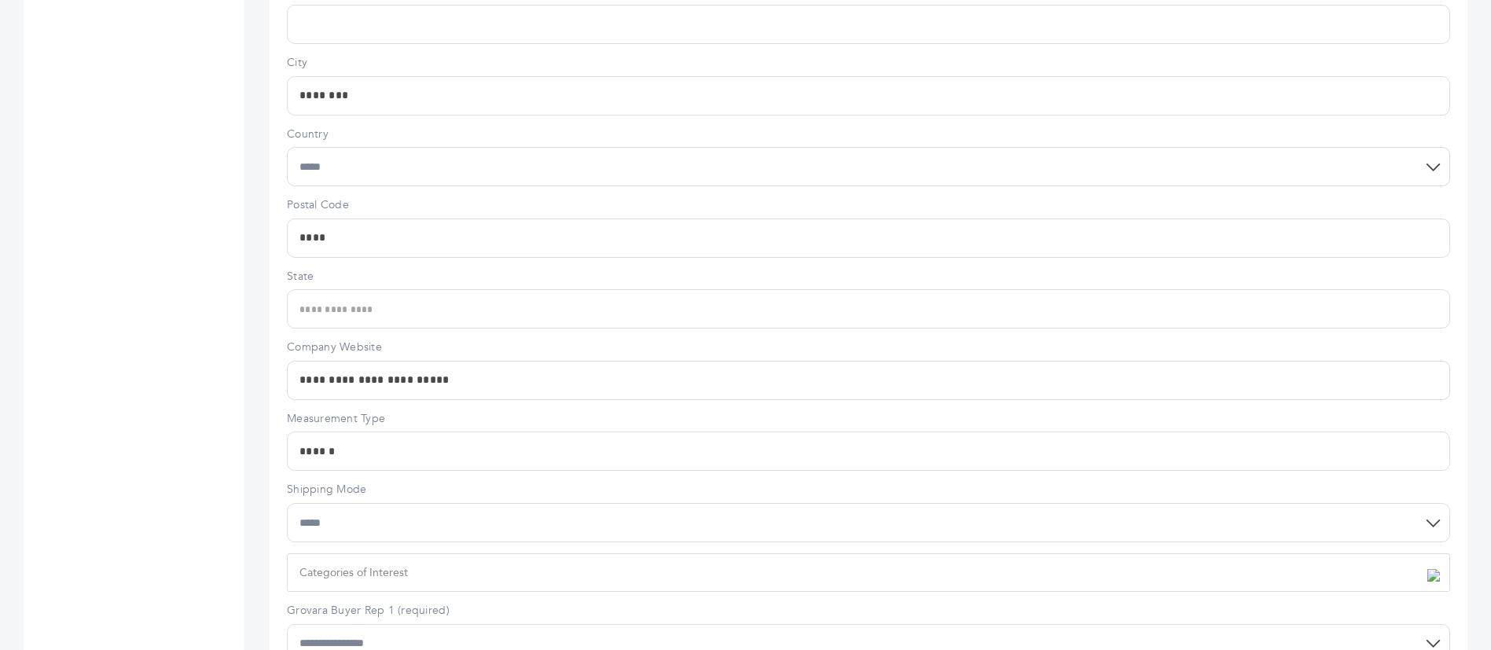
scroll to position [1323, 0]
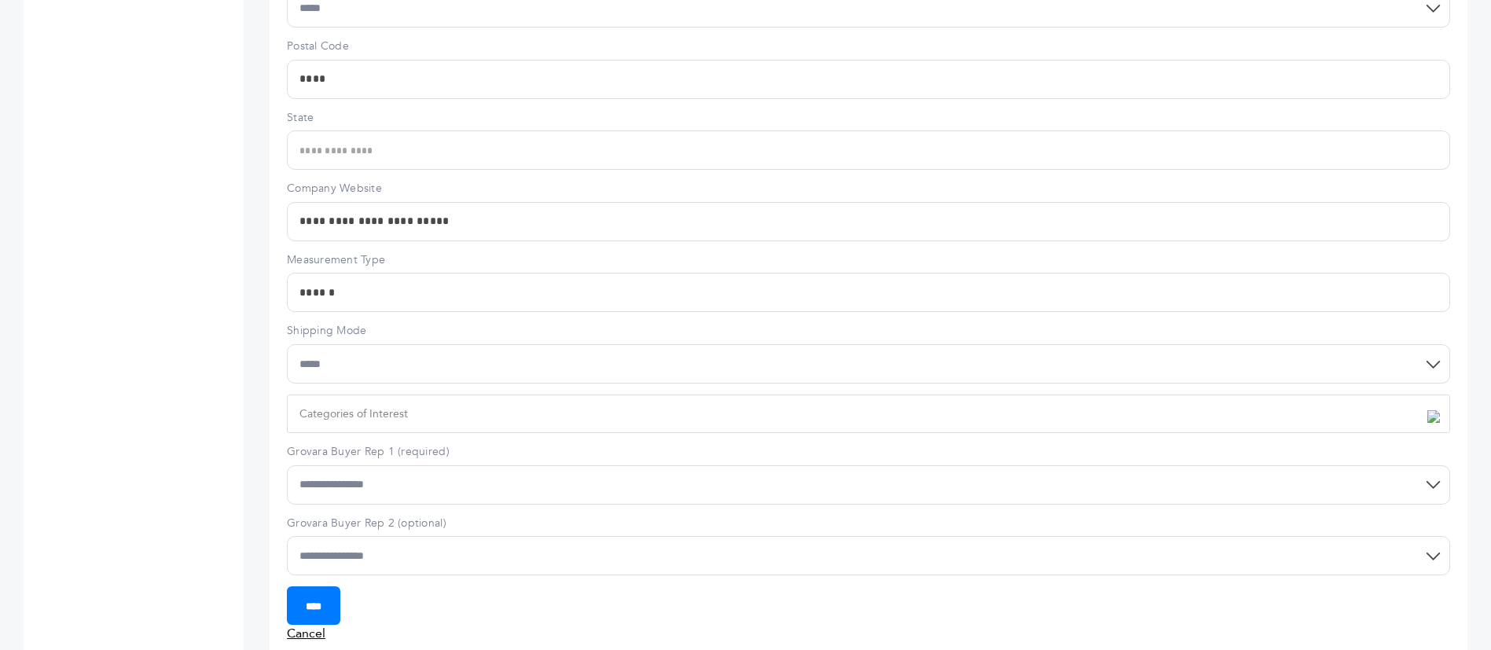
click at [307, 625] on link "Cancel" at bounding box center [306, 633] width 39 height 17
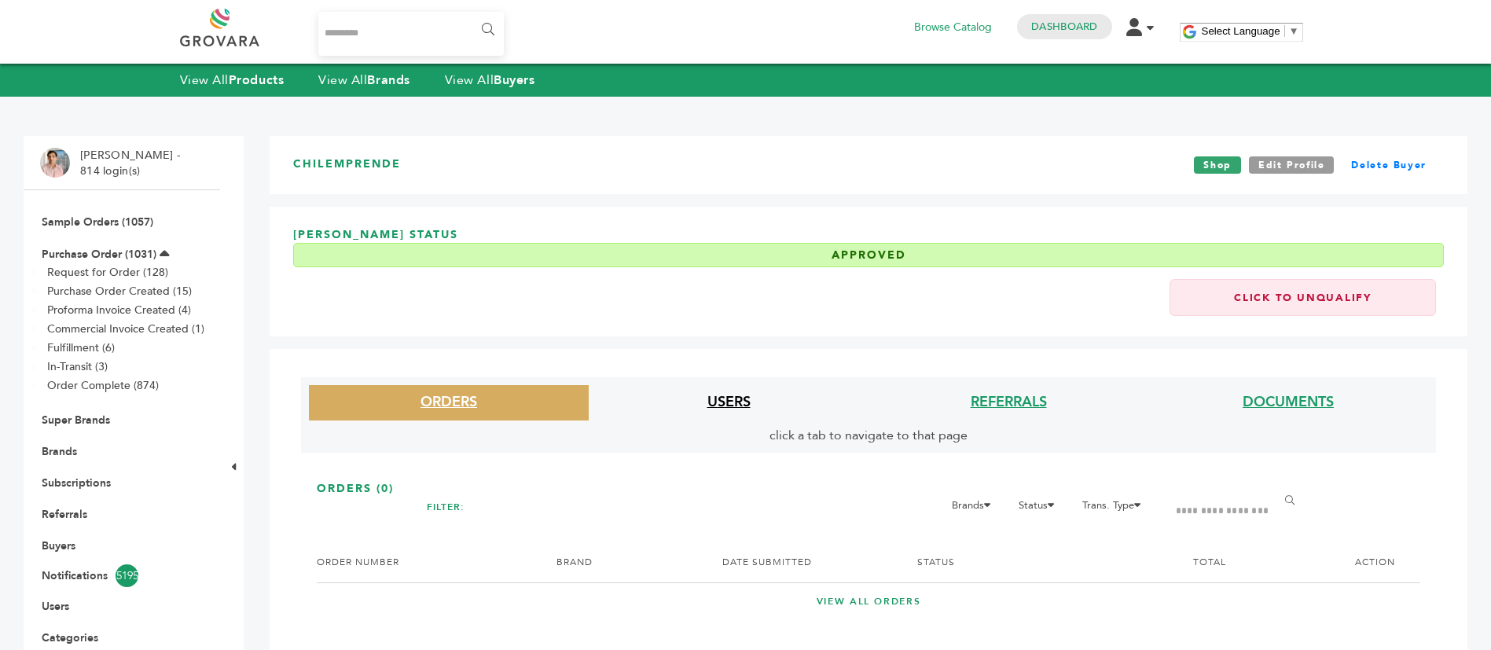
click at [732, 398] on link "USERS" at bounding box center [728, 402] width 43 height 20
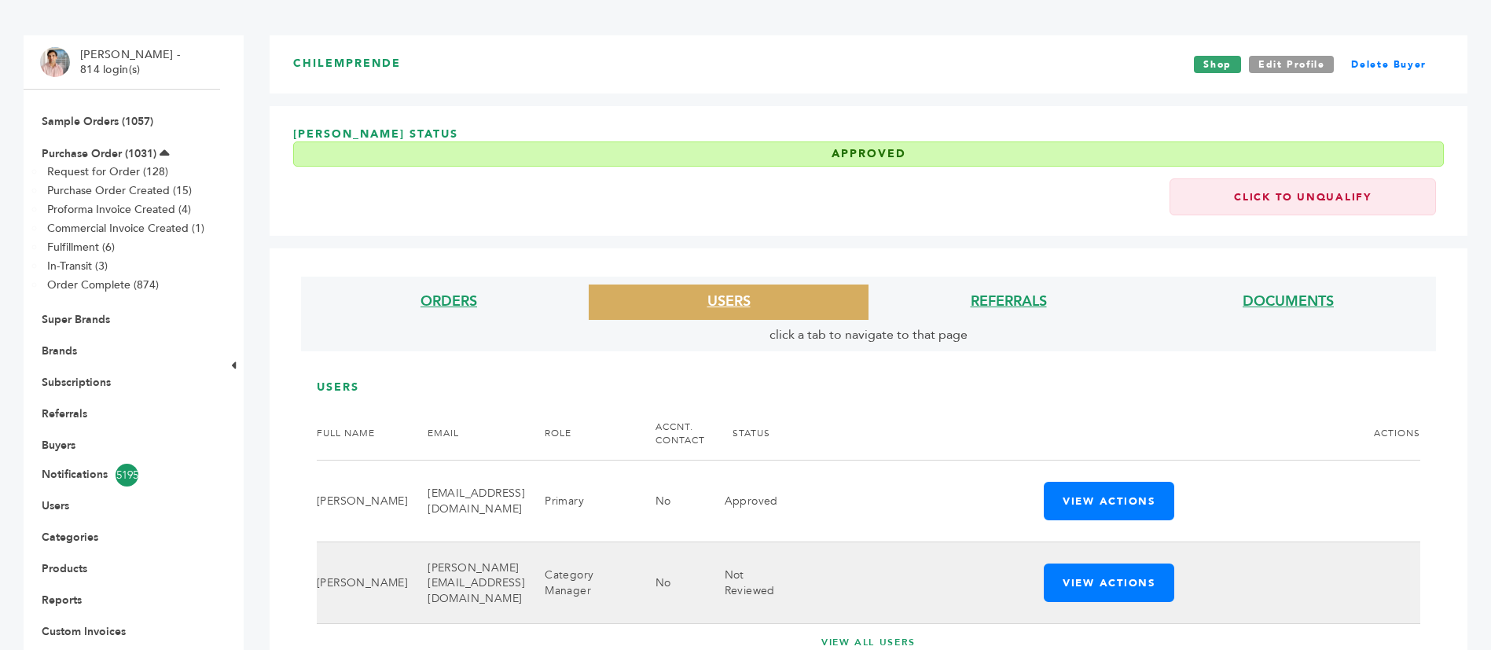
scroll to position [262, 0]
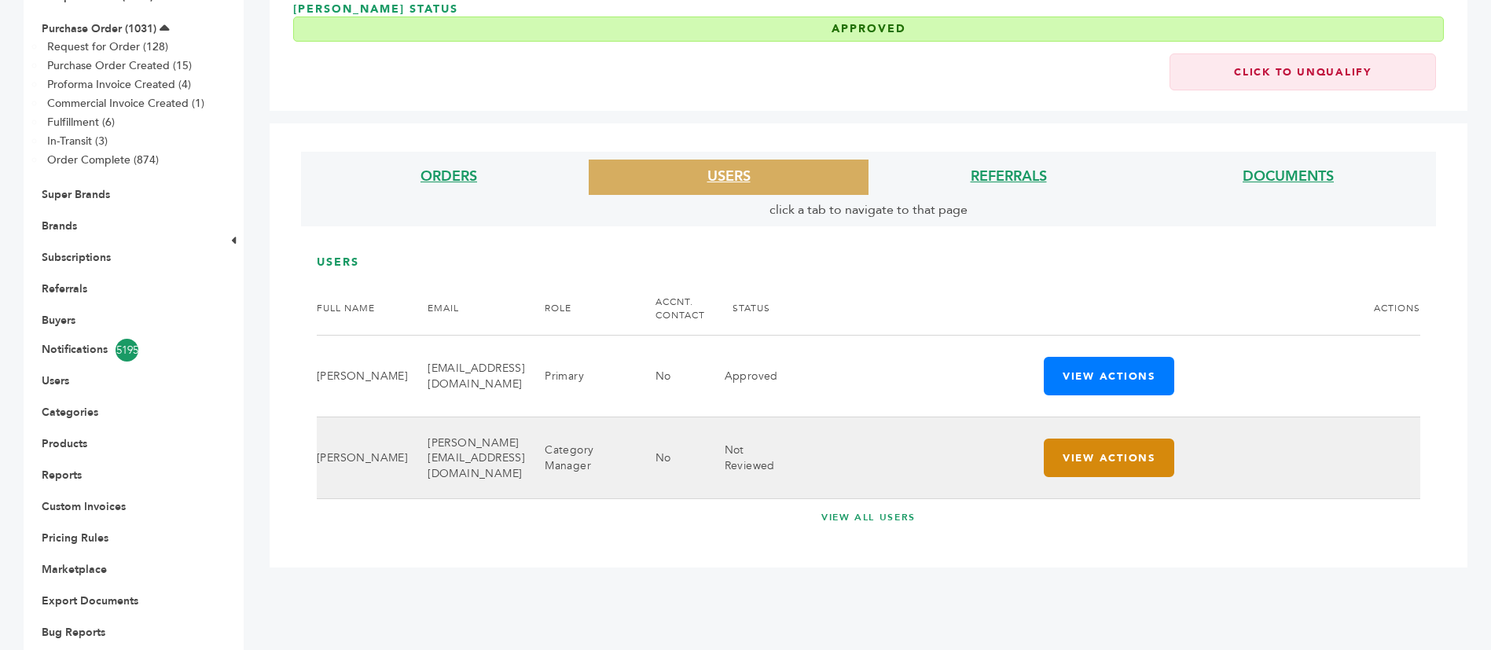
click at [1112, 439] on button "View Actions" at bounding box center [1109, 458] width 130 height 39
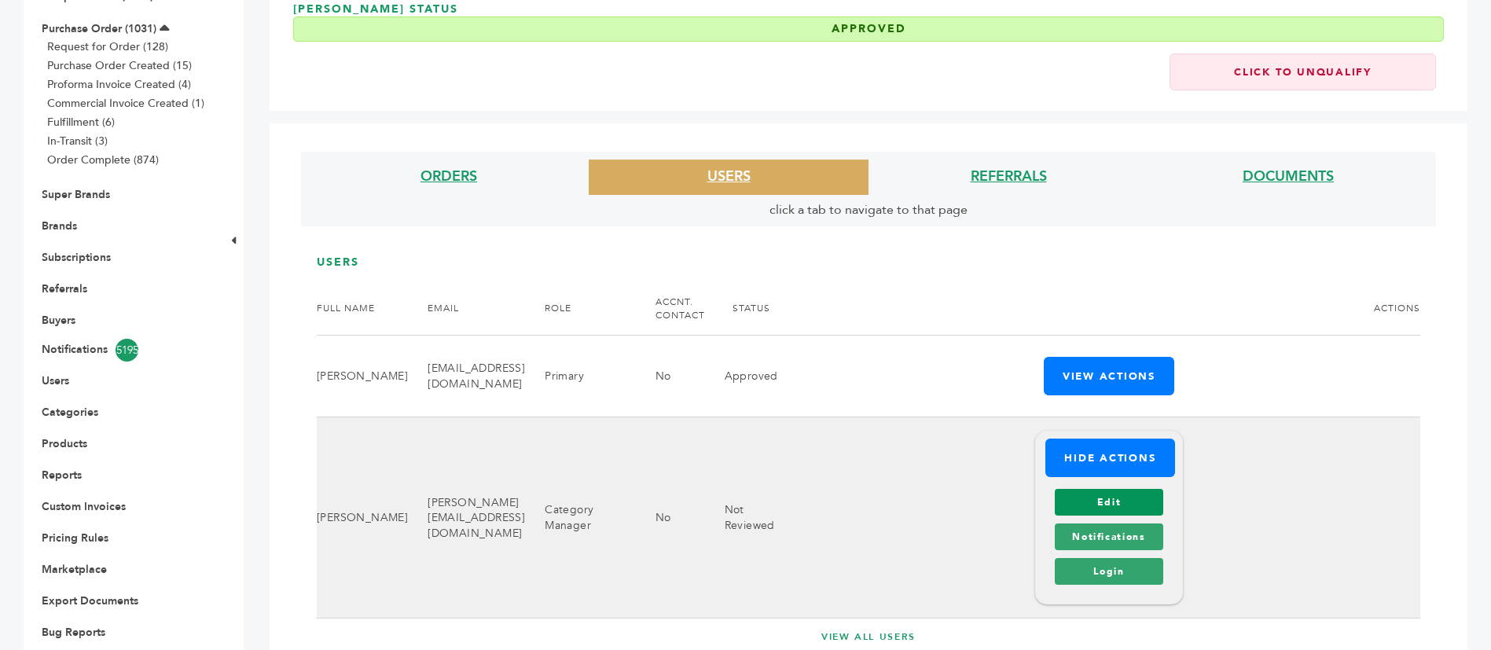
click at [1125, 489] on link "Edit" at bounding box center [1109, 502] width 108 height 27
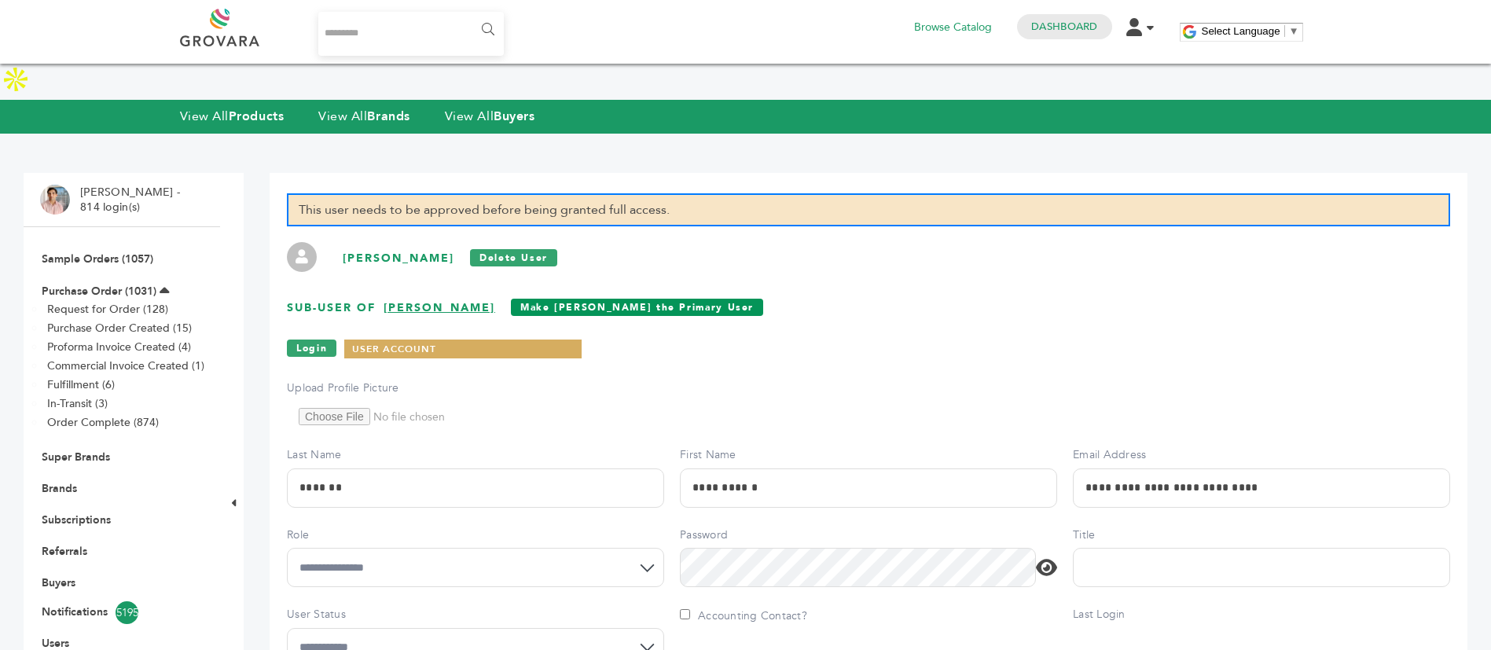
click at [641, 299] on link "Make [PERSON_NAME] the Primary User" at bounding box center [637, 307] width 252 height 17
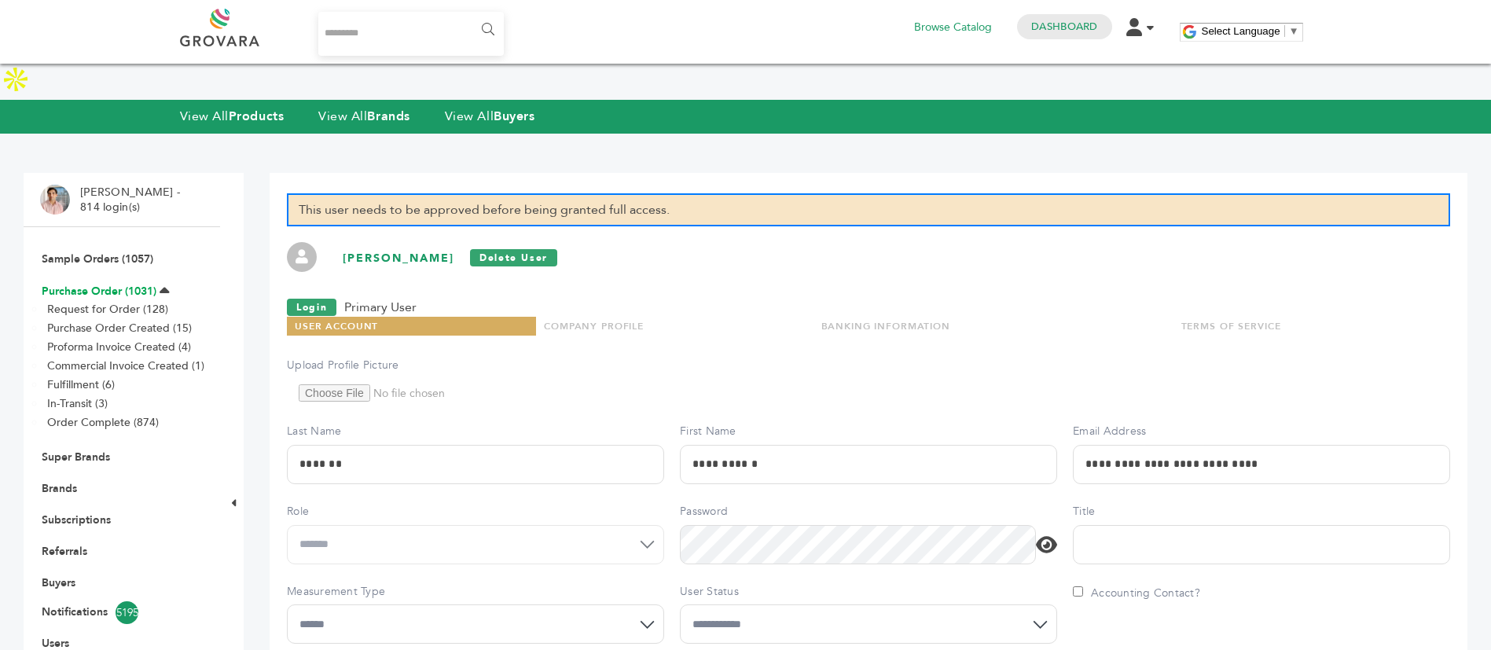
click at [81, 284] on link "Purchase Order (1031)" at bounding box center [99, 291] width 115 height 15
click at [115, 251] on link "Sample Orders (1057)" at bounding box center [98, 258] width 112 height 15
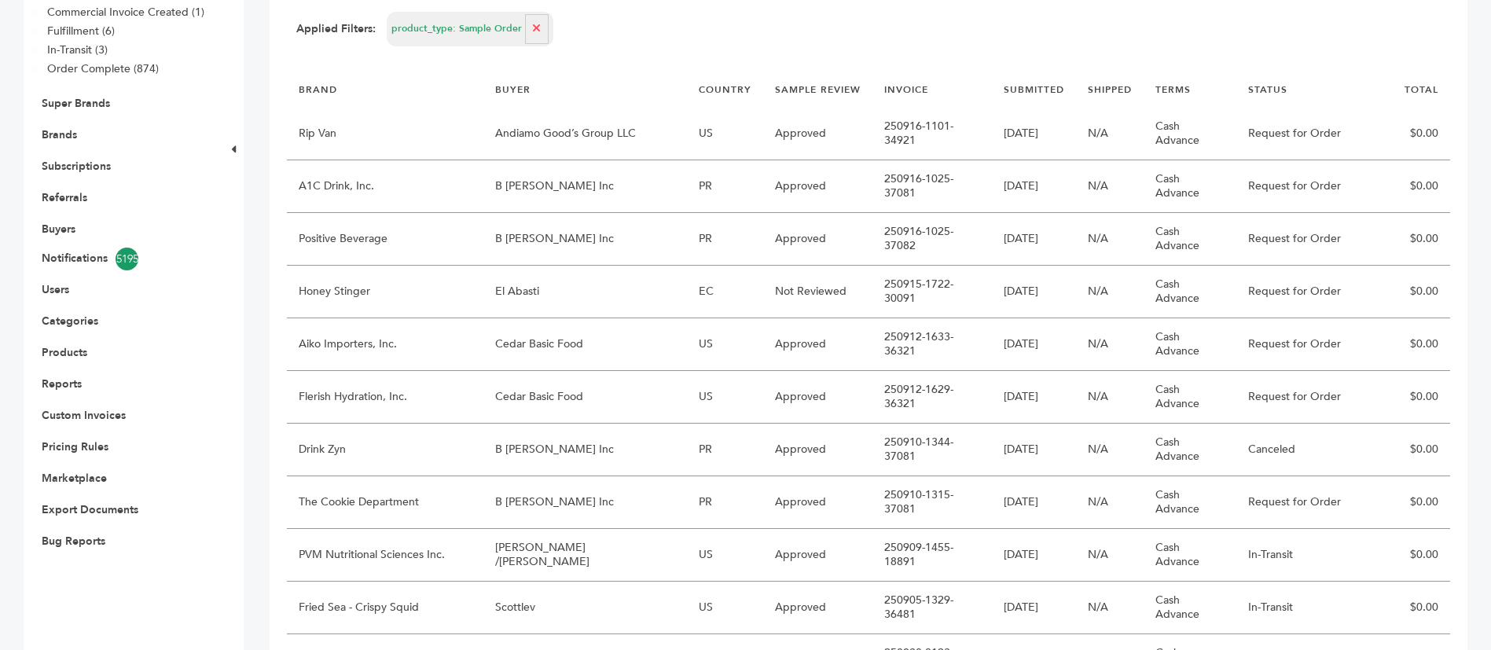
scroll to position [118, 0]
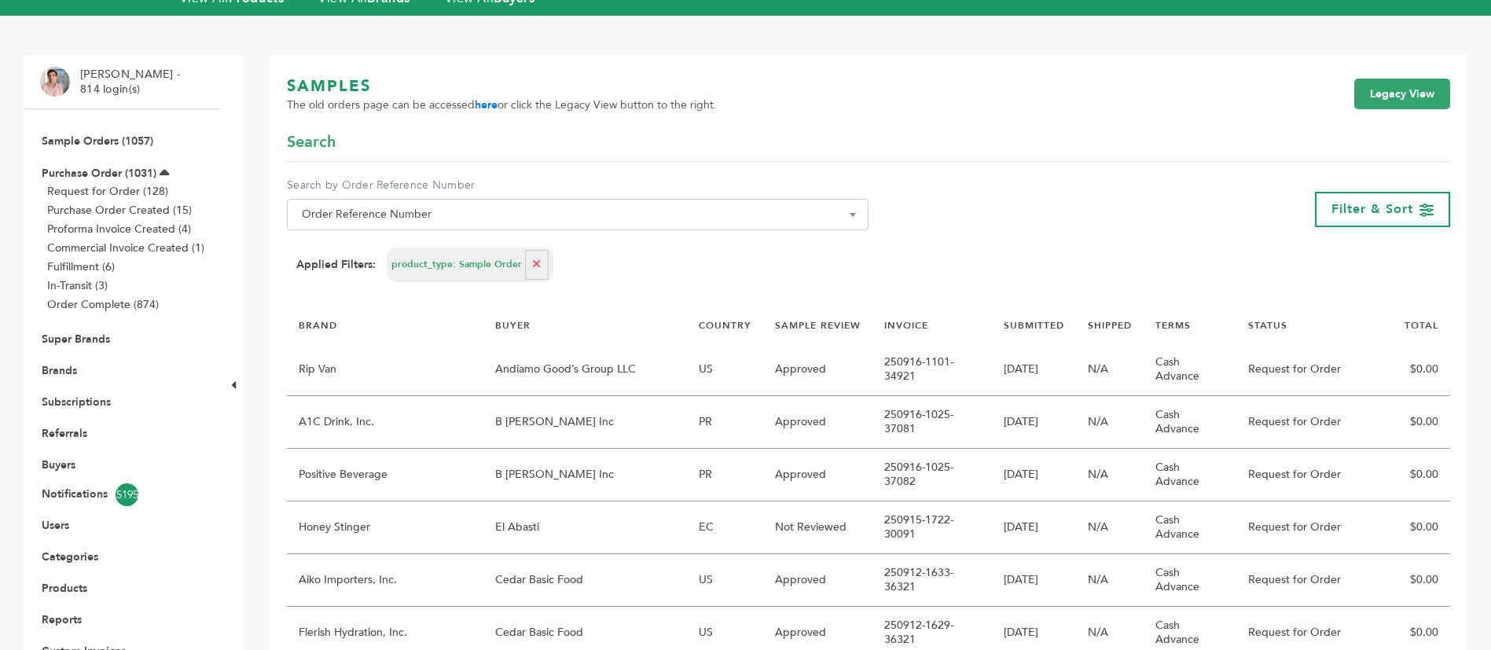
click at [102, 125] on li "Sample Orders (1057)" at bounding box center [121, 140] width 163 height 31
click at [105, 134] on link "Sample Orders (1057)" at bounding box center [98, 141] width 112 height 15
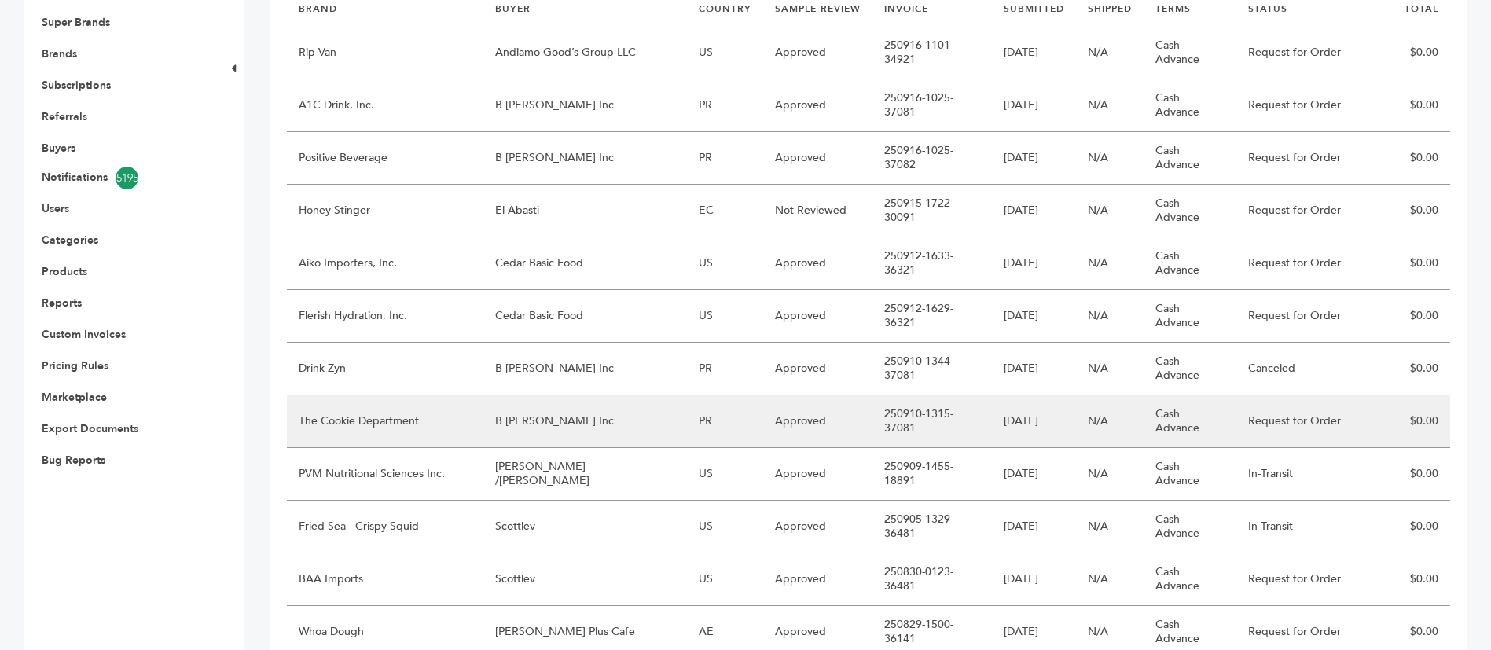
scroll to position [472, 0]
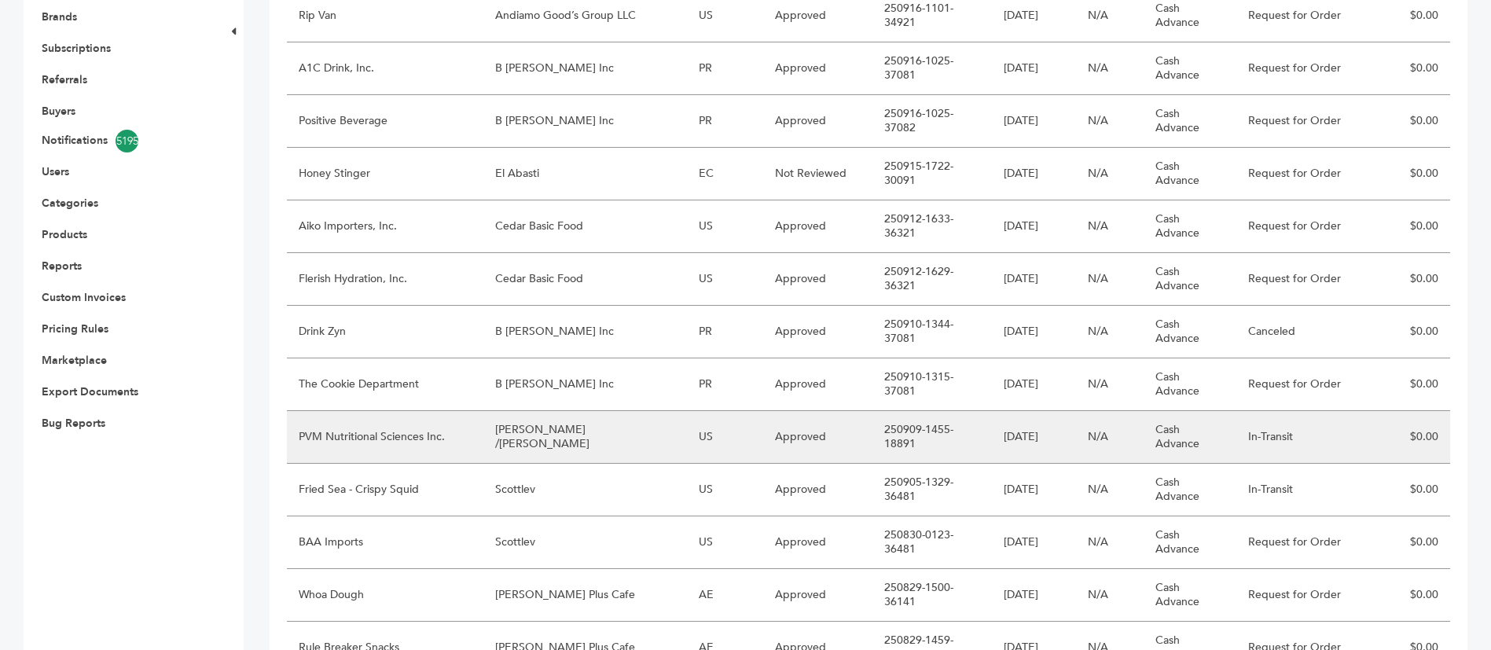
click at [384, 411] on td "PVM Nutritional Sciences Inc." at bounding box center [385, 437] width 196 height 53
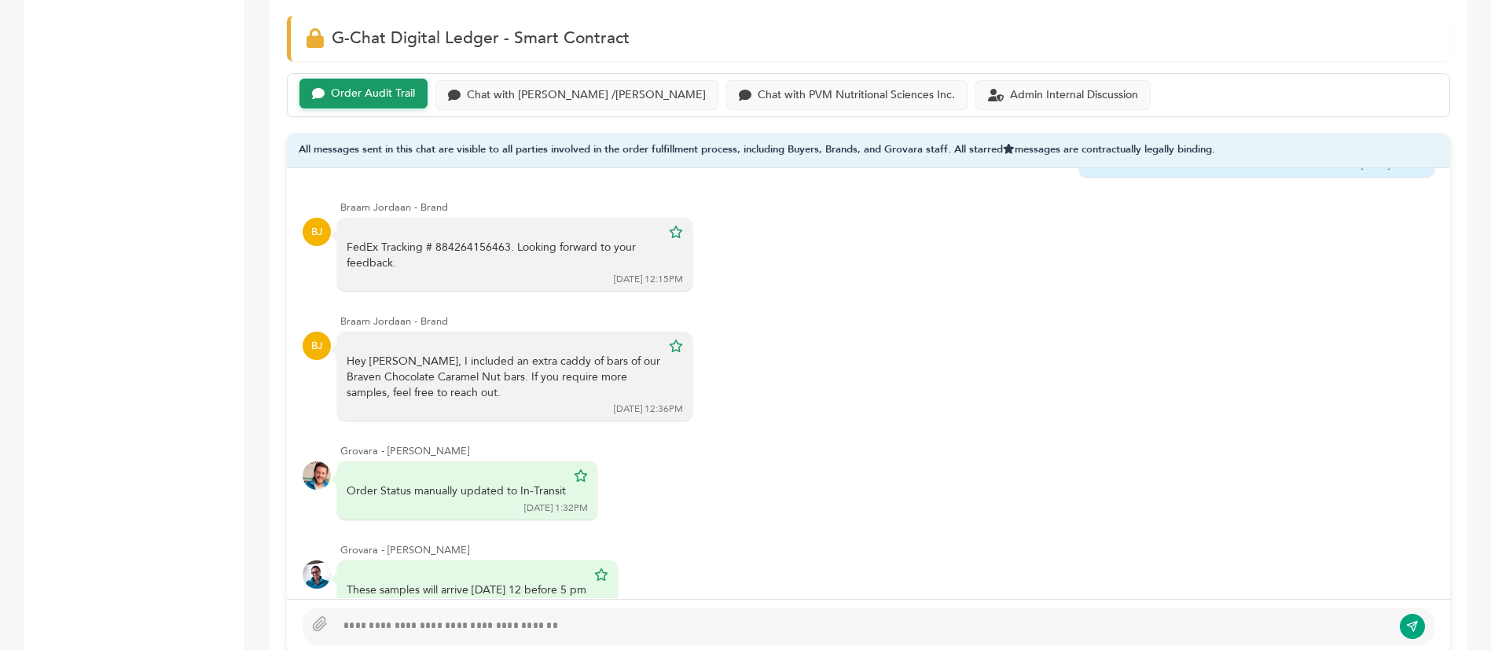
scroll to position [151, 0]
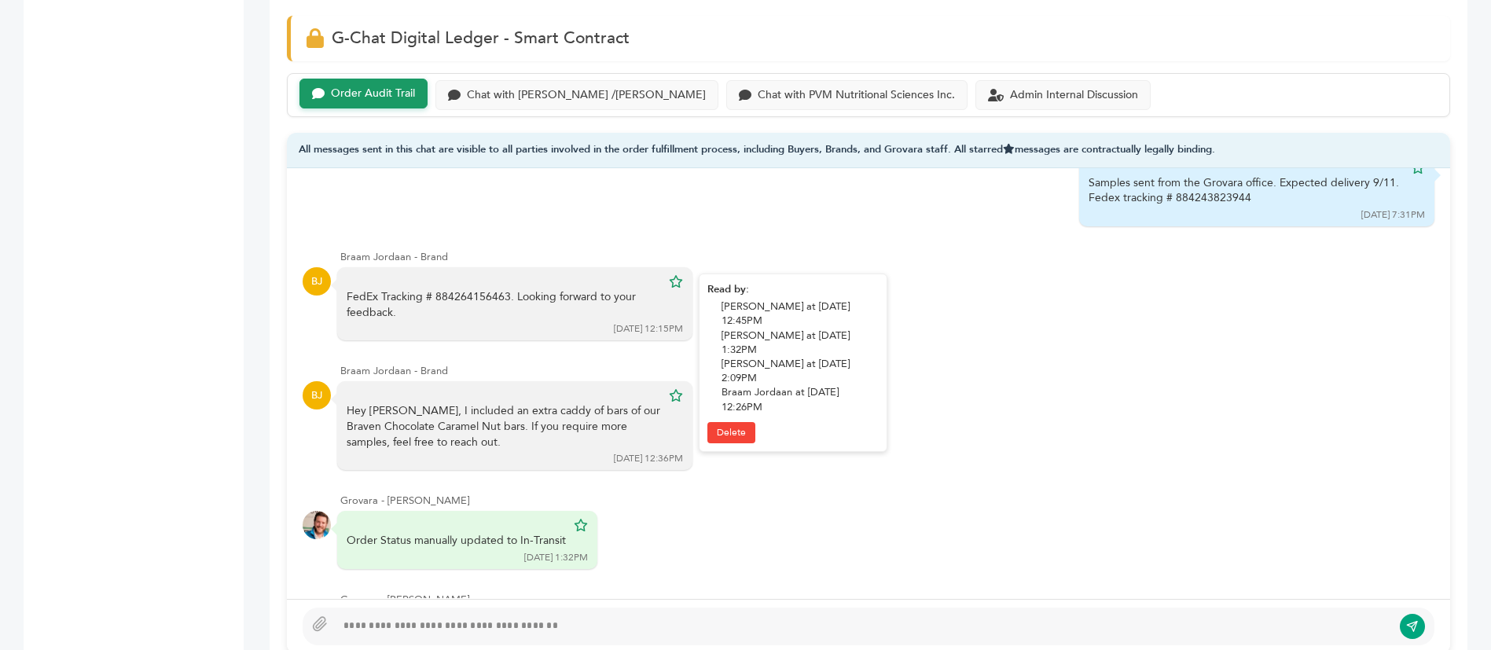
click at [464, 303] on div "FedEx Tracking # 884264156463. Looking forward to your feedback." at bounding box center [504, 304] width 314 height 31
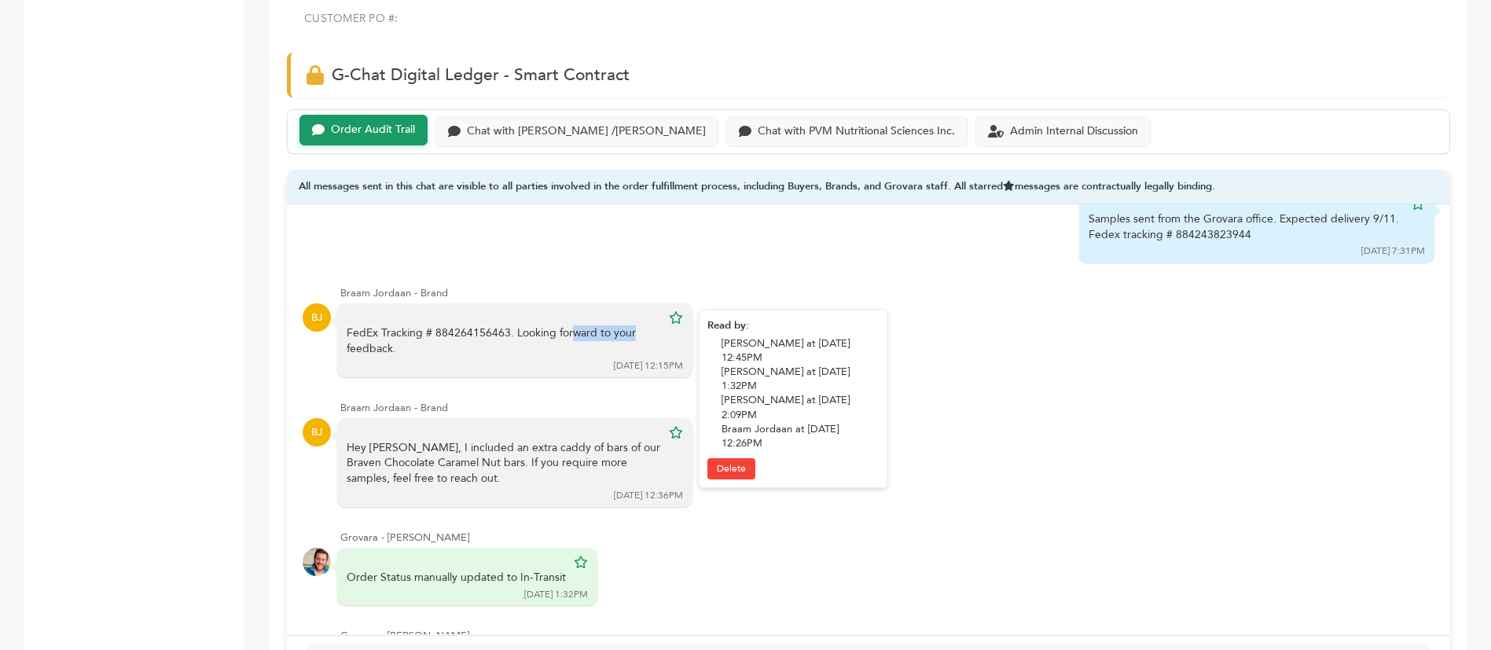
copy div "884264156463"
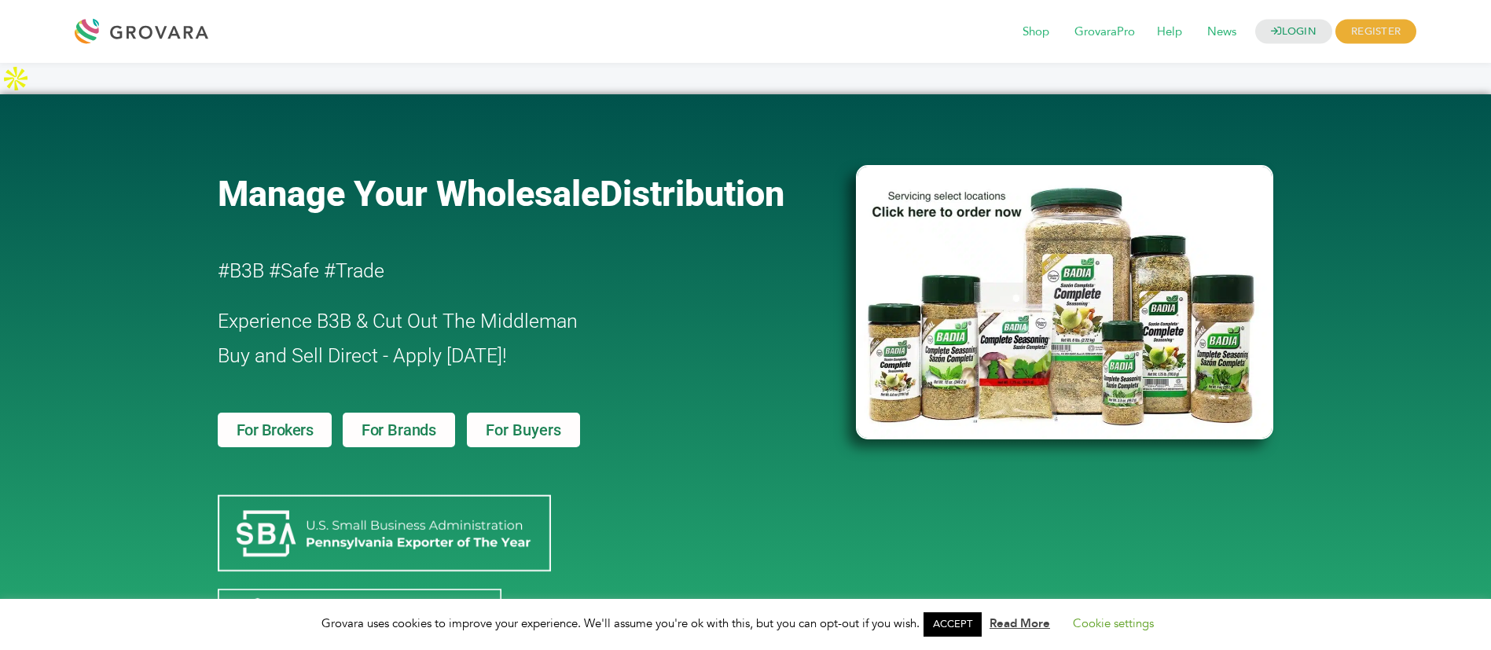
click at [1293, 18] on div "LOGIN REGISTER I'm a Buyer I'm a Brand Shop GrovaraPro Help News" at bounding box center [816, 32] width 1200 height 38
click at [1300, 30] on link "LOGIN" at bounding box center [1293, 32] width 77 height 24
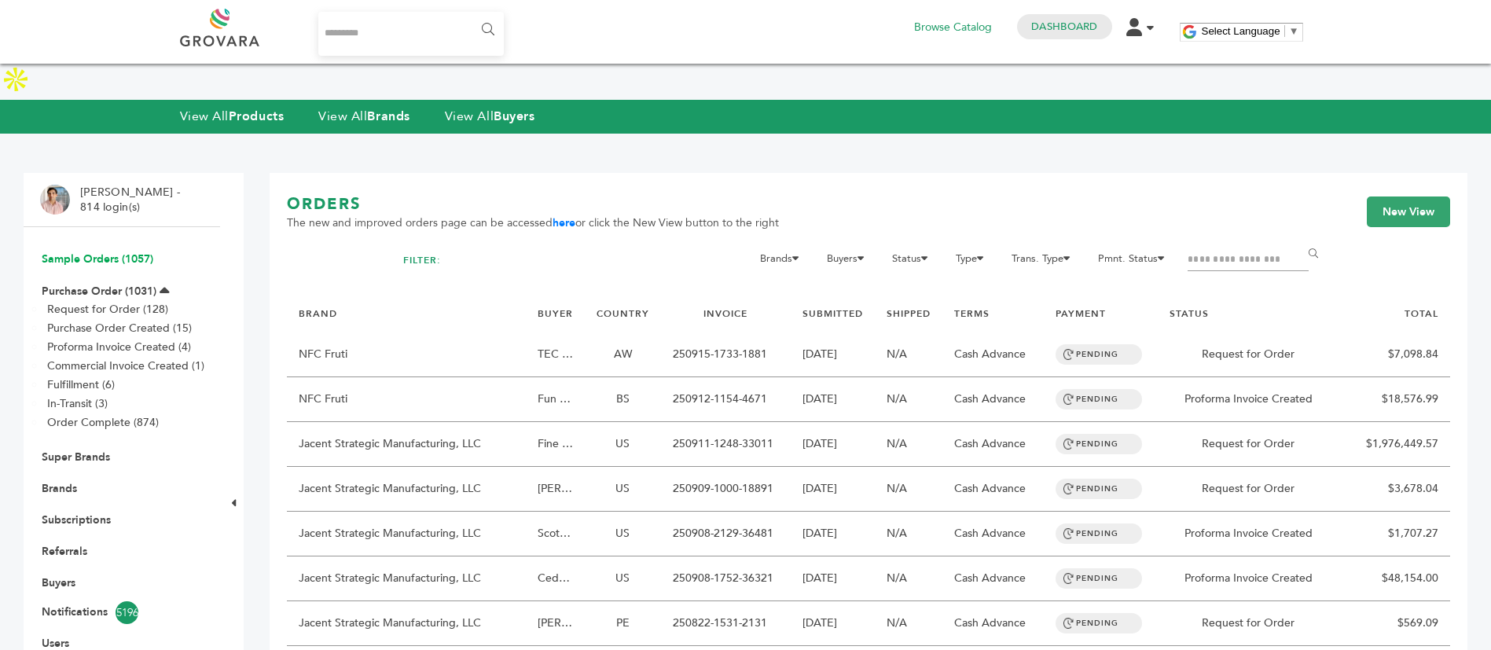
click at [110, 251] on link "Sample Orders (1057)" at bounding box center [98, 258] width 112 height 15
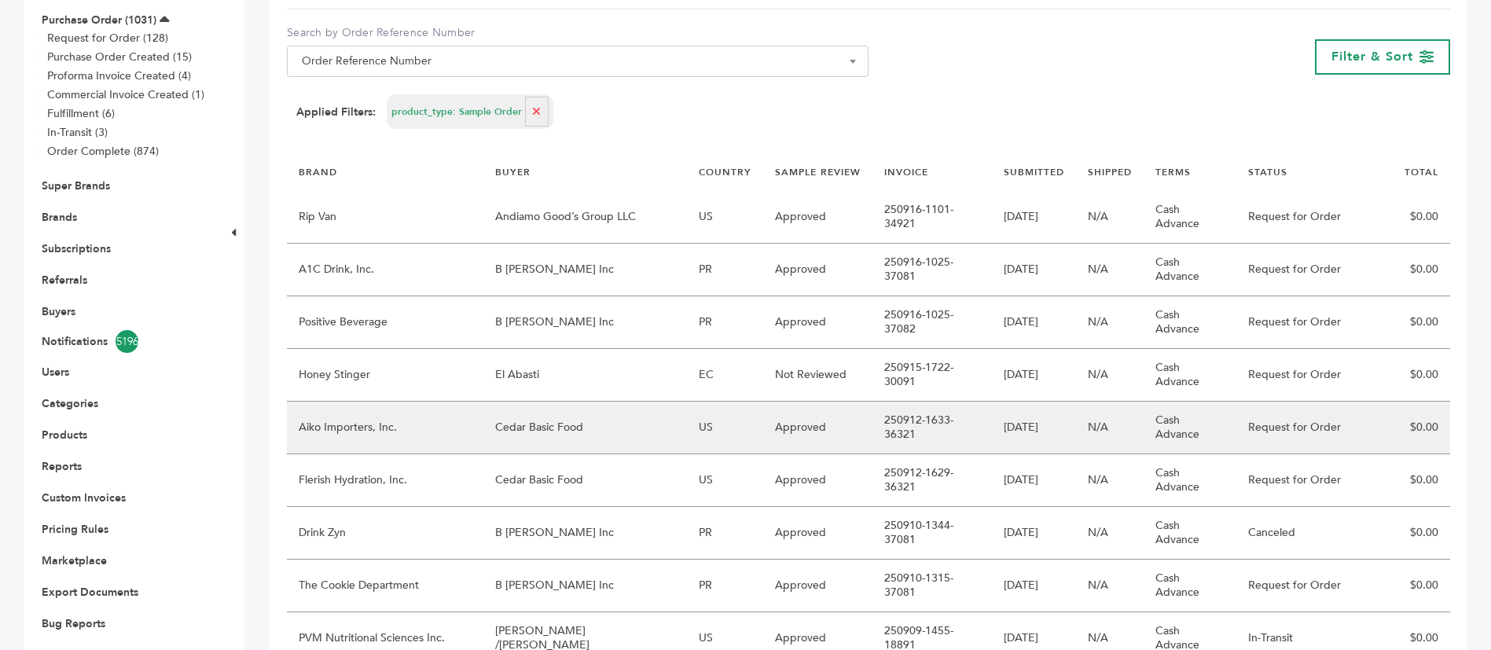
scroll to position [236, 0]
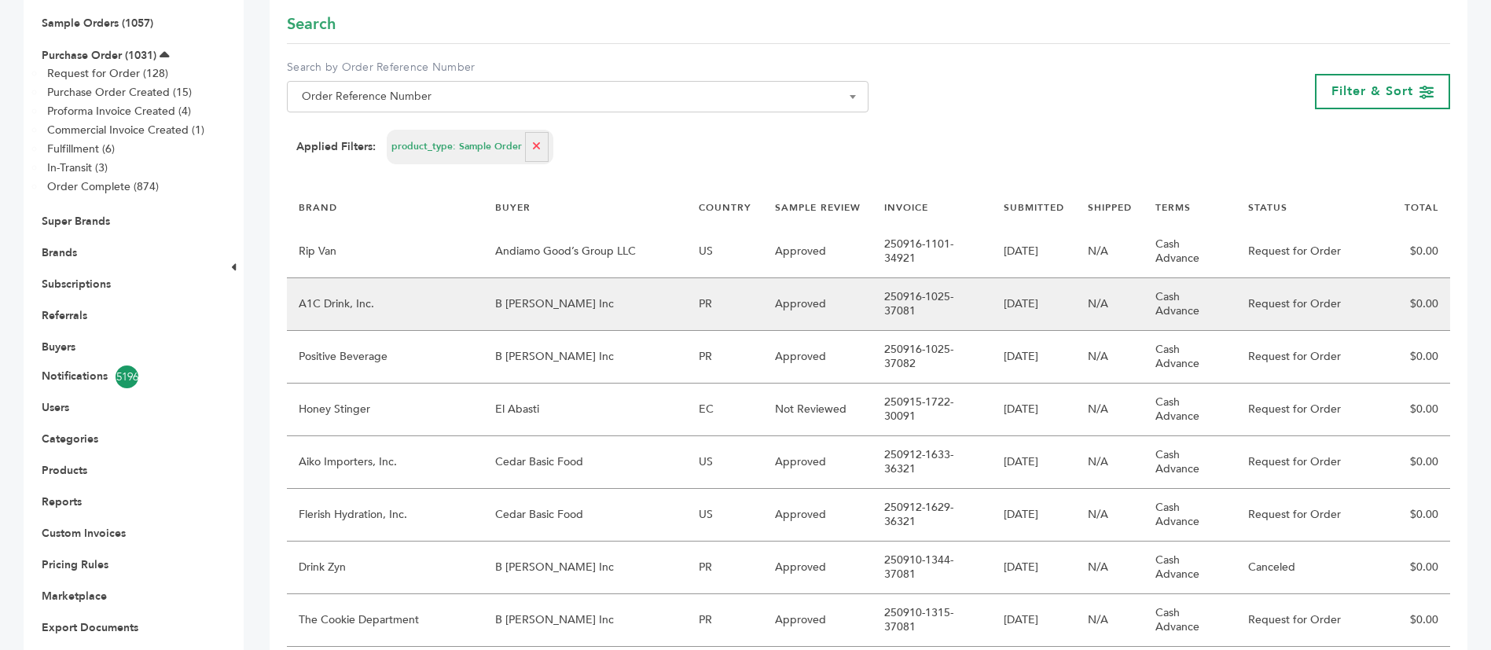
drag, startPoint x: 861, startPoint y: 244, endPoint x: 960, endPoint y: 258, distance: 99.9
click at [960, 278] on td "250916-1025-37081" at bounding box center [931, 304] width 119 height 53
copy td "250916-1025-37081"
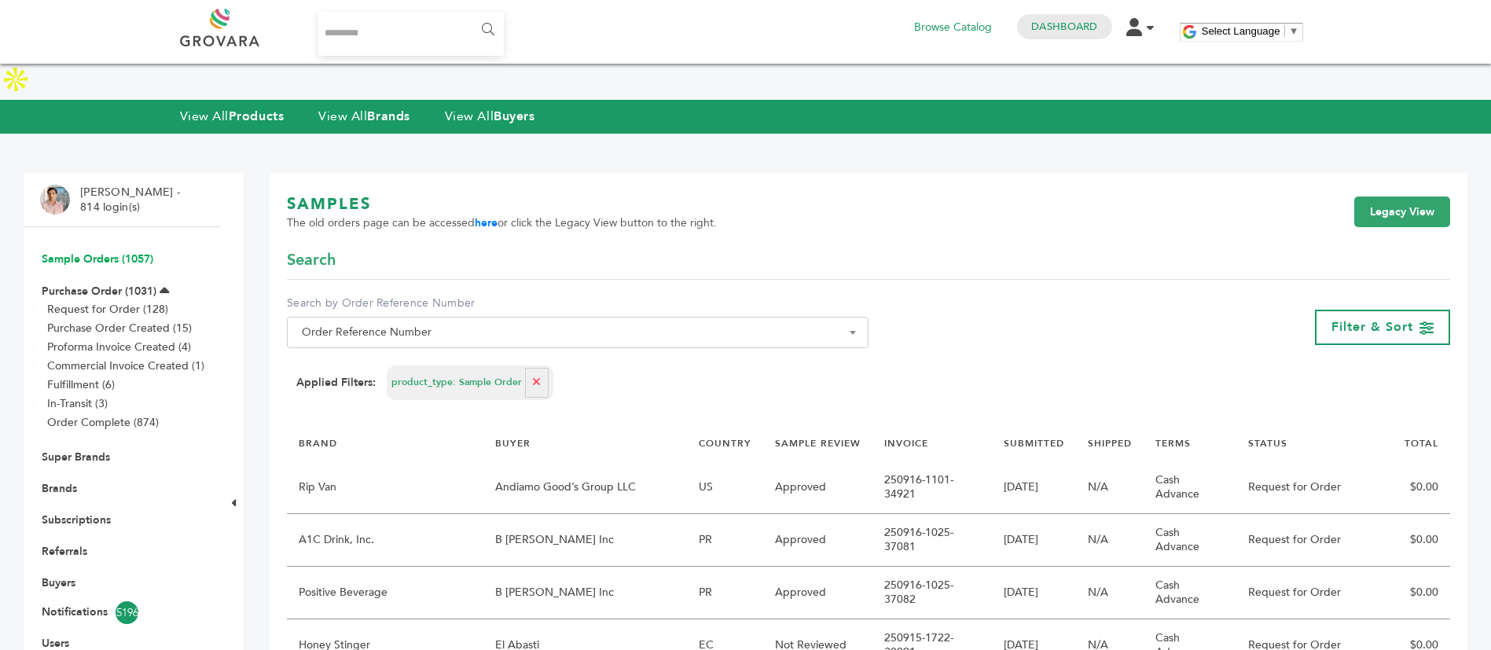
click at [105, 251] on link "Sample Orders (1057)" at bounding box center [98, 258] width 112 height 15
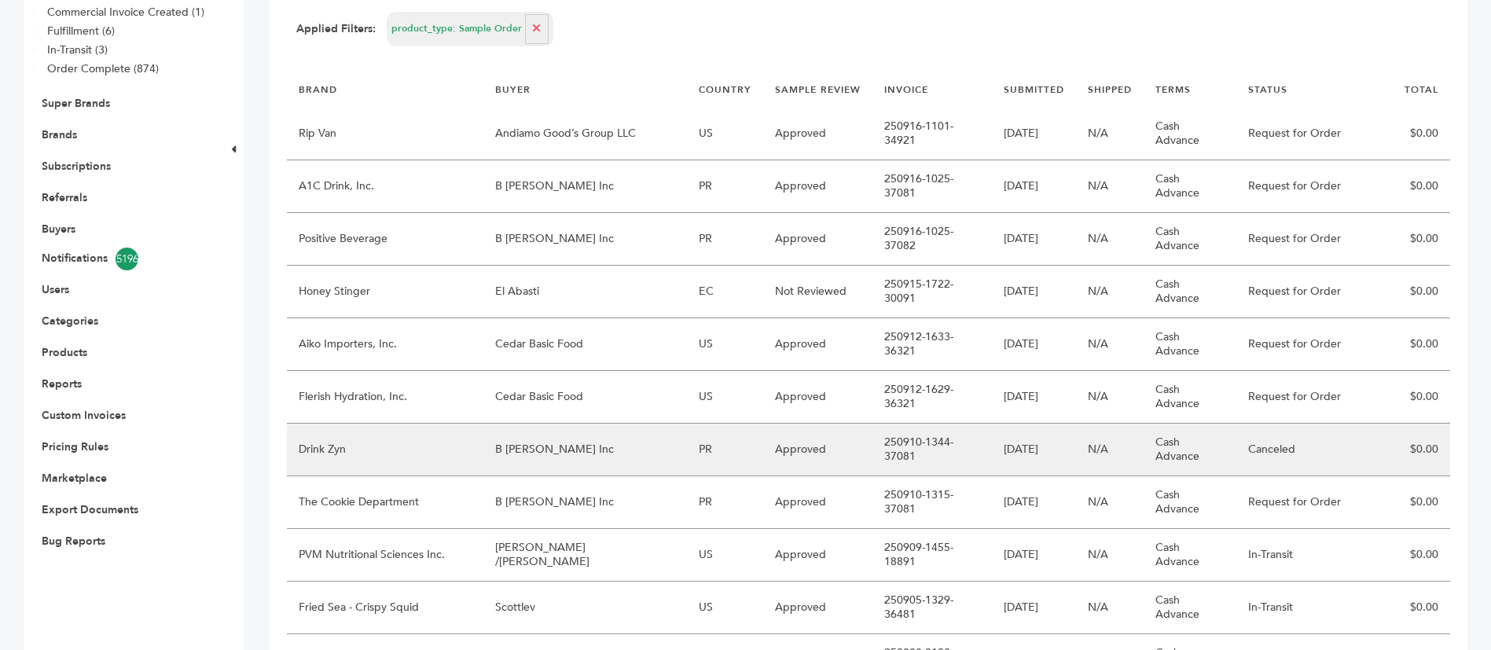
scroll to position [472, 0]
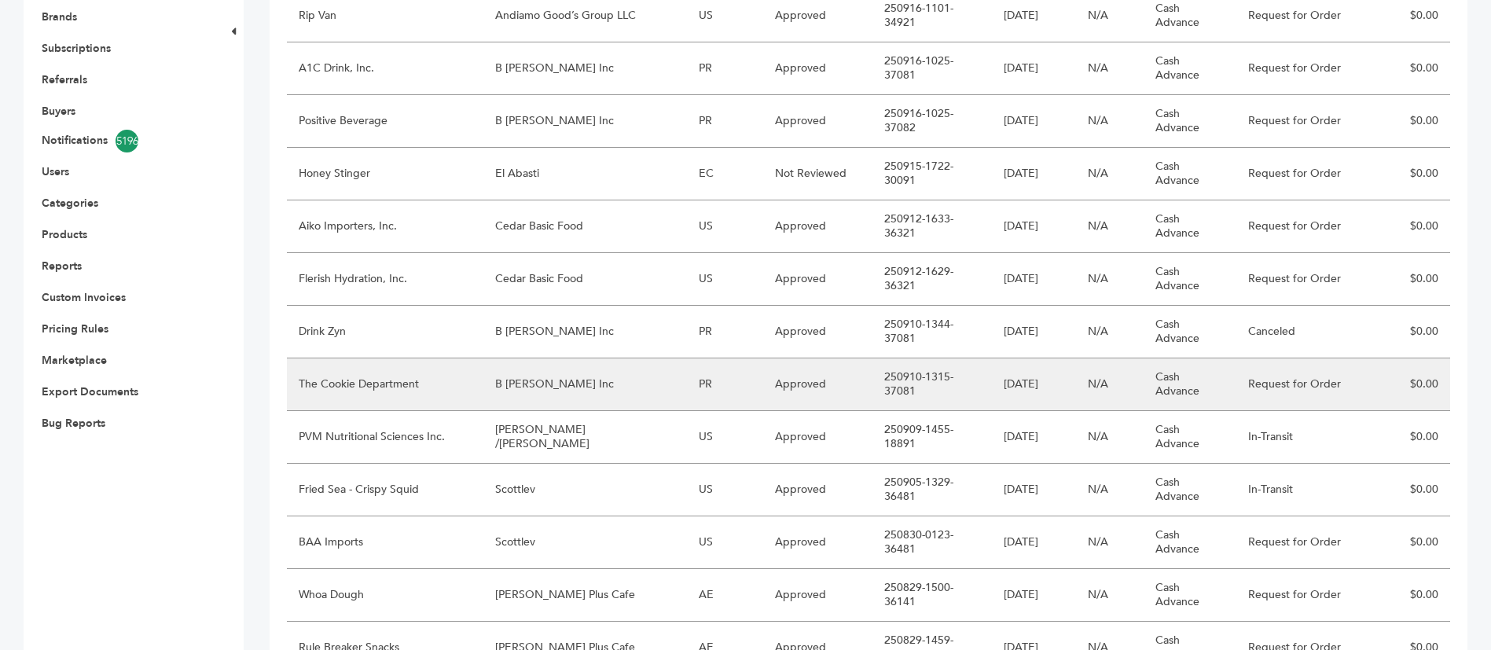
drag, startPoint x: 861, startPoint y: 240, endPoint x: 965, endPoint y: 244, distance: 104.6
click at [965, 358] on td "250910-1315-37081" at bounding box center [931, 384] width 119 height 53
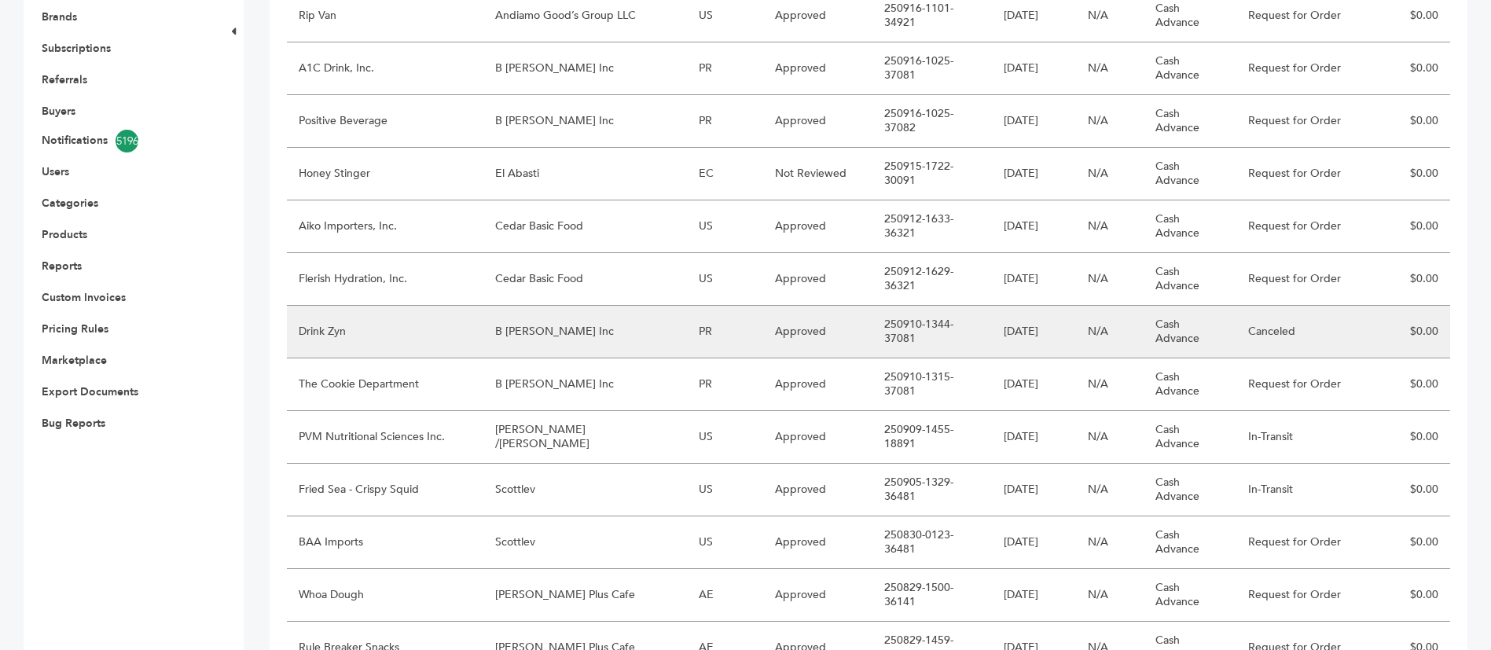
copy td "250910-1315-37081"
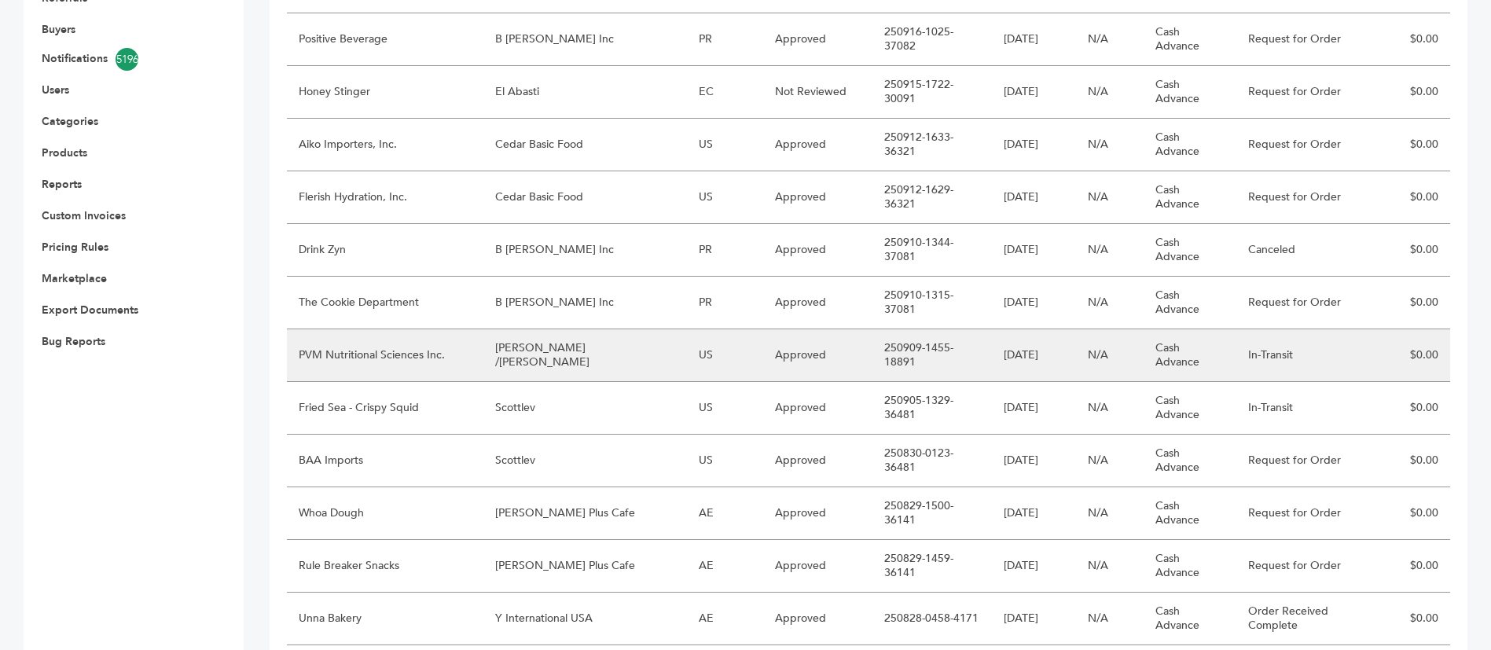
scroll to position [589, 0]
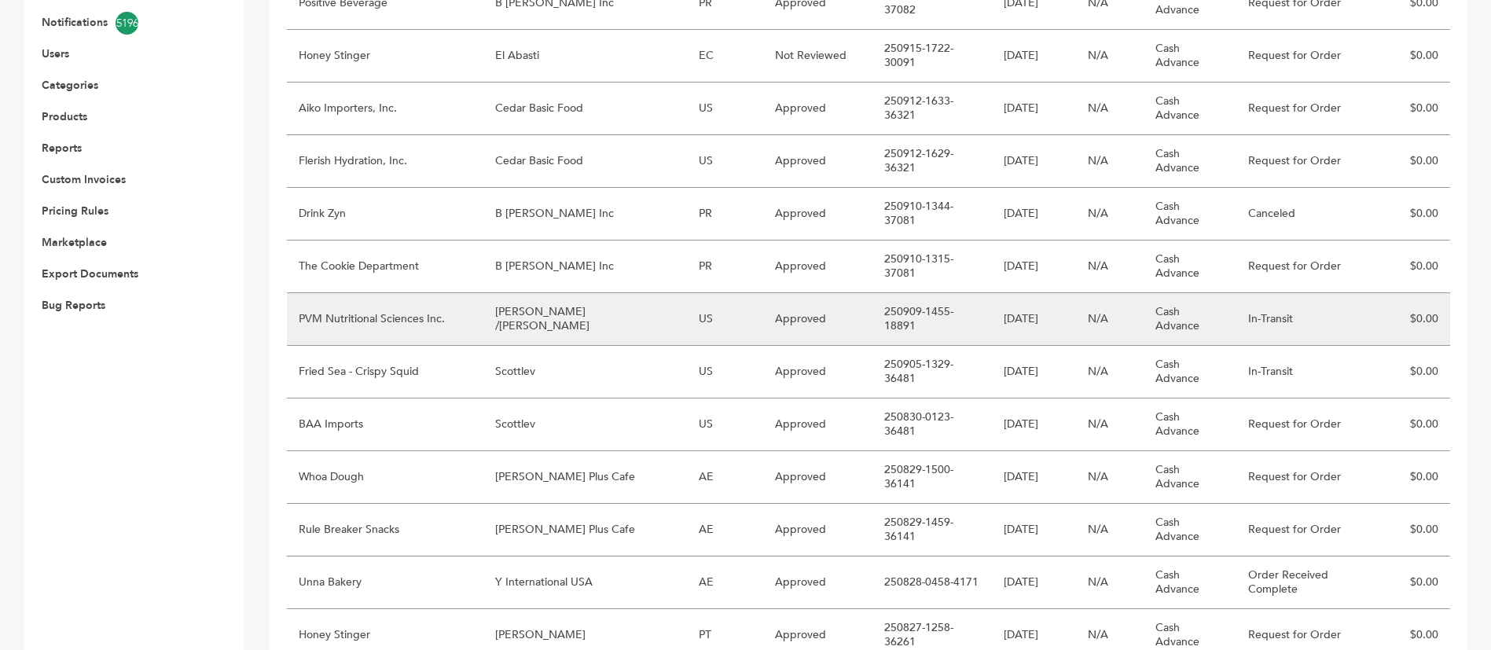
drag, startPoint x: 856, startPoint y: 161, endPoint x: 965, endPoint y: 158, distance: 109.3
click at [965, 293] on td "250909-1455-18891" at bounding box center [931, 319] width 119 height 53
copy td "250909-1455-18891"
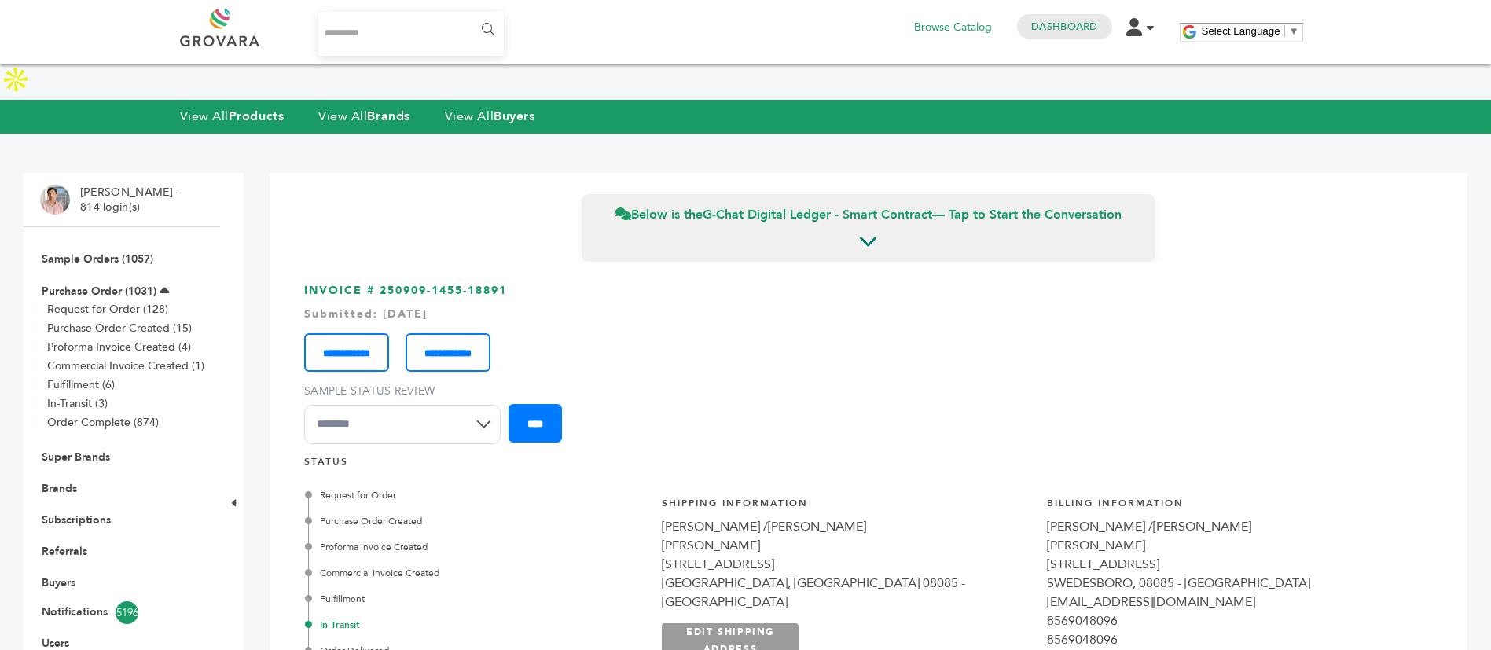
scroll to position [283, 0]
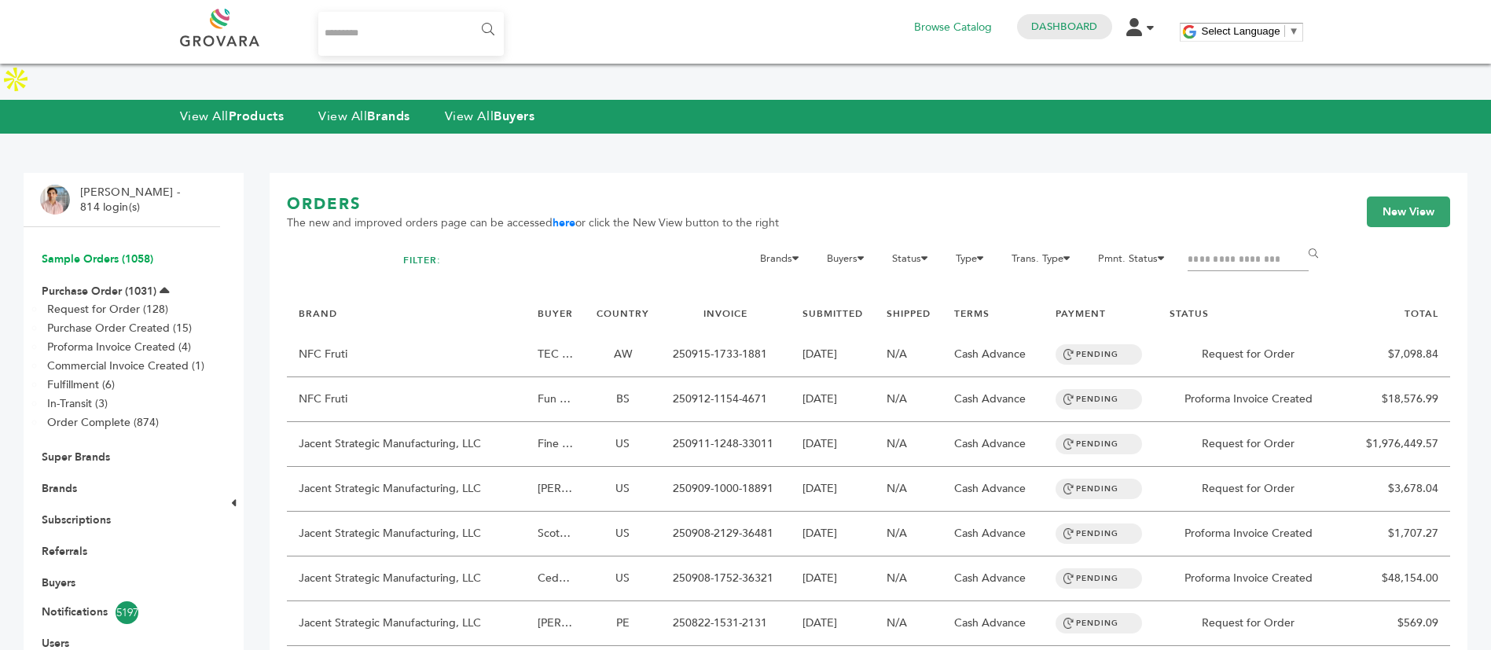
click at [132, 251] on link "Sample Orders (1058)" at bounding box center [98, 258] width 112 height 15
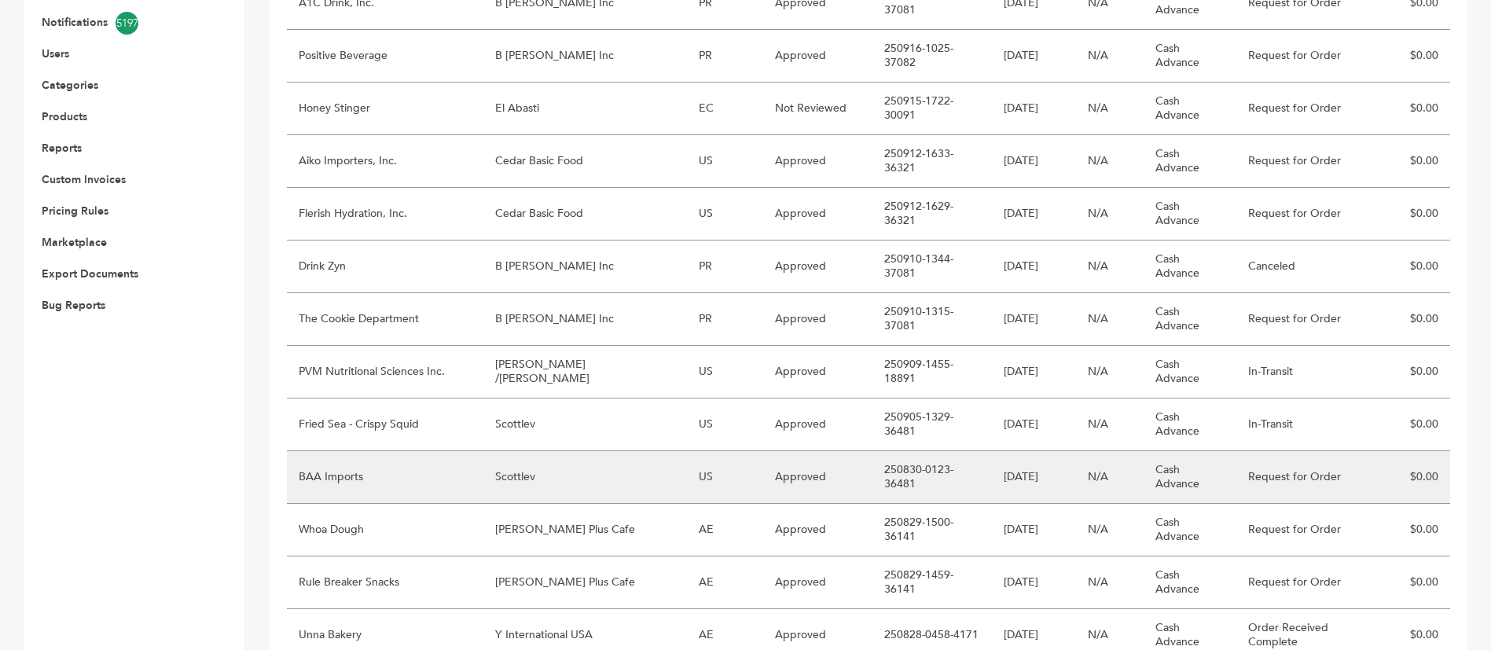
scroll to position [707, 0]
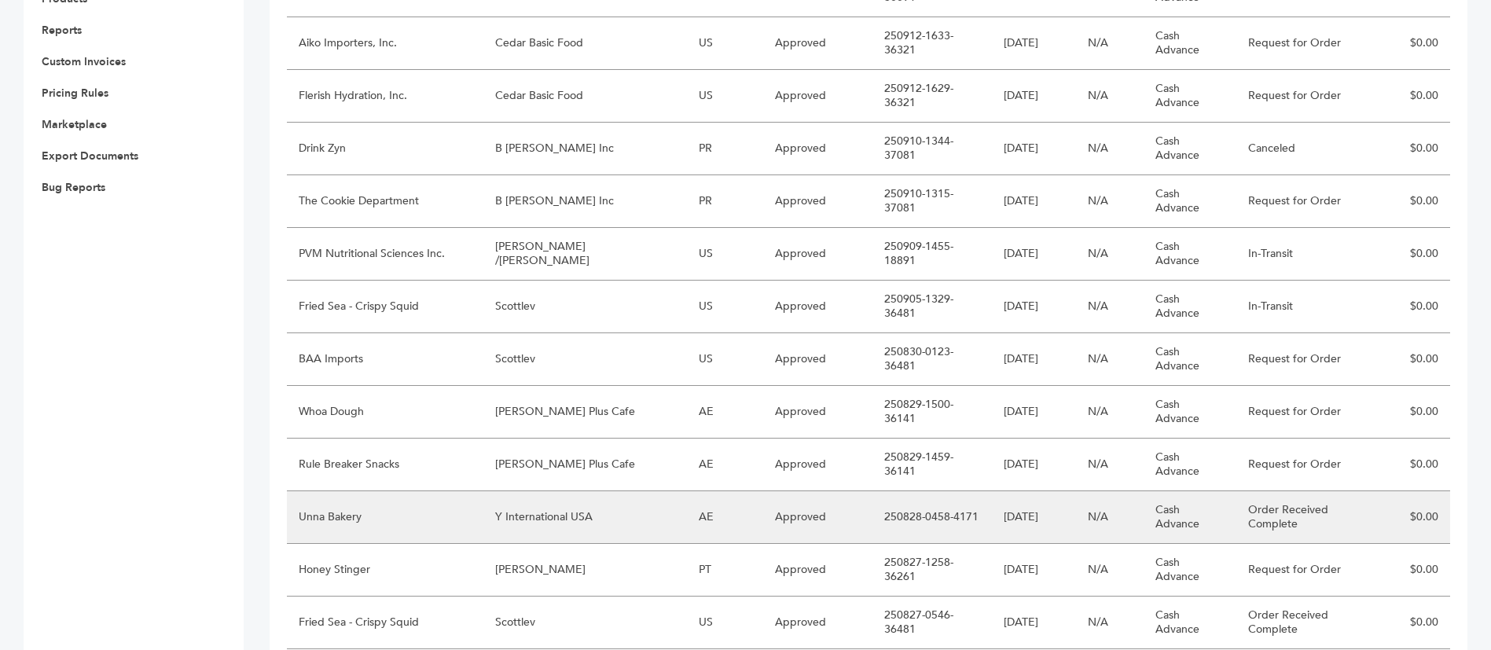
drag, startPoint x: 857, startPoint y: 275, endPoint x: 960, endPoint y: 277, distance: 103.0
click at [960, 491] on td "250828-0458-4171" at bounding box center [931, 517] width 119 height 53
copy td "250828-0458-4171"
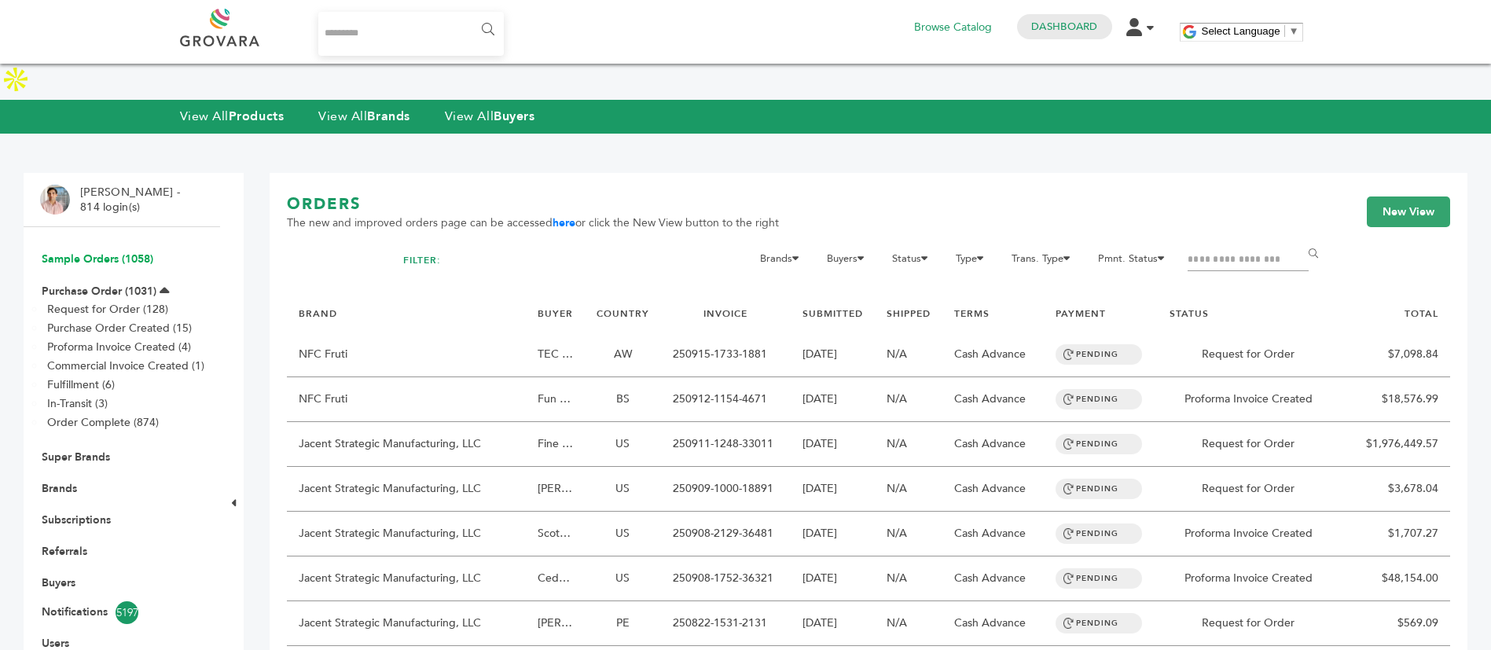
click at [128, 251] on link "Sample Orders (1058)" at bounding box center [98, 258] width 112 height 15
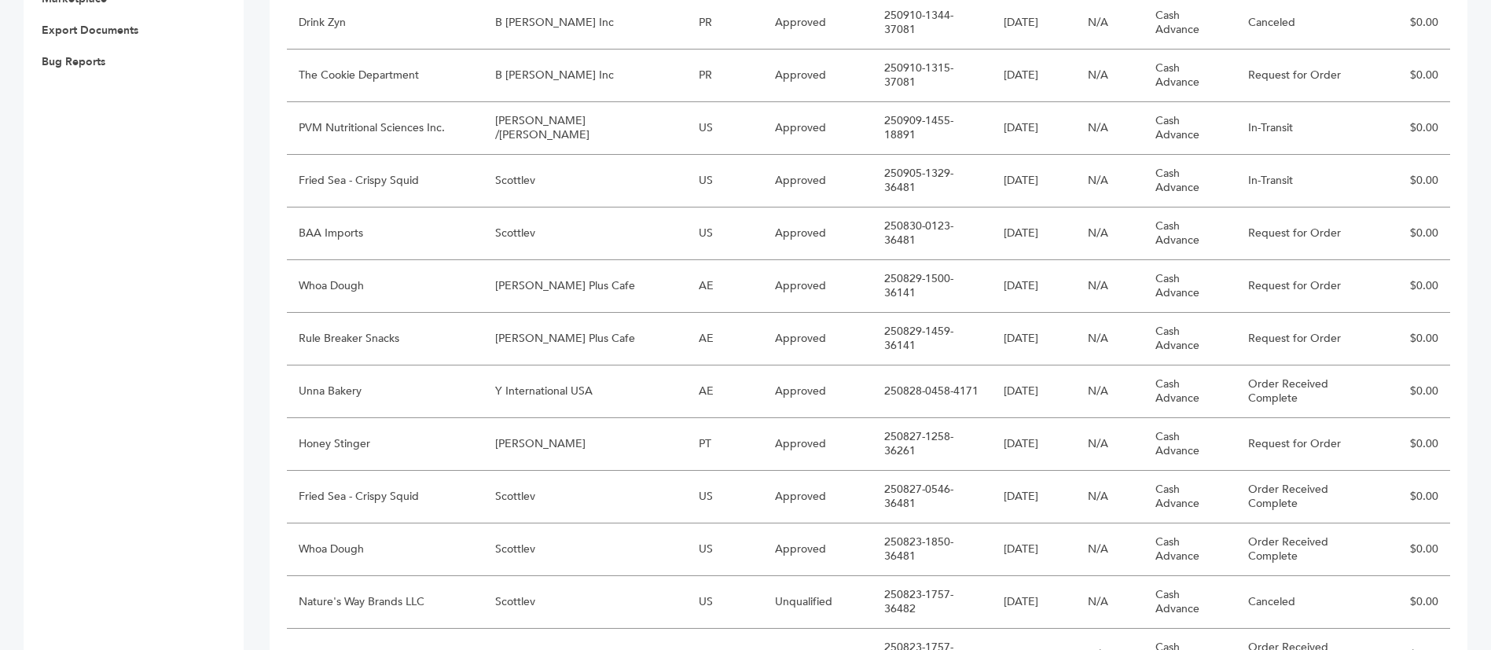
scroll to position [835, 0]
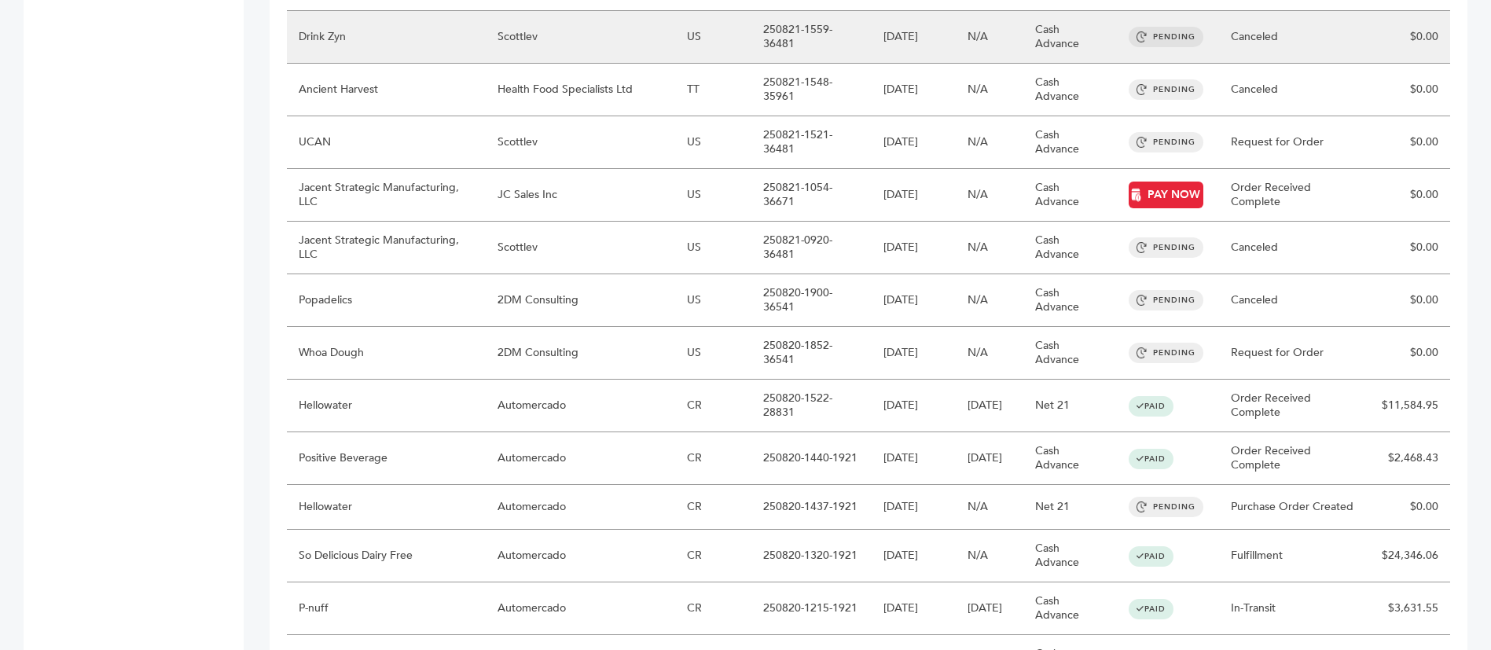
scroll to position [976, 0]
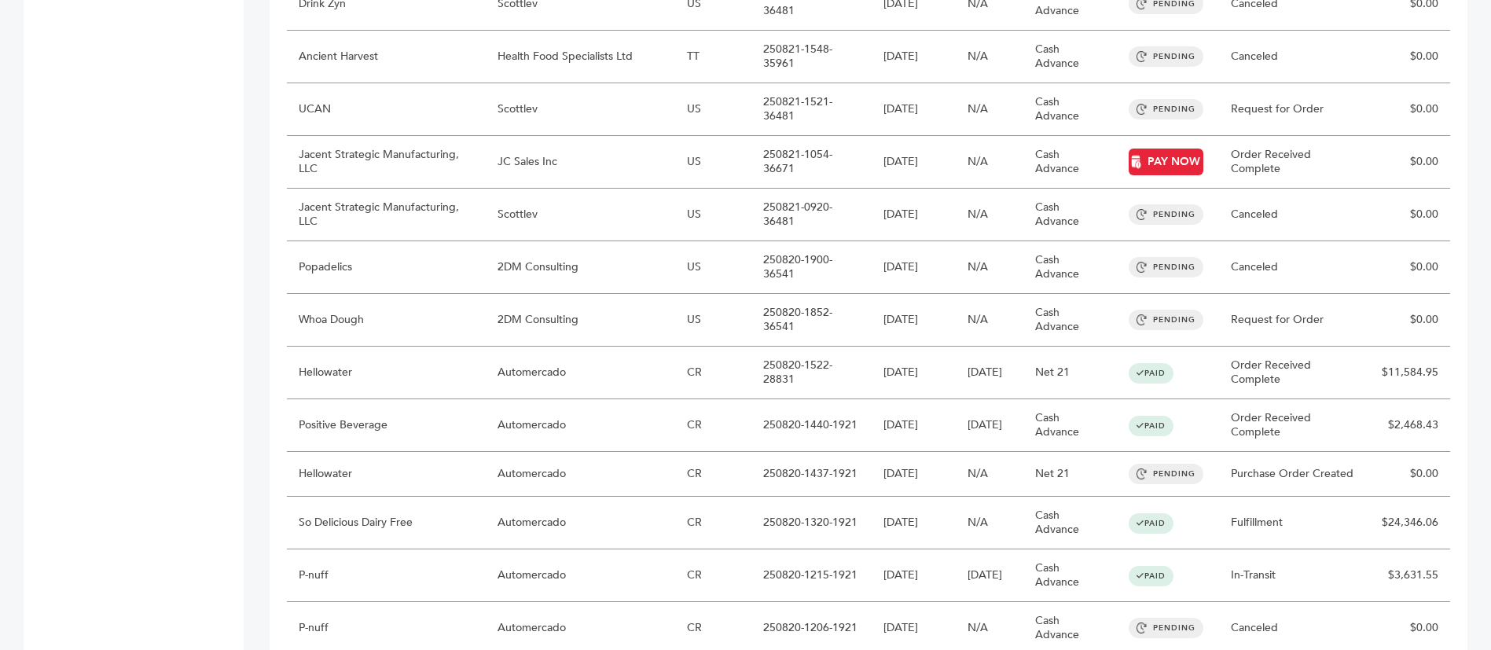
drag, startPoint x: 844, startPoint y: 530, endPoint x: 692, endPoint y: 518, distance: 152.9
copy tr "250819-1420-34631"
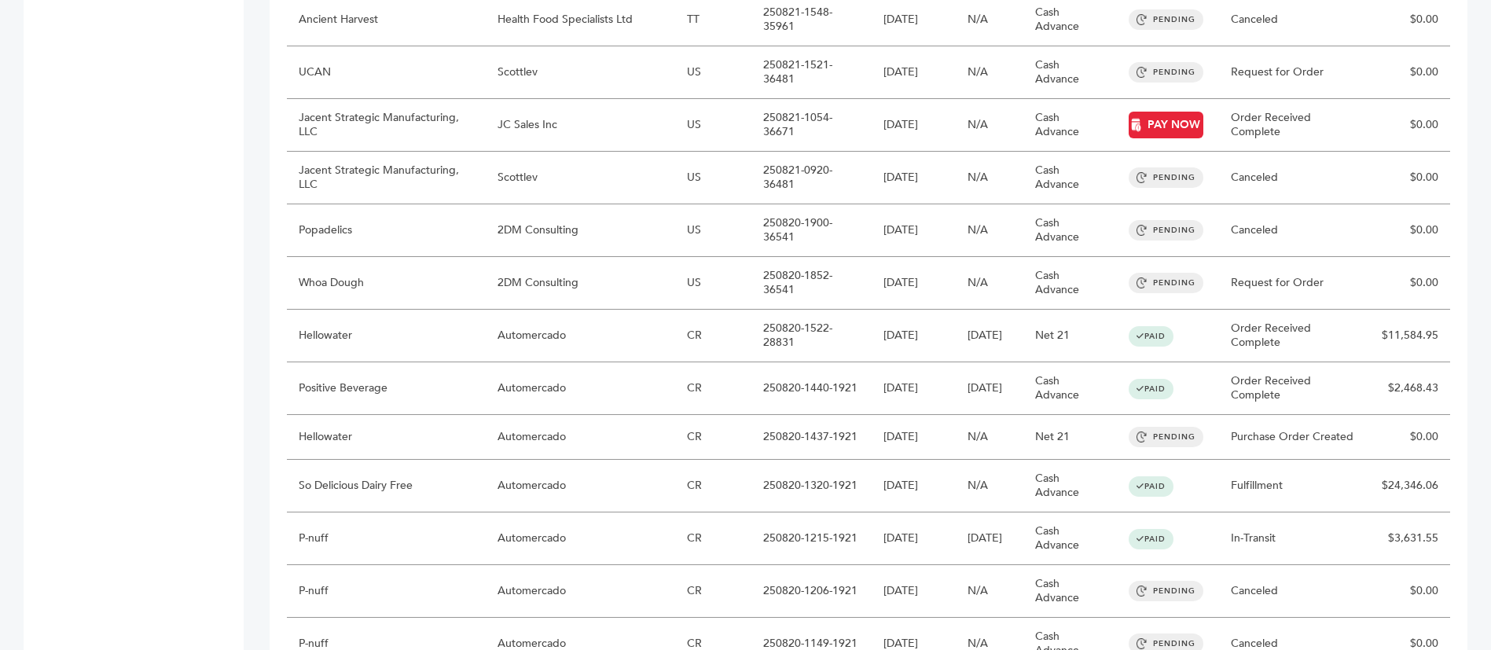
scroll to position [976, 0]
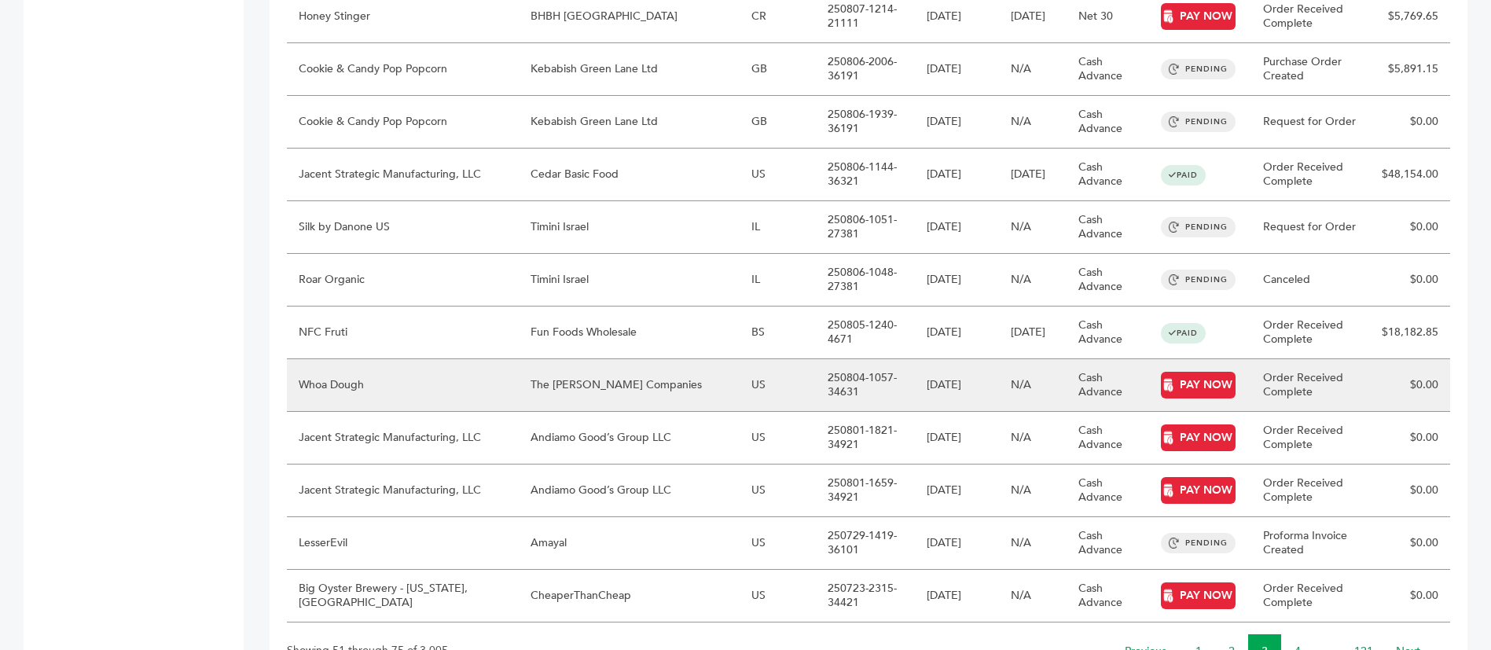
scroll to position [1154, 0]
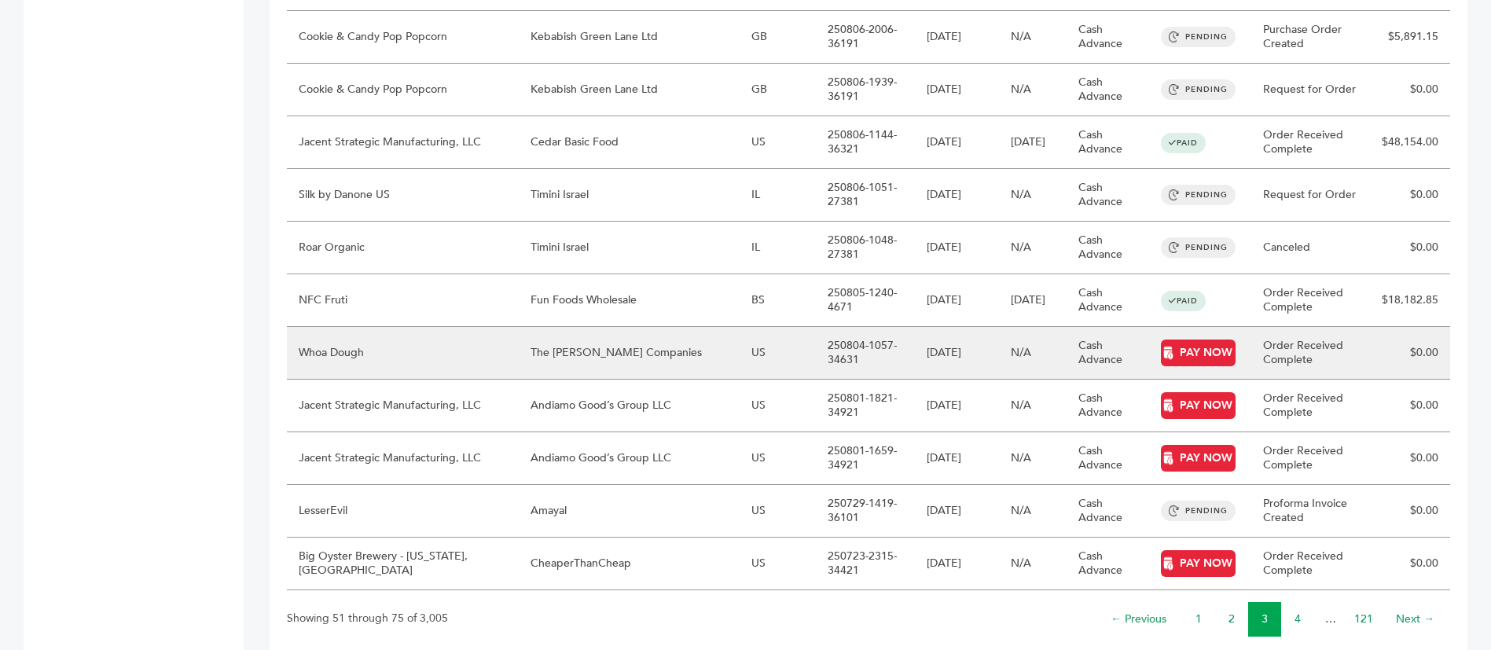
drag, startPoint x: 622, startPoint y: 316, endPoint x: 450, endPoint y: 314, distance: 172.1
click at [450, 327] on tr "Whoa Dough The [PERSON_NAME] Companies [GEOGRAPHIC_DATA] 250804-1057-34631 [DAT…" at bounding box center [868, 353] width 1163 height 53
copy tr "The [PERSON_NAME] Companies"
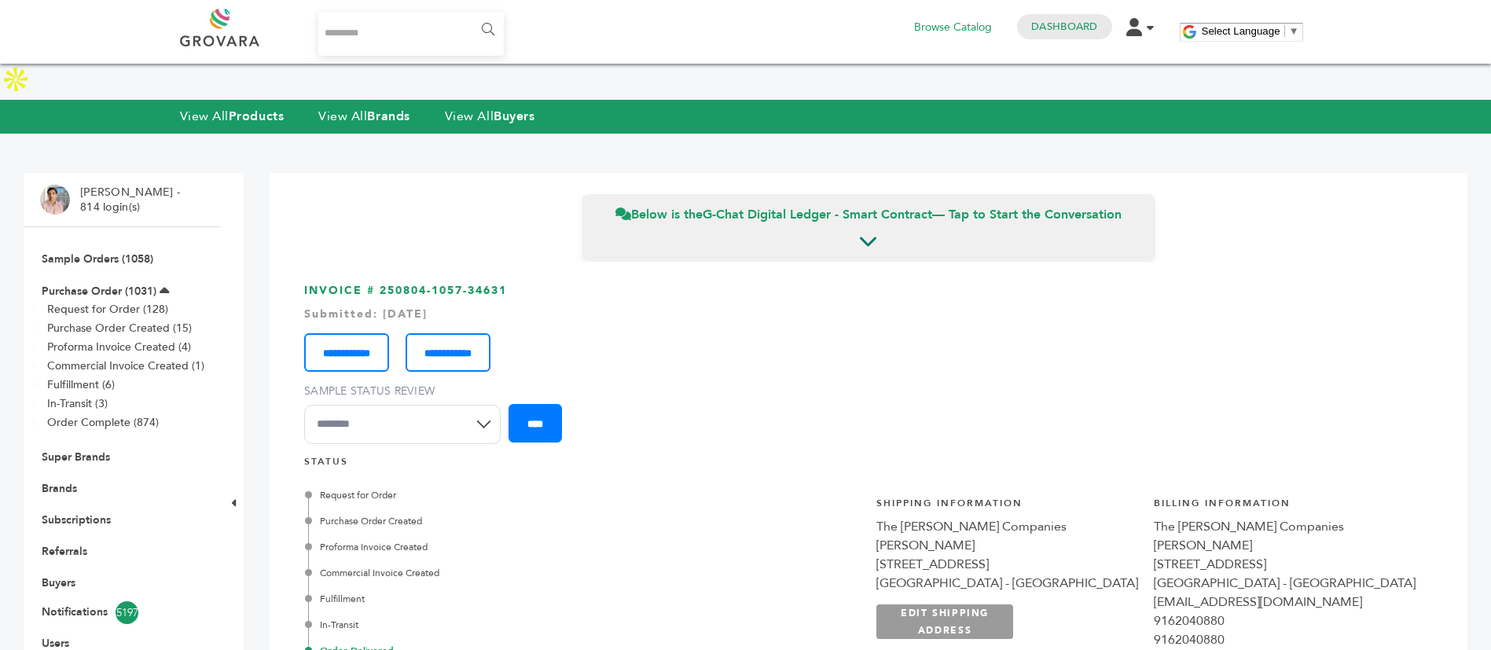
drag, startPoint x: 510, startPoint y: 251, endPoint x: 379, endPoint y: 251, distance: 131.2
click at [379, 283] on h3 "**********" at bounding box center [868, 369] width 1129 height 172
copy h3 "250804-1057-34631"
click at [1060, 24] on link "Dashboard" at bounding box center [1064, 27] width 66 height 14
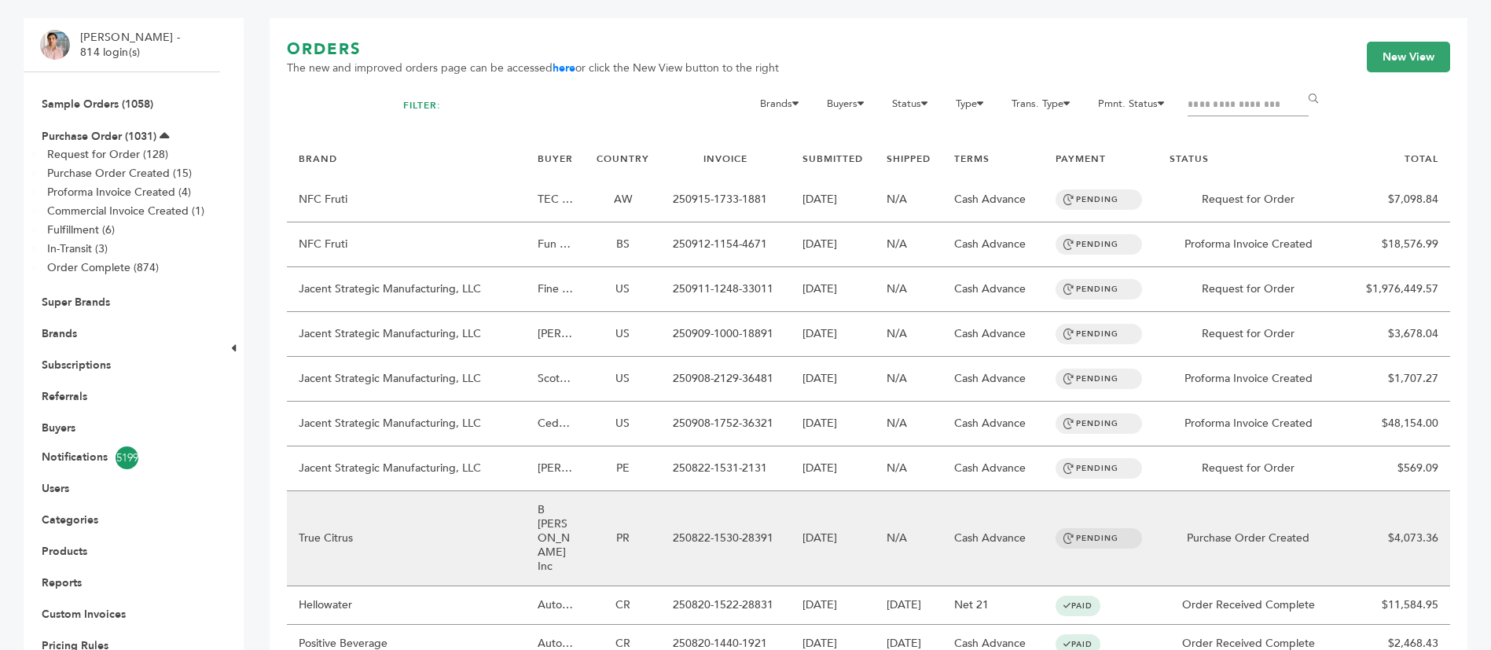
scroll to position [118, 0]
